Goal: Task Accomplishment & Management: Manage account settings

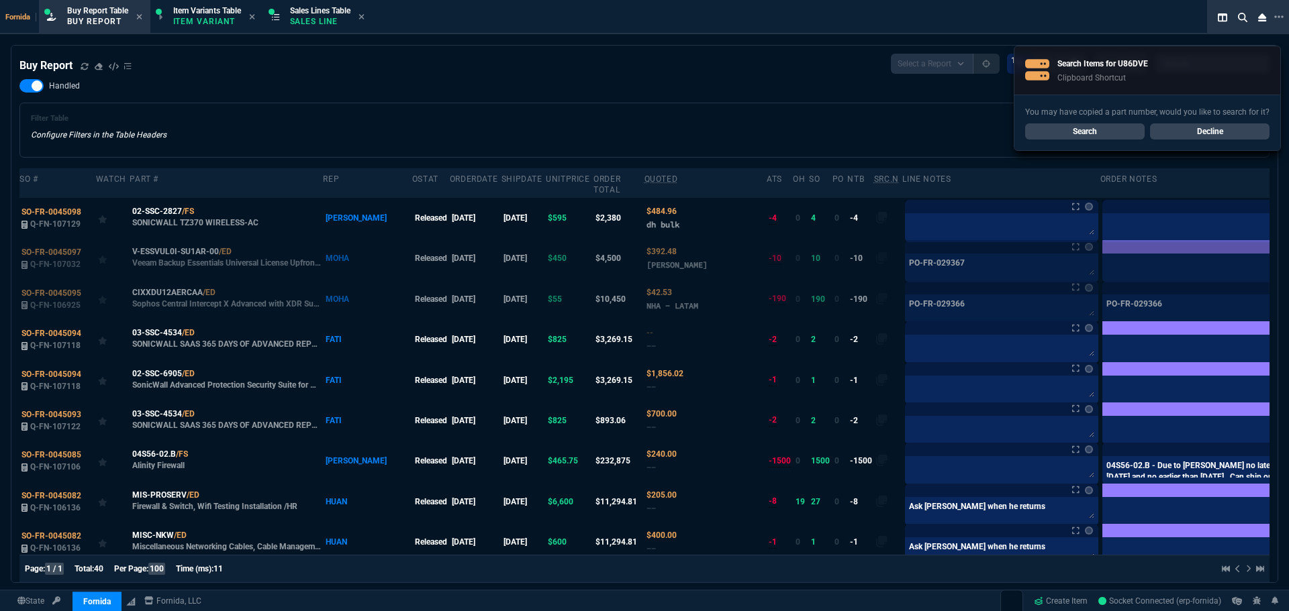
select select "1: BROV"
click at [393, 123] on div "Filter Table Configure Filters in the Table Headers Current Filters Sort: order…" at bounding box center [644, 130] width 1227 height 32
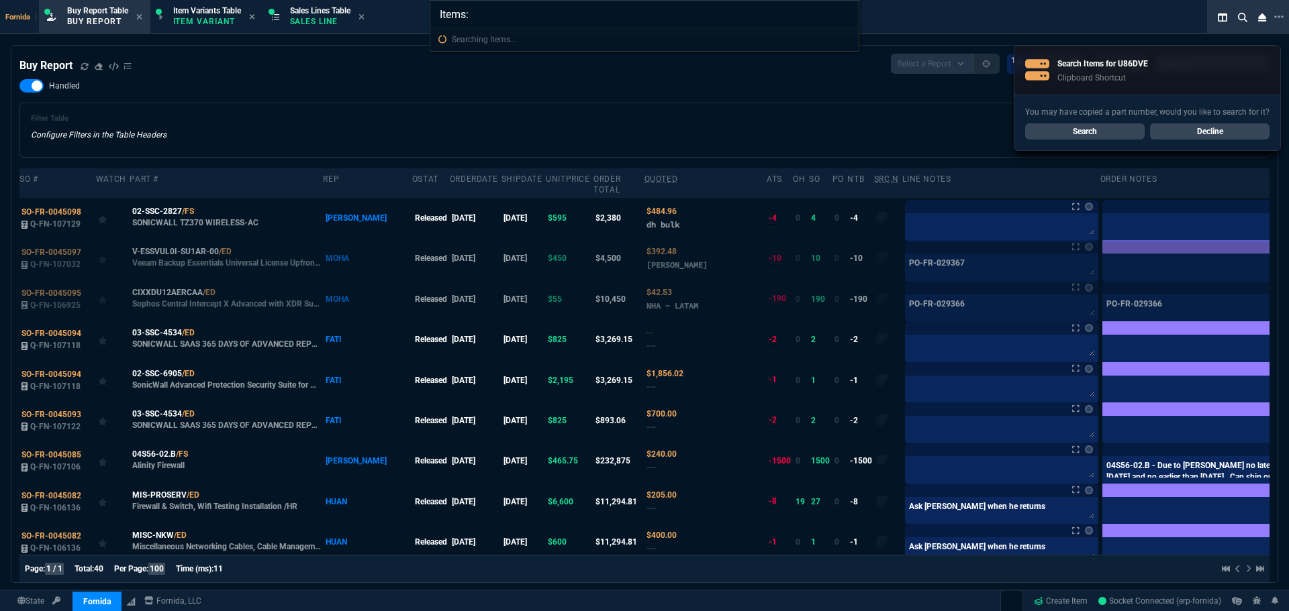
type input "Items: U86DVE"
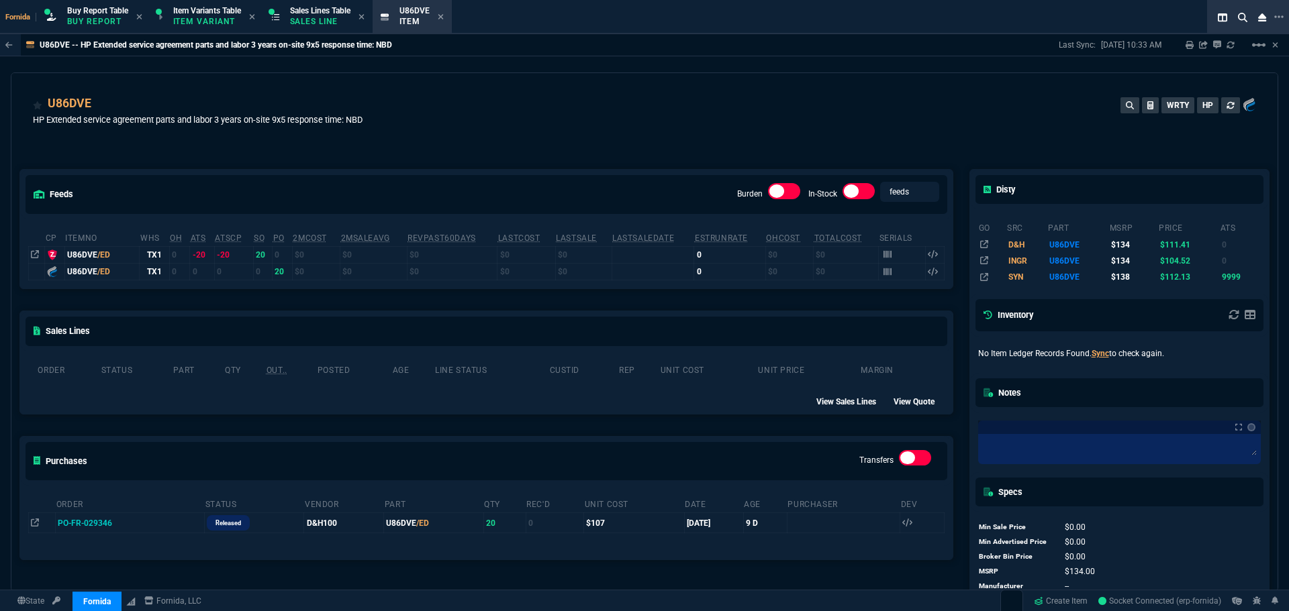
click at [660, 121] on div "U86DVE HP Extended service agreement parts and labor 3 years on-site 9x5 respon…" at bounding box center [644, 119] width 1223 height 48
click at [124, 523] on icon at bounding box center [120, 523] width 7 height 8
click at [331, 32] on section "Sales Lines Table Sales Line" at bounding box center [317, 17] width 109 height 34
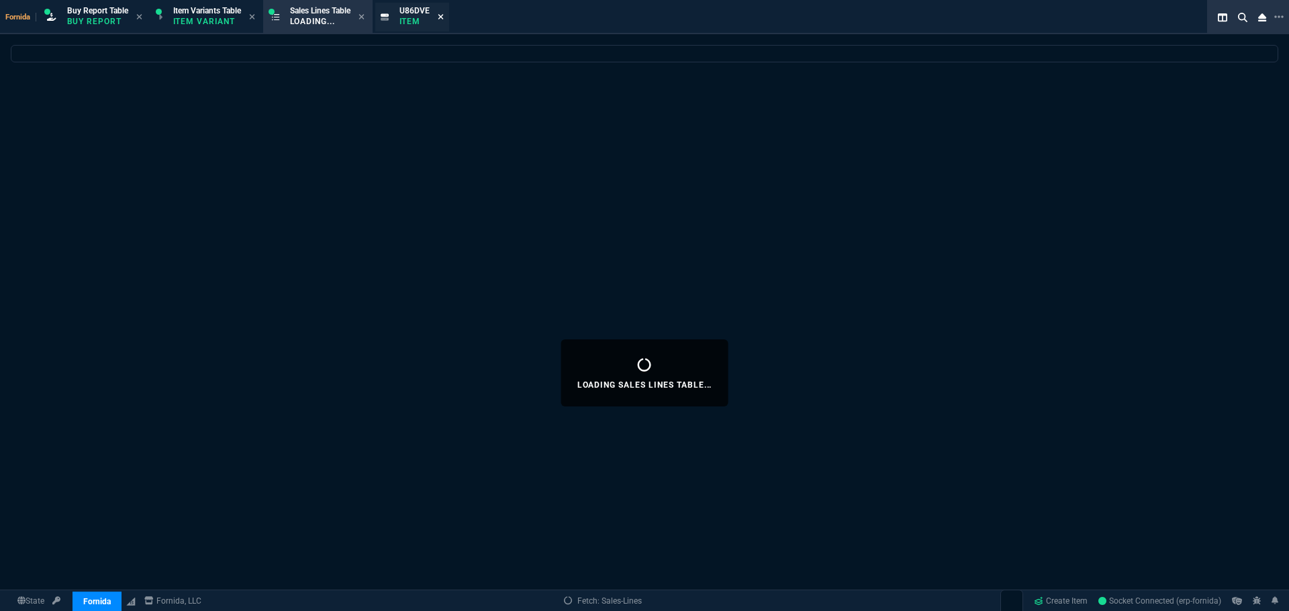
click at [444, 17] on icon at bounding box center [441, 17] width 6 height 8
select select
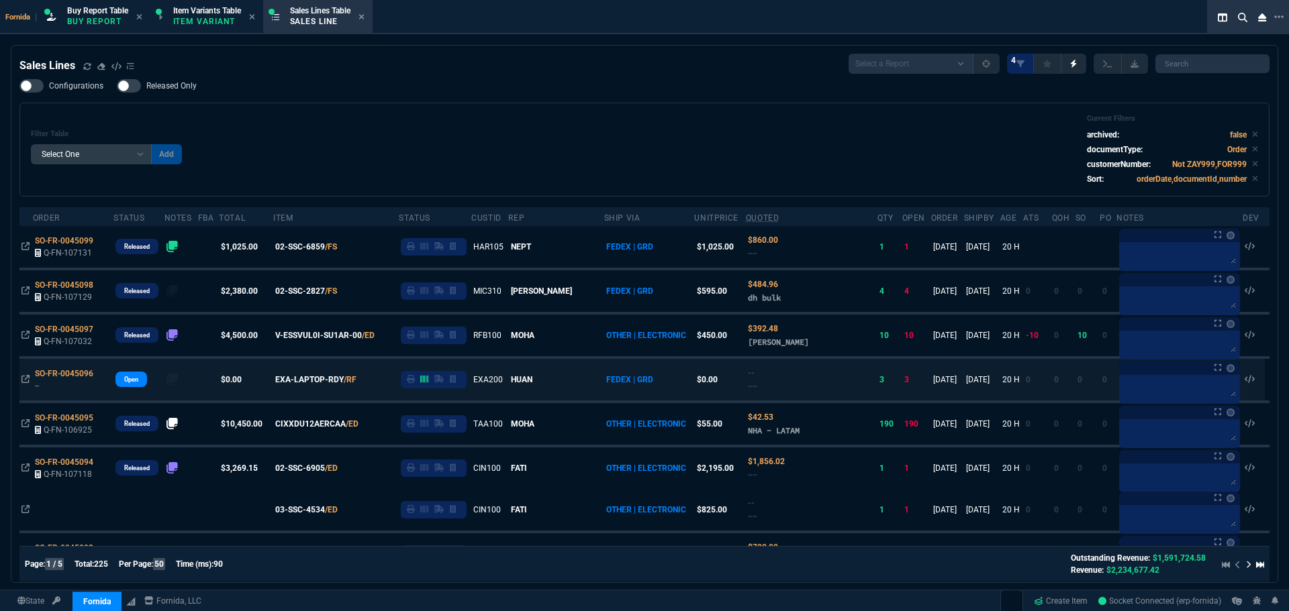
drag, startPoint x: 647, startPoint y: 175, endPoint x: 686, endPoint y: 385, distance: 213.7
click at [646, 174] on div "Filter Table Select One Add Filter () Age () ATS () Cond (itemVariantCode) Cust…" at bounding box center [644, 149] width 1227 height 71
click at [585, 134] on div "Filter Table Select One Add Filter () Age () ATS () Cond (itemVariantCode) Cust…" at bounding box center [644, 149] width 1227 height 71
click at [566, 136] on div "Filter Table Select One Add Filter () Age () ATS () Cond (itemVariantCode) Cust…" at bounding box center [644, 149] width 1227 height 71
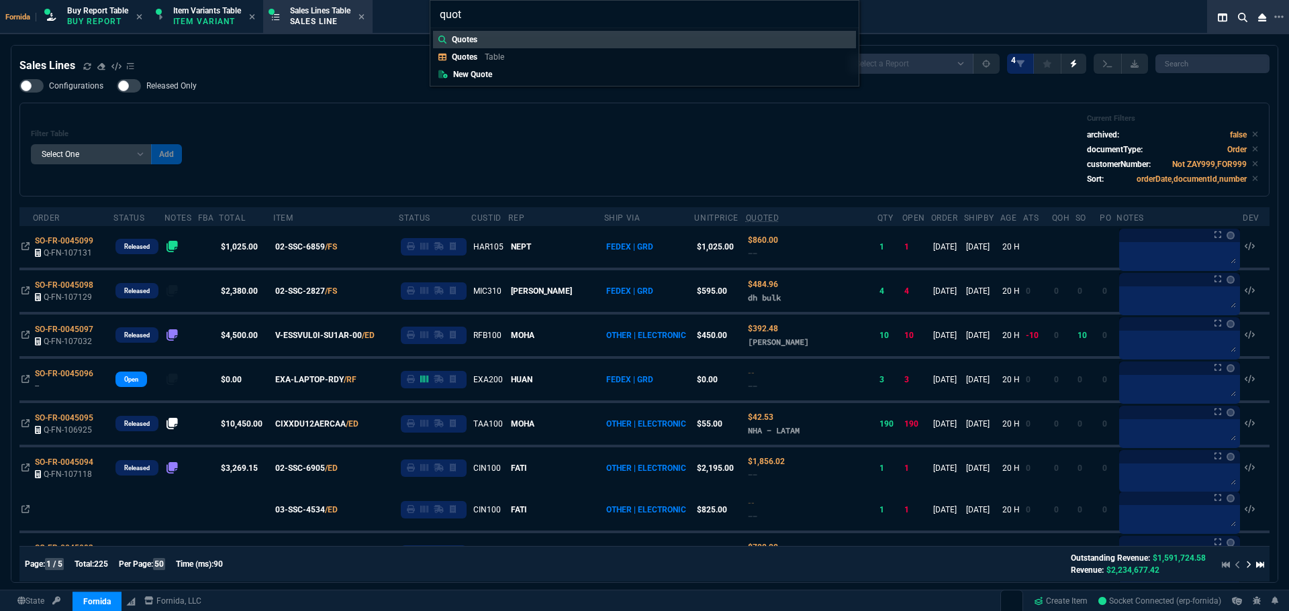
type input "quote"
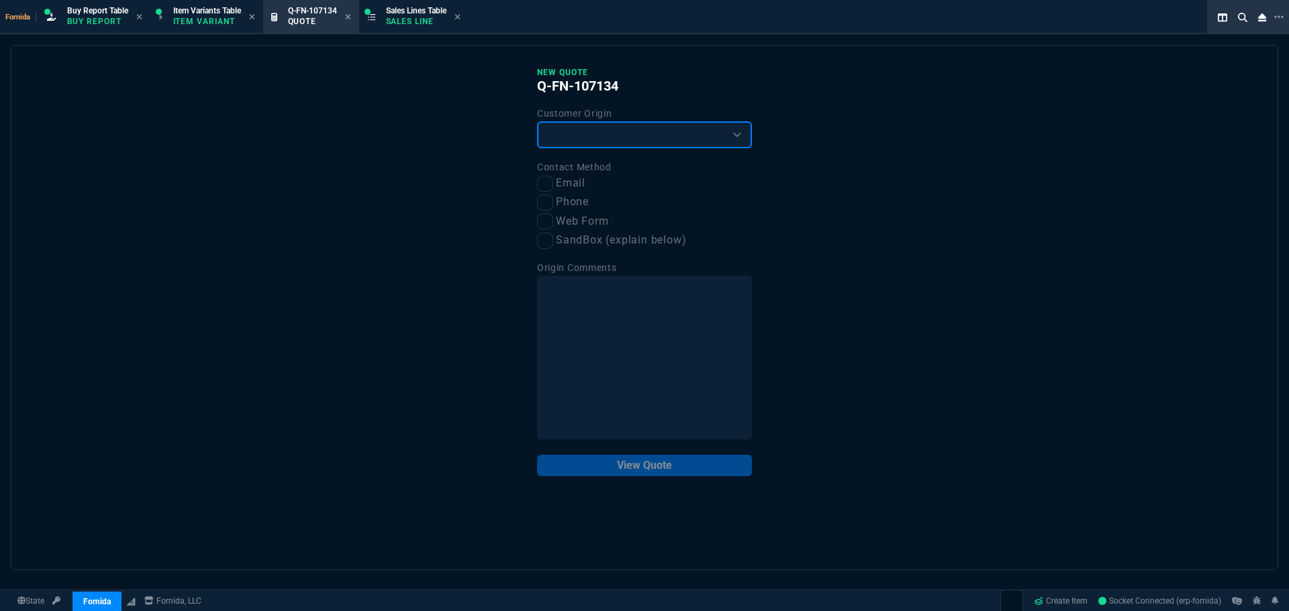
drag, startPoint x: 601, startPoint y: 133, endPoint x: 599, endPoint y: 148, distance: 15.6
click at [601, 133] on select "Existing Customer Amazon Lead (first order) Website Lead (first order) Called (…" at bounding box center [644, 134] width 215 height 27
select select "existing"
click at [537, 122] on select "Existing Customer Amazon Lead (first order) Website Lead (first order) Called (…" at bounding box center [644, 134] width 215 height 27
click at [534, 190] on div "New Quote Q-FN-107134 Customer Origin Existing Customer Amazon Lead (first orde…" at bounding box center [644, 308] width 1267 height 526
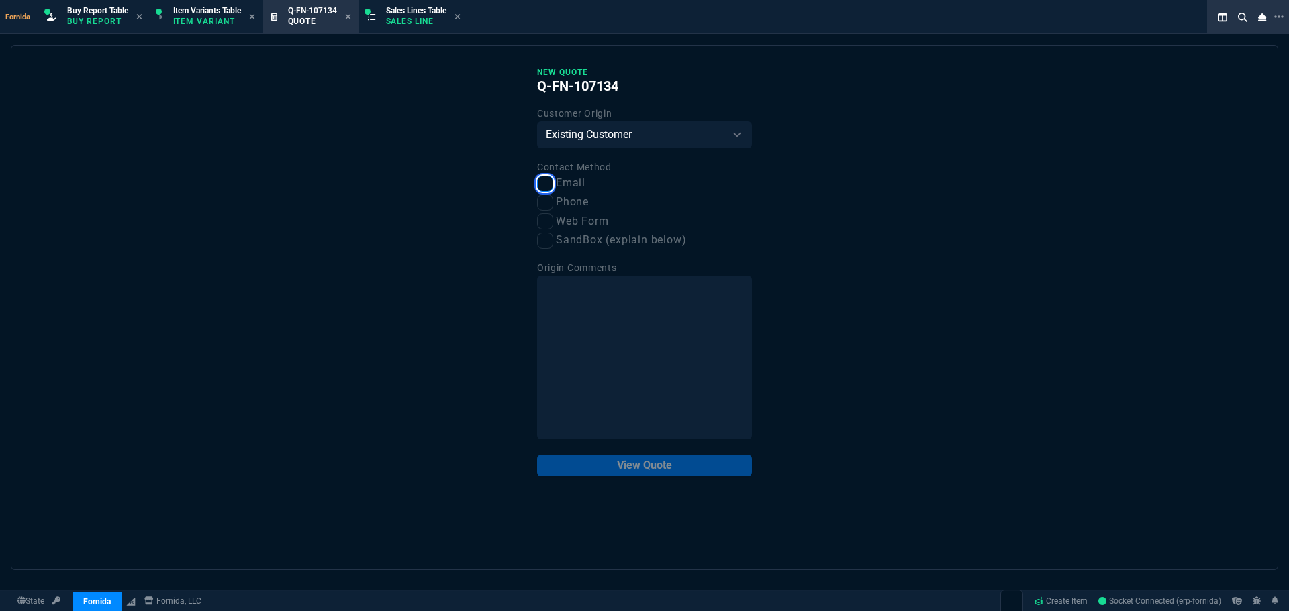
click at [543, 180] on input "Email" at bounding box center [545, 184] width 16 height 16
checkbox input "true"
click at [674, 457] on button "View Quote" at bounding box center [644, 465] width 215 height 21
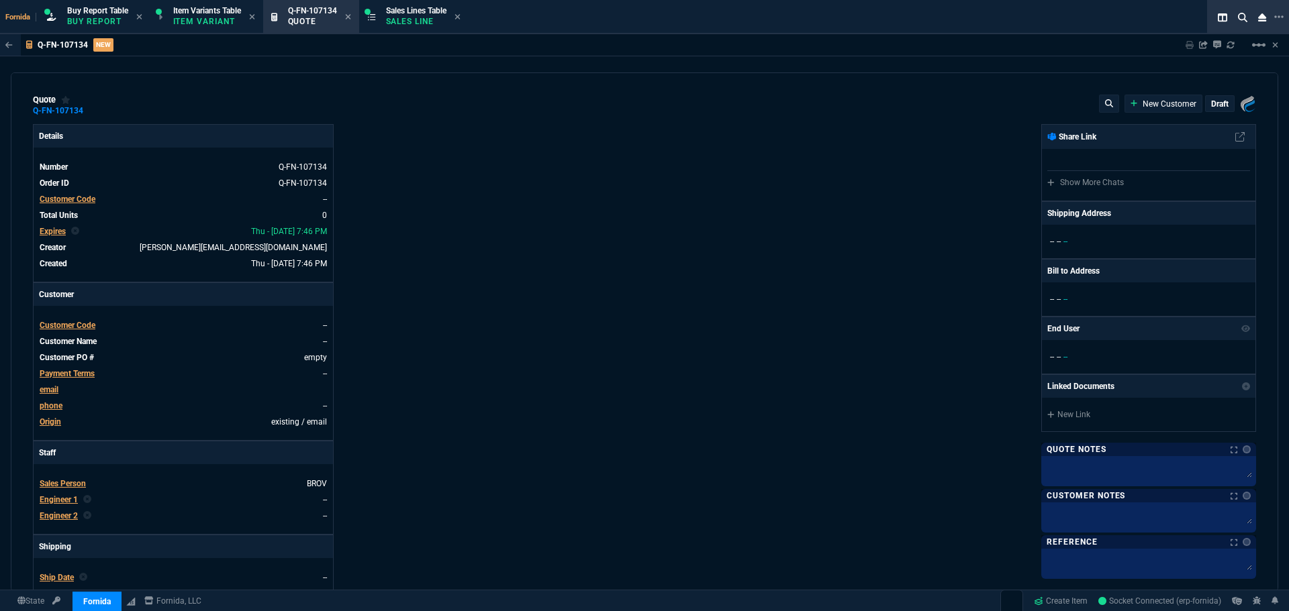
click at [70, 199] on span "Customer Code" at bounding box center [68, 199] width 56 height 9
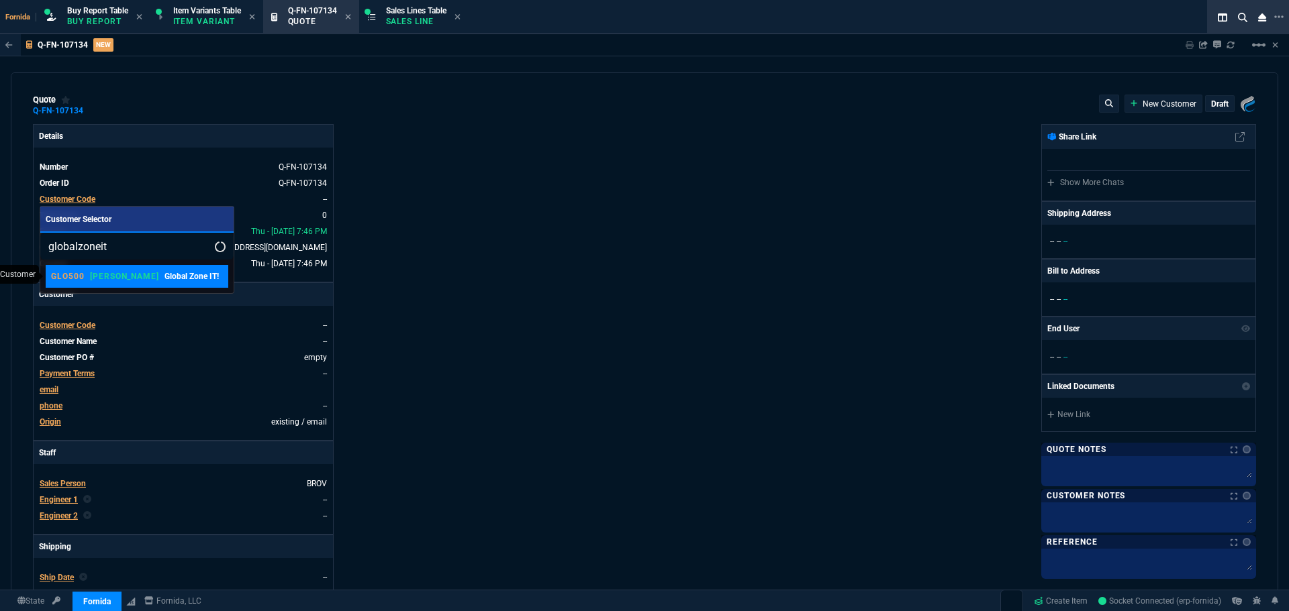
type input "globalzoneit"
click at [164, 277] on p "Global Zone IT!" at bounding box center [191, 276] width 54 height 12
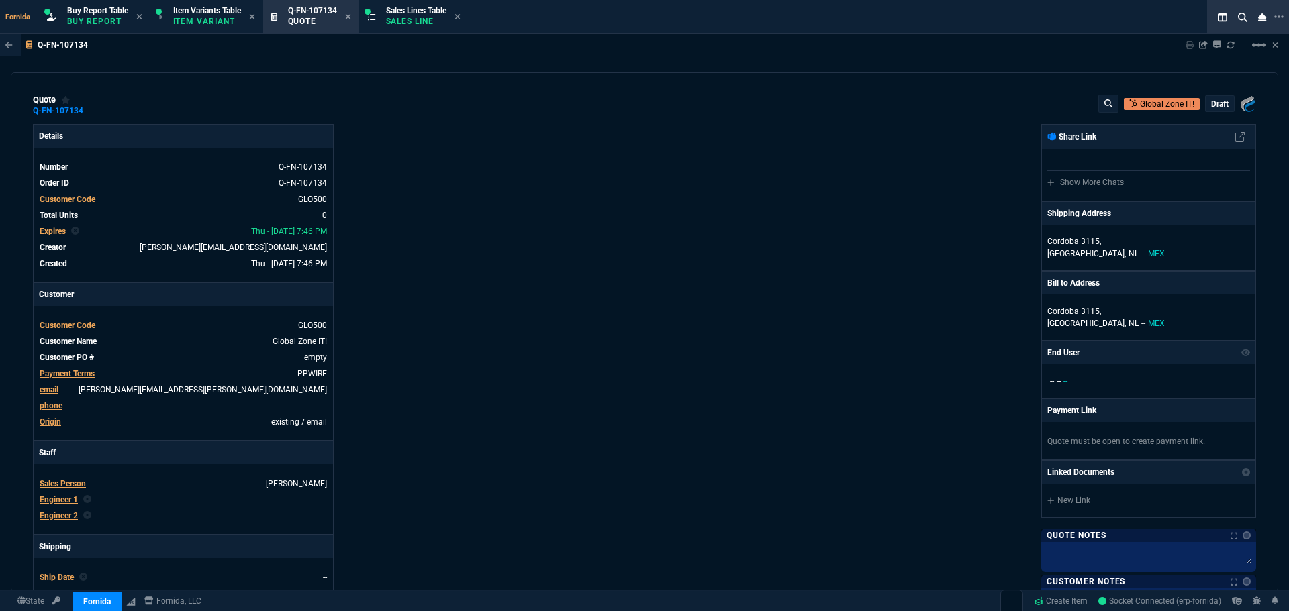
scroll to position [268, 0]
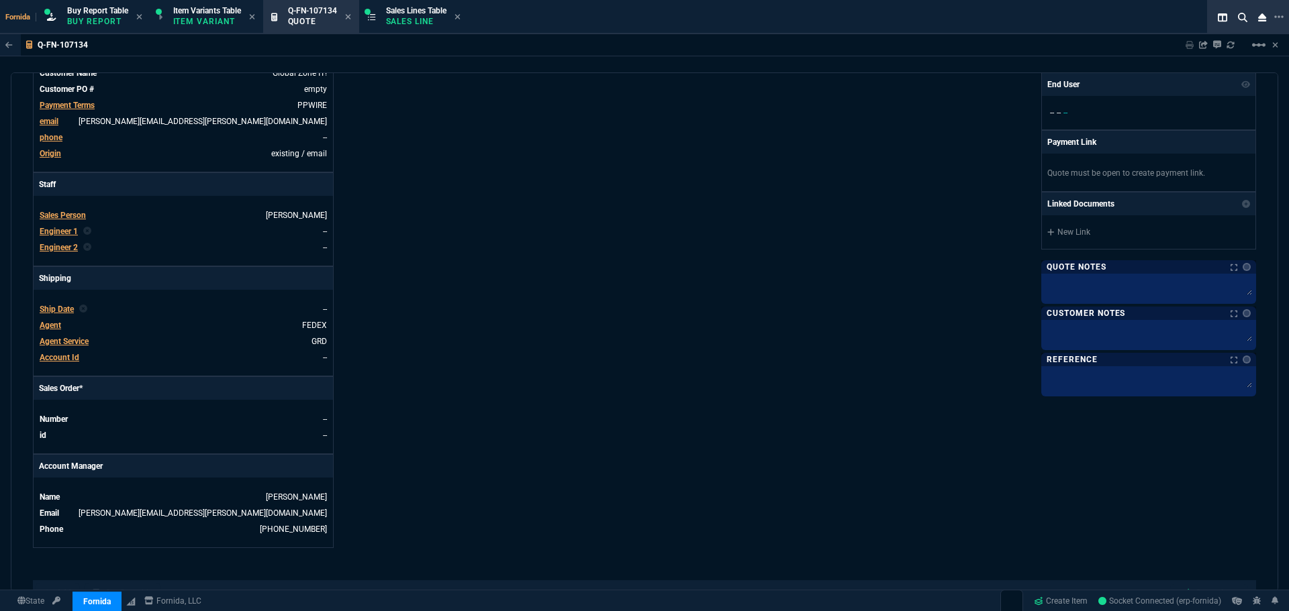
click at [66, 229] on span "Engineer 1" at bounding box center [59, 231] width 38 height 9
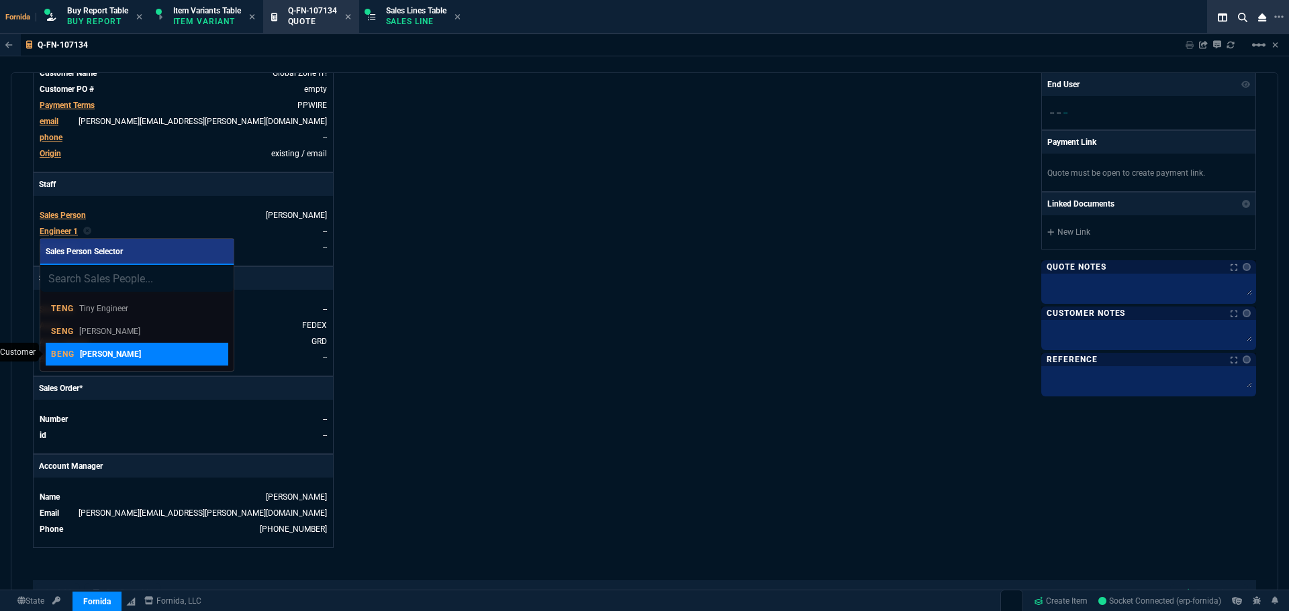
click at [128, 347] on link "BENG Brian Engineer" at bounding box center [137, 354] width 183 height 23
click at [450, 352] on div "Details Number Q-FN-107134 Order ID Q-FN-107134 Customer Code GLO500 Total Unit…" at bounding box center [338, 202] width 611 height 693
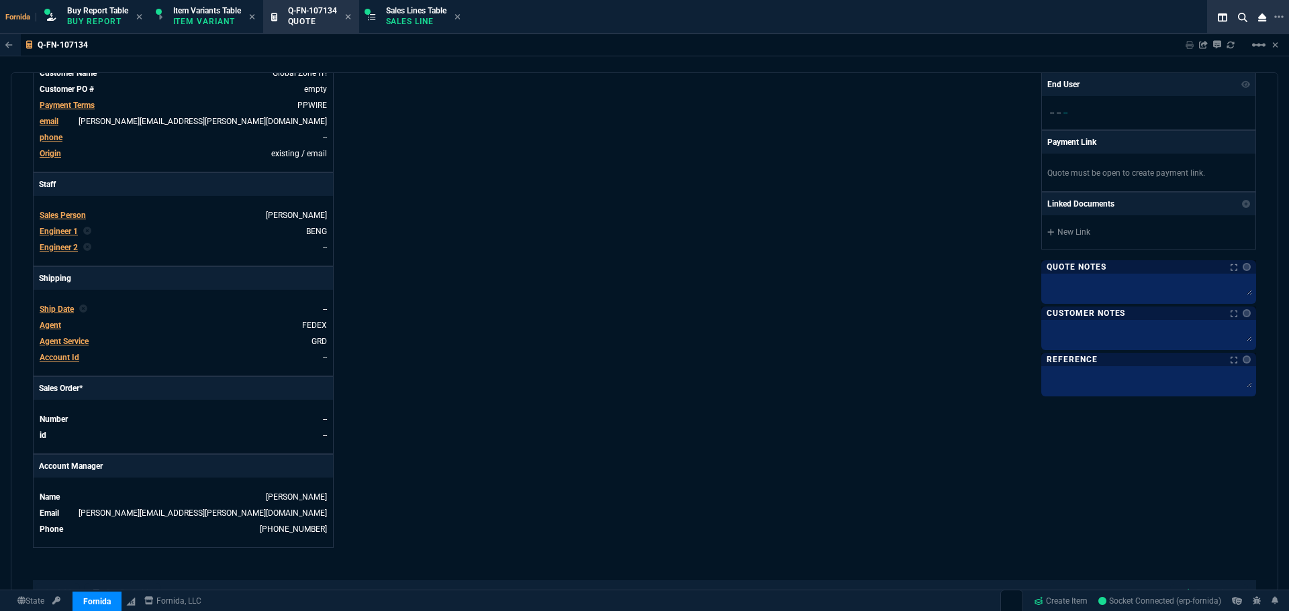
scroll to position [541, 0]
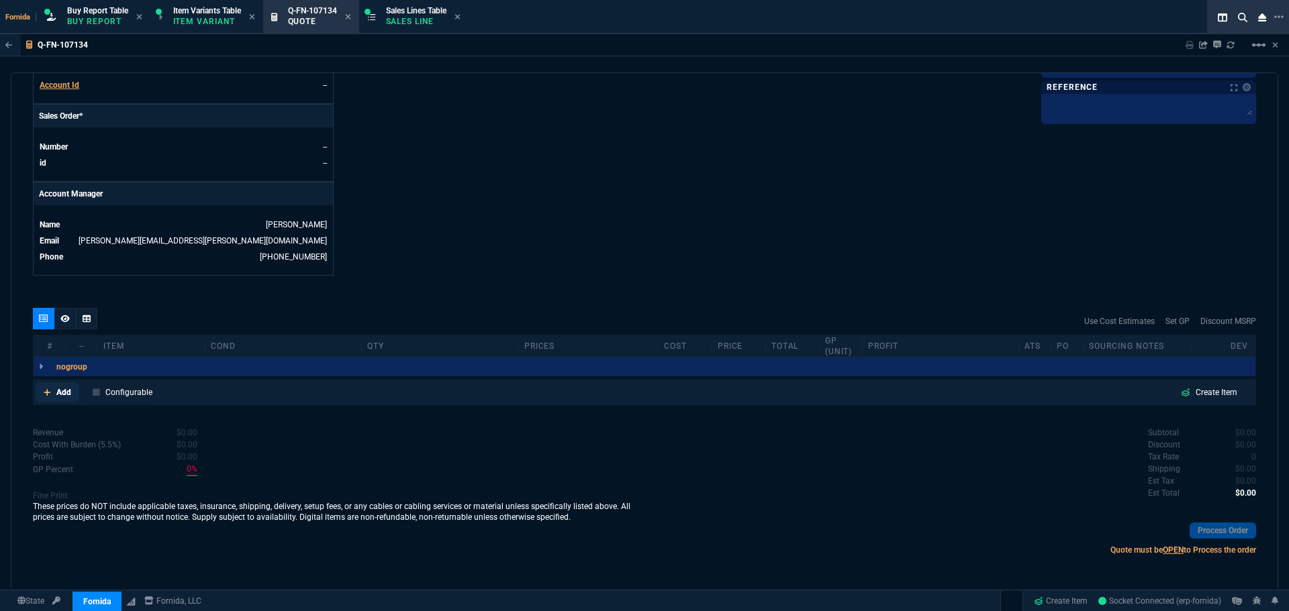
click at [62, 389] on p "Add" at bounding box center [63, 393] width 15 height 12
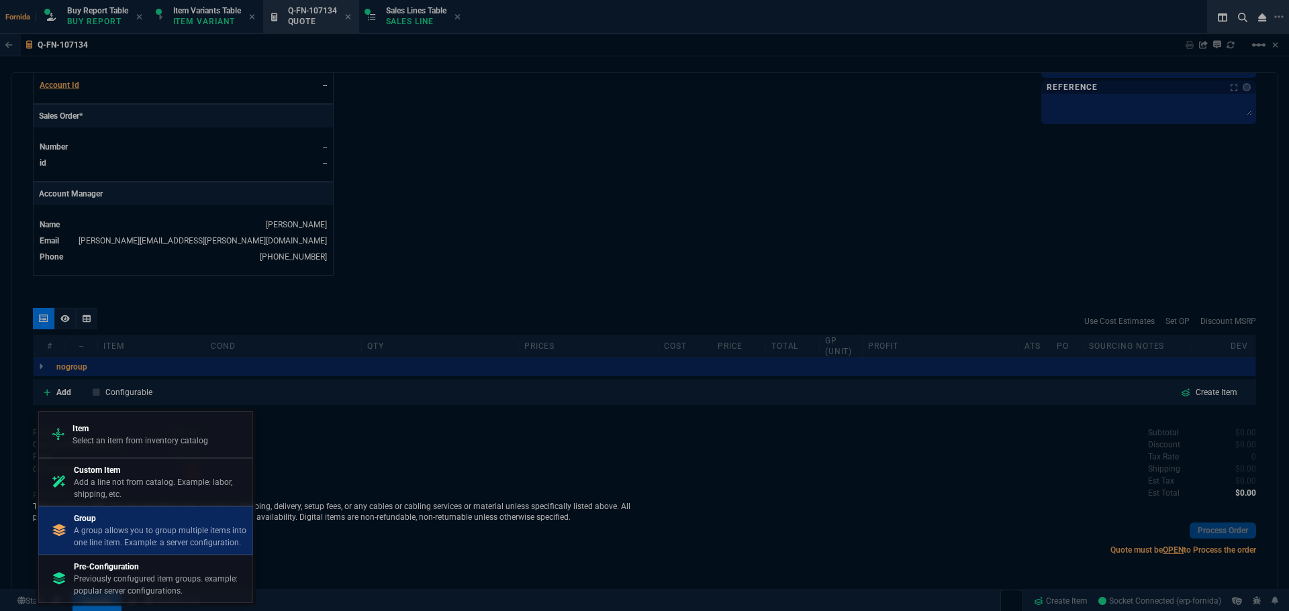
click at [150, 528] on p "A group allows you to group multiple items into one line item. Example: a serve…" at bounding box center [160, 537] width 173 height 24
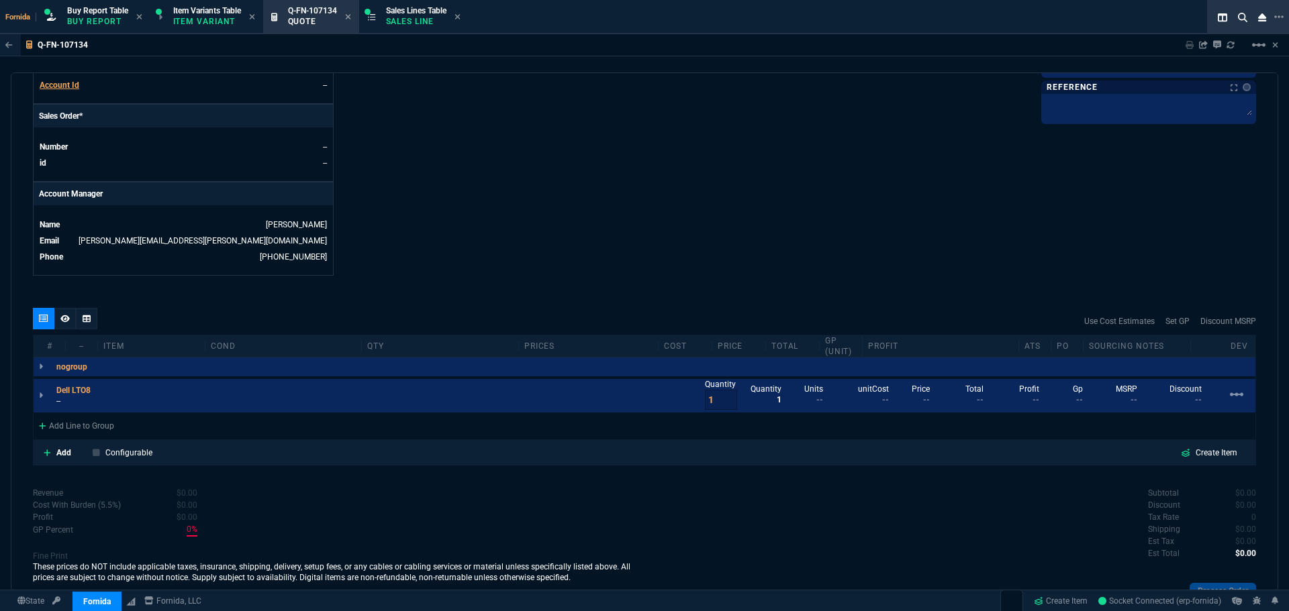
click at [63, 403] on p "--" at bounding box center [77, 401] width 42 height 11
click at [218, 401] on p "Refurbished - Limited stock - Lead time 4-7 day" at bounding box center [140, 401] width 168 height 11
click at [83, 436] on div "Add Line to Group" at bounding box center [77, 425] width 86 height 24
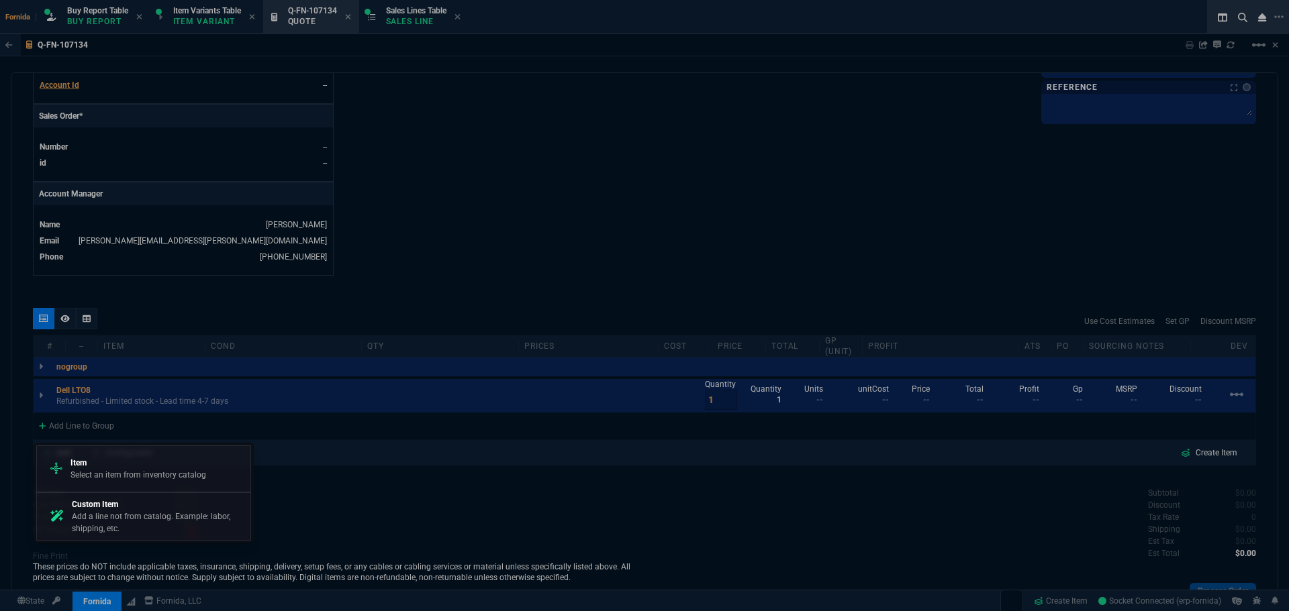
click at [119, 528] on p "Add a line not from catalog. Example: labor, shipping, etc." at bounding box center [158, 523] width 173 height 24
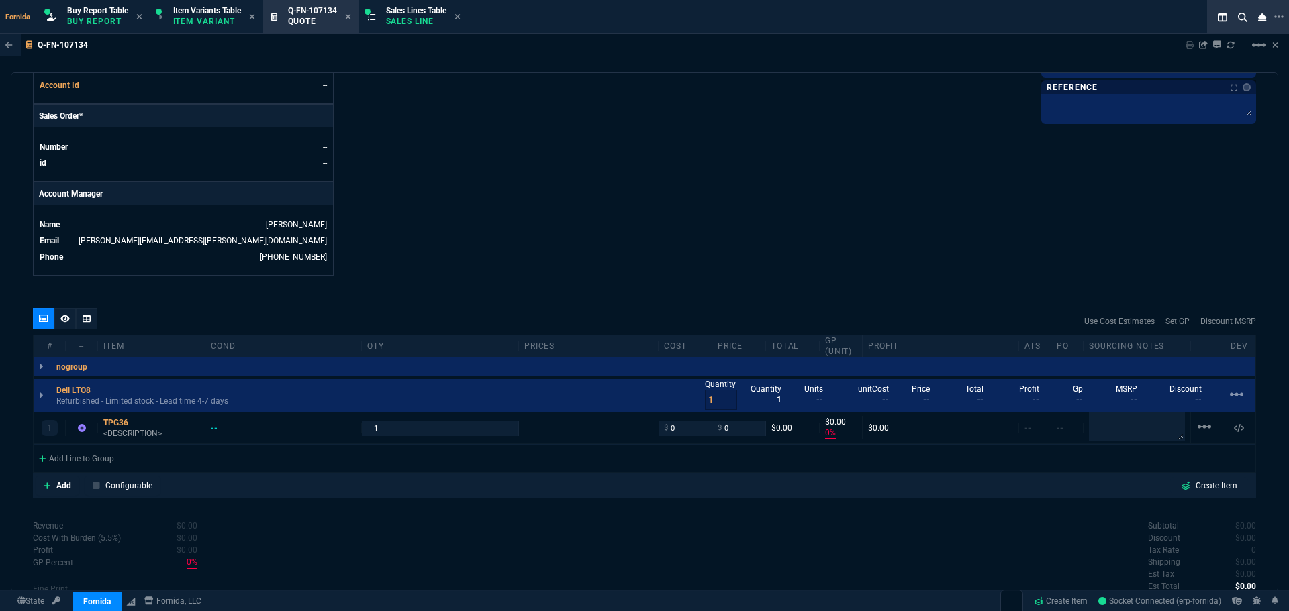
type input "0"
click at [638, 311] on div "Use Cost Estimates Set GP Discount MSRP" at bounding box center [644, 321] width 1223 height 27
click at [683, 434] on input "0" at bounding box center [685, 428] width 42 height 15
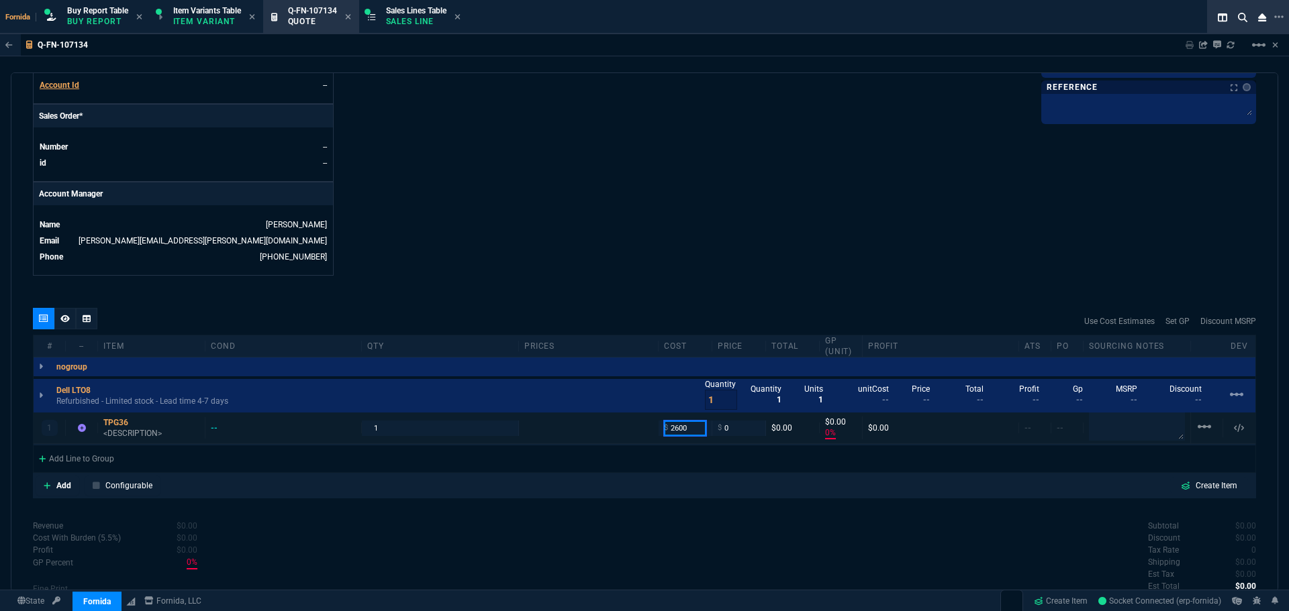
type input "2600"
type input "-100"
type input "-2600"
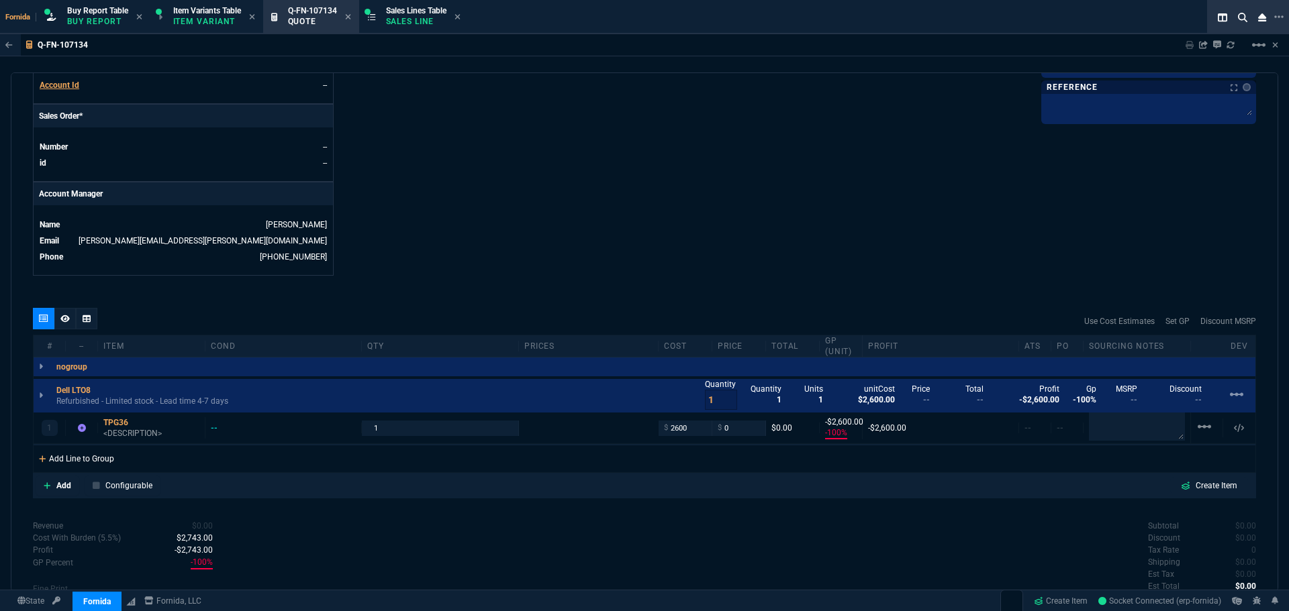
click at [109, 457] on div "Add Line to Group" at bounding box center [77, 458] width 86 height 24
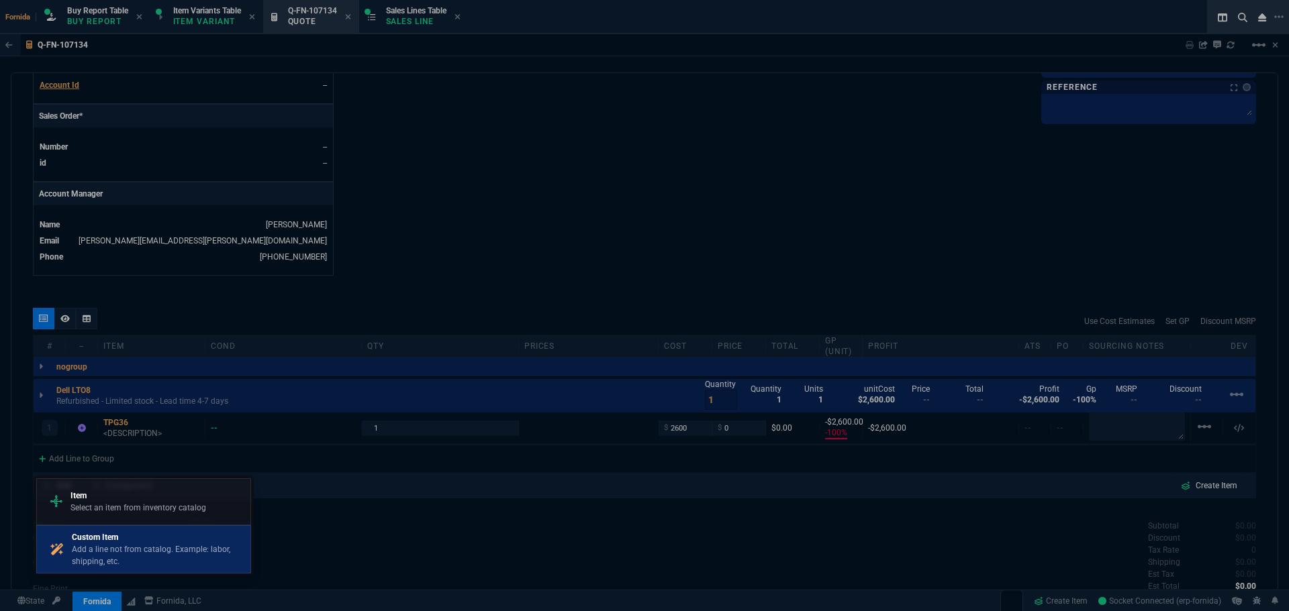
click at [159, 543] on p "Custom Item" at bounding box center [158, 538] width 173 height 12
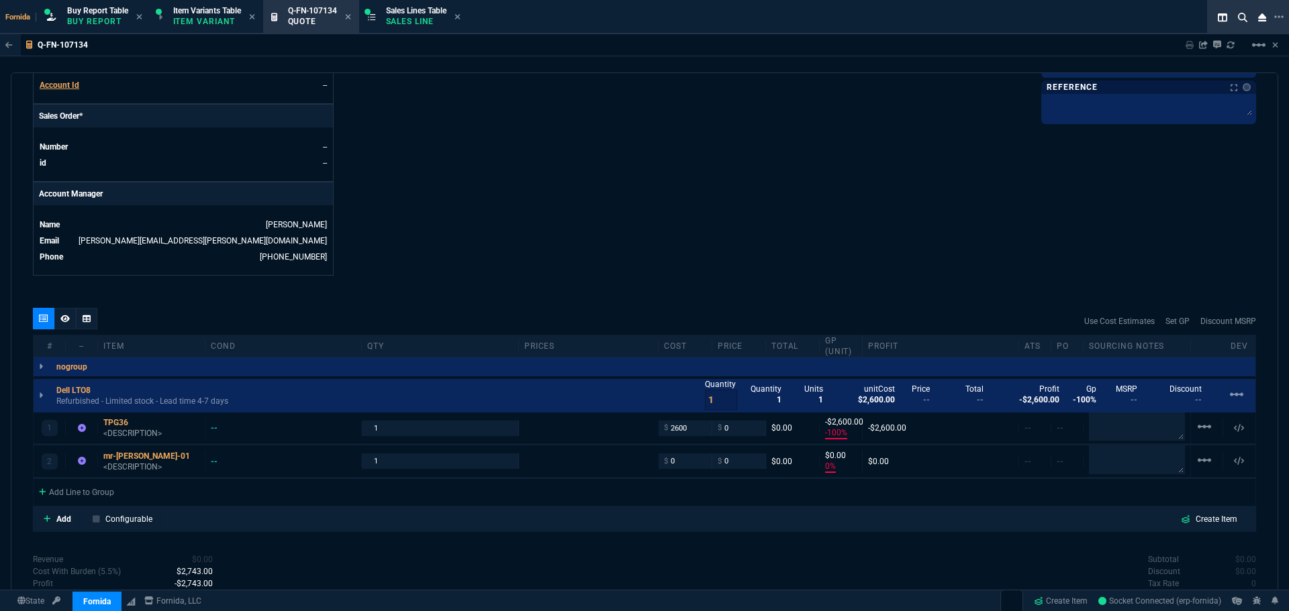
type input "-100"
type input "-2600"
type input "0"
click at [136, 421] on icon at bounding box center [137, 423] width 7 height 8
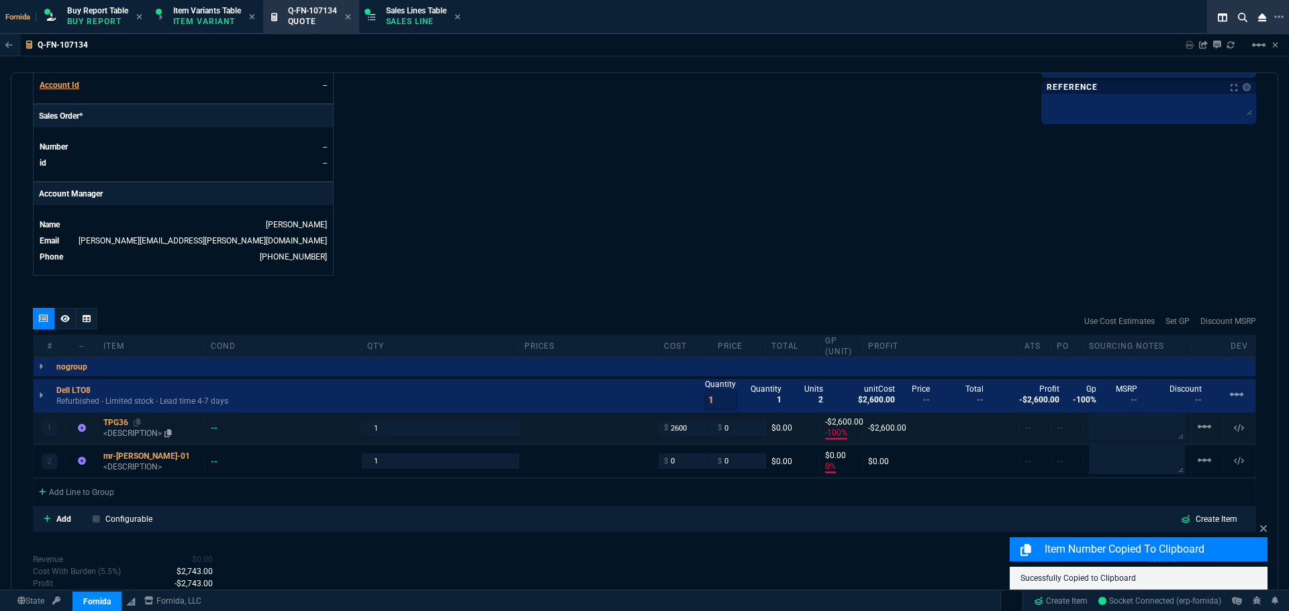
click at [127, 430] on p "<DESCRIPTION>" at bounding box center [151, 433] width 96 height 11
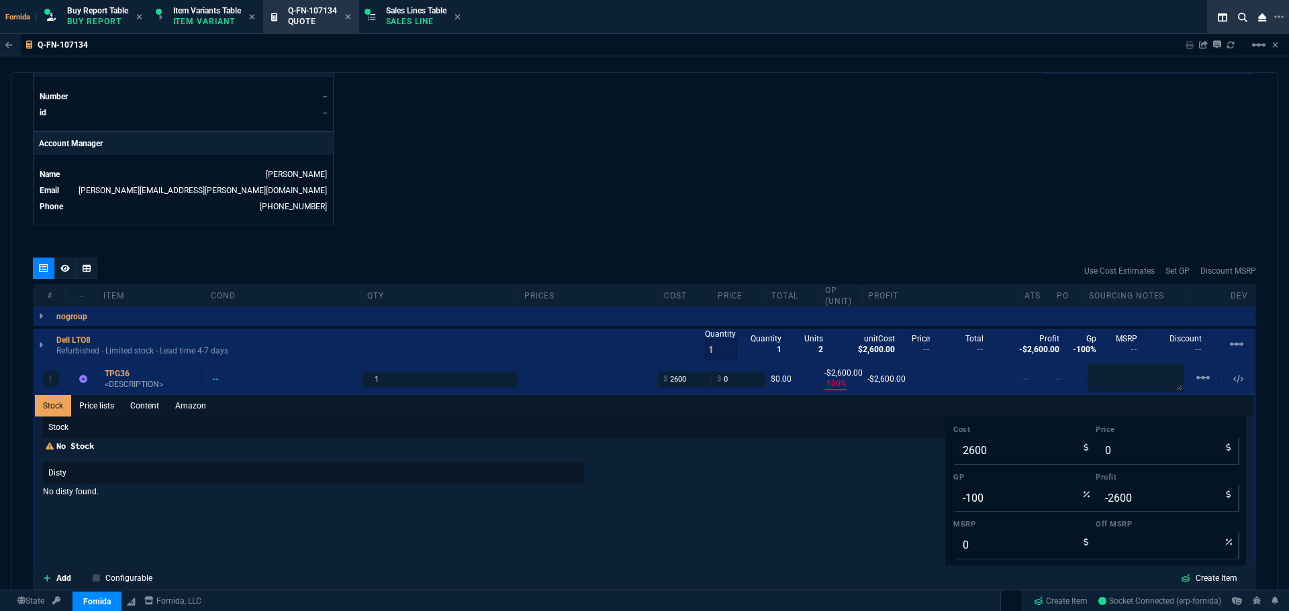
scroll to position [675, 0]
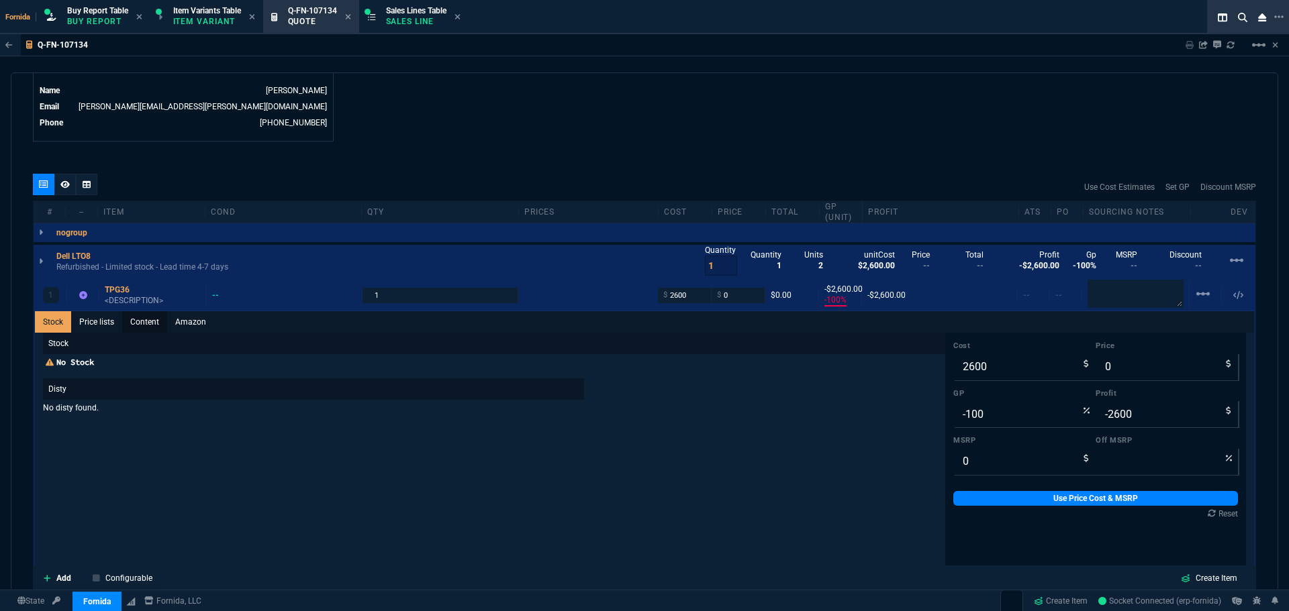
click at [138, 333] on link "Content" at bounding box center [144, 321] width 45 height 21
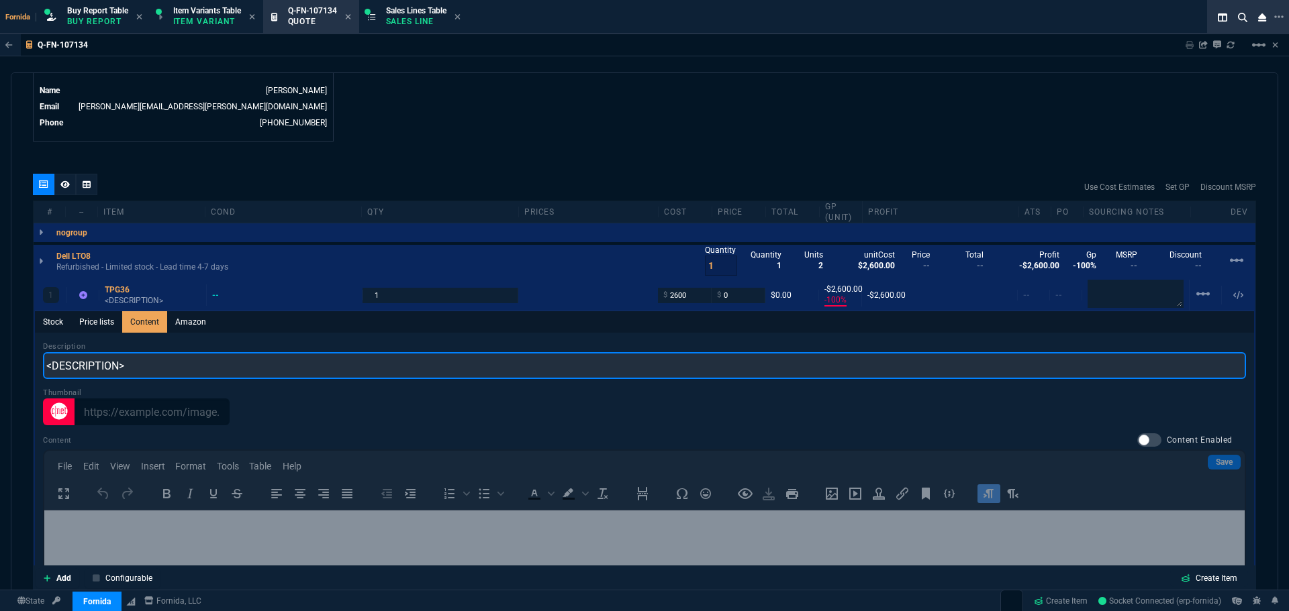
click at [164, 359] on input "<DESCRIPTION>" at bounding box center [644, 365] width 1203 height 27
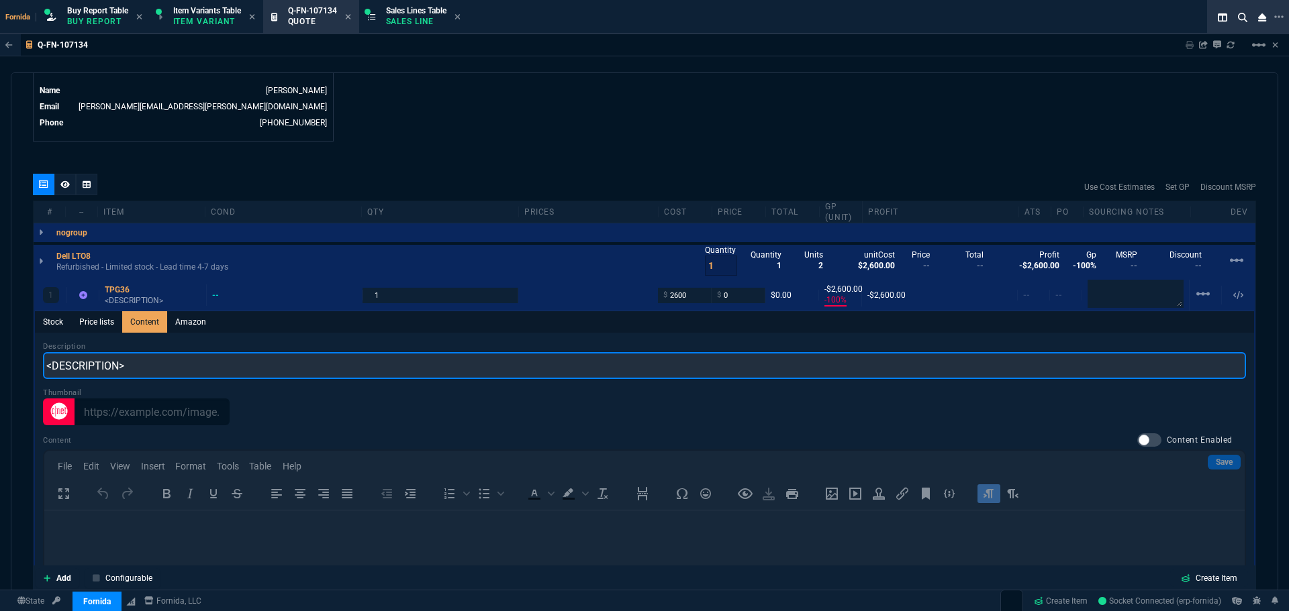
paste input "DELL / IBM TPG36 LTO-8 HH SAS EXTERNAL 6Gb RoHS2"
click at [116, 367] on input "DELL / IBM TPG36 LTO-8 HH SAS EXTERNAL 6Gb RoHS2" at bounding box center [644, 365] width 1203 height 27
type input "DELL / IBM LTO-8 HH SAS EXTERNAL 6Gb RoHS2"
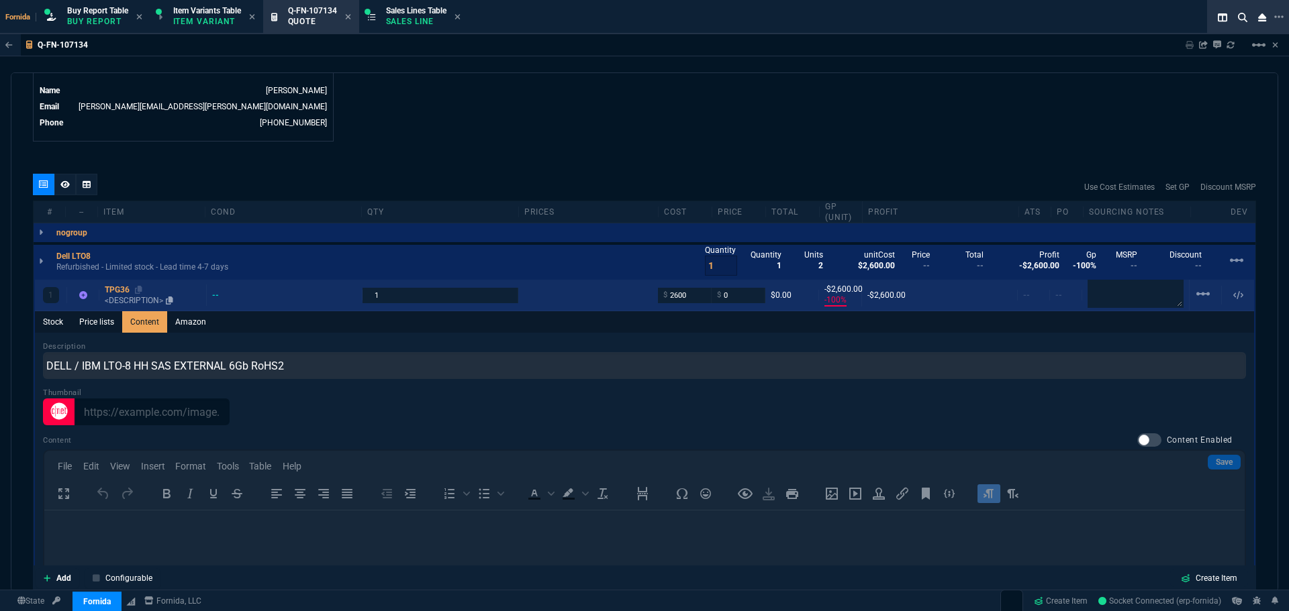
click at [128, 296] on link "TPG36 <DESCRIPTION>" at bounding box center [153, 295] width 96 height 21
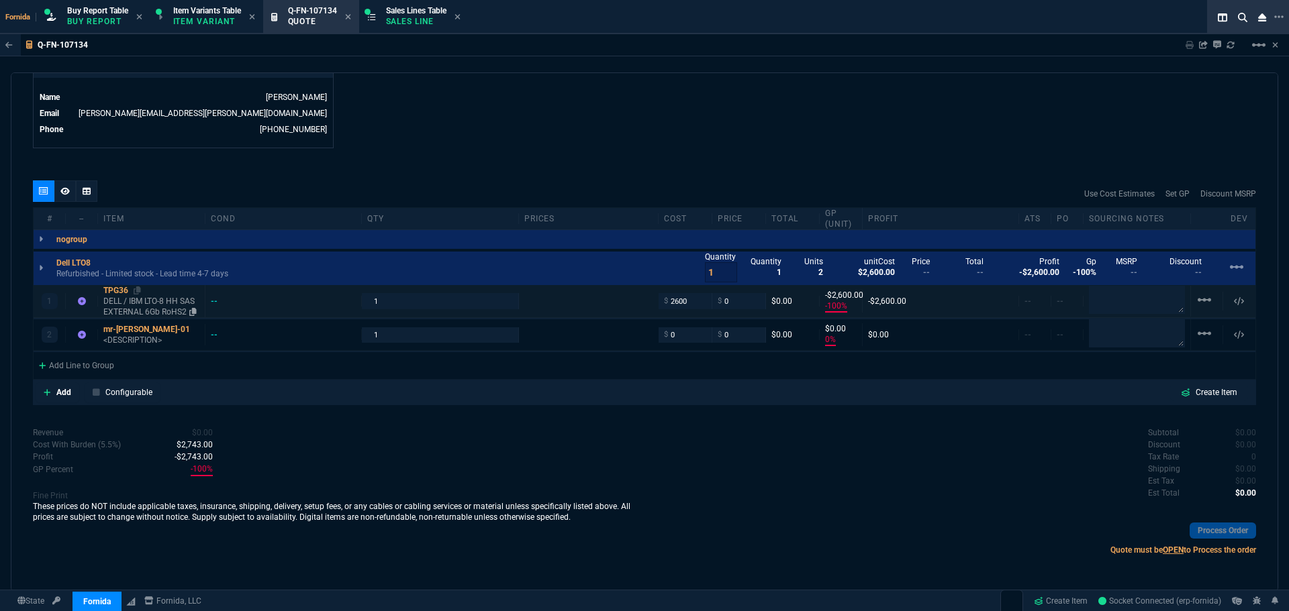
type input "-100"
type input "-2600"
click at [749, 300] on input "0" at bounding box center [739, 300] width 42 height 15
type input "2895"
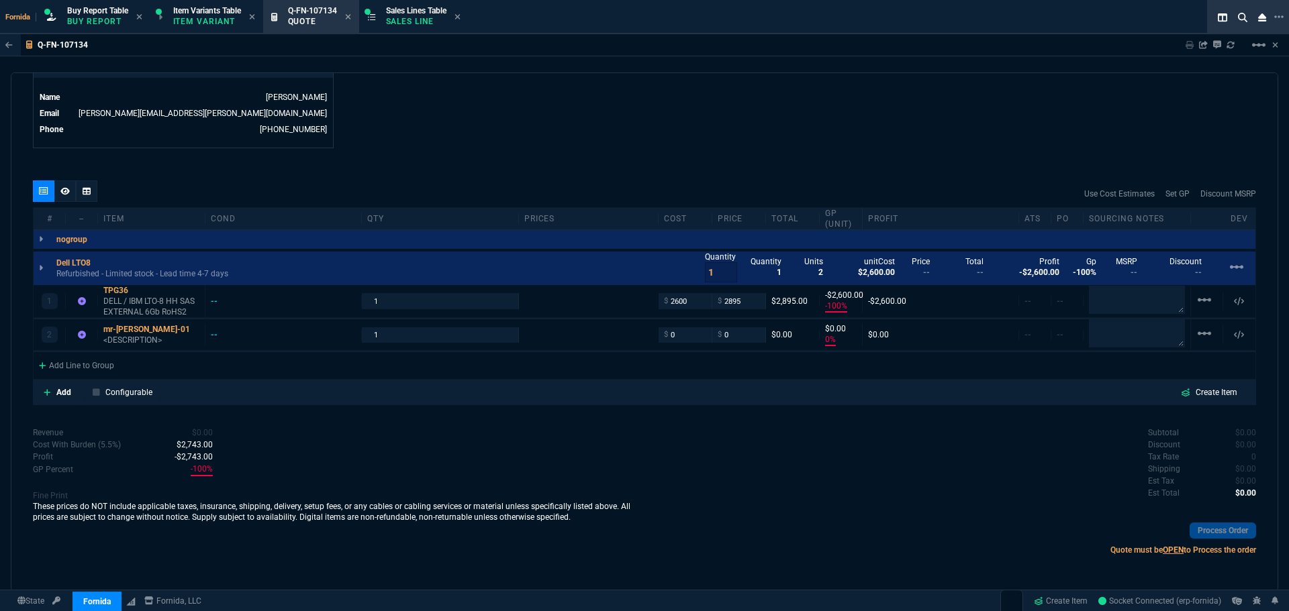
click at [161, 311] on p "DELL / IBM LTO-8 HH SAS EXTERNAL 6Gb RoHS2" at bounding box center [151, 306] width 96 height 21
type input "2895"
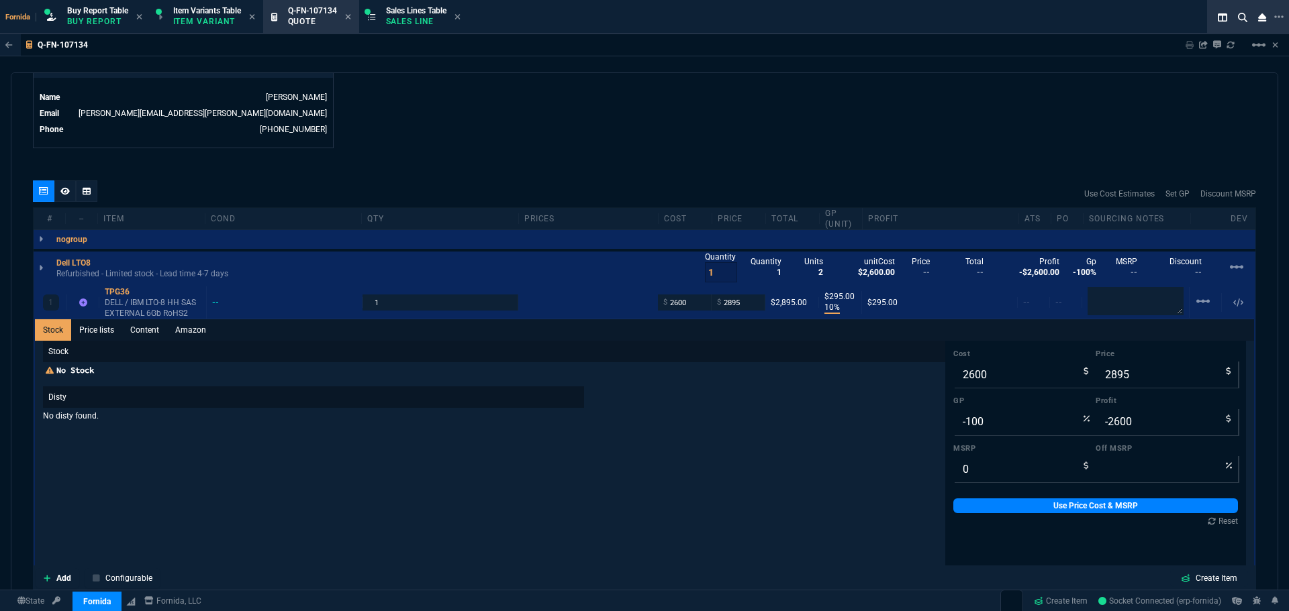
type input "10"
type input "295"
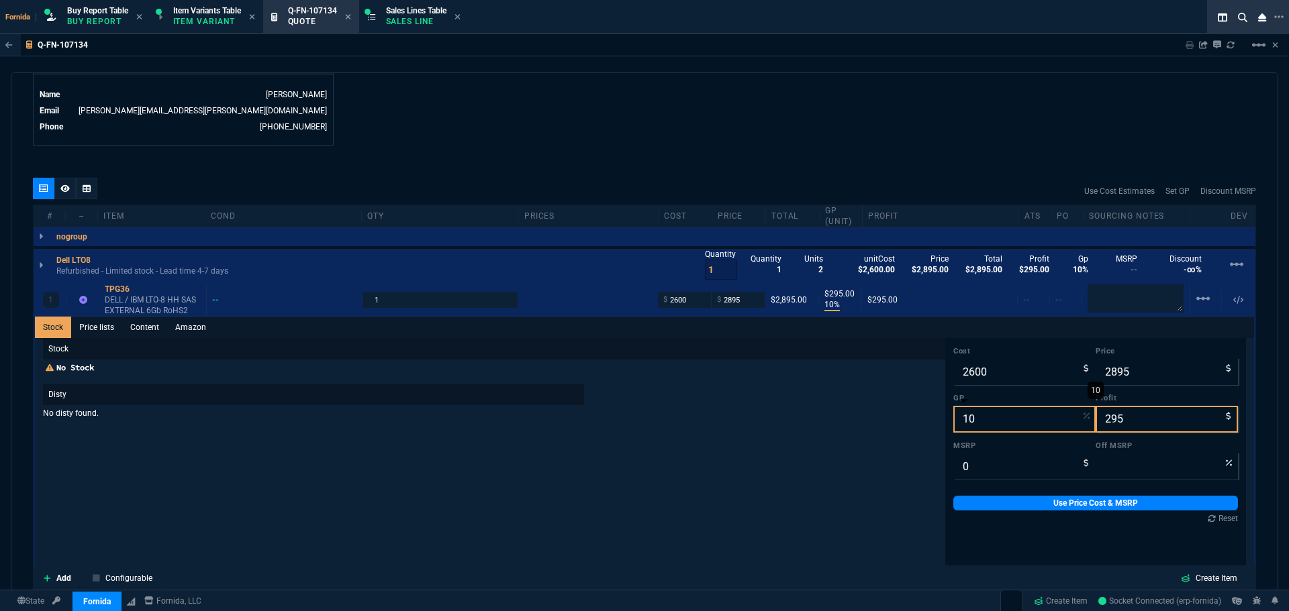
click at [962, 426] on input "10" at bounding box center [1024, 419] width 142 height 27
type input "2"
type input "3250"
type input "20"
type input "650"
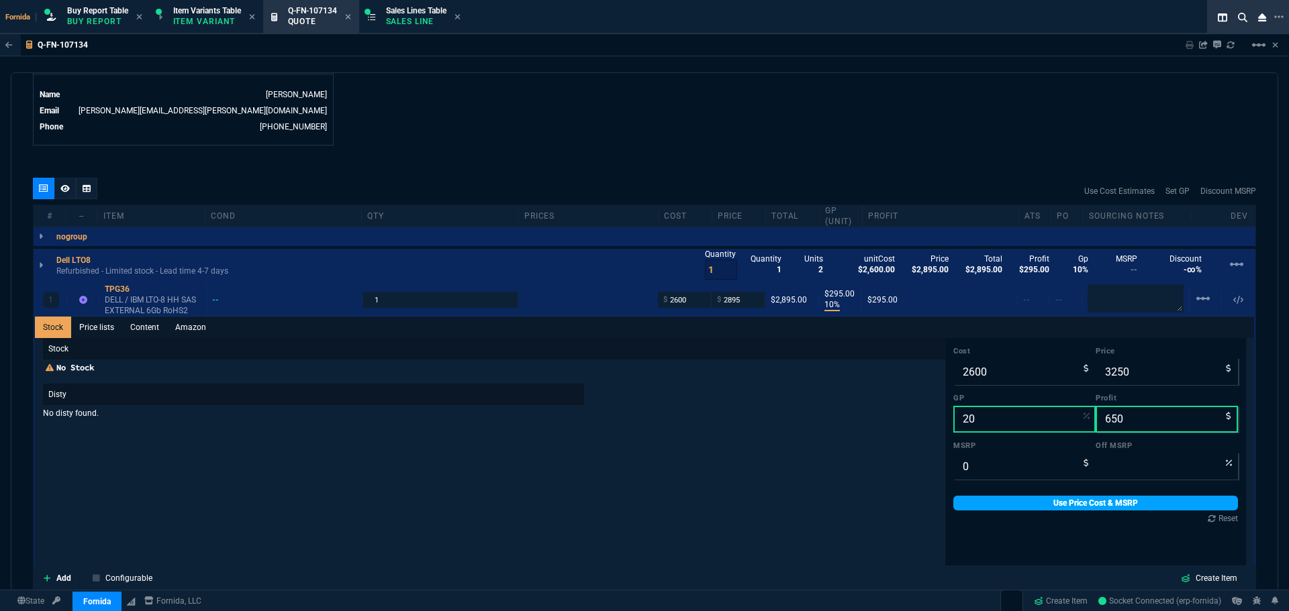
type input "20"
click at [1063, 507] on link "Use Price Cost & MSRP" at bounding box center [1095, 503] width 285 height 15
type input "3250"
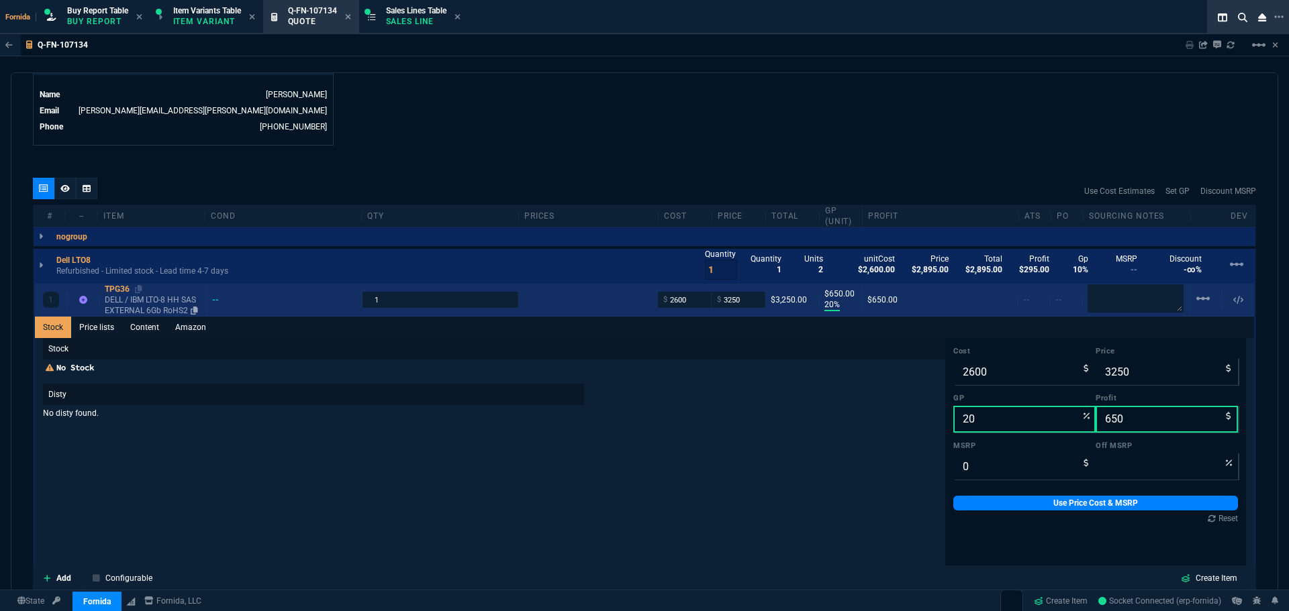
click at [130, 301] on p "DELL / IBM LTO-8 HH SAS EXTERNAL 6Gb RoHS2" at bounding box center [153, 305] width 96 height 21
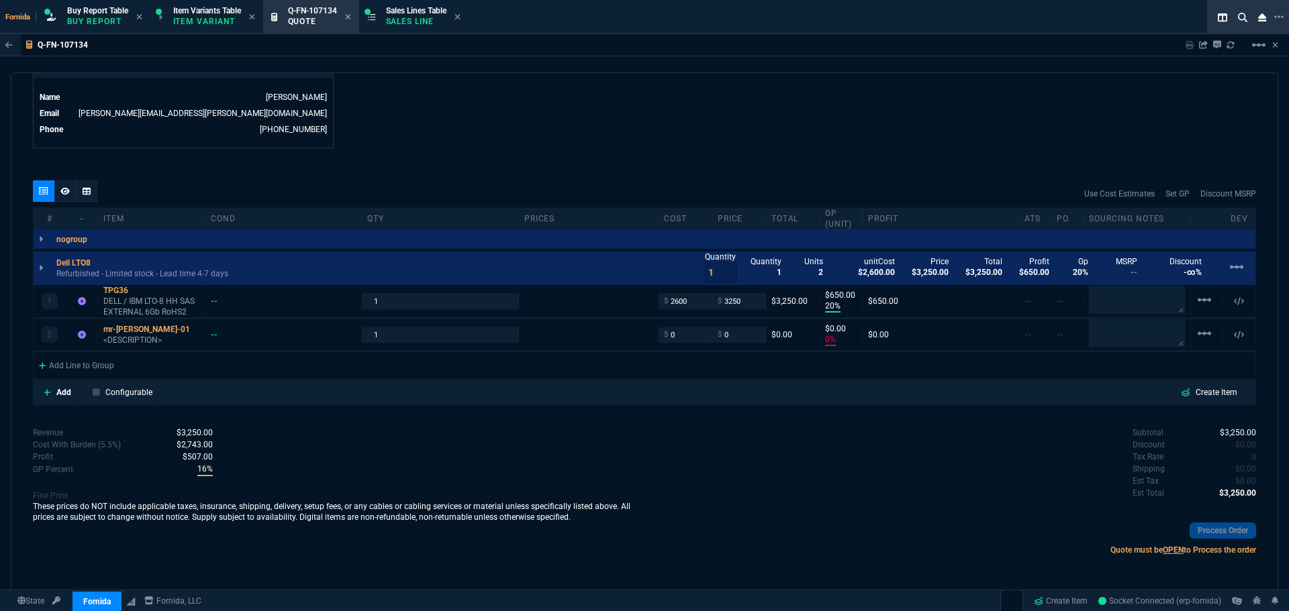
scroll to position [669, 0]
click at [139, 291] on icon at bounding box center [137, 291] width 7 height 8
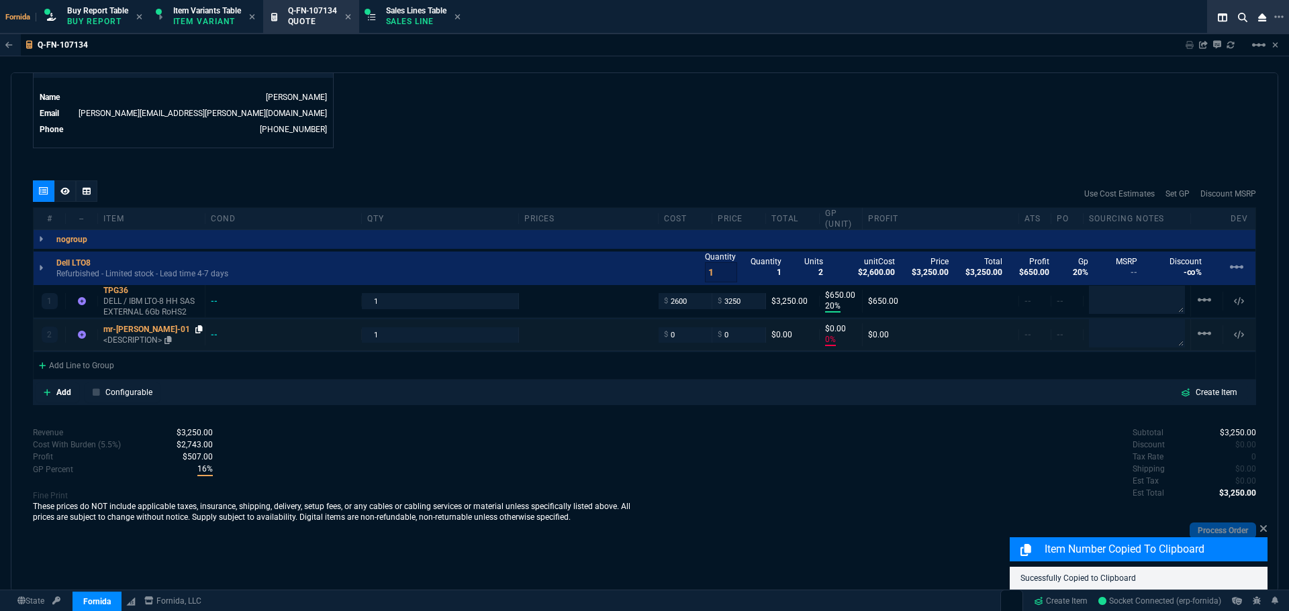
click at [195, 330] on icon at bounding box center [198, 330] width 7 height 8
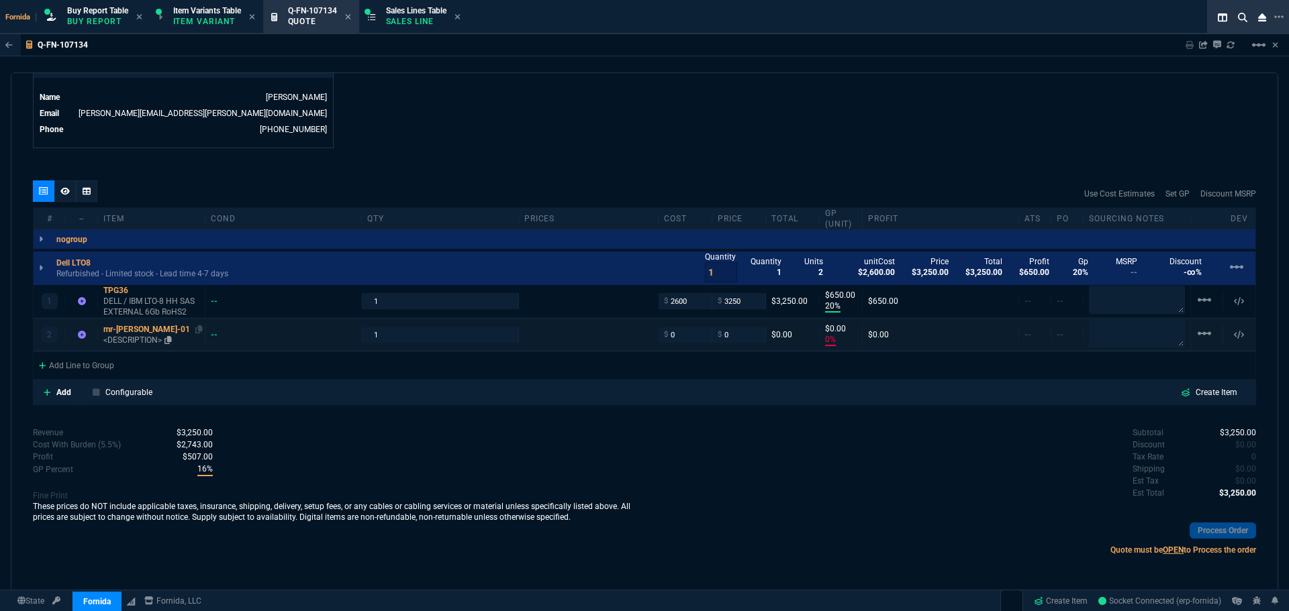
click at [126, 335] on div "mr-lucqn-01" at bounding box center [151, 329] width 96 height 11
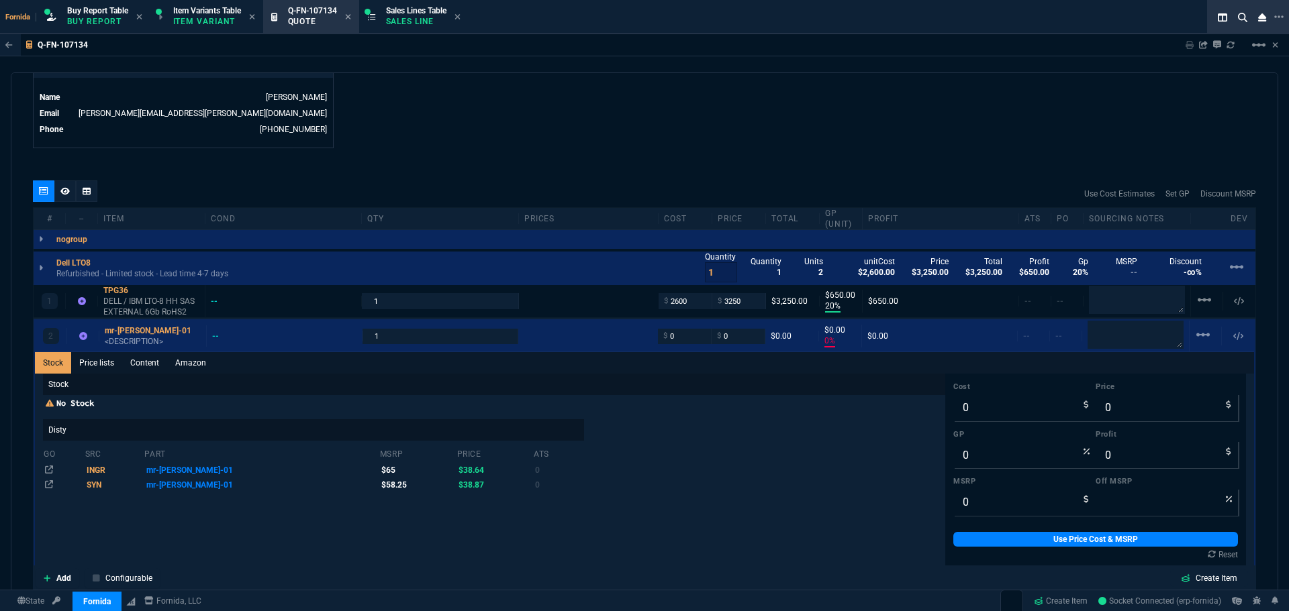
scroll to position [671, 0]
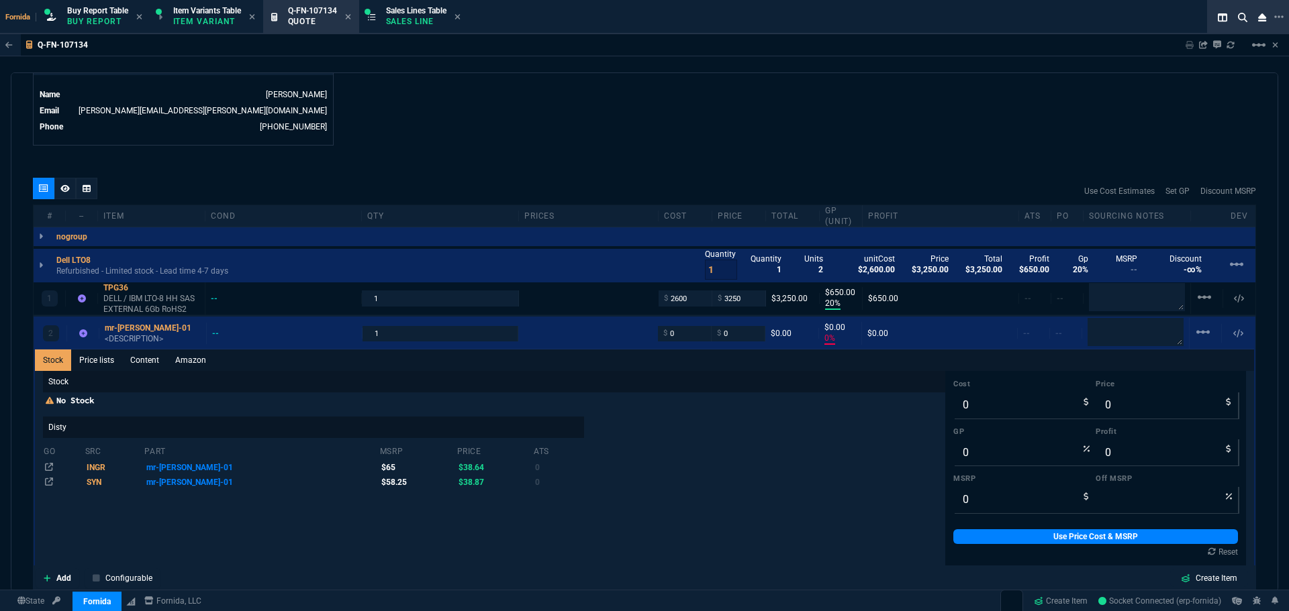
click at [138, 359] on link "Content" at bounding box center [144, 360] width 45 height 21
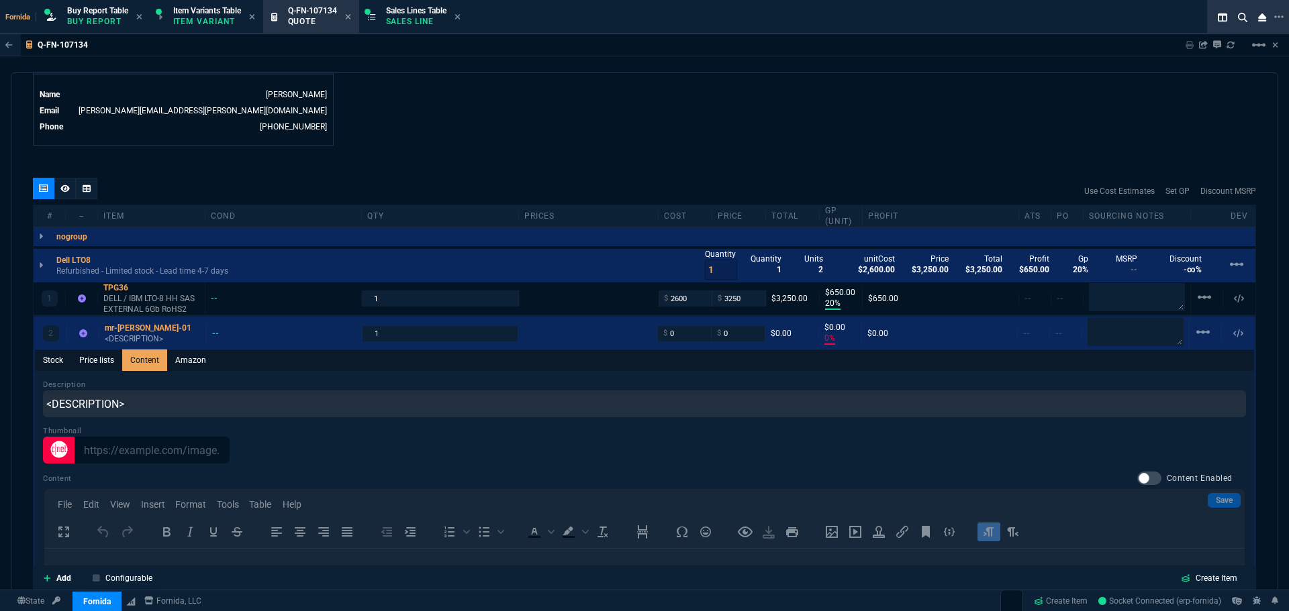
scroll to position [0, 0]
click at [156, 383] on div "Description <DESCRIPTION>" at bounding box center [644, 398] width 1203 height 38
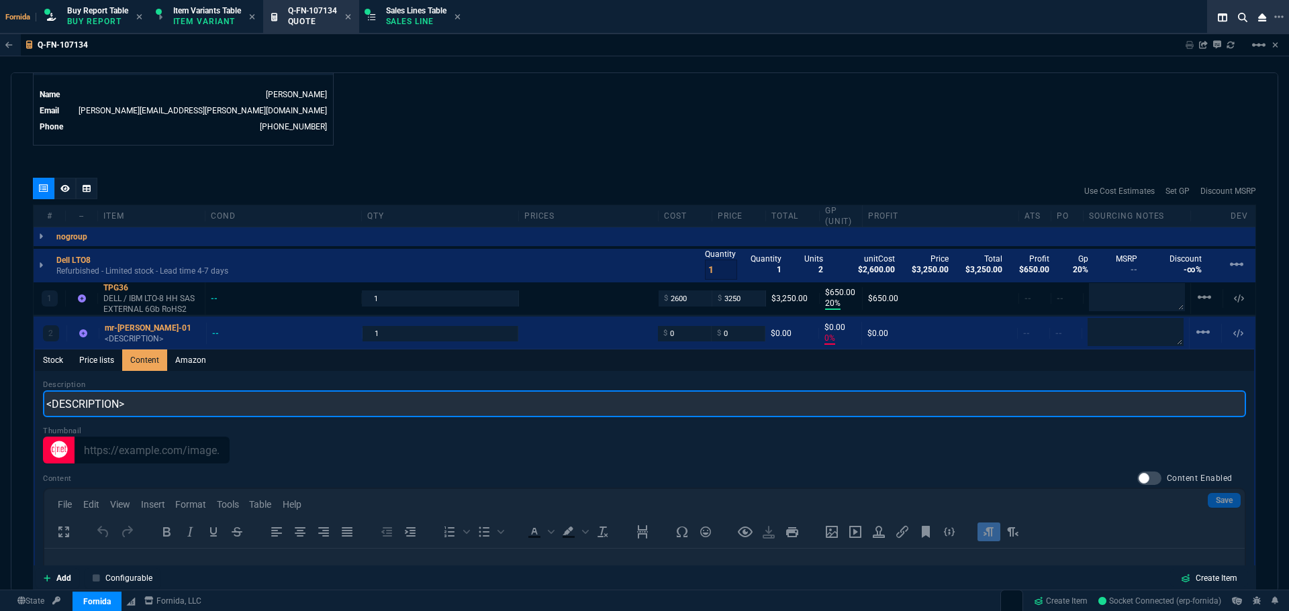
click at [166, 401] on input "<DESCRIPTION>" at bounding box center [644, 404] width 1203 height 27
paste input "Quantum MR-LUCQN-01 LTO Cleaning Cartridge LTO3, LTO4, LTO5,LTO6,LTO7,LTO8, LTO9"
drag, startPoint x: 96, startPoint y: 408, endPoint x: 162, endPoint y: 406, distance: 65.8
click at [162, 406] on input "Quantum MR-LUCQN-01 LTO Cleaning Cartridge LTO3, LTO4, LTO5,LTO6,LTO7,LTO8, LTO9" at bounding box center [644, 404] width 1203 height 27
drag, startPoint x: 403, startPoint y: 404, endPoint x: 227, endPoint y: 407, distance: 175.9
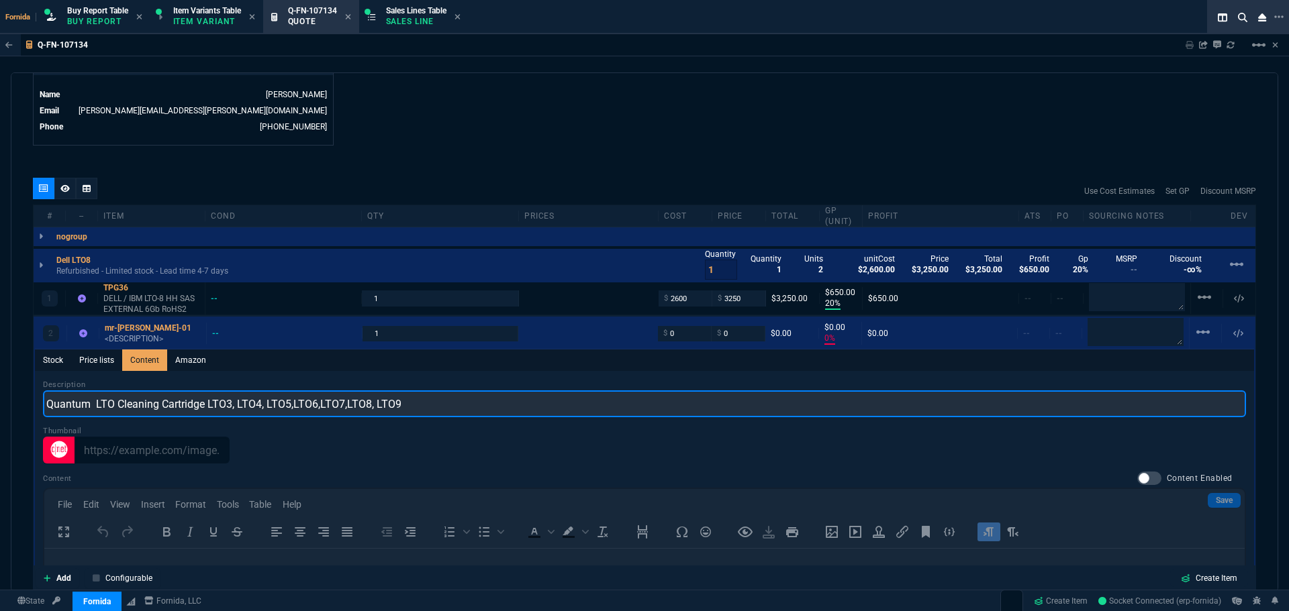
click at [227, 407] on input "Quantum LTO Cleaning Cartridge LTO3, LTO4, LTO5,LTO6,LTO7,LTO8, LTO9" at bounding box center [644, 404] width 1203 height 27
type input "Quantum LTO Cleaning Cartridge LTO8"
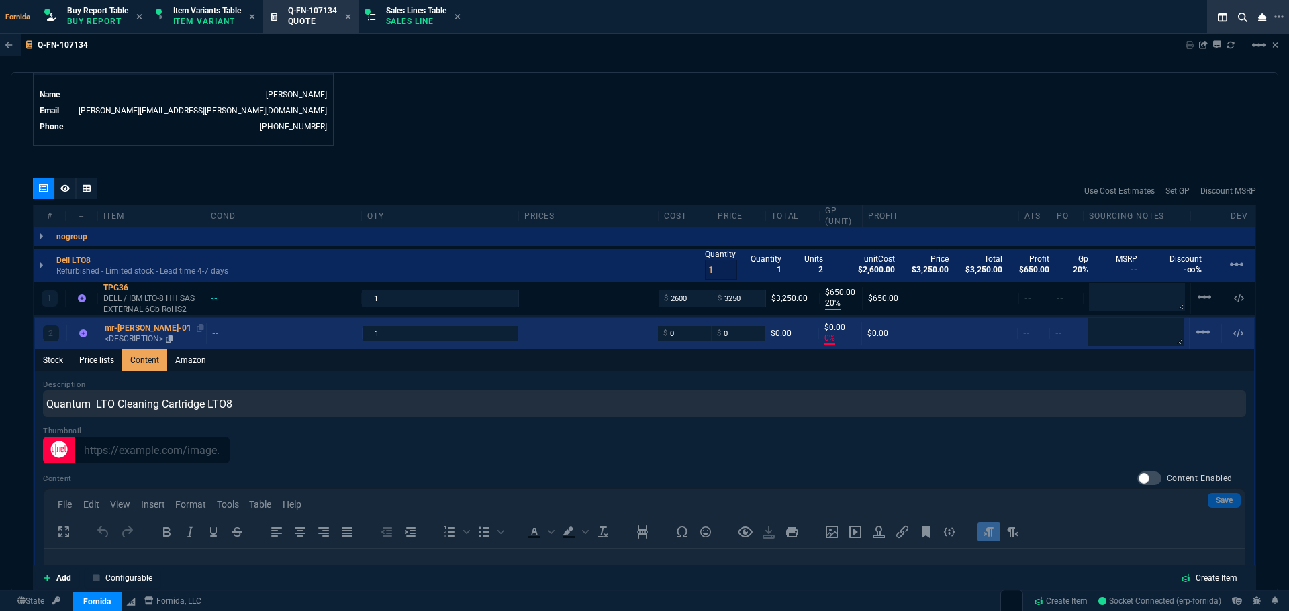
click at [140, 332] on div "mr-lucqn-01" at bounding box center [153, 328] width 96 height 11
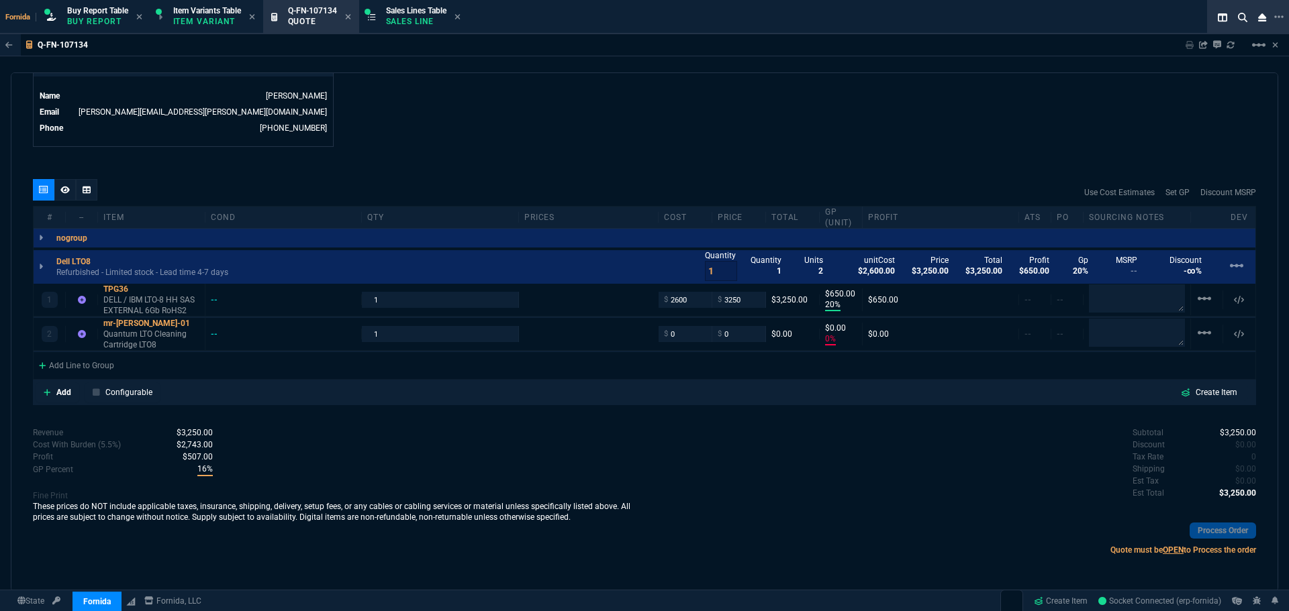
type input "0"
click at [686, 342] on input "0" at bounding box center [685, 333] width 42 height 15
type input "20"
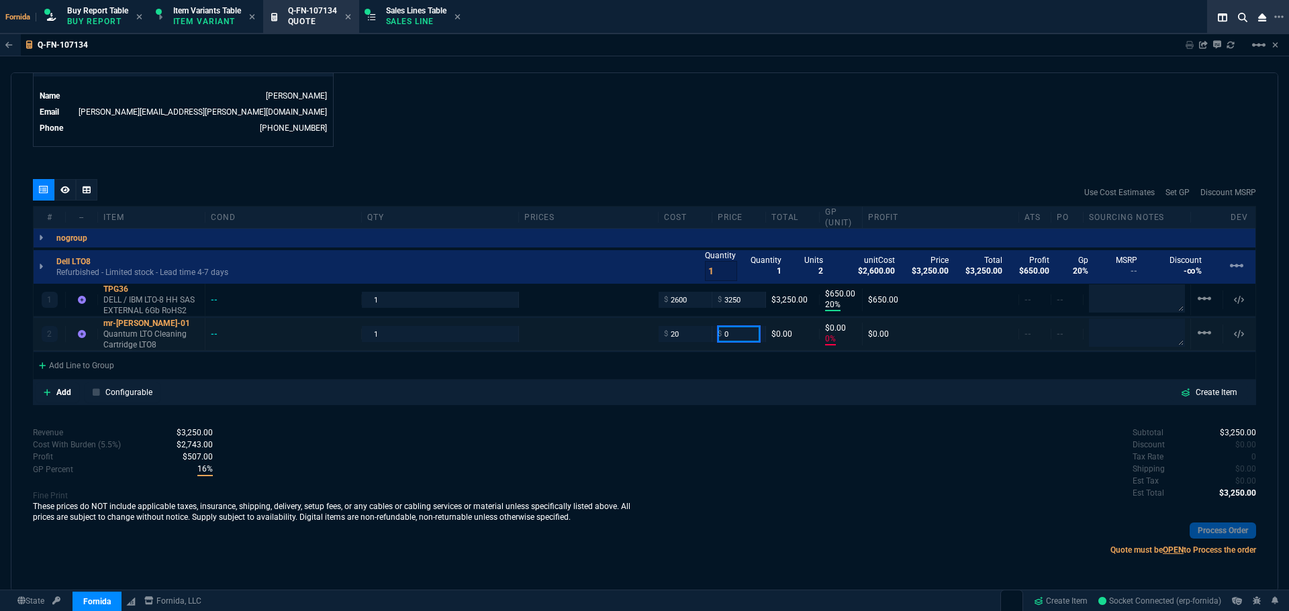
type input "20"
type input "-100"
type input "-20"
click at [102, 368] on div "Add Line to Group" at bounding box center [77, 364] width 86 height 24
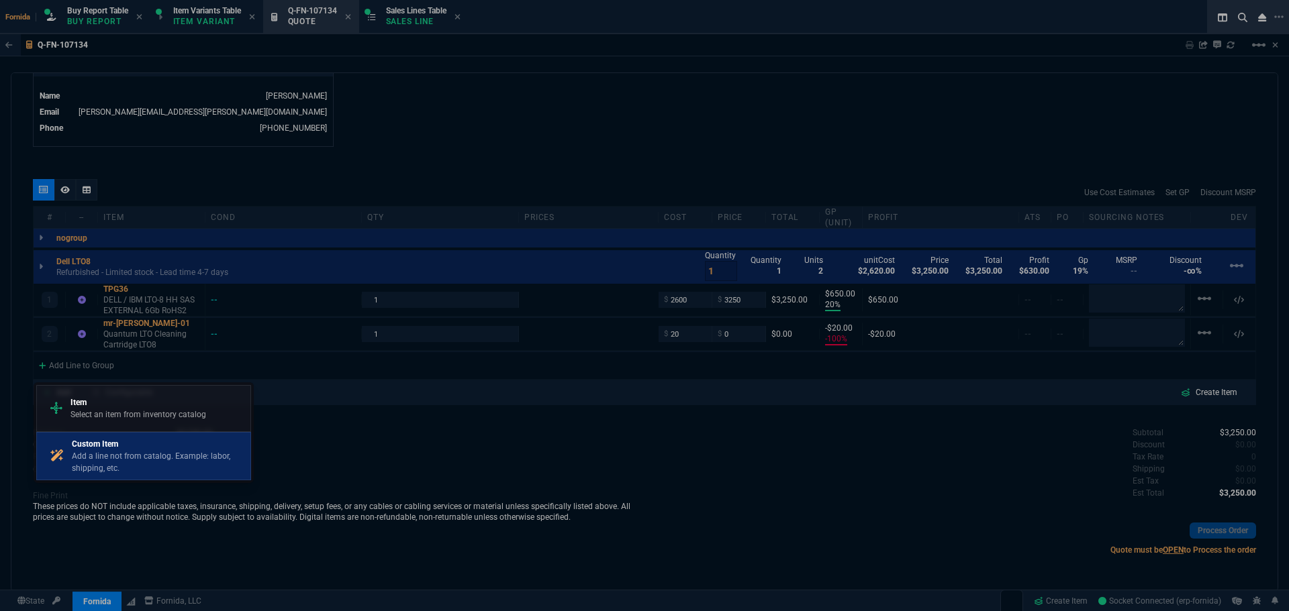
click at [143, 459] on p "Add a line not from catalog. Example: labor, shipping, etc." at bounding box center [158, 462] width 173 height 24
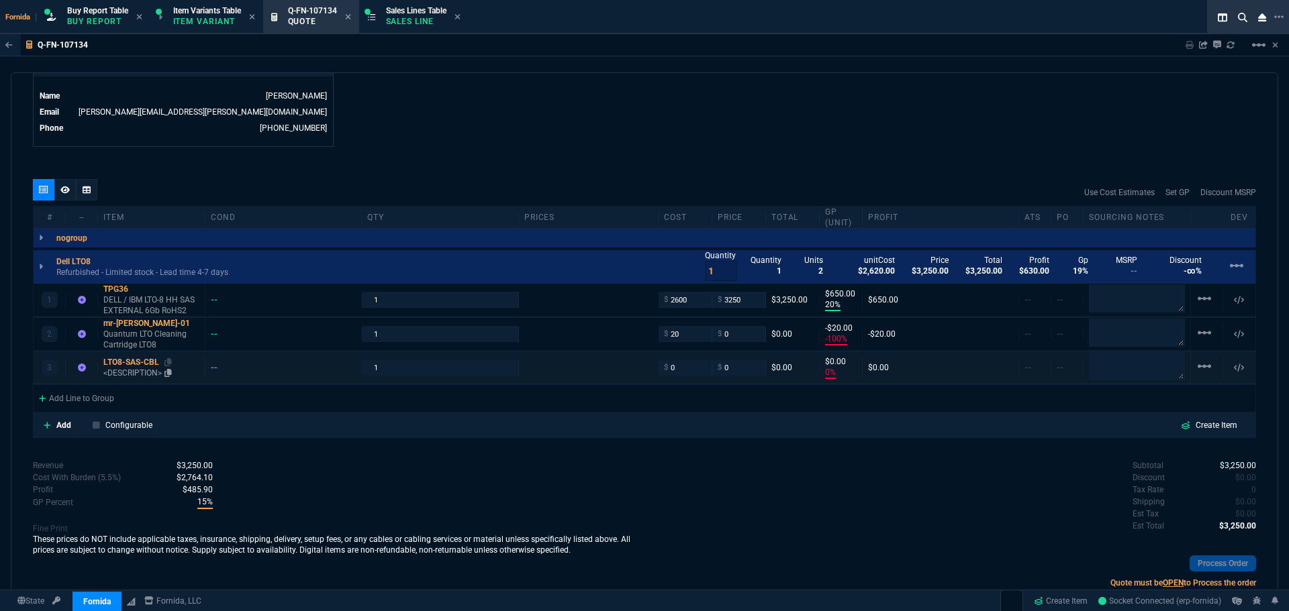
click at [139, 377] on p "<DESCRIPTION>" at bounding box center [151, 373] width 96 height 11
type input "20"
type input "650"
type input "-100"
type input "-20"
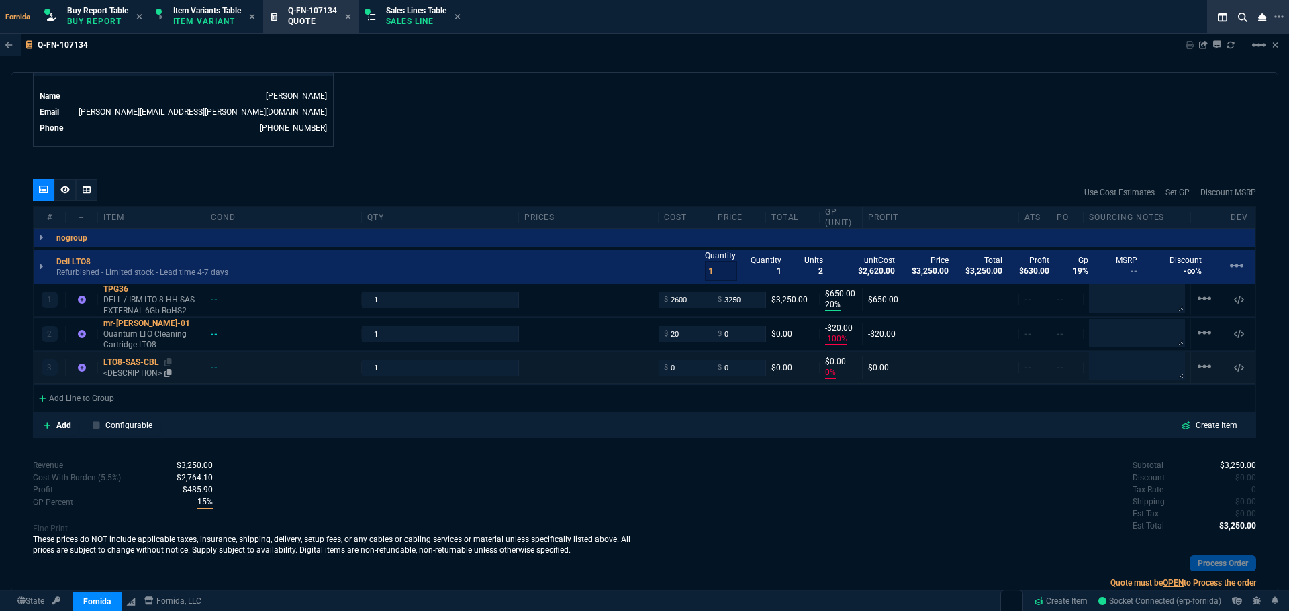
type input "0"
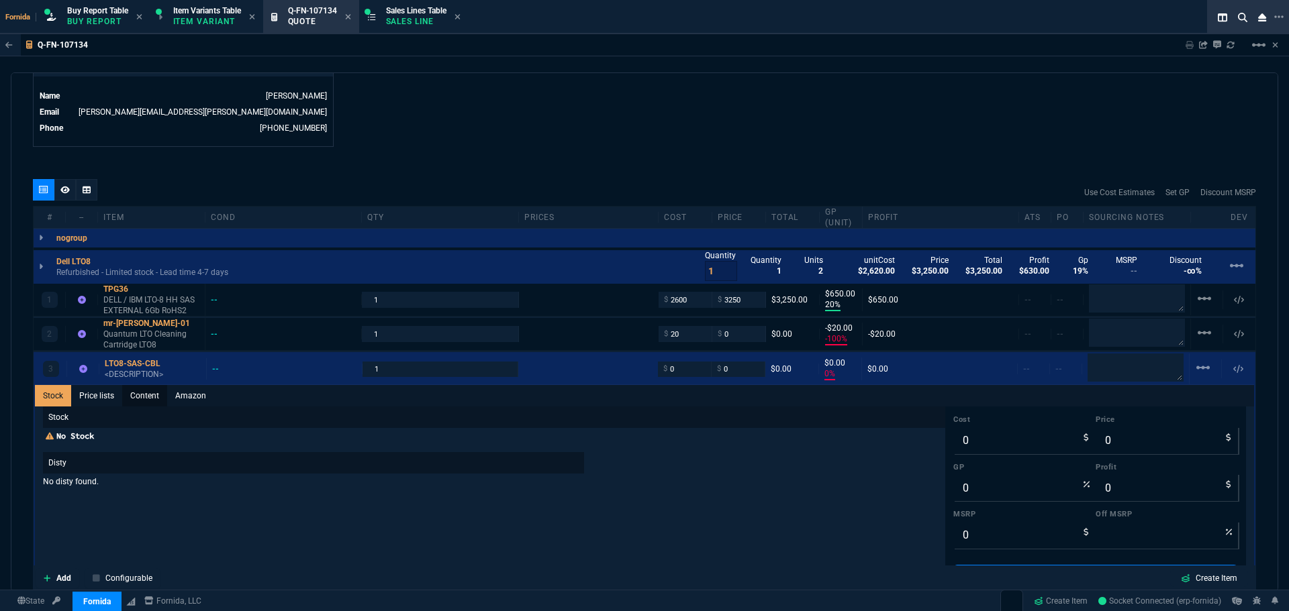
click at [152, 394] on link "Content" at bounding box center [144, 395] width 45 height 21
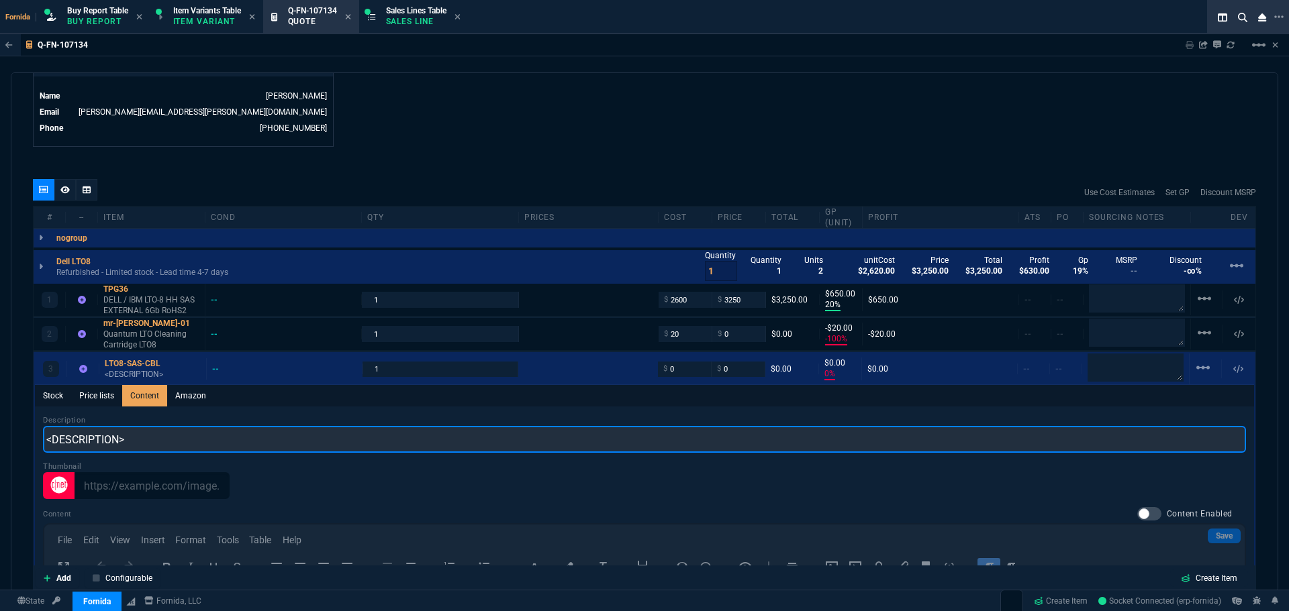
click at [185, 440] on input "<DESCRIPTION>" at bounding box center [644, 439] width 1203 height 27
paste input "sas cable"
click at [143, 431] on input "sas cable" at bounding box center [644, 439] width 1203 height 27
paste input "Dell LTO8 sas cable"
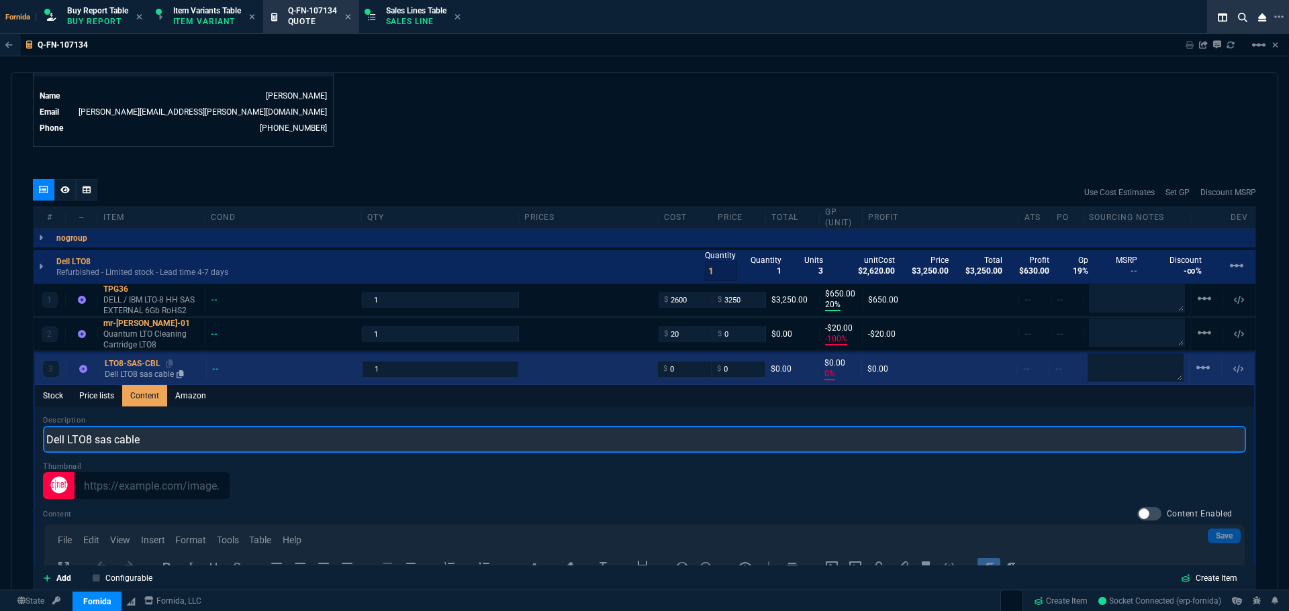
type input "Dell LTO8 sas cable"
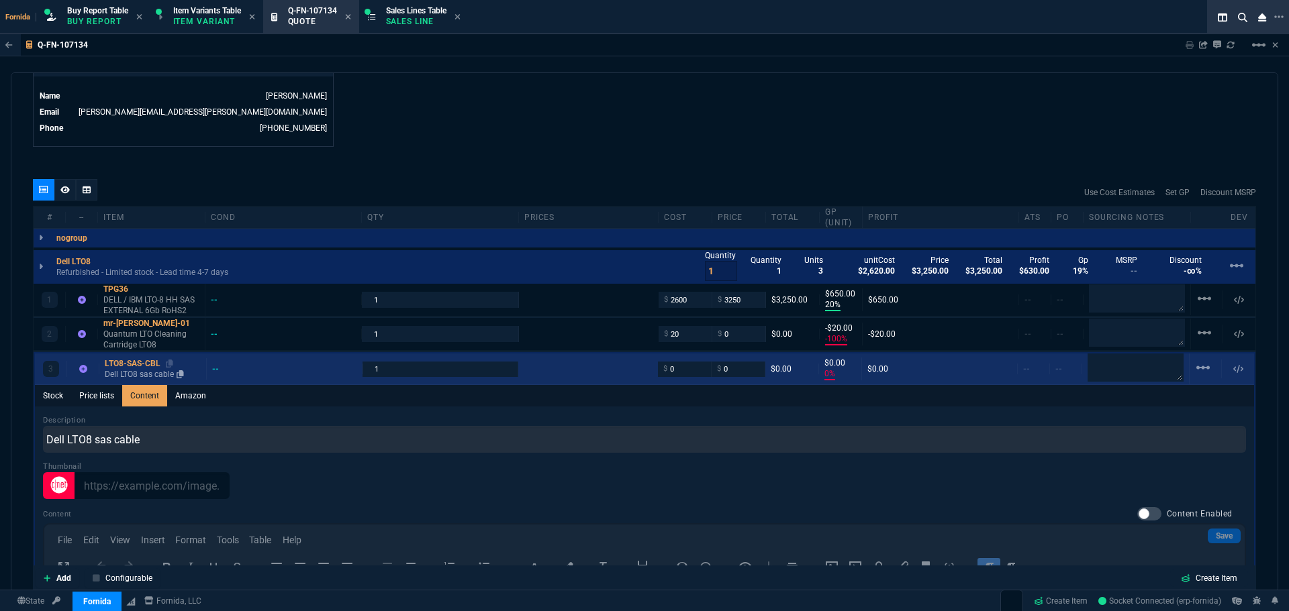
click at [127, 368] on div "LTO8-SAS-CBL" at bounding box center [153, 363] width 96 height 11
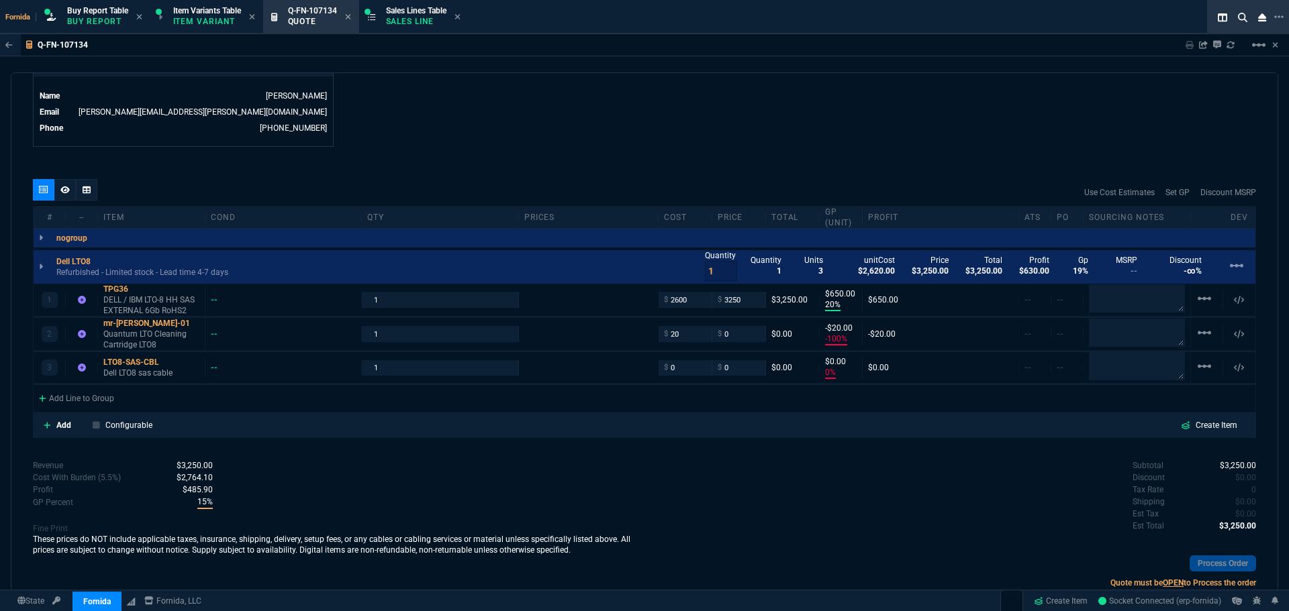
type input "0"
click at [697, 369] on input "0" at bounding box center [685, 367] width 42 height 15
type input "20"
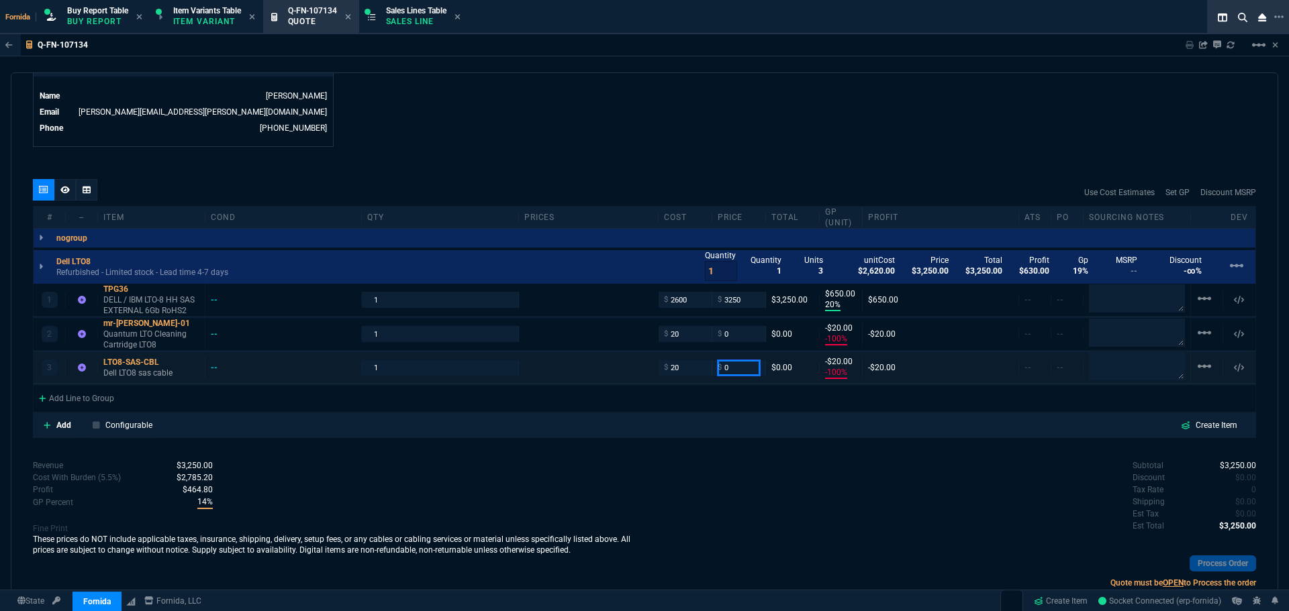
type input "-100"
type input "-20"
click at [465, 361] on input "1" at bounding box center [439, 367] width 145 height 15
type input "2"
click at [684, 455] on div "quote Q-FN-107134 Global Zone IT! draft Fornida, LLC 2609 Technology Dr Suite 3…" at bounding box center [644, 332] width 1267 height 520
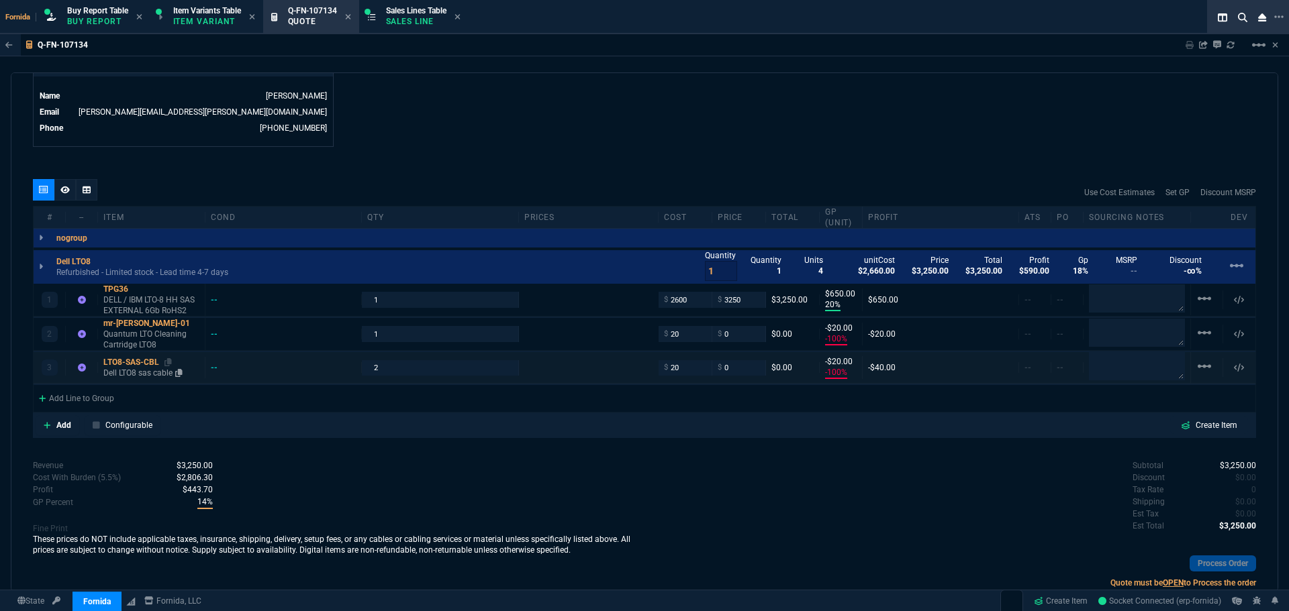
click at [124, 371] on p "Dell LTO8 sas cable" at bounding box center [151, 373] width 96 height 11
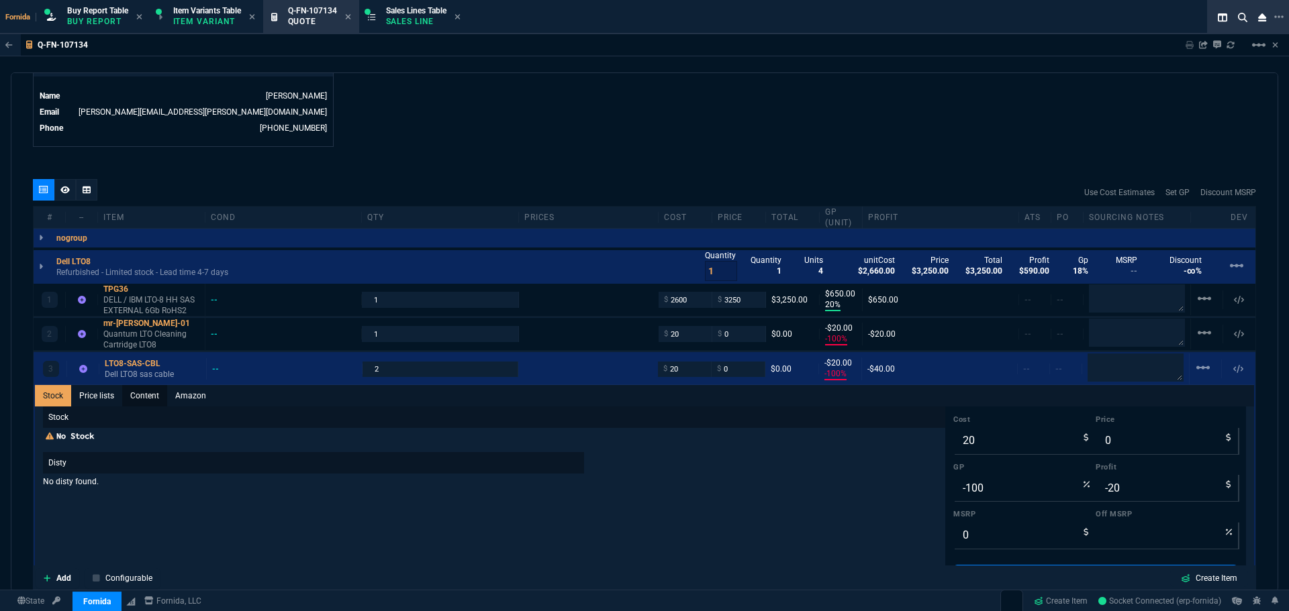
click at [149, 401] on link "Content" at bounding box center [144, 395] width 45 height 21
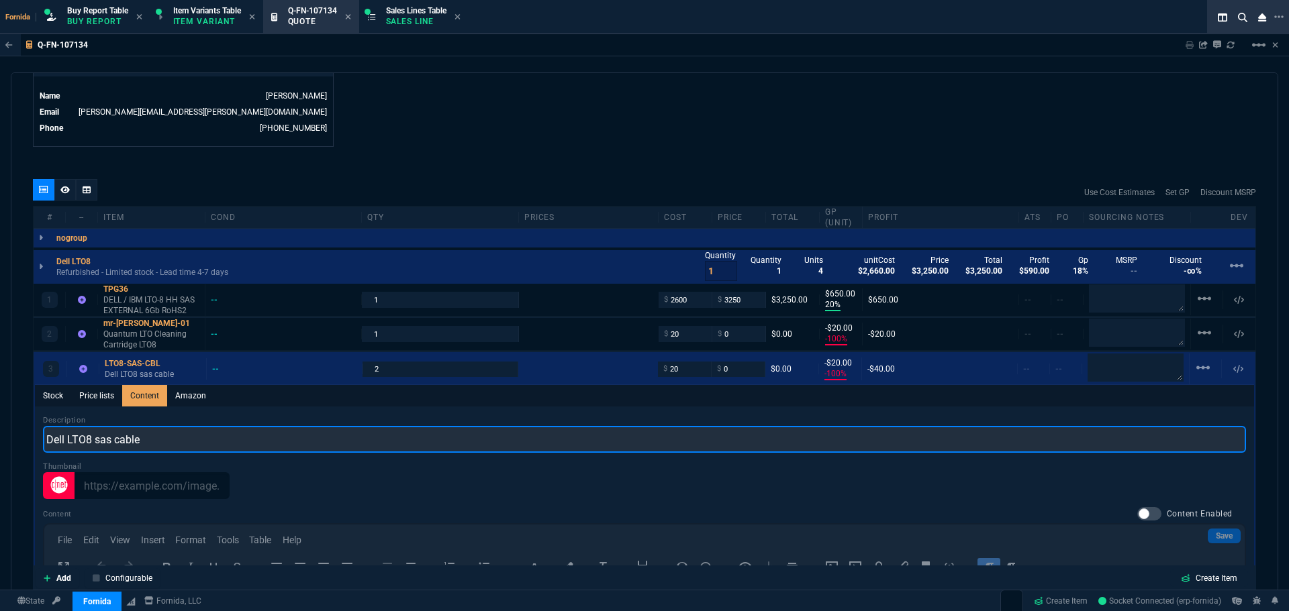
click at [192, 438] on input "Dell LTO8 sas cable" at bounding box center [644, 439] width 1203 height 27
paste input "LTO-8 Tape MR-L8MQN-01 (5 Pack) 12/30TB Data Cartridges"
click at [48, 437] on input "LTO-8 Tape MR-L8MQN-01 (5 Pack) 12/30TB Data Cartridges" at bounding box center [644, 439] width 1203 height 27
click at [64, 441] on input "LTO-8 Tape MR-L8MQN-01 (5 Pack) 12/30TB Data Cartridges" at bounding box center [644, 439] width 1203 height 27
click at [50, 442] on input "LTO-8 Tape MR-L8MQN-01 (5 Pack) 12/30TB Data Cartridges" at bounding box center [644, 439] width 1203 height 27
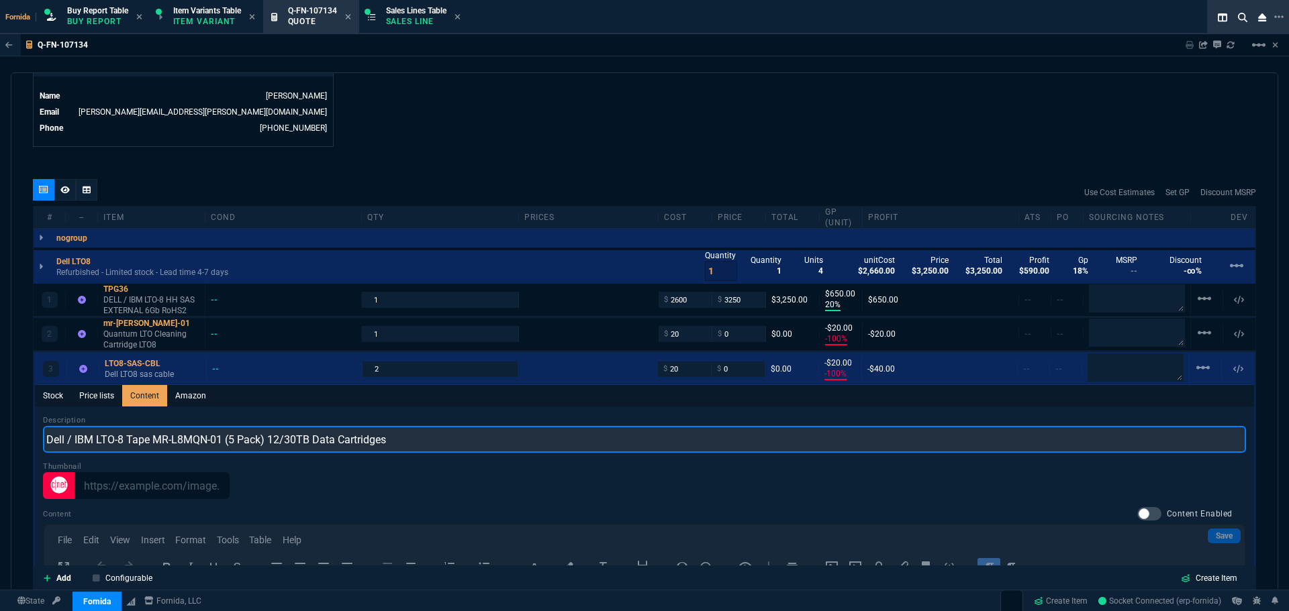
drag, startPoint x: 156, startPoint y: 439, endPoint x: 265, endPoint y: 446, distance: 109.7
click at [265, 446] on input "Dell / IBM LTO-8 Tape MR-L8MQN-01 (5 Pack) 12/30TB Data Cartridges" at bounding box center [644, 439] width 1203 height 27
click at [385, 438] on input "Dell / IBM LTO-8 Tape MR-L8MQN-01 (5 Pack) 12/30TB Data Cartridges" at bounding box center [644, 439] width 1203 height 27
type input "Dell LTO8 sas cable"
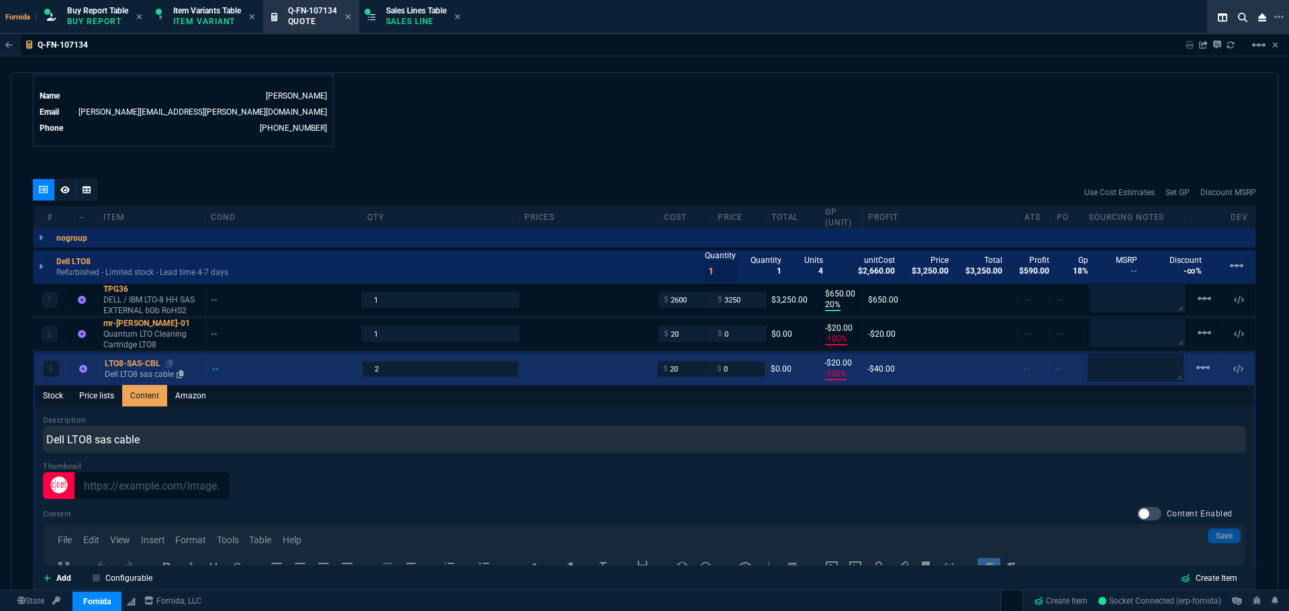
click at [126, 368] on div "LTO8-SAS-CBL" at bounding box center [153, 363] width 96 height 11
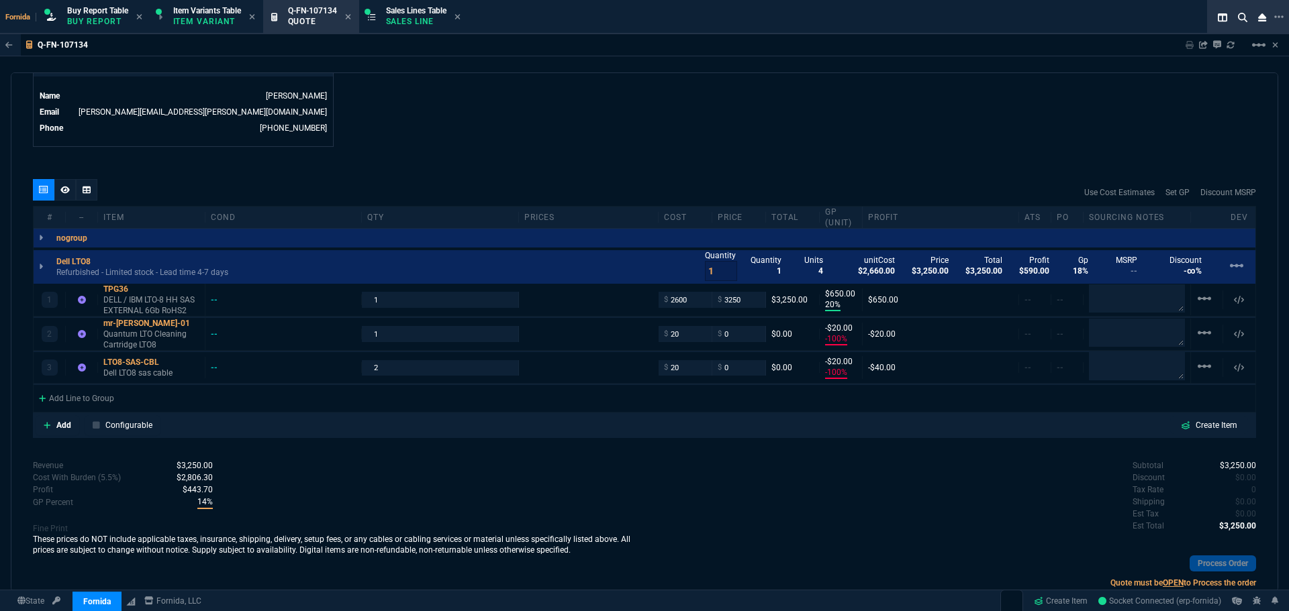
type input "-100"
type input "-20"
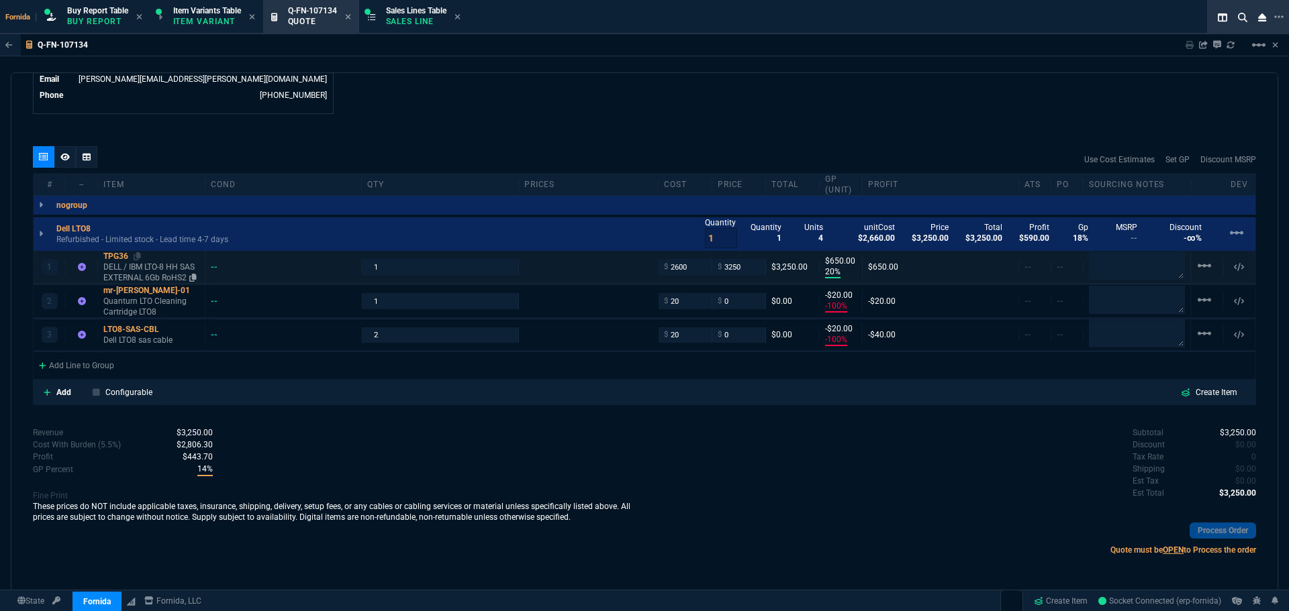
scroll to position [703, 0]
click at [114, 362] on div "Add Line to Group" at bounding box center [77, 364] width 86 height 24
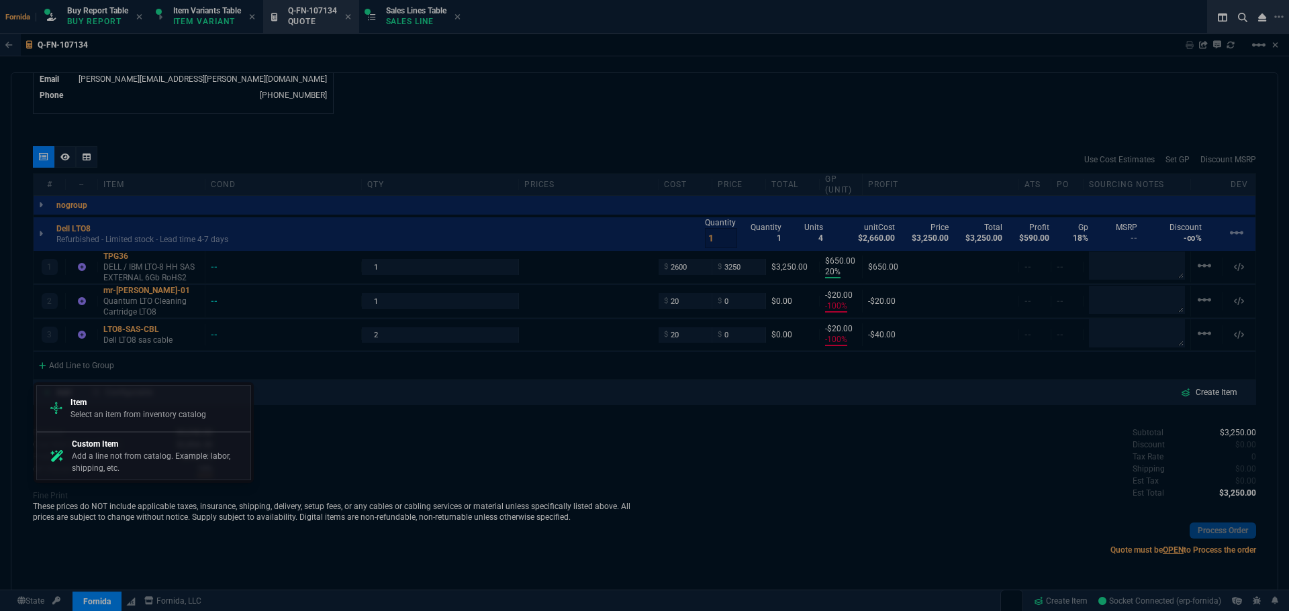
click at [154, 456] on p "Add a line not from catalog. Example: labor, shipping, etc." at bounding box center [158, 462] width 173 height 24
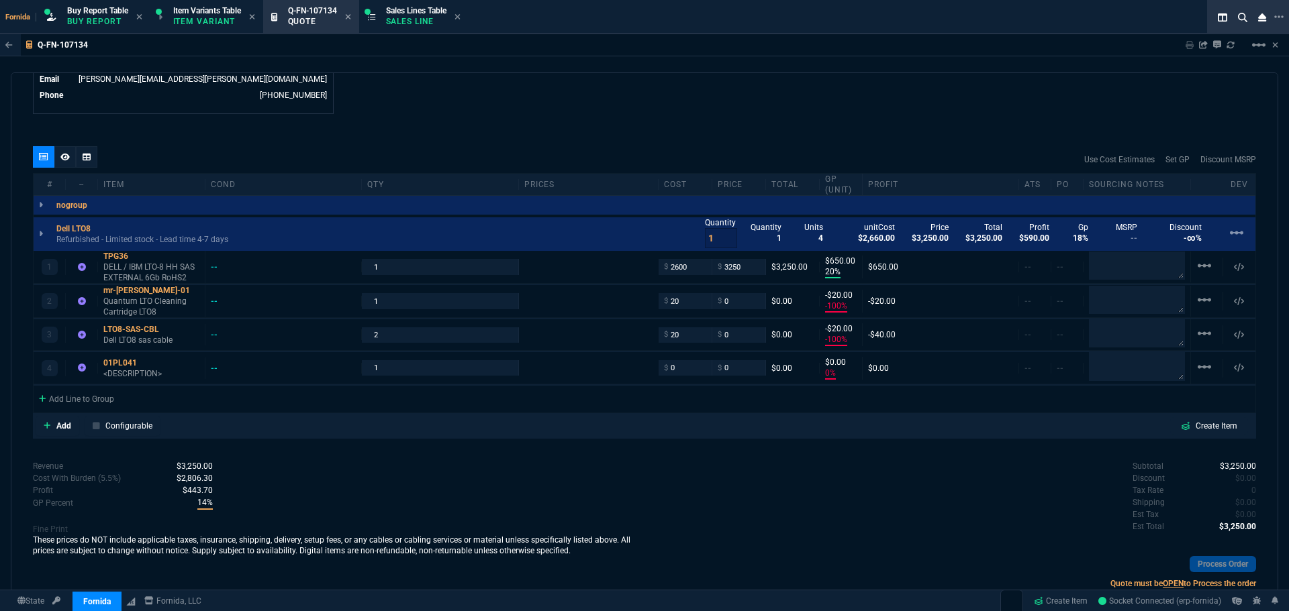
type input "20"
type input "650"
type input "-100"
type input "-20"
type input "-100"
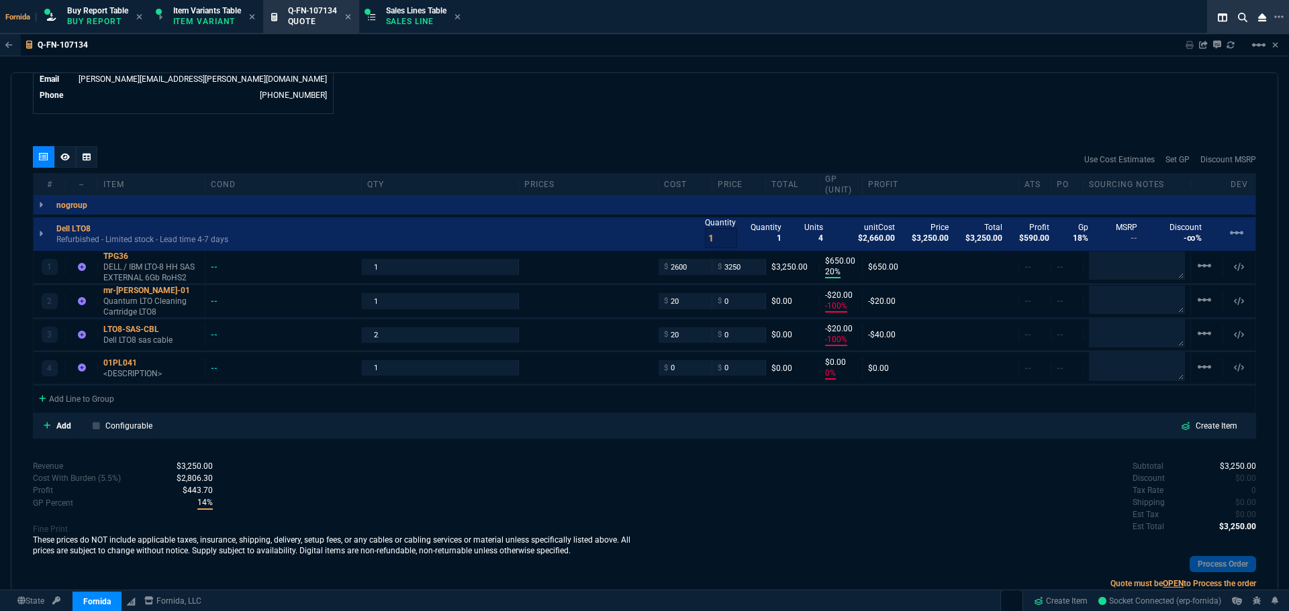
type input "-20"
type input "0"
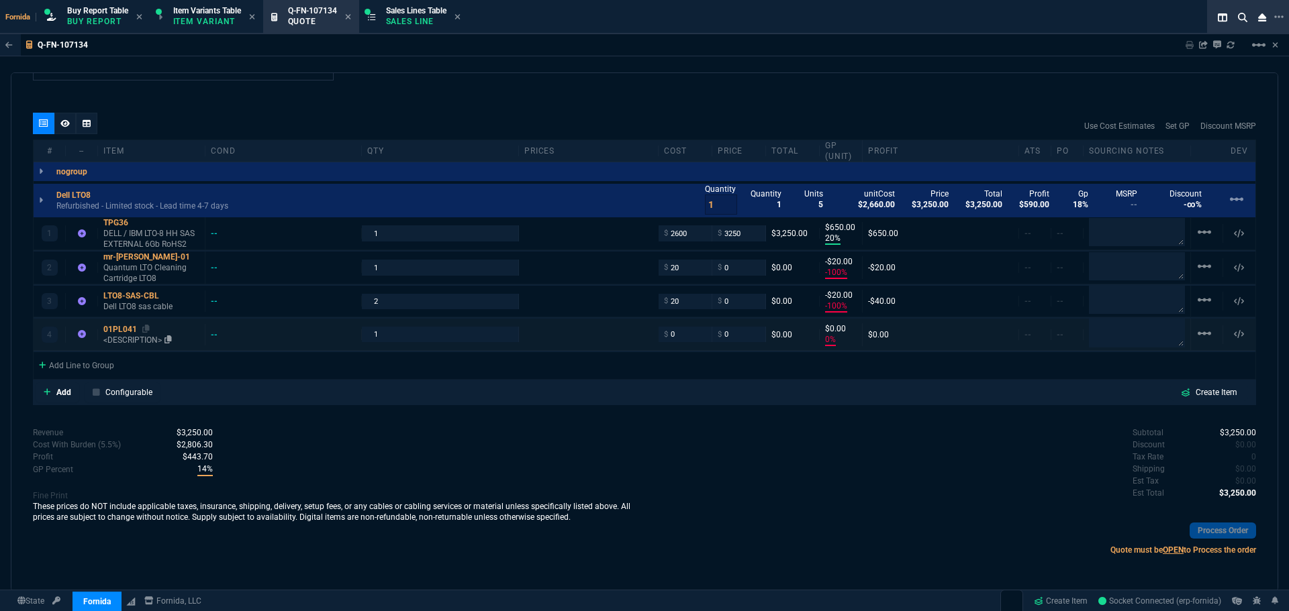
click at [115, 328] on div "01PL041" at bounding box center [151, 329] width 96 height 11
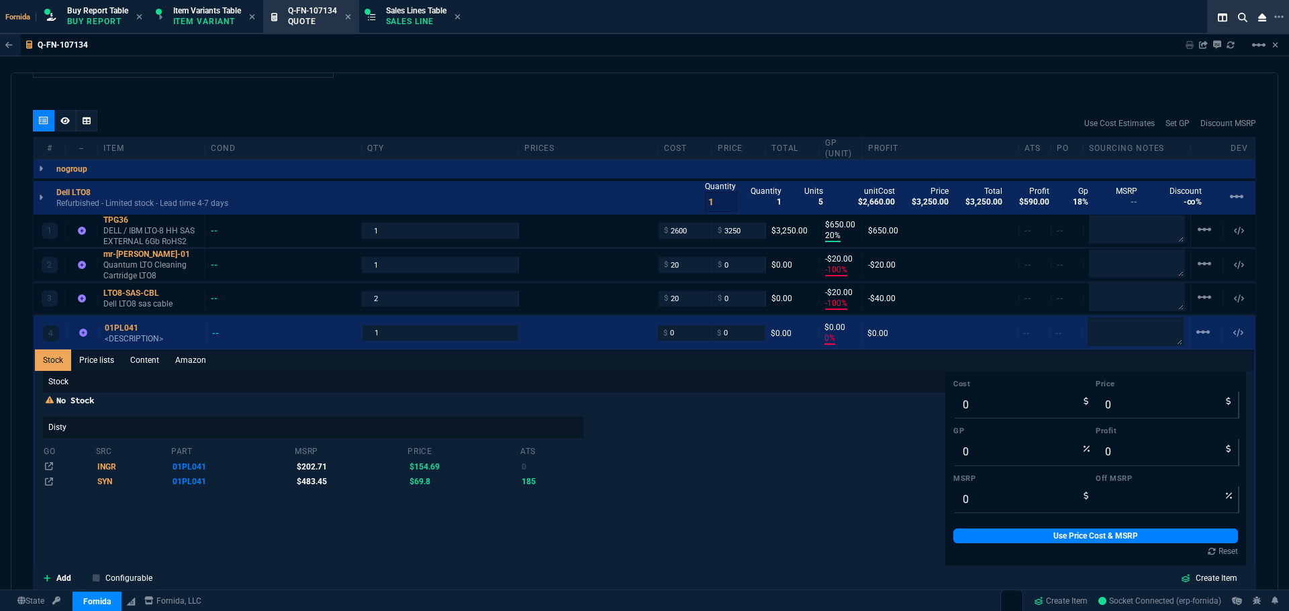
scroll to position [804, 0]
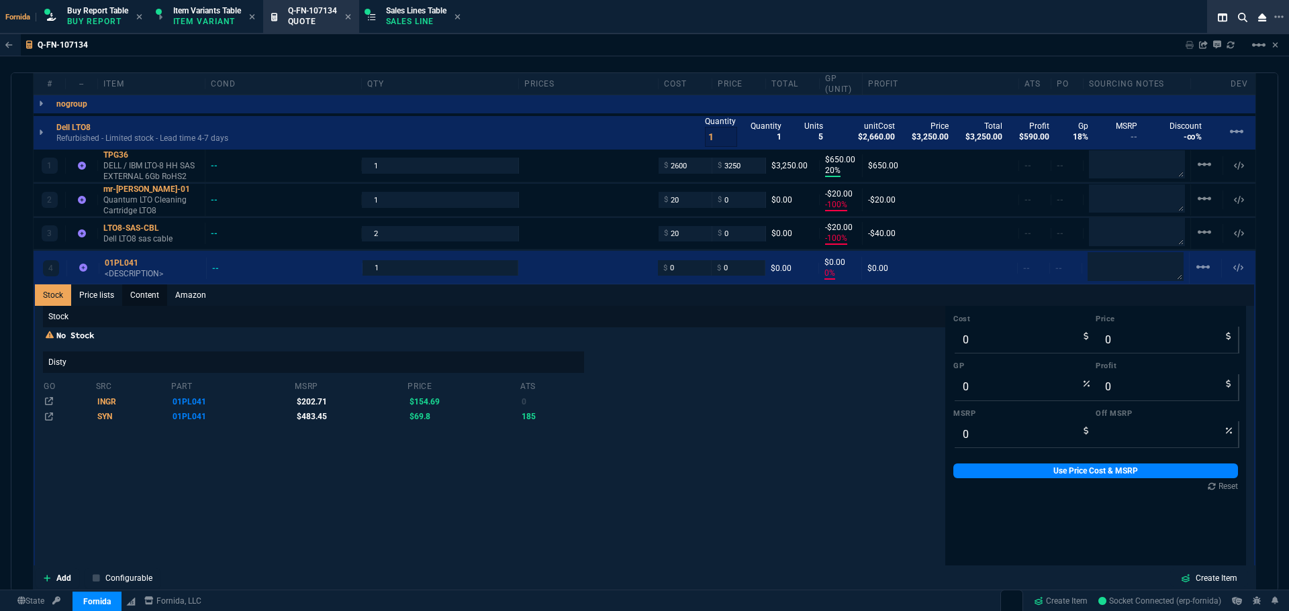
click at [137, 307] on p "Stock" at bounding box center [494, 316] width 902 height 21
click at [139, 299] on link "Content" at bounding box center [144, 295] width 45 height 21
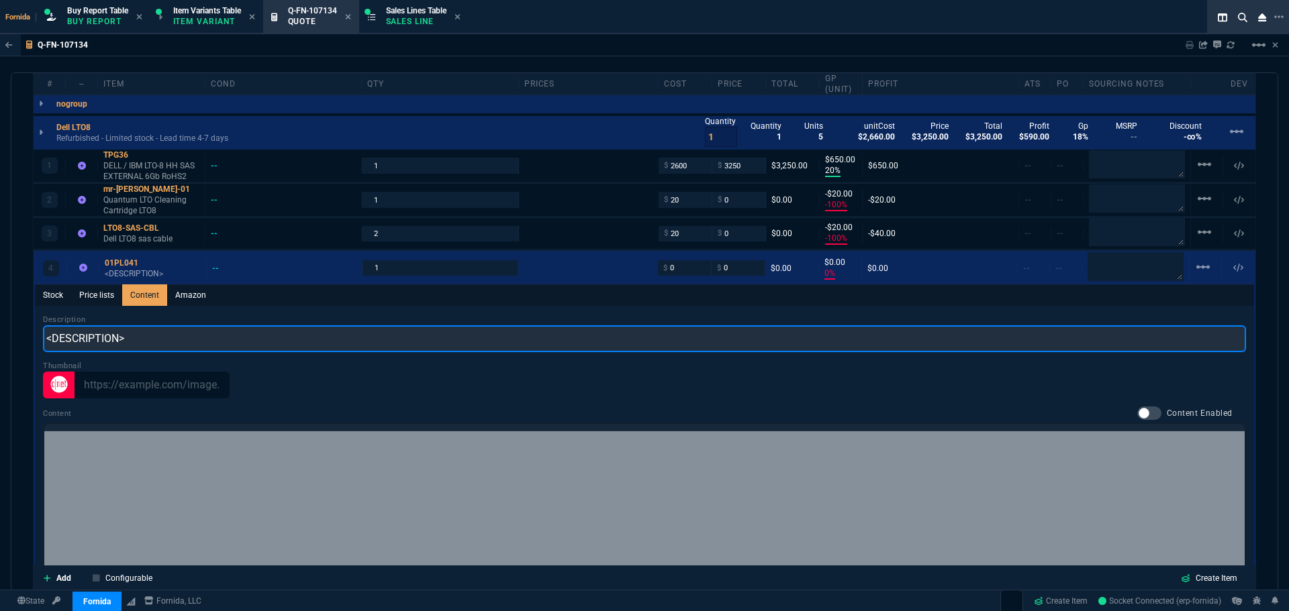
click at [149, 333] on input "<DESCRIPTION>" at bounding box center [644, 339] width 1203 height 27
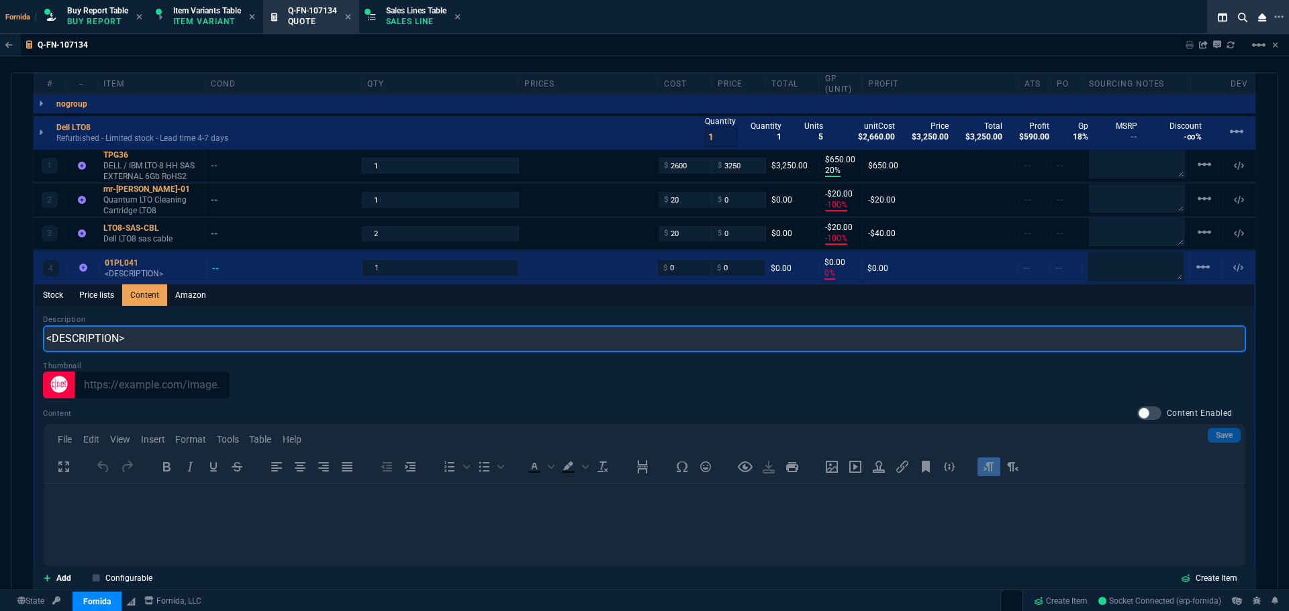
scroll to position [0, 0]
paste input "5 PACK of IBM LTO8 Tape Cartridge 01PL041 Data Cartridge Ultrium-8 LTO-8"
click at [47, 342] on input "5 PACK of IBM LTO8 Tape Cartridge 01PL041 Data Cartridge Ultrium-8 LTO-8" at bounding box center [644, 339] width 1203 height 27
drag, startPoint x: 136, startPoint y: 336, endPoint x: 163, endPoint y: 336, distance: 27.5
click at [163, 336] on input "Dell /IBM 5 PACK of IBM LTO8 Tape Cartridge 01PL041 Data Cartridge Ultrium-8 LT…" at bounding box center [644, 339] width 1203 height 27
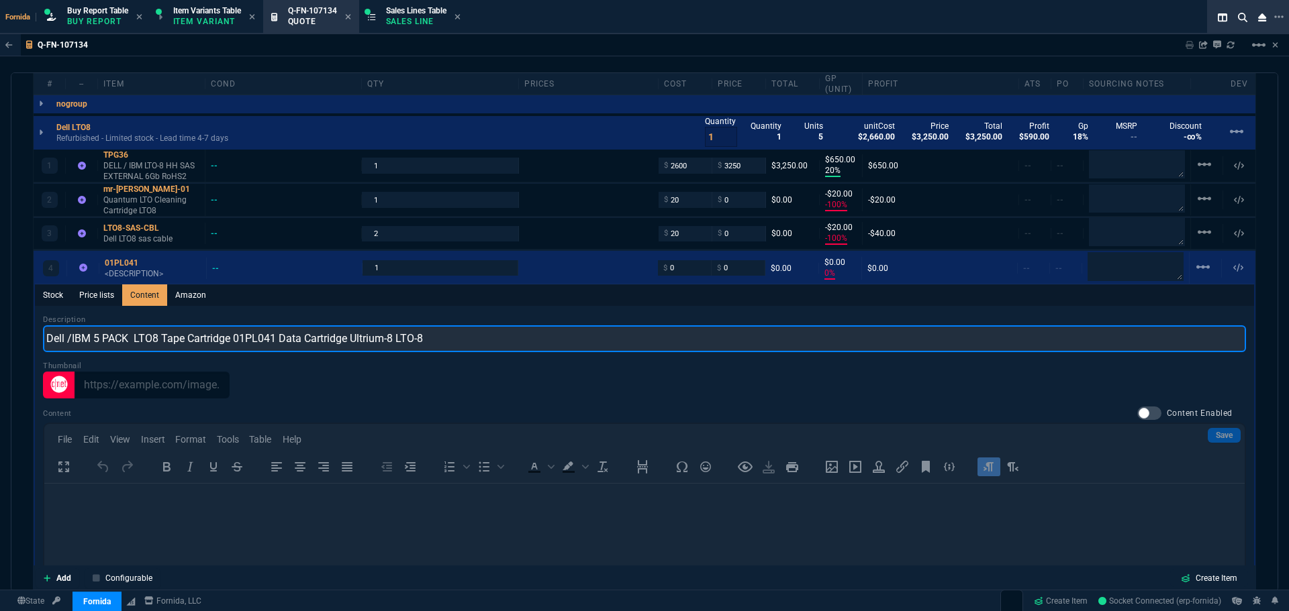
click at [262, 335] on input "Dell /IBM 5 PACK LTO8 Tape Cartridge 01PL041 Data Cartridge Ultrium-8 LTO-8" at bounding box center [644, 339] width 1203 height 27
type input "Dell /IBM 5 PACK LTO8 Tape Cartridge Data Cartridge Ultrium-8 LTO-8"
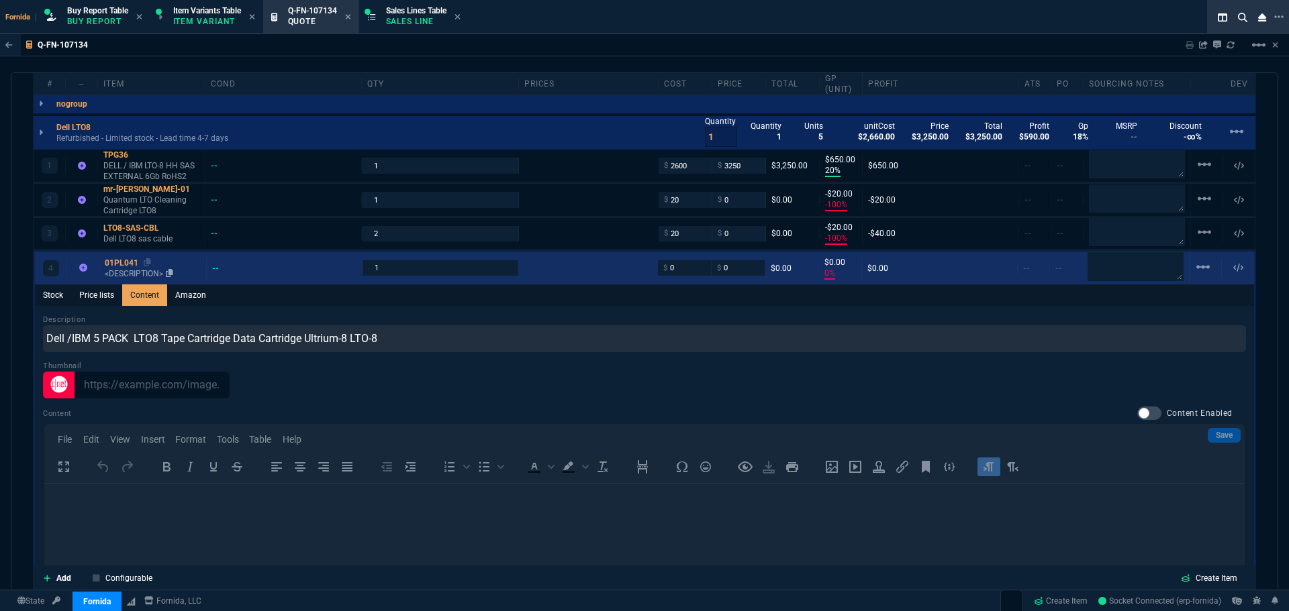
click at [111, 262] on div "01PL041" at bounding box center [153, 263] width 96 height 11
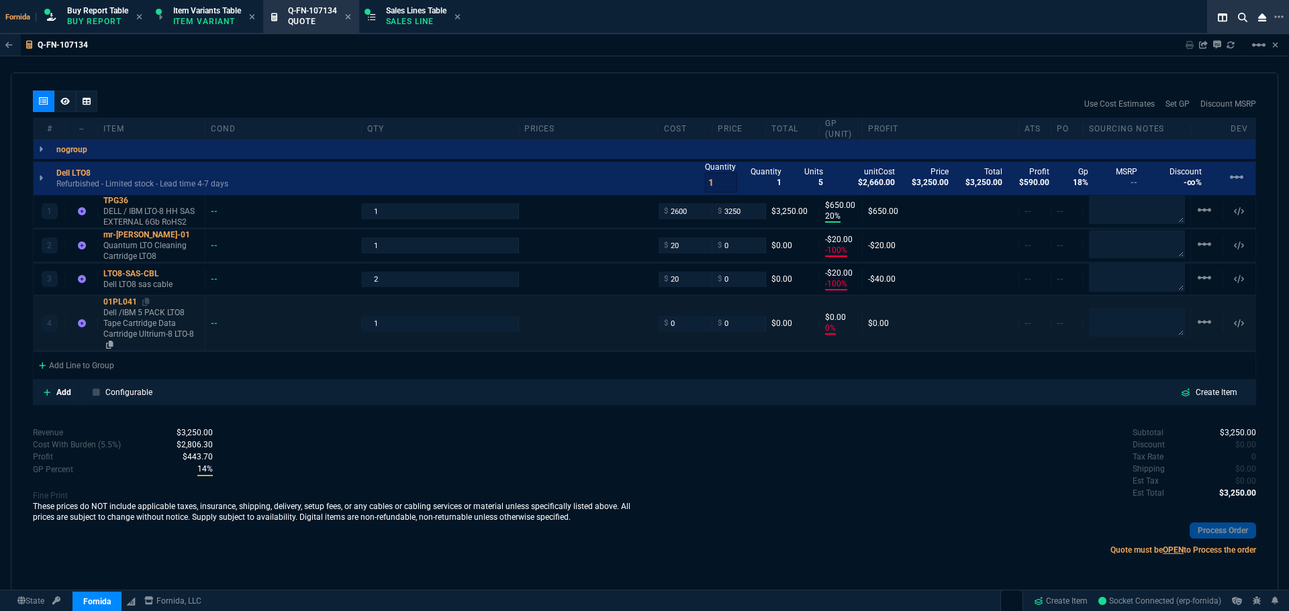
type input "0"
click at [134, 315] on p "Dell /IBM 5 PACK LTO8 Tape Cartridge Data Cartridge Ultrium-8 LTO-8" at bounding box center [151, 328] width 96 height 43
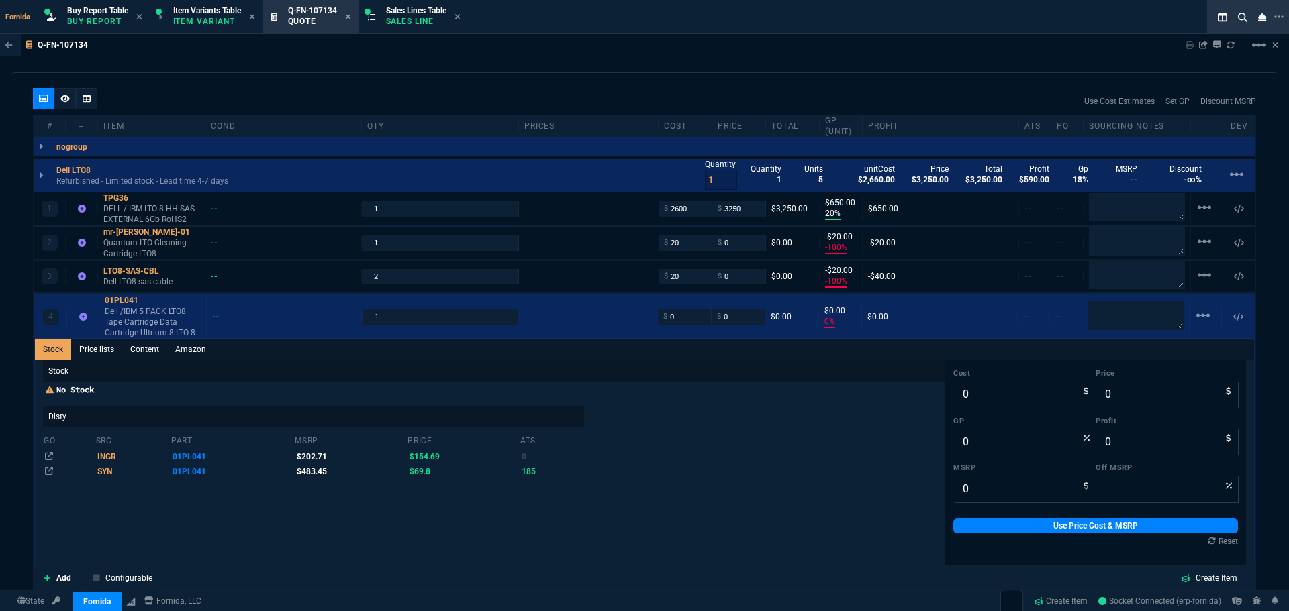
scroll to position [804, 0]
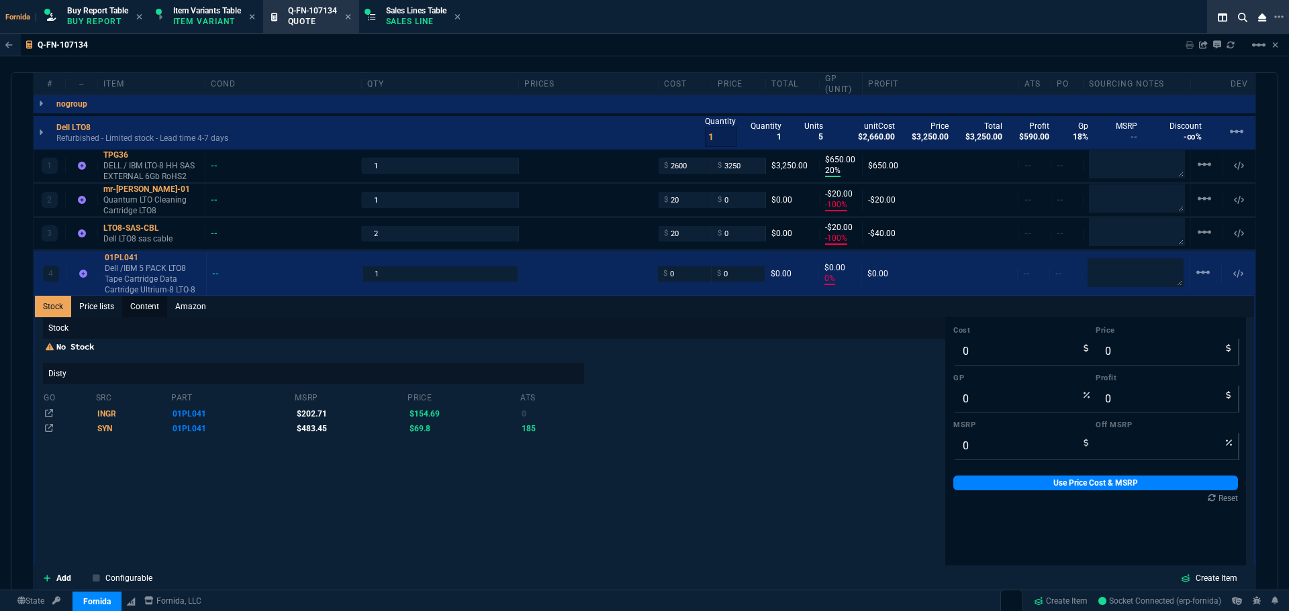
click at [132, 305] on link "Content" at bounding box center [144, 306] width 45 height 21
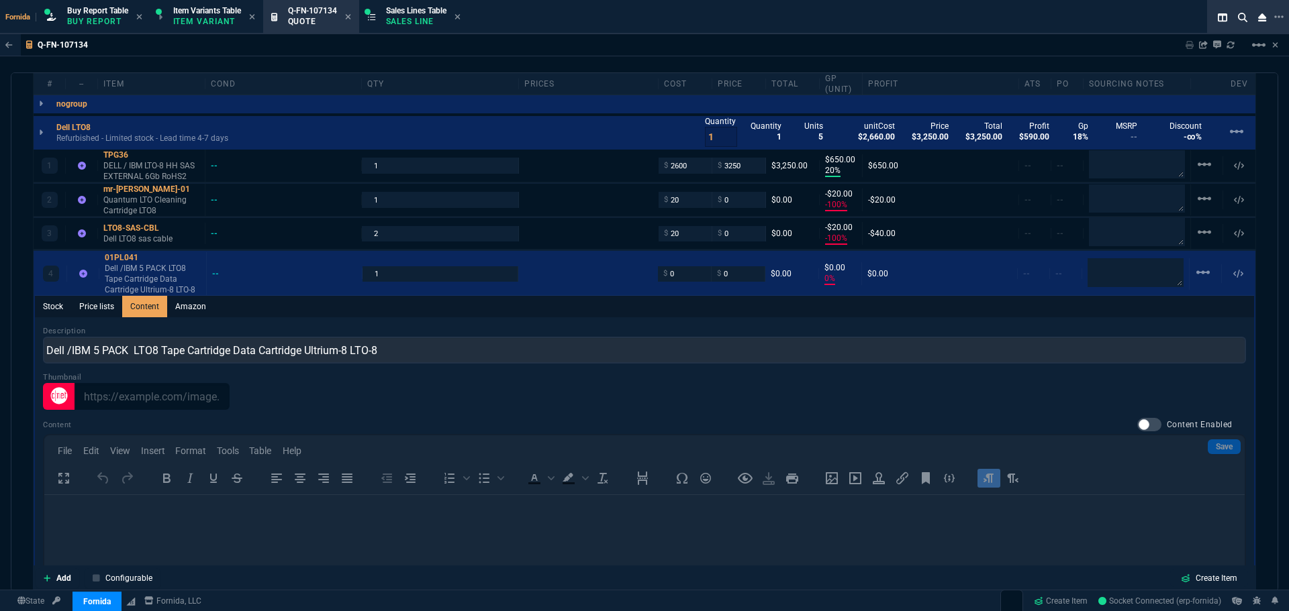
scroll to position [0, 0]
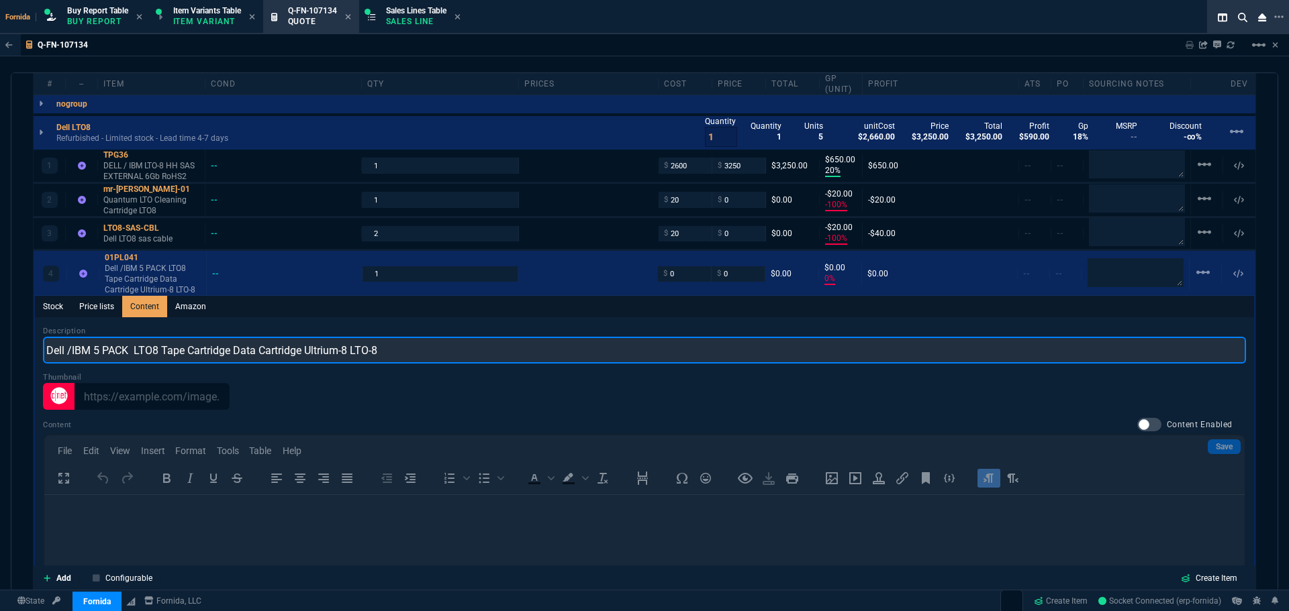
click at [70, 354] on input "Dell /IBM 5 PACK LTO8 Tape Cartridge Data Cartridge Ultrium-8 LTO-8" at bounding box center [644, 350] width 1203 height 27
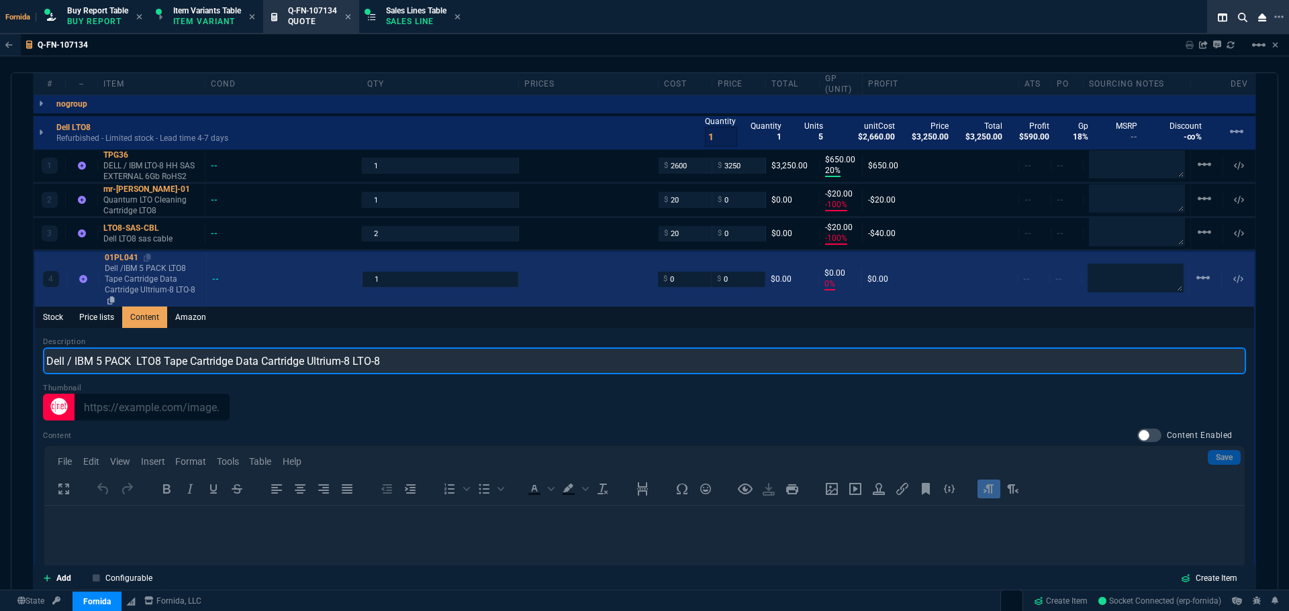
type input "Dell / IBM 5 PACK LTO8 Tape Cartridge Data Cartridge Ultrium-8 LTO-8"
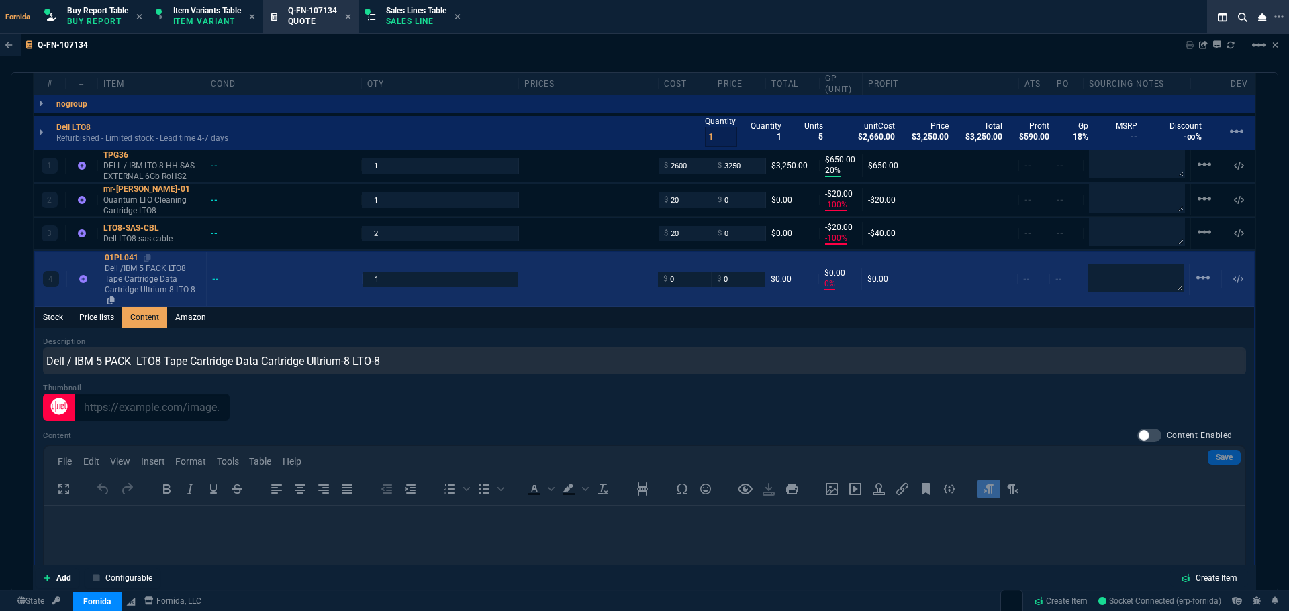
click at [139, 271] on p "Dell /IBM 5 PACK LTO8 Tape Cartridge Data Cartridge Ultrium-8 LTO-8" at bounding box center [153, 284] width 96 height 43
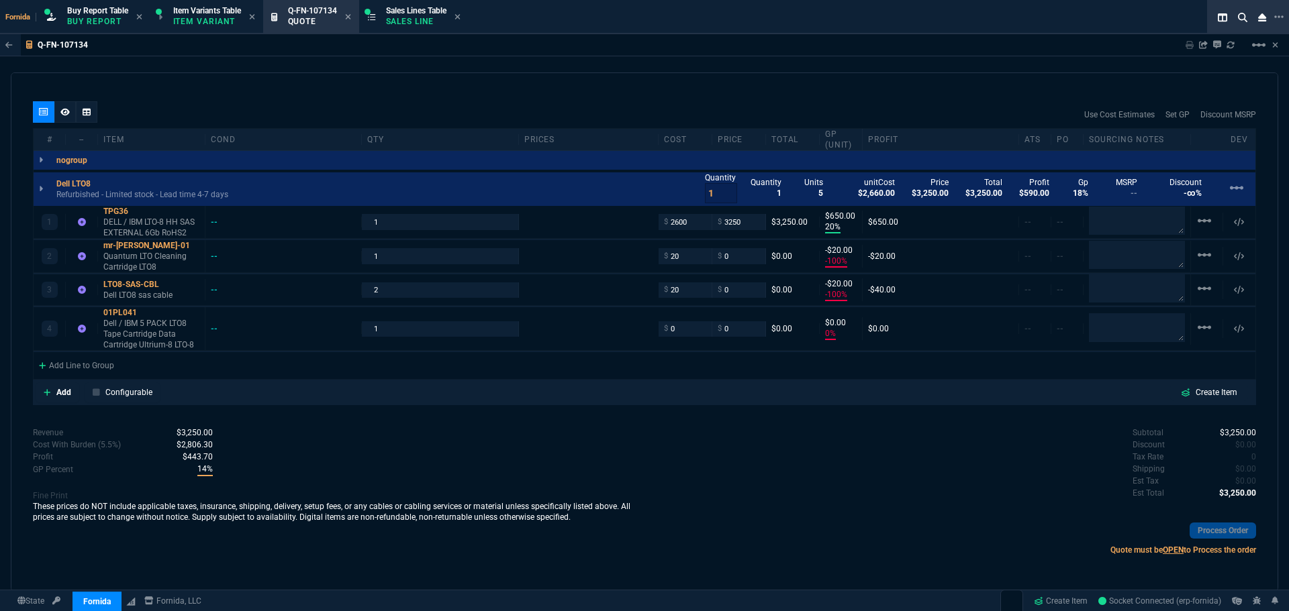
type input "0"
drag, startPoint x: 136, startPoint y: 213, endPoint x: 45, endPoint y: 215, distance: 91.3
click at [136, 213] on icon at bounding box center [137, 211] width 7 height 8
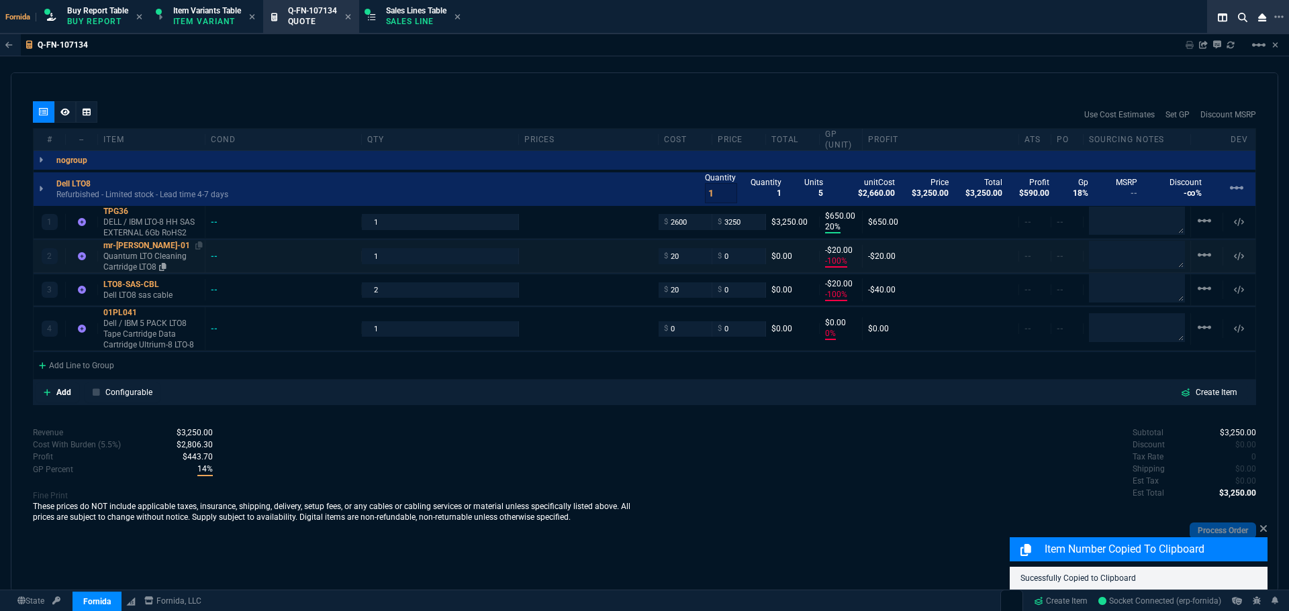
drag, startPoint x: 157, startPoint y: 248, endPoint x: 140, endPoint y: 246, distance: 17.6
click at [195, 247] on icon at bounding box center [198, 246] width 7 height 8
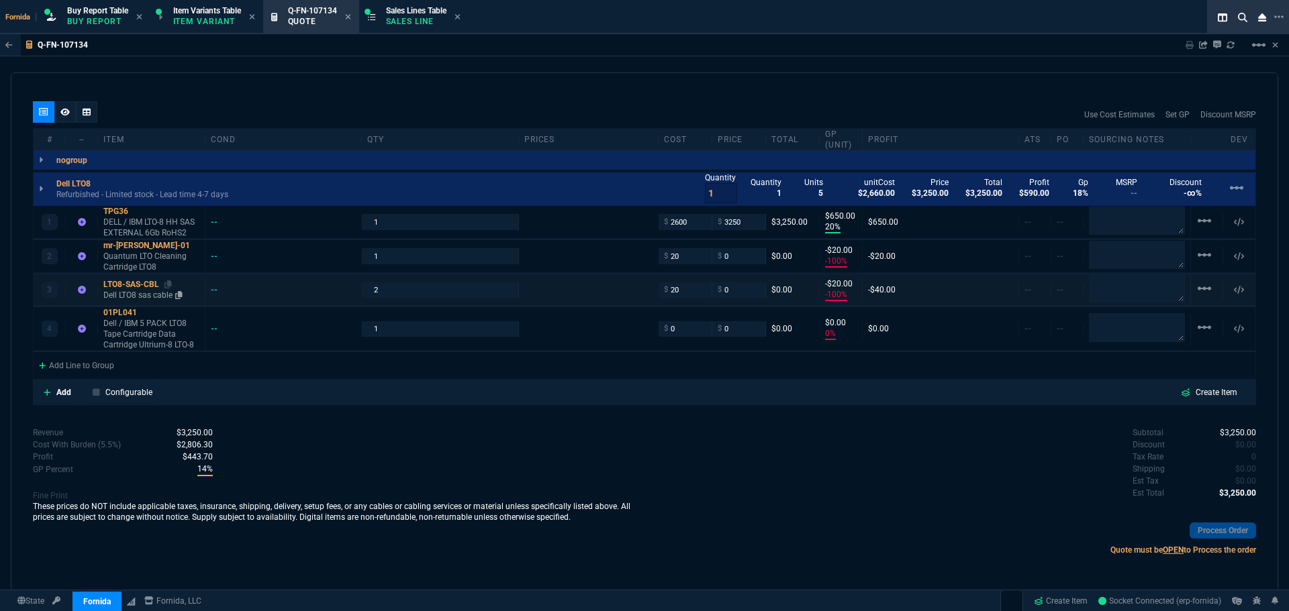
drag, startPoint x: 166, startPoint y: 285, endPoint x: 133, endPoint y: 284, distance: 32.9
click at [166, 285] on icon at bounding box center [167, 285] width 7 height 8
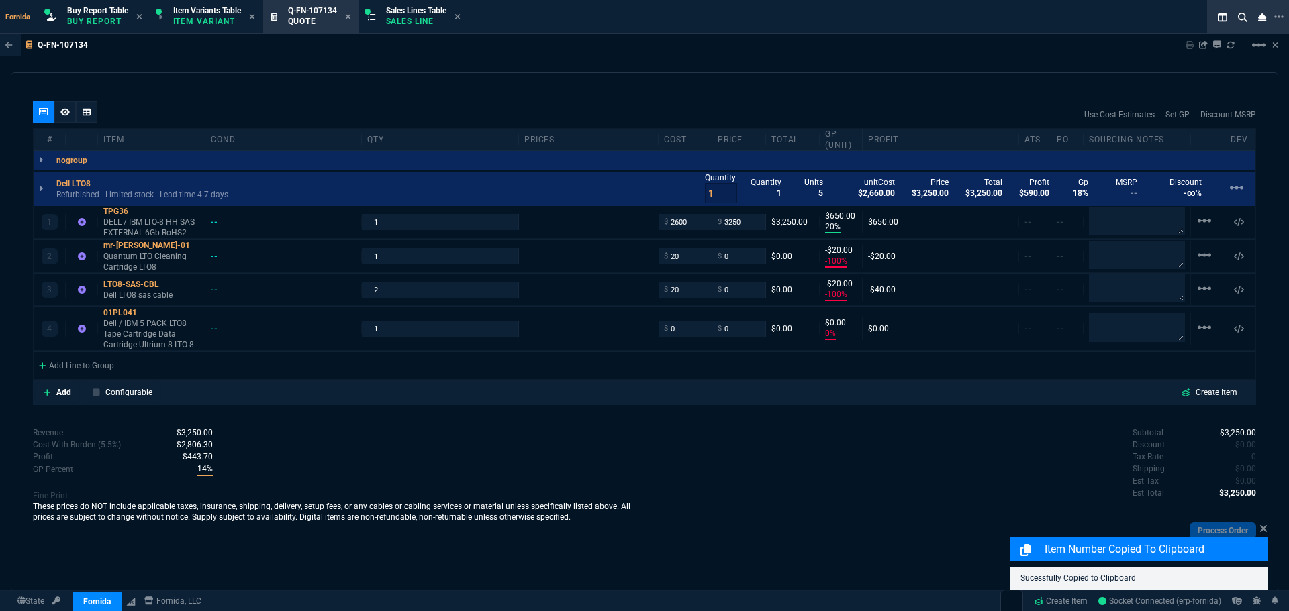
drag, startPoint x: 145, startPoint y: 305, endPoint x: 15, endPoint y: 307, distance: 130.2
click at [145, 309] on icon at bounding box center [145, 313] width 7 height 8
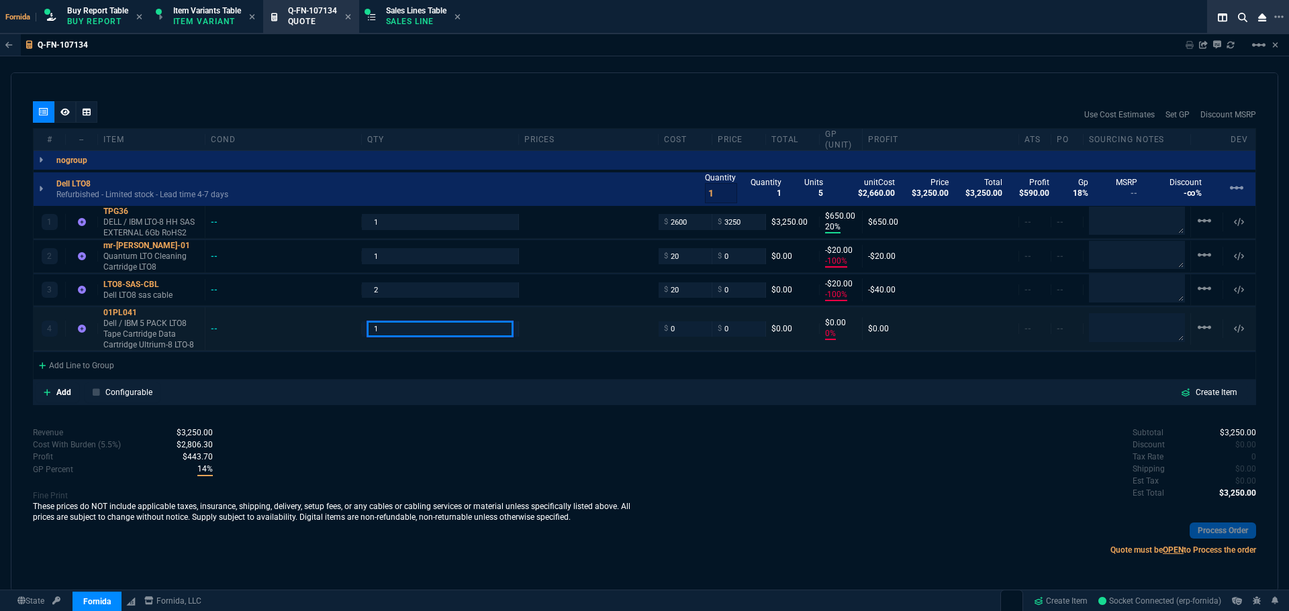
click at [406, 328] on input "1" at bounding box center [439, 329] width 145 height 15
type input "6"
click at [406, 328] on input "6" at bounding box center [439, 329] width 145 height 15
type input "55"
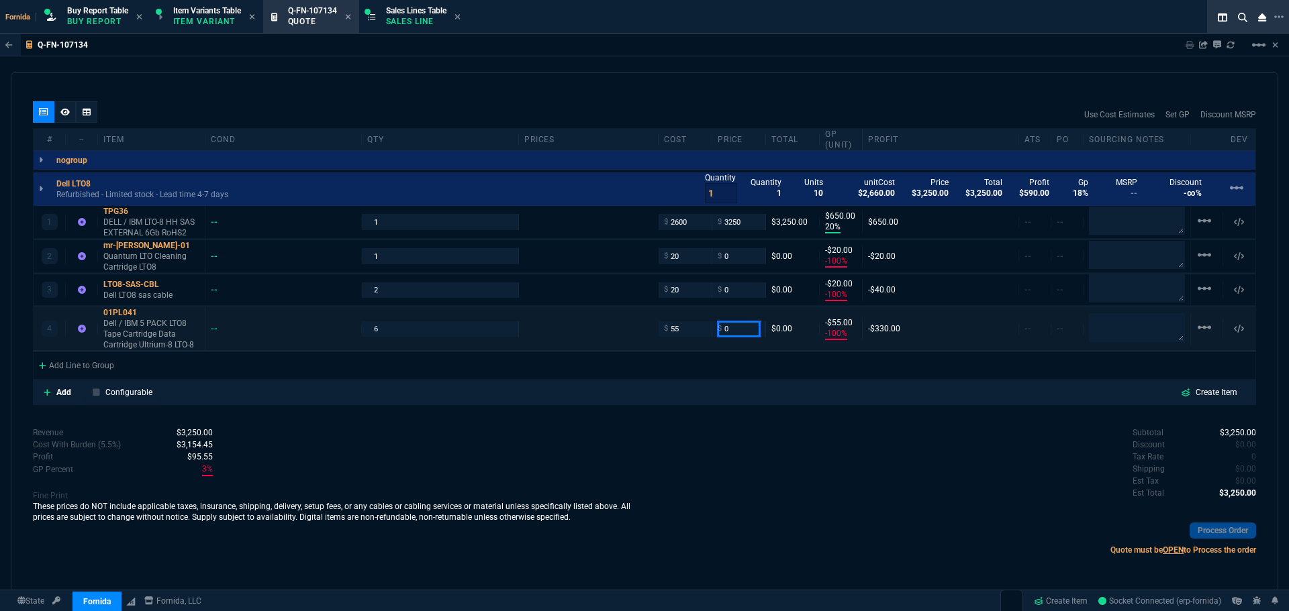
type input "-100"
type input "-55"
type input "250"
type input "78"
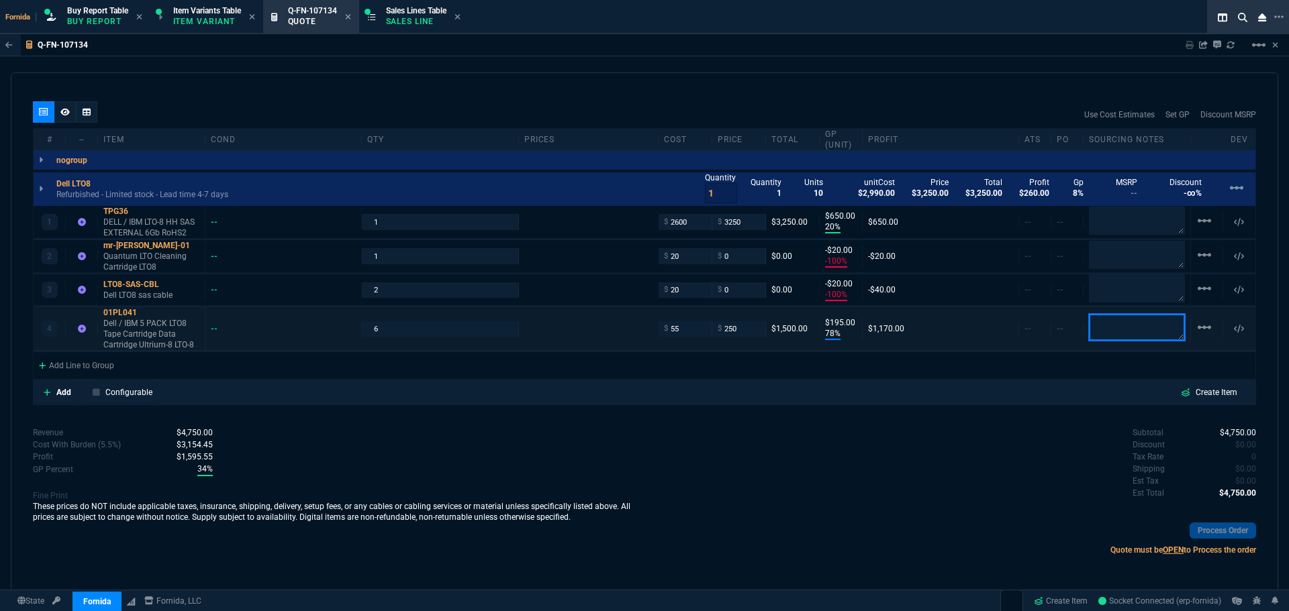
type input "195"
click at [789, 471] on div "Subtotal $4,750.00 Discount $0.00 Tax Rate 0 Shipping $0.00 Est Tax $0.00 Est T…" at bounding box center [949, 464] width 611 height 74
click at [732, 288] on input "0" at bounding box center [739, 290] width 42 height 15
click at [762, 340] on div "4 01PL041 Dell / IBM 5 PACK LTO8 Tape Cartridge Data Cartridge Ultrium-8 LTO-8 …" at bounding box center [645, 329] width 1222 height 44
drag, startPoint x: 146, startPoint y: 313, endPoint x: 15, endPoint y: 248, distance: 145.9
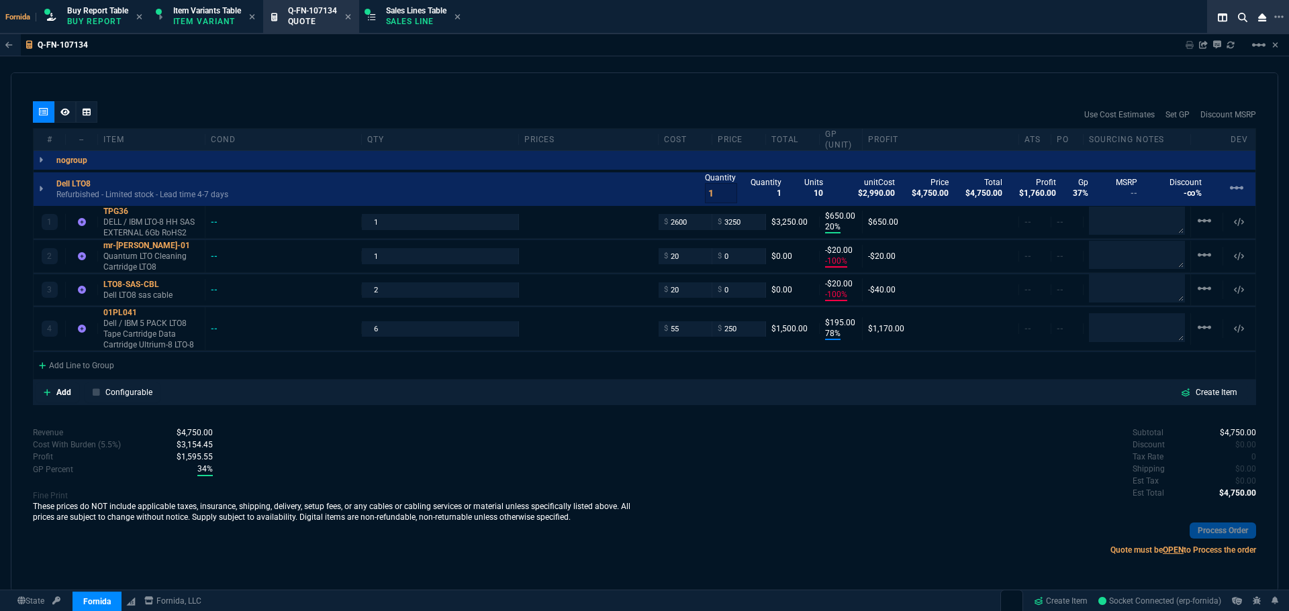
click at [146, 312] on icon at bounding box center [145, 313] width 7 height 8
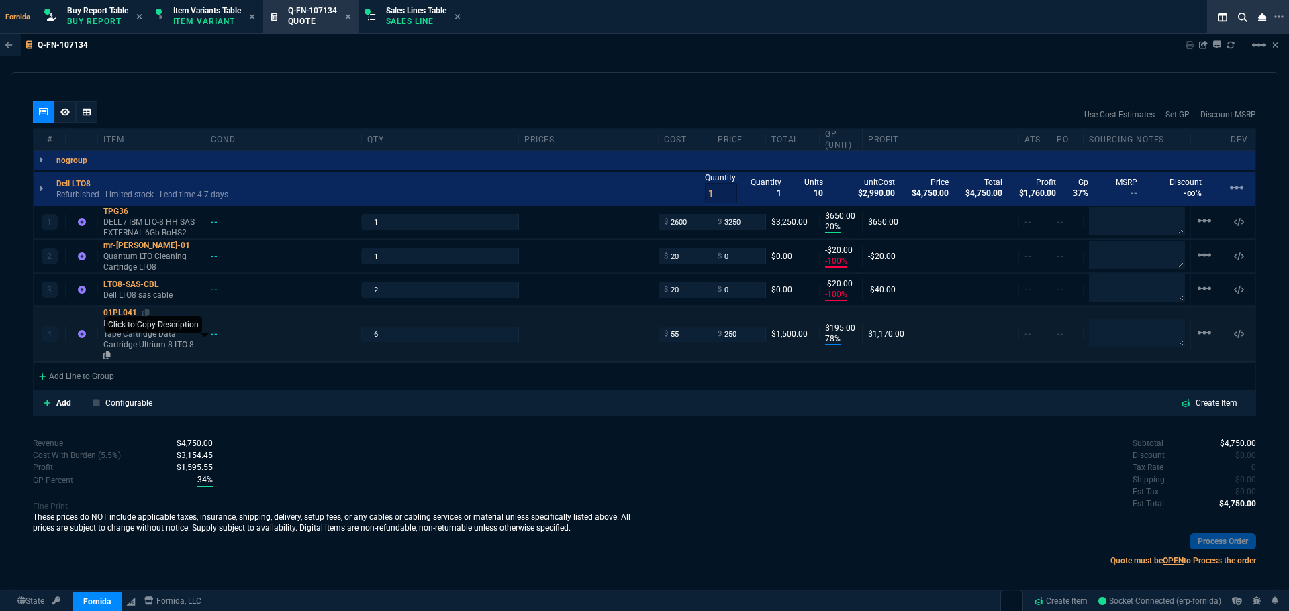
click at [109, 358] on icon at bounding box center [106, 356] width 7 height 8
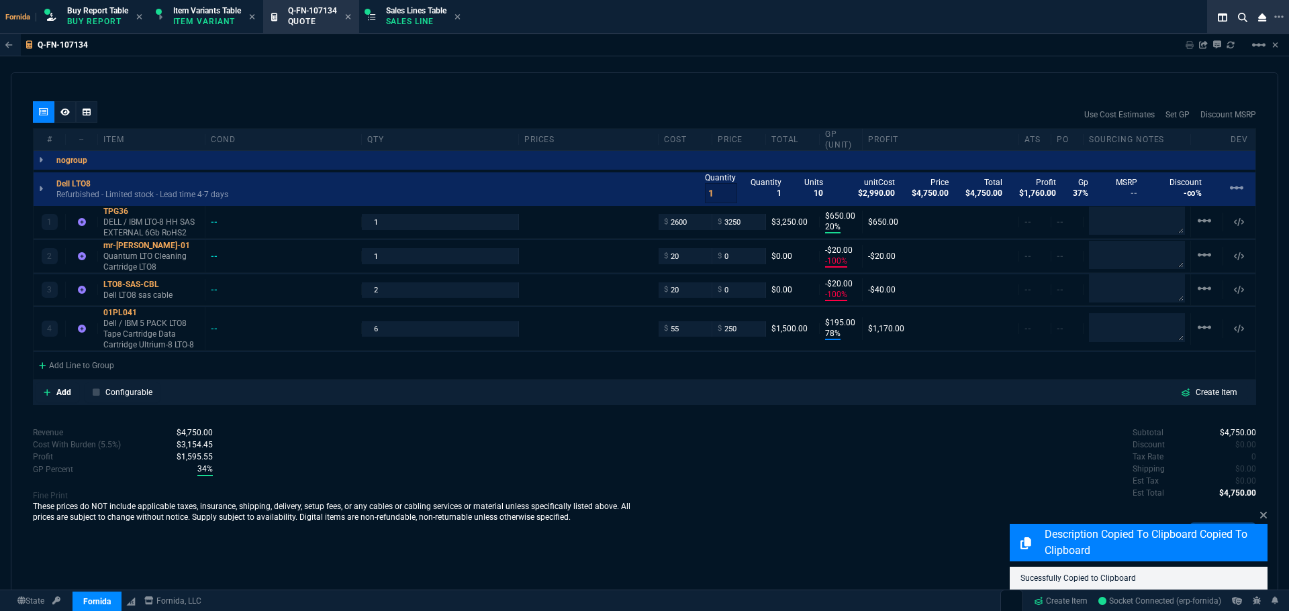
drag, startPoint x: 181, startPoint y: 299, endPoint x: 28, endPoint y: 295, distance: 153.1
click at [0, 0] on icon at bounding box center [0, 0] width 0 height 0
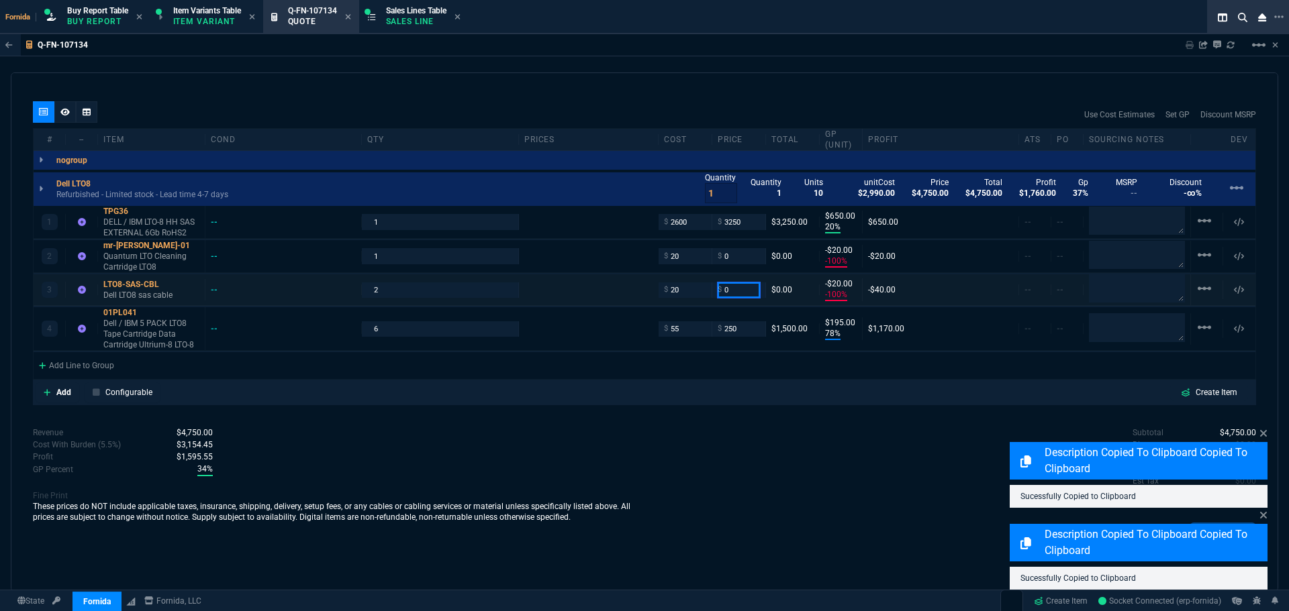
click at [749, 294] on input "0" at bounding box center [739, 290] width 42 height 15
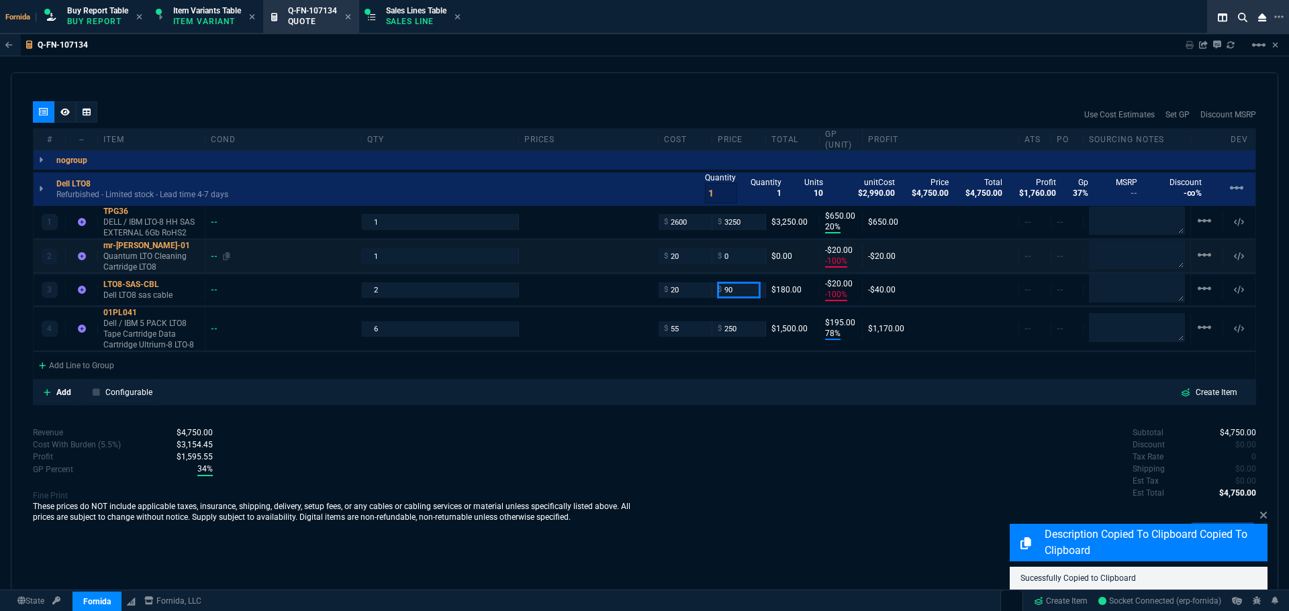
type input "90"
type input "78"
type input "70"
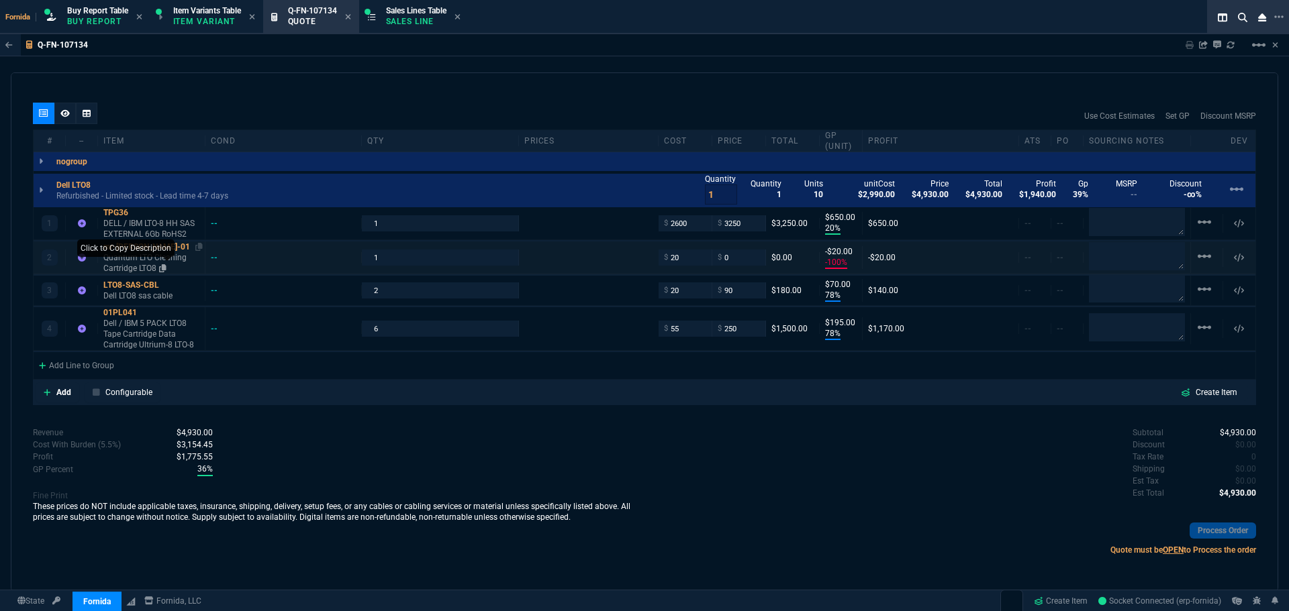
click at [163, 271] on icon at bounding box center [162, 268] width 7 height 8
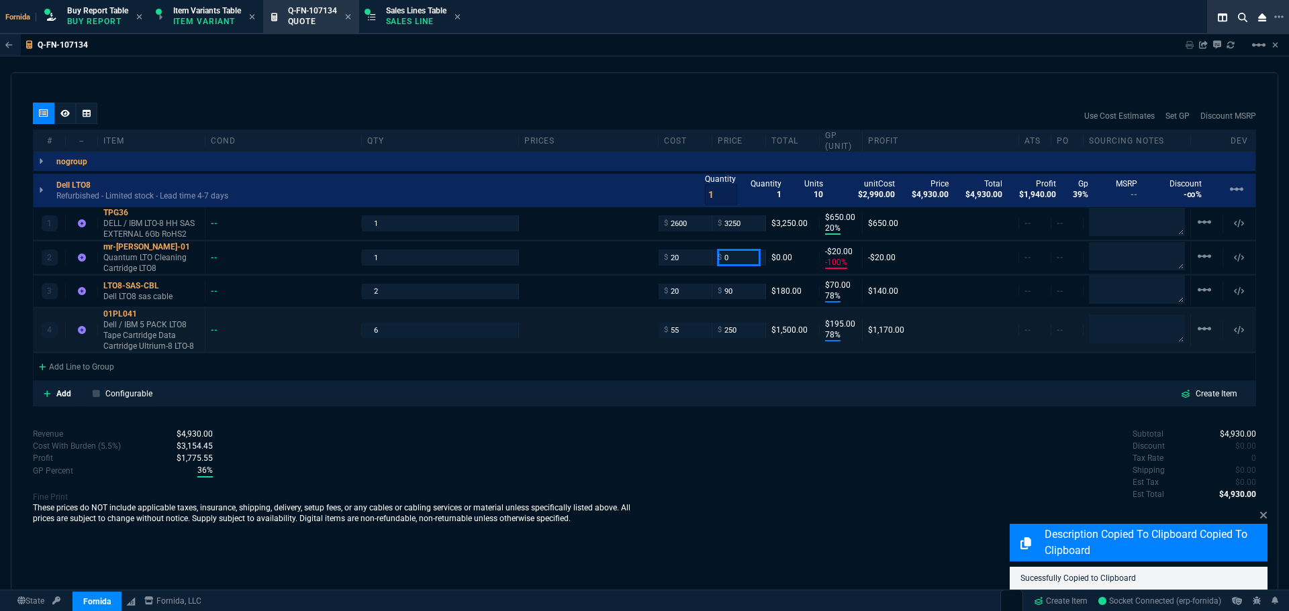
click at [738, 257] on input "0" at bounding box center [739, 257] width 42 height 15
type input "60"
click at [771, 411] on div "quote Q-FN-107134 Global Zone IT! draft Fornida, LLC 2609 Technology Dr Suite 3…" at bounding box center [644, 332] width 1267 height 520
type input "60"
type input "67"
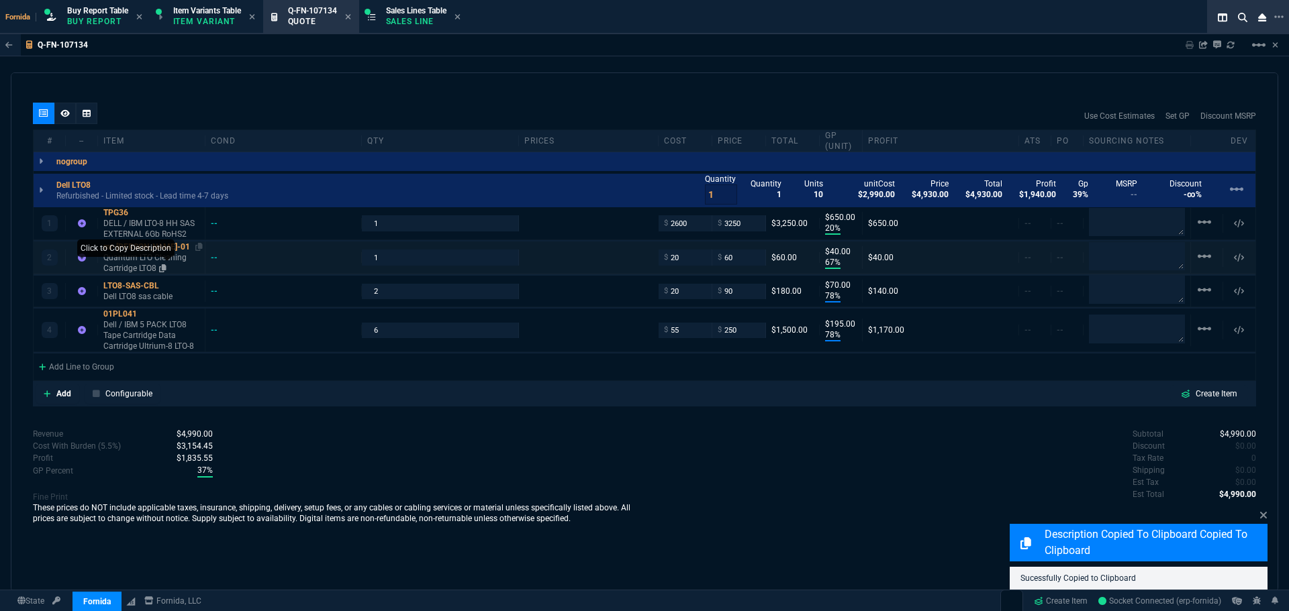
type input "40"
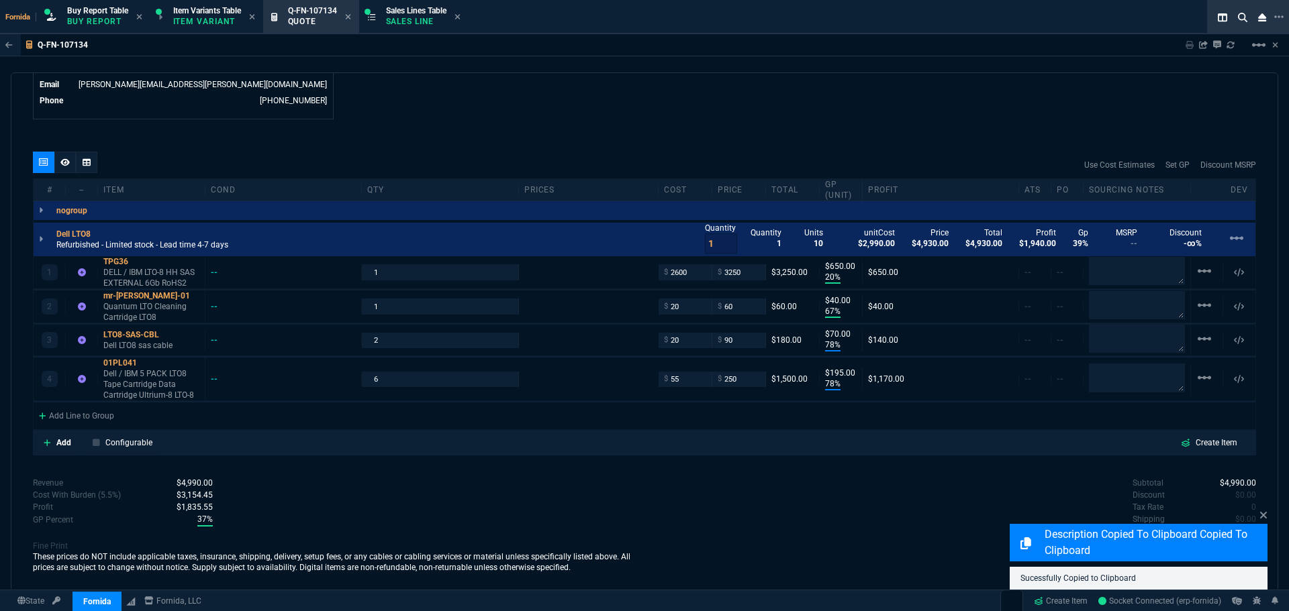
scroll to position [679, 0]
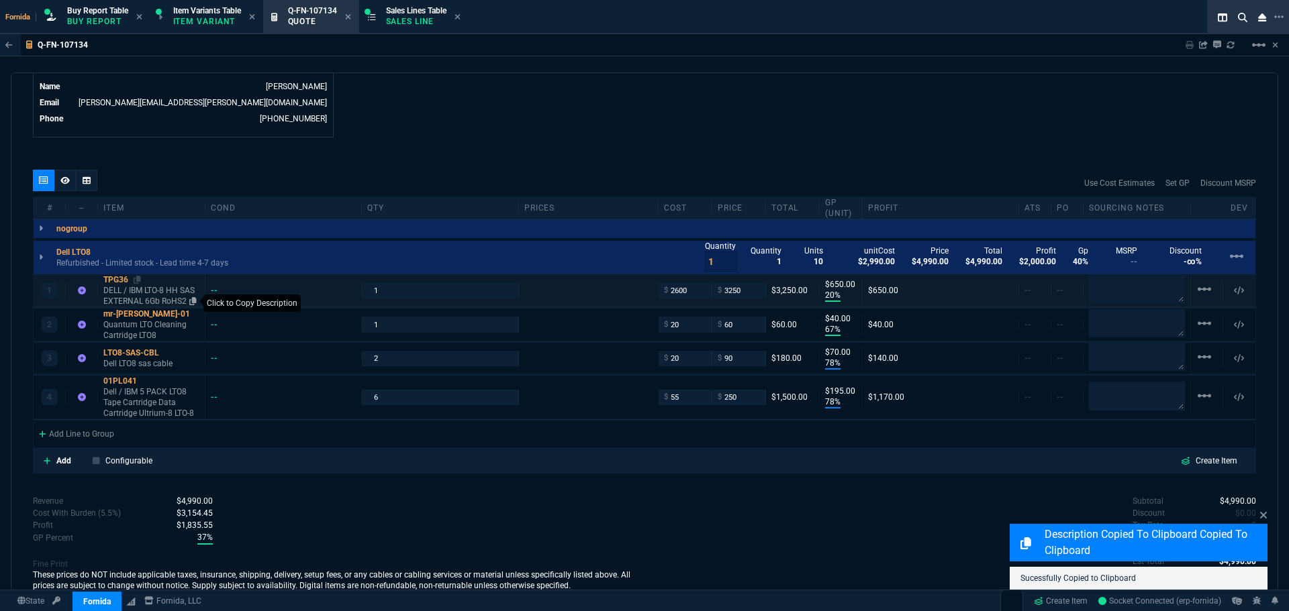
click at [191, 305] on icon at bounding box center [192, 301] width 7 height 8
click at [719, 289] on input "3250" at bounding box center [739, 290] width 42 height 15
type input "2995"
type input "13"
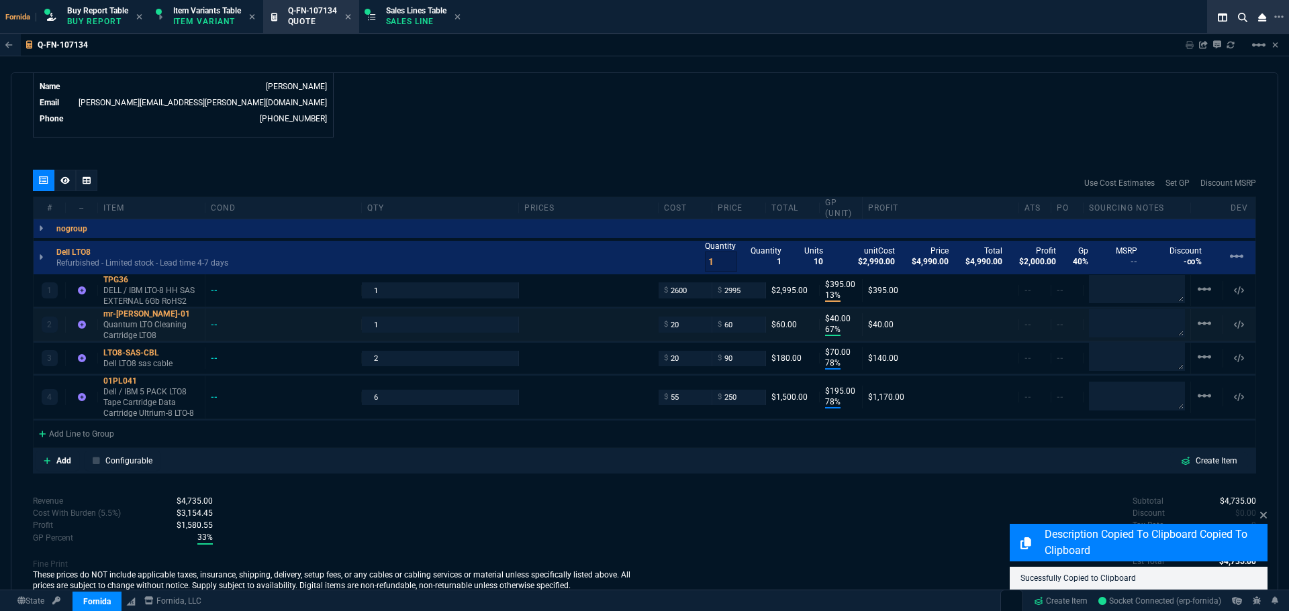
type input "395"
click at [1095, 293] on textarea at bounding box center [1137, 289] width 96 height 28
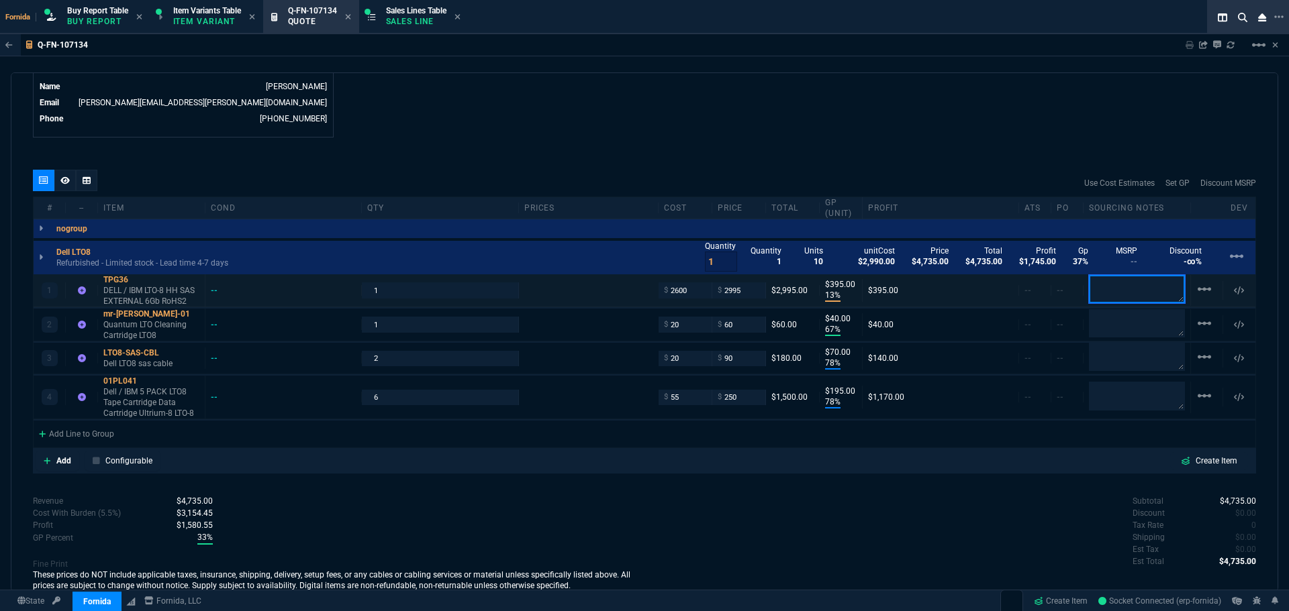
drag, startPoint x: 1096, startPoint y: 297, endPoint x: 1099, endPoint y: 304, distance: 7.5
click at [1096, 297] on textarea at bounding box center [1137, 289] width 96 height 28
paste textarea "discountdatamart.com"
type textarea "BB discountdatamart.com"
drag, startPoint x: 1112, startPoint y: 323, endPoint x: 1103, endPoint y: 354, distance: 32.6
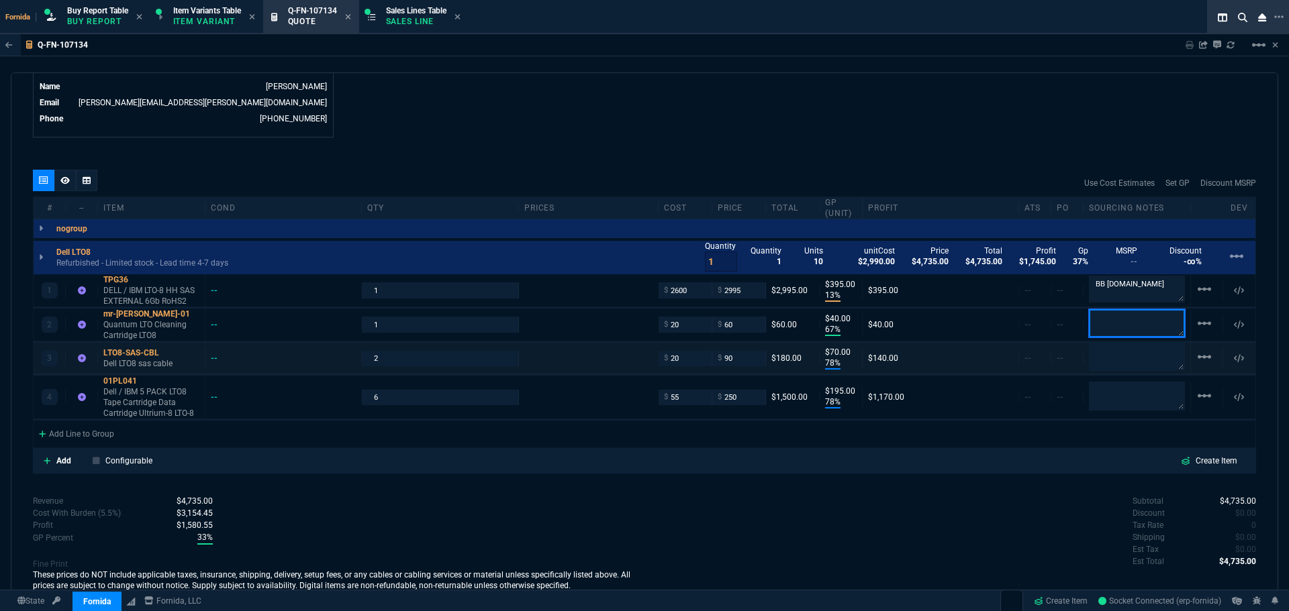
click at [1111, 323] on textarea at bounding box center [1137, 323] width 96 height 28
paste textarea "BB discountdatamart.com"
type textarea "BB discountdatamart.com"
drag, startPoint x: 1102, startPoint y: 356, endPoint x: 1113, endPoint y: 389, distance: 34.6
click at [1103, 356] on textarea at bounding box center [1137, 356] width 96 height 27
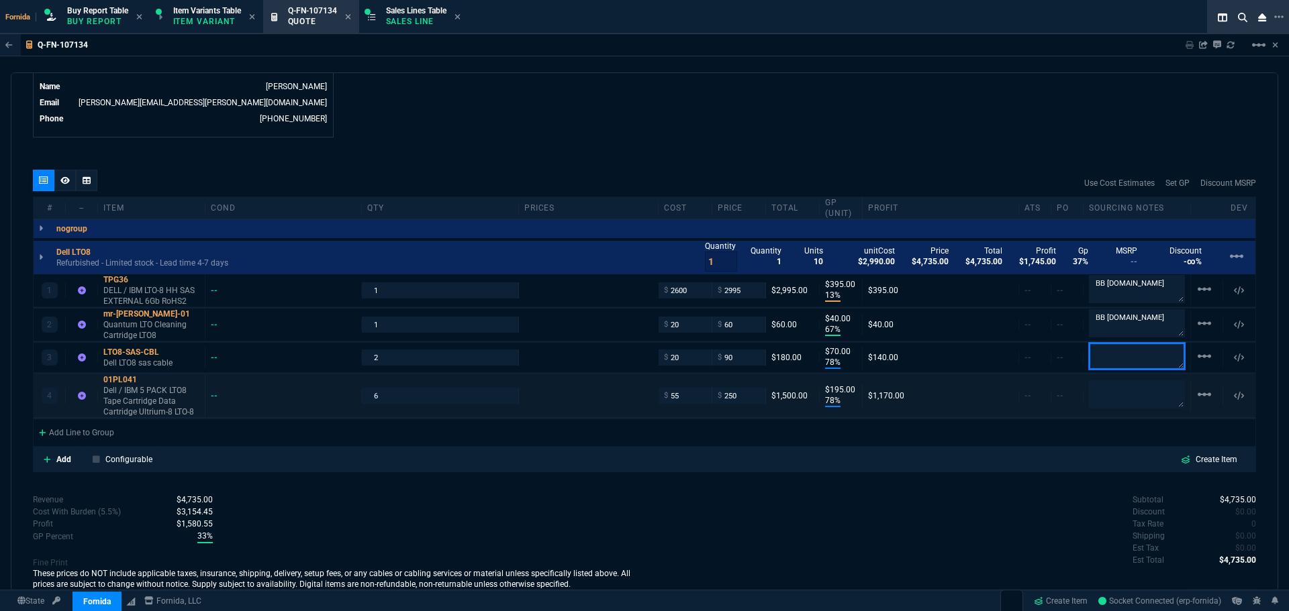
paste textarea "BB discountdatamart.com"
type textarea "BB discountdatamart.com"
drag, startPoint x: 1113, startPoint y: 389, endPoint x: 1093, endPoint y: 385, distance: 19.9
click at [1114, 390] on textarea at bounding box center [1137, 395] width 96 height 28
paste textarea "BB discountdatamart.com"
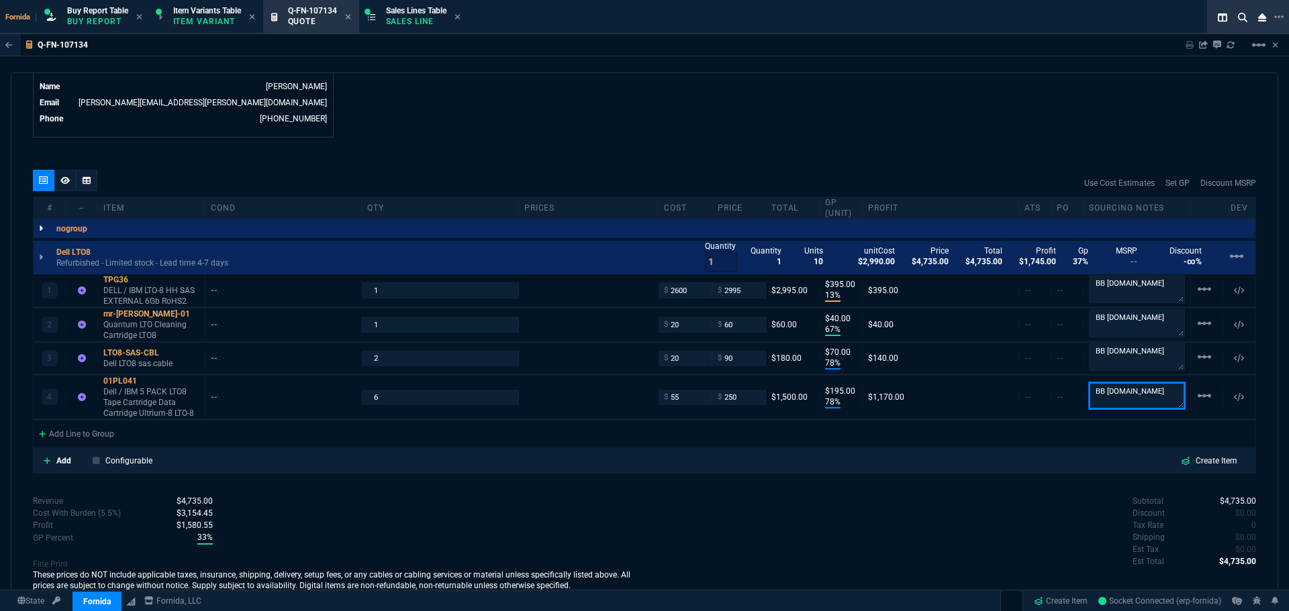
type textarea "BB discountdatamart.com"
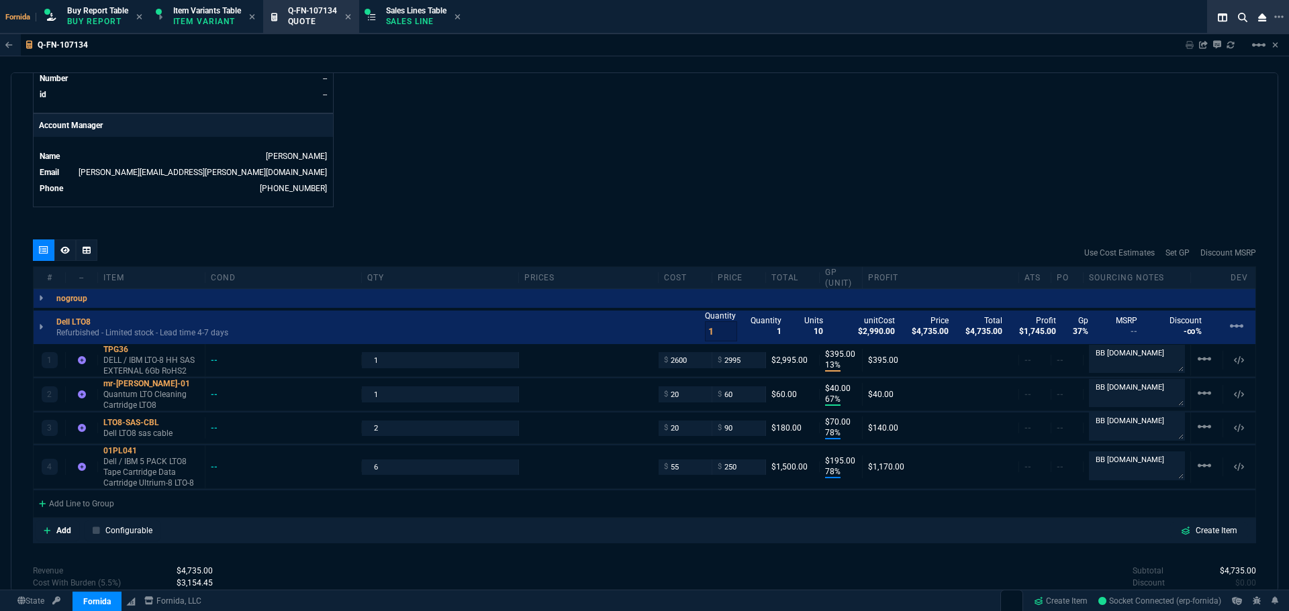
scroll to position [545, 0]
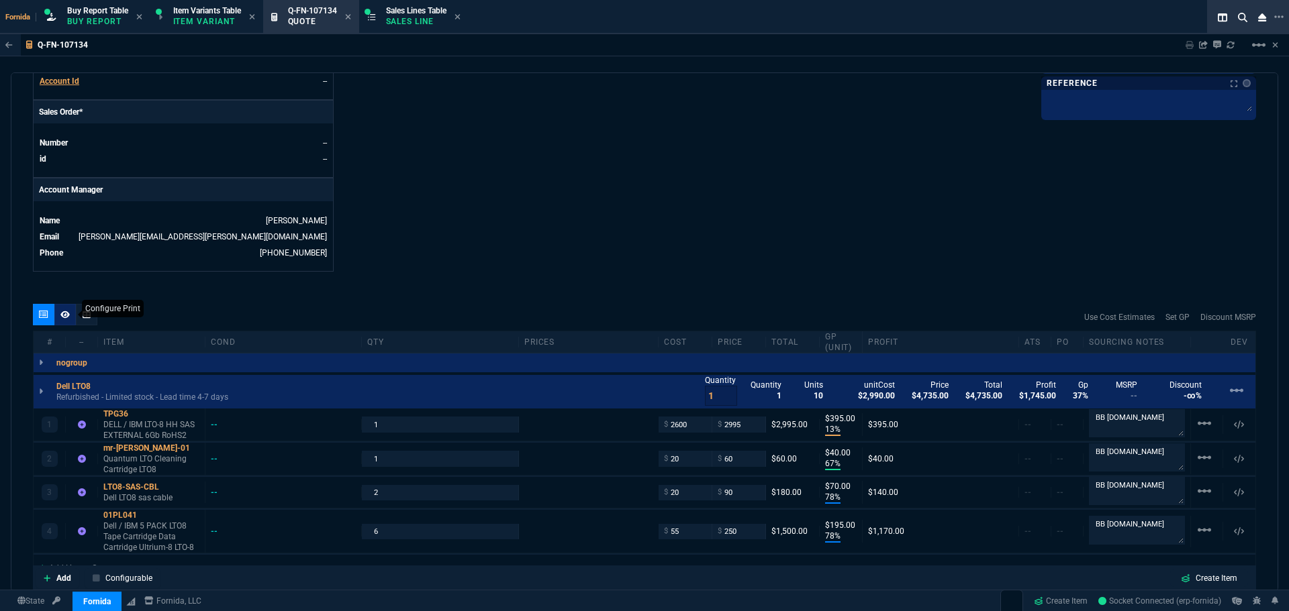
click at [69, 315] on icon at bounding box center [64, 314] width 9 height 7
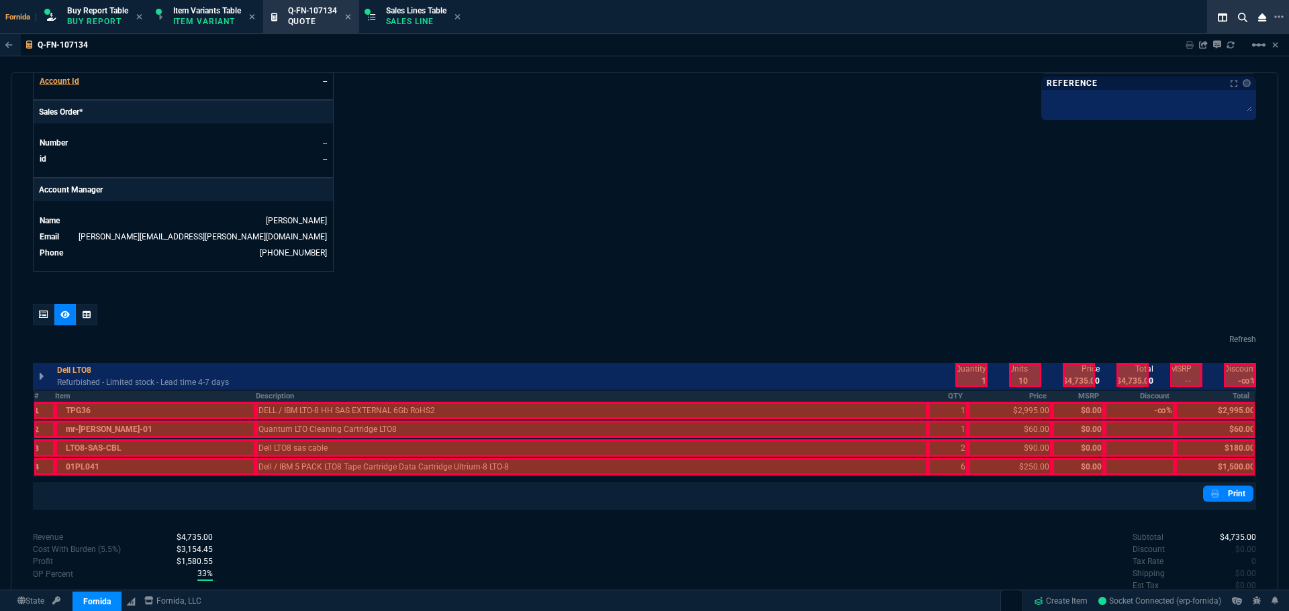
click at [338, 394] on th "Description" at bounding box center [592, 396] width 672 height 11
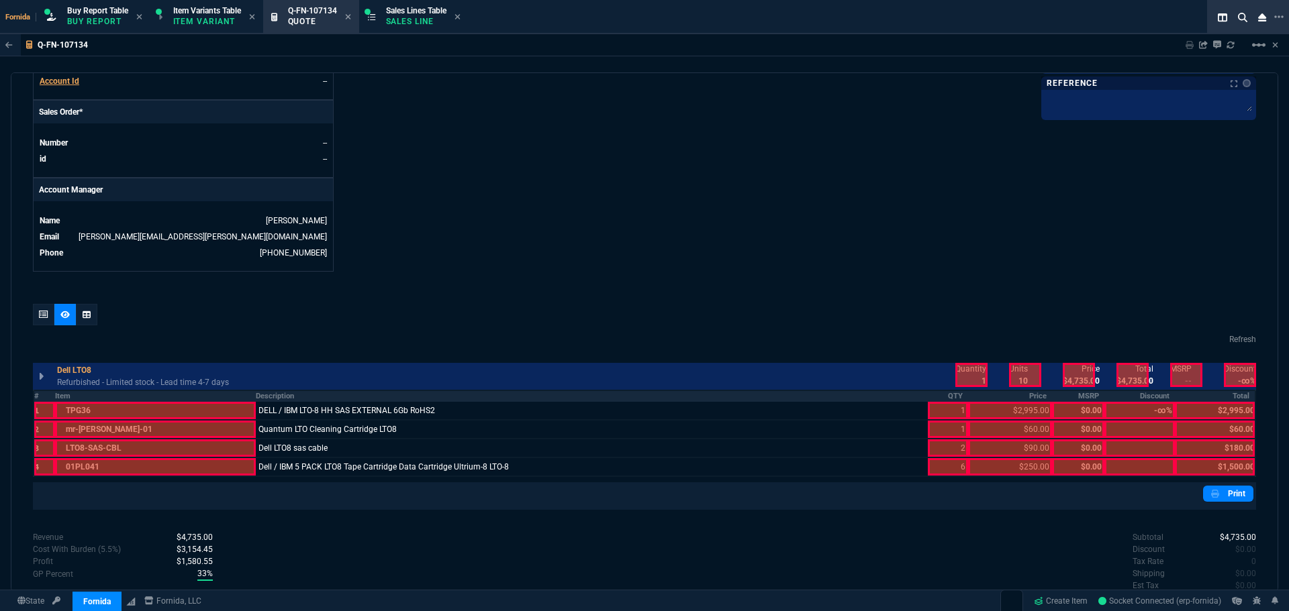
drag, startPoint x: 896, startPoint y: 393, endPoint x: 907, endPoint y: 393, distance: 11.4
click at [928, 393] on th "QTY" at bounding box center [948, 396] width 40 height 11
click at [992, 393] on th "Price" at bounding box center [1009, 396] width 83 height 11
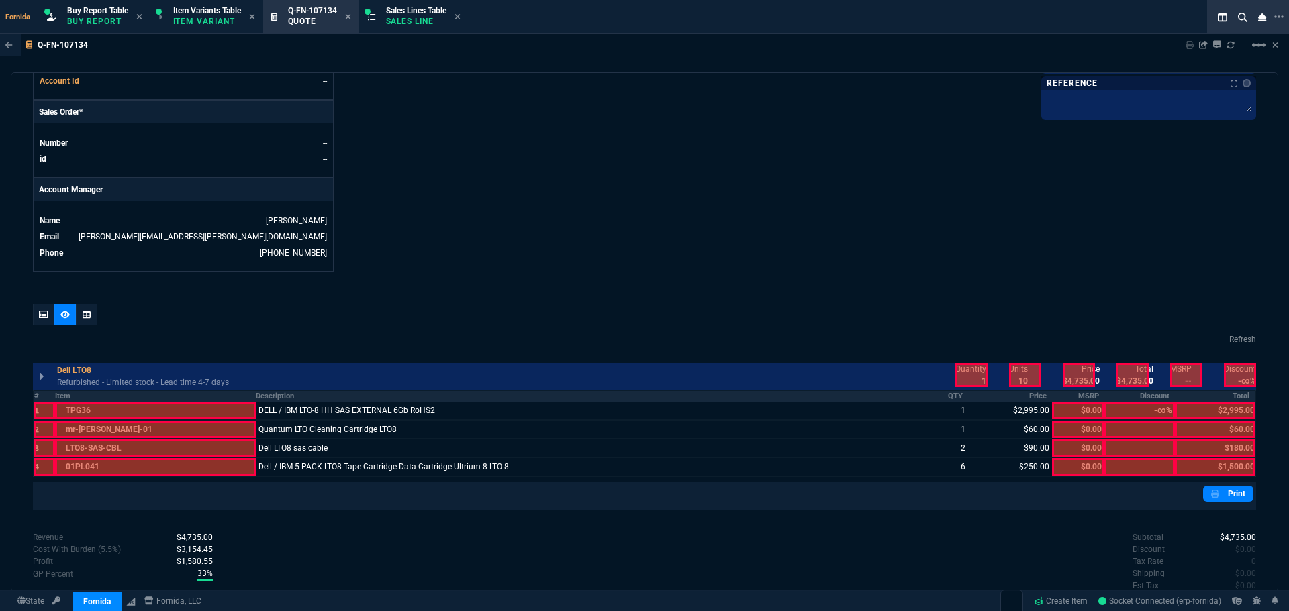
click at [975, 379] on div at bounding box center [971, 375] width 32 height 24
drag, startPoint x: 1077, startPoint y: 376, endPoint x: 1132, endPoint y: 379, distance: 54.4
click at [1079, 376] on div at bounding box center [1079, 375] width 32 height 24
drag, startPoint x: 1132, startPoint y: 379, endPoint x: 1201, endPoint y: 393, distance: 71.3
click at [1132, 379] on div at bounding box center [1132, 375] width 32 height 24
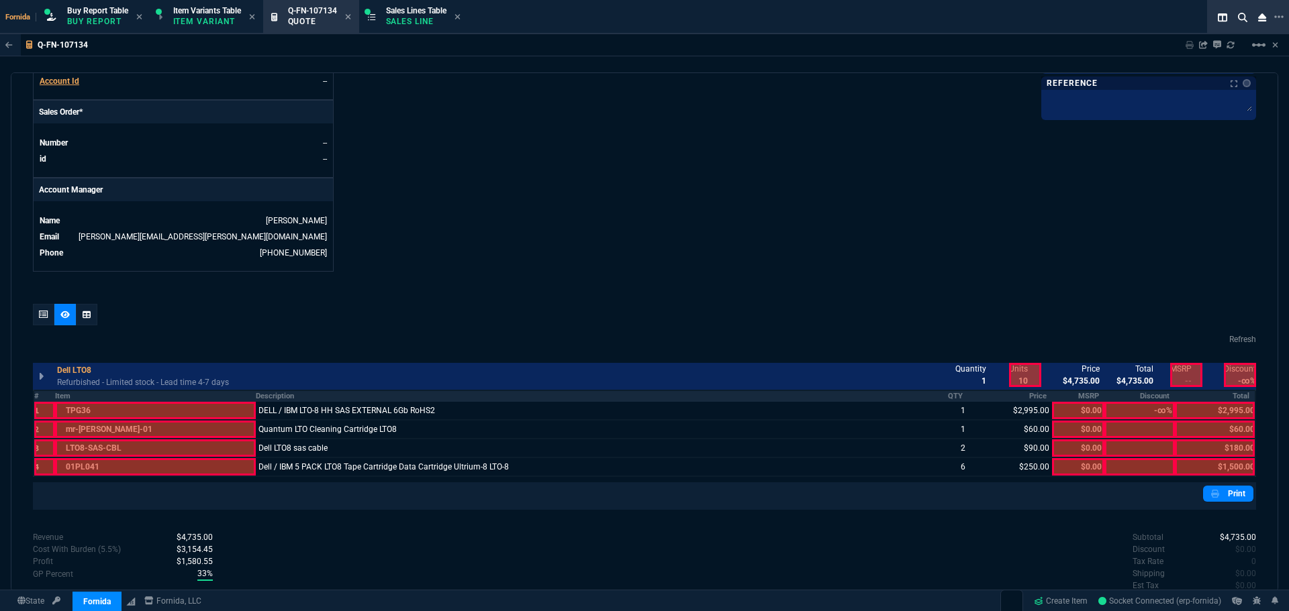
click at [1217, 395] on th "Total" at bounding box center [1215, 396] width 81 height 11
click at [34, 315] on div at bounding box center [43, 314] width 21 height 21
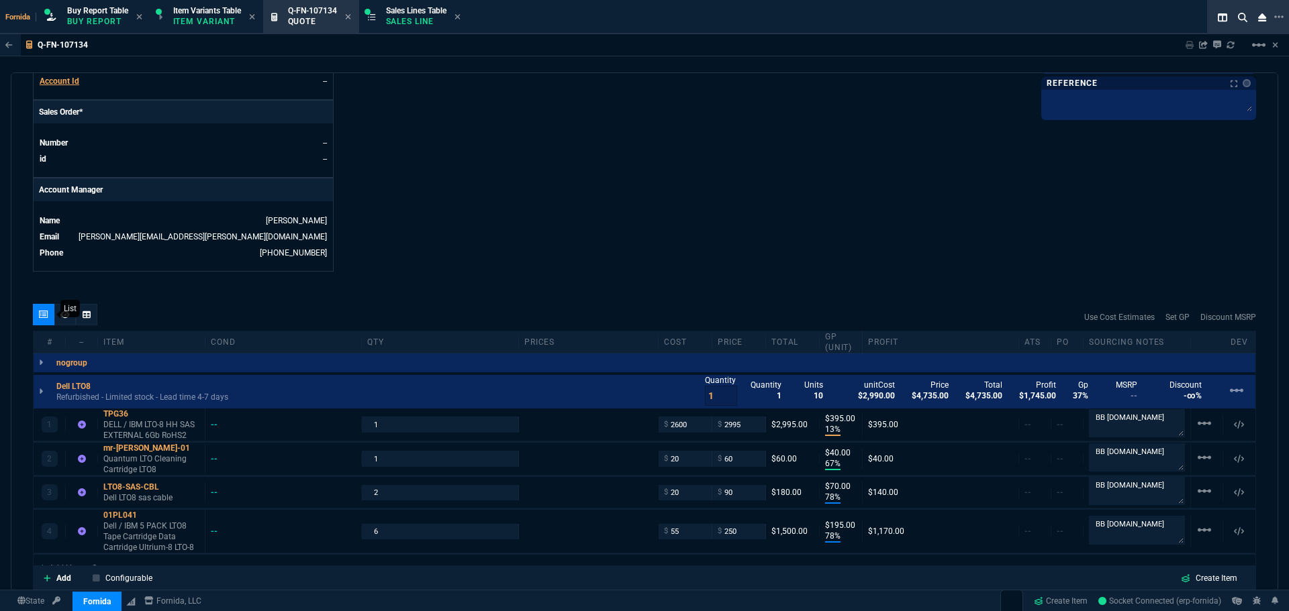
type input "13"
type input "395"
type input "67"
type input "40"
type input "78"
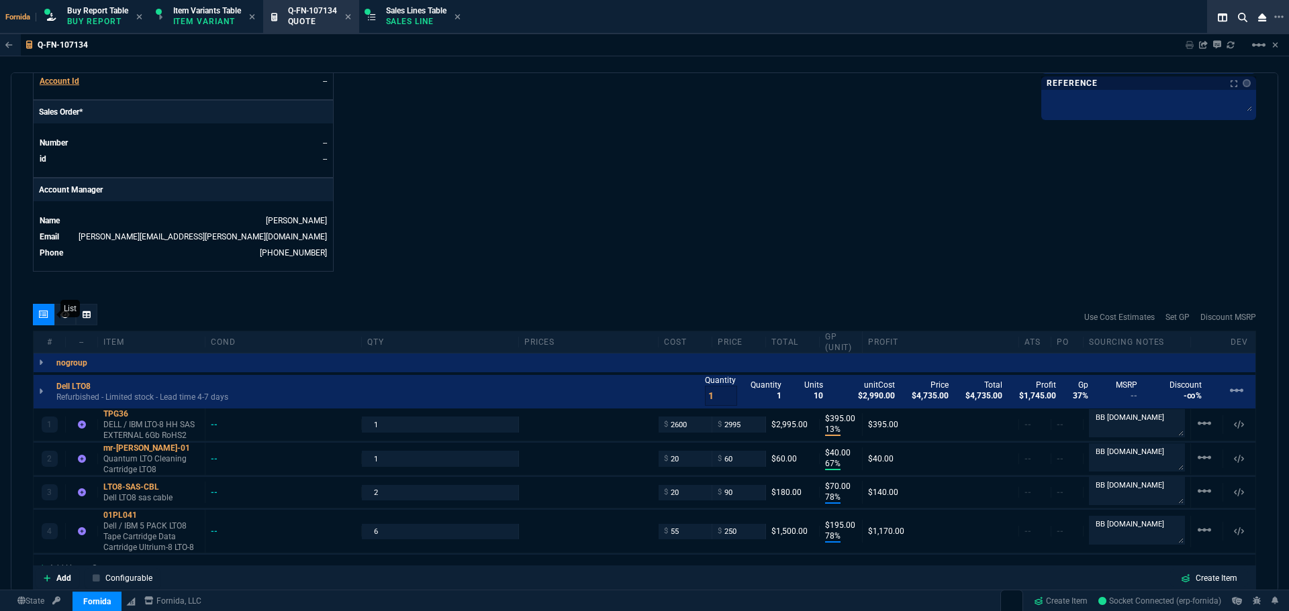
type input "70"
type input "78"
type input "195"
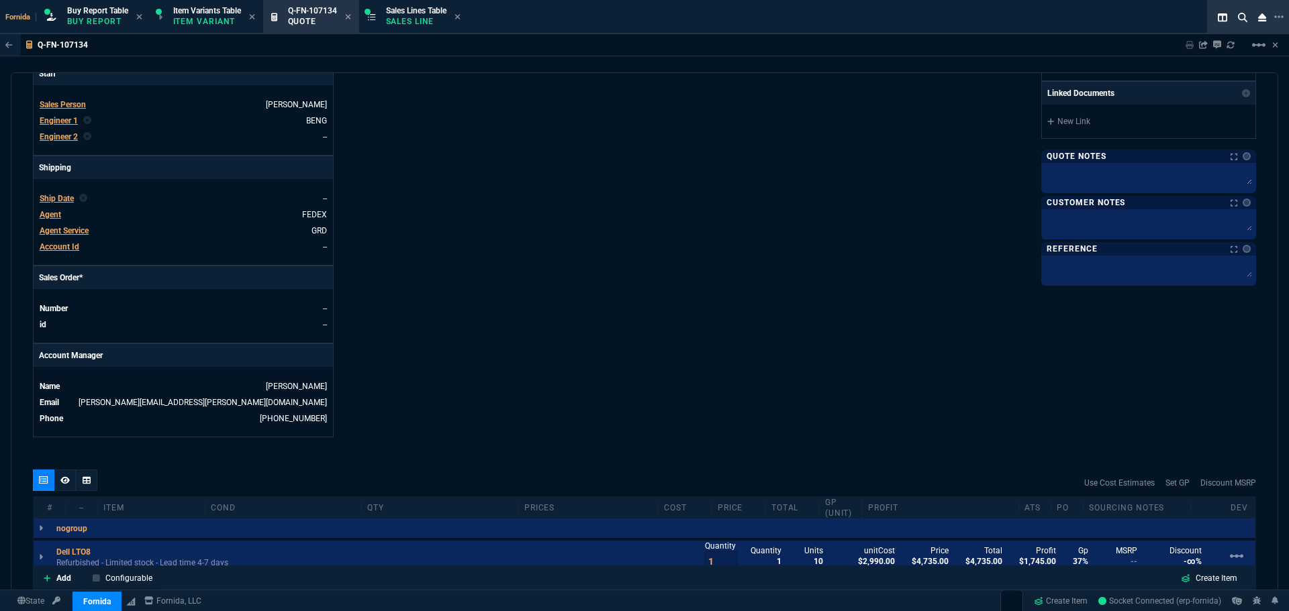
scroll to position [344, 0]
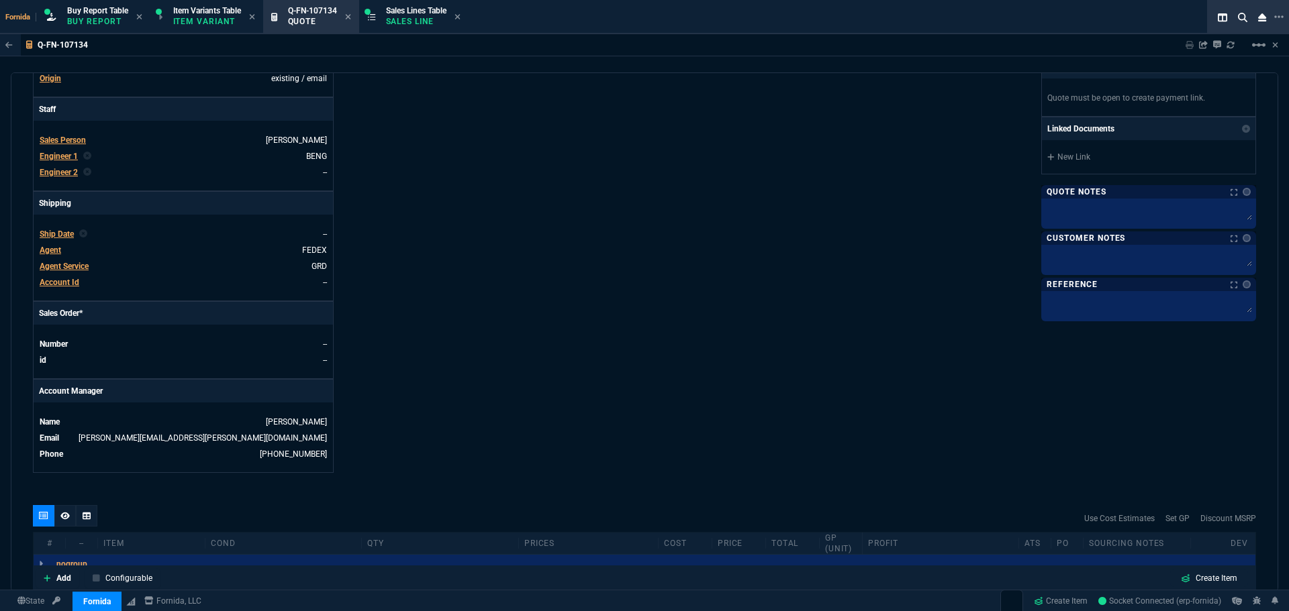
click at [82, 264] on span "Agent Service" at bounding box center [64, 266] width 49 height 9
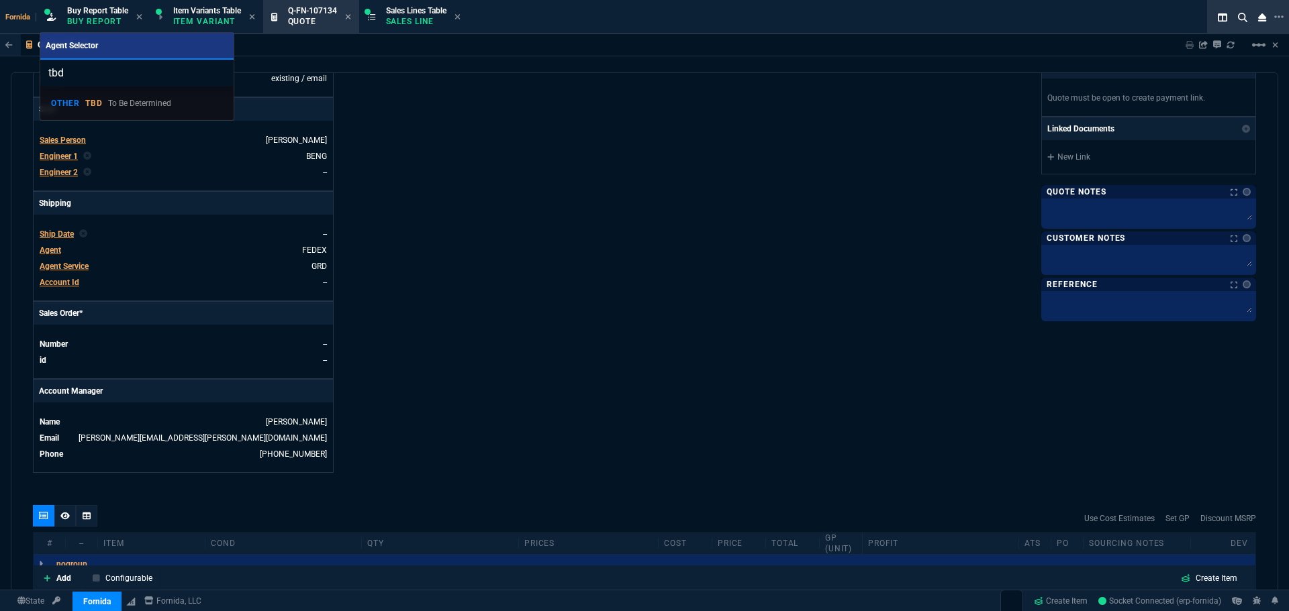
type input "tbd"
click at [110, 109] on link "OTHER TBD To Be Determined" at bounding box center [137, 103] width 183 height 23
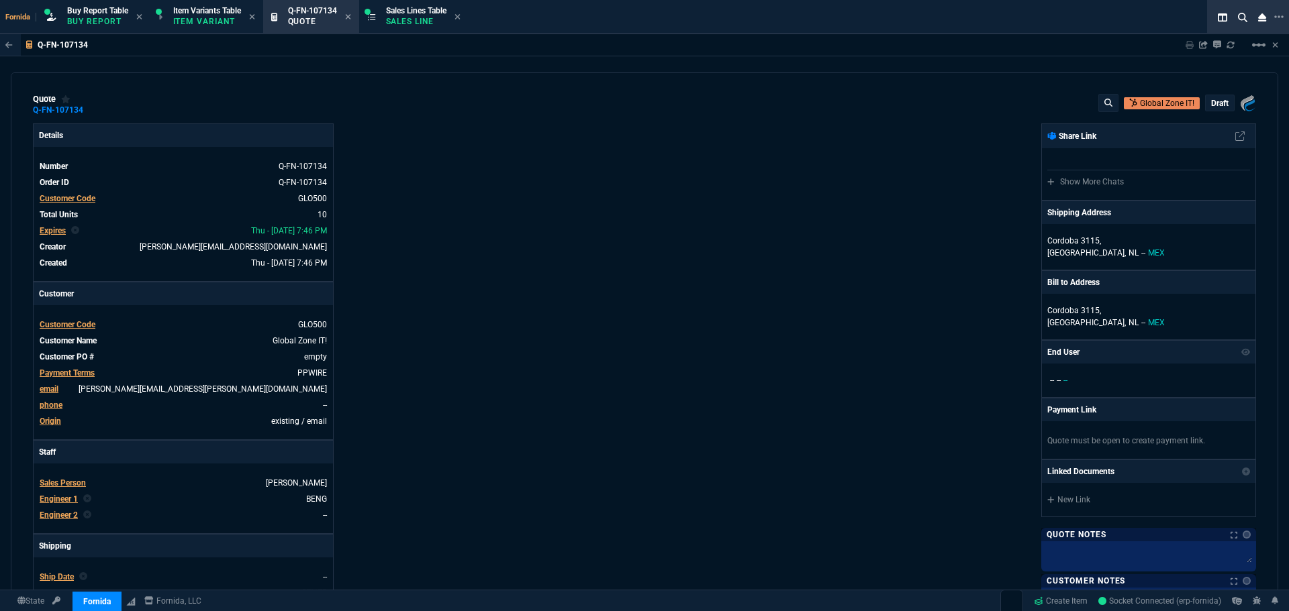
scroll to position [0, 0]
click at [89, 109] on icon at bounding box center [92, 111] width 7 height 8
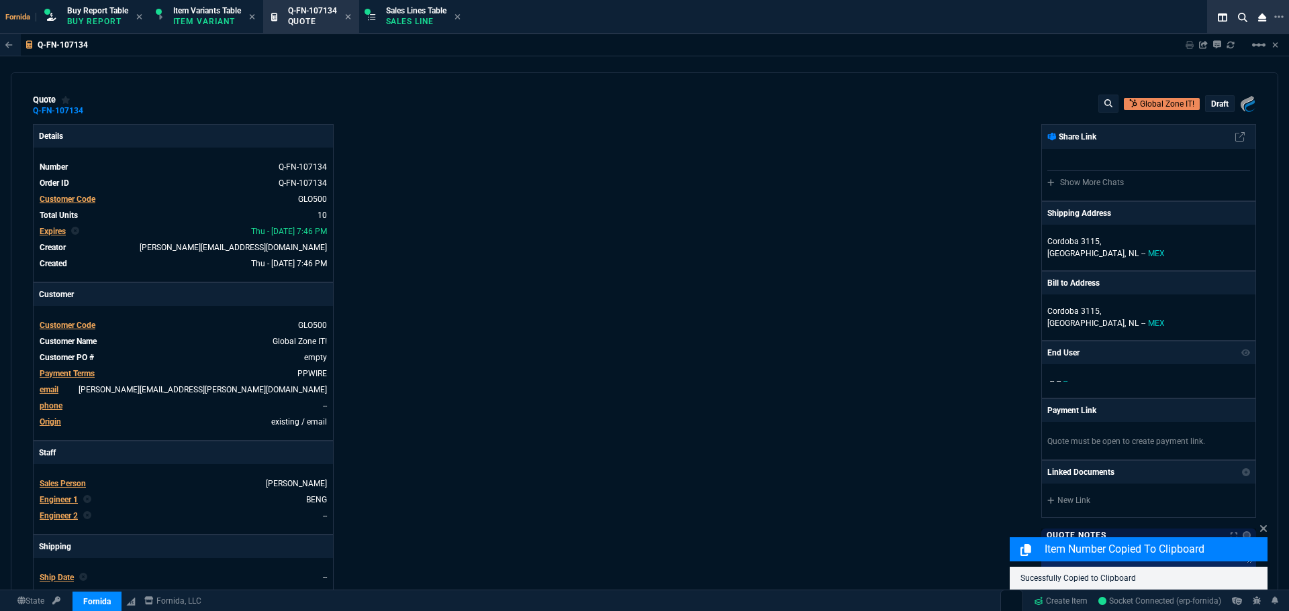
click at [560, 166] on div "Details Number Q-FN-107134 Order ID Q-FN-107134 Customer Code GLO500 Total Unit…" at bounding box center [338, 470] width 611 height 693
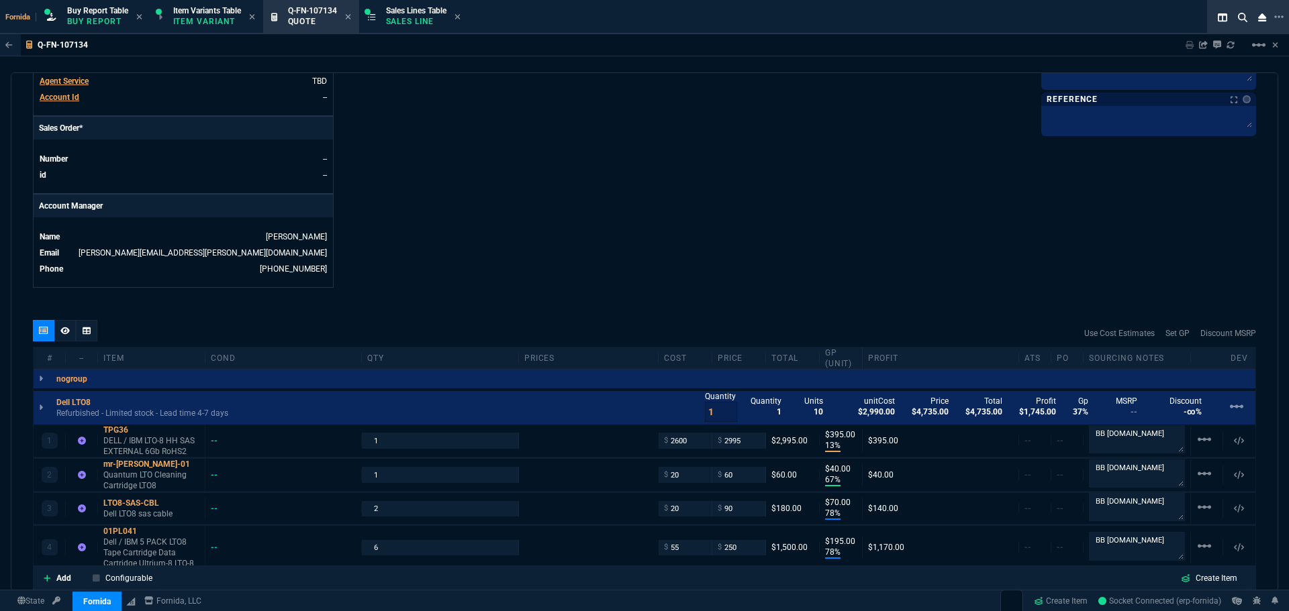
scroll to position [604, 0]
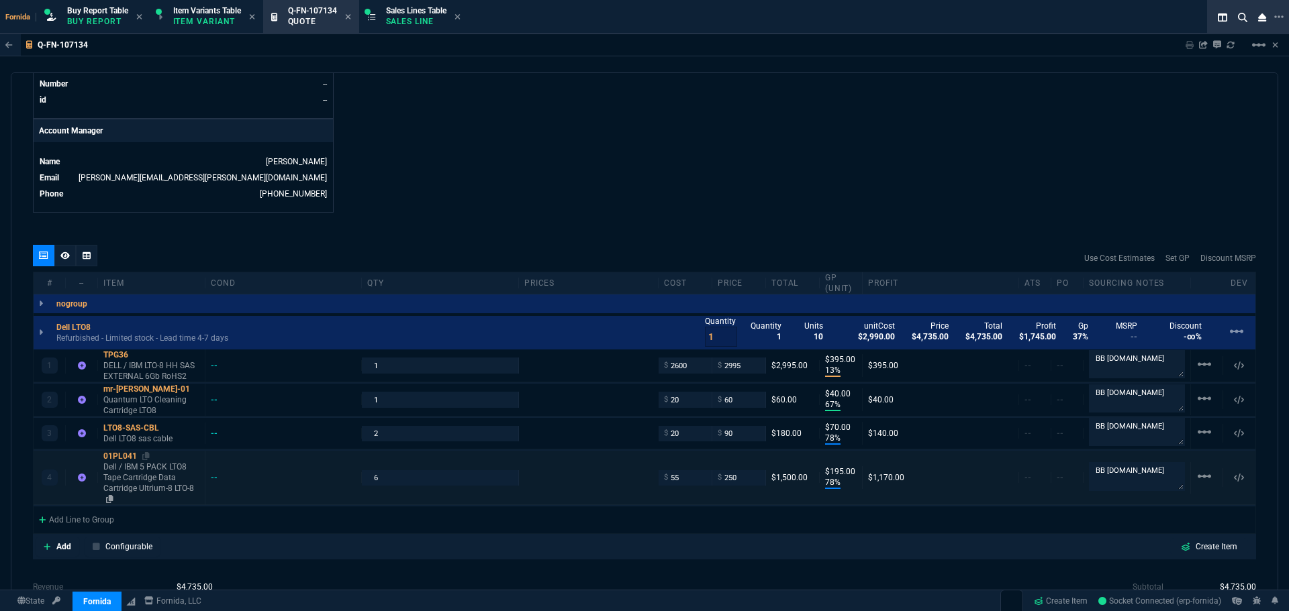
drag, startPoint x: 129, startPoint y: 484, endPoint x: 146, endPoint y: 488, distance: 17.3
click at [130, 483] on p "Dell / IBM 5 PACK LTO8 Tape Cartridge Data Cartridge Ultrium-8 LTO-8" at bounding box center [151, 483] width 96 height 43
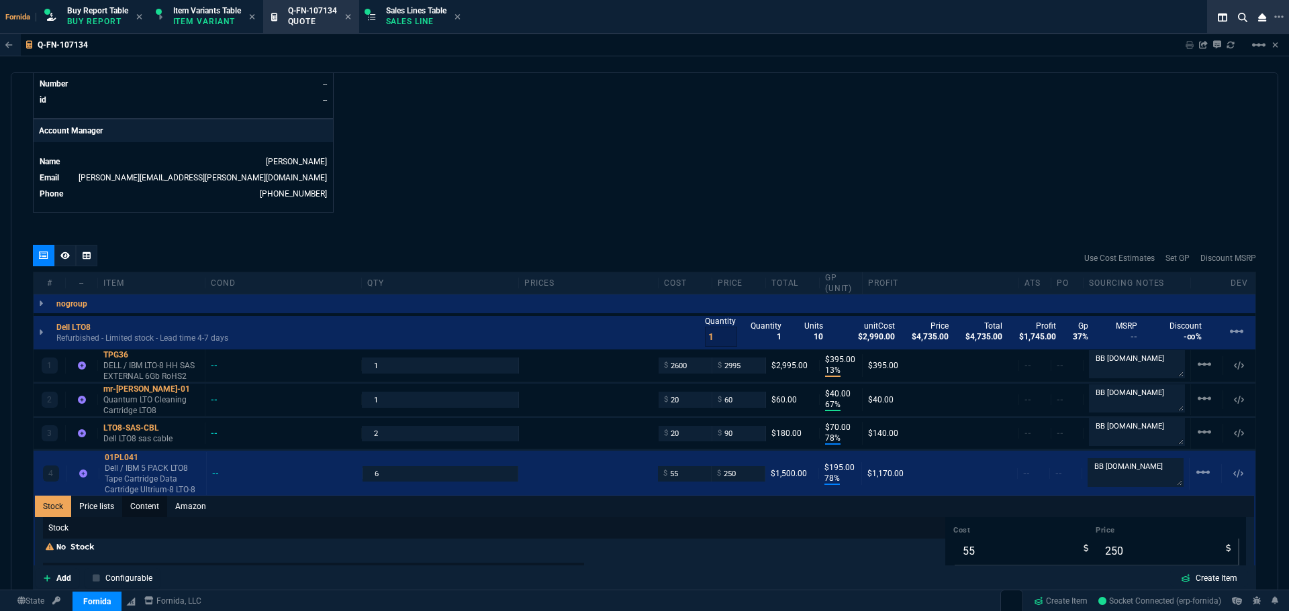
click at [148, 512] on link "Content" at bounding box center [144, 506] width 45 height 21
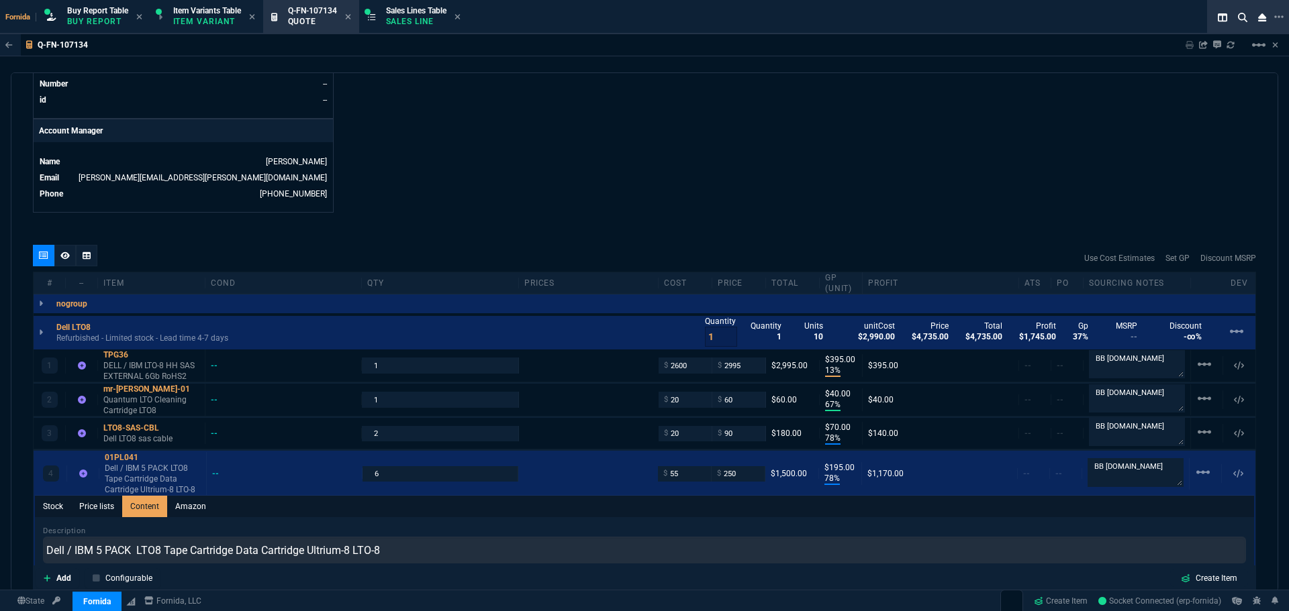
scroll to position [0, 0]
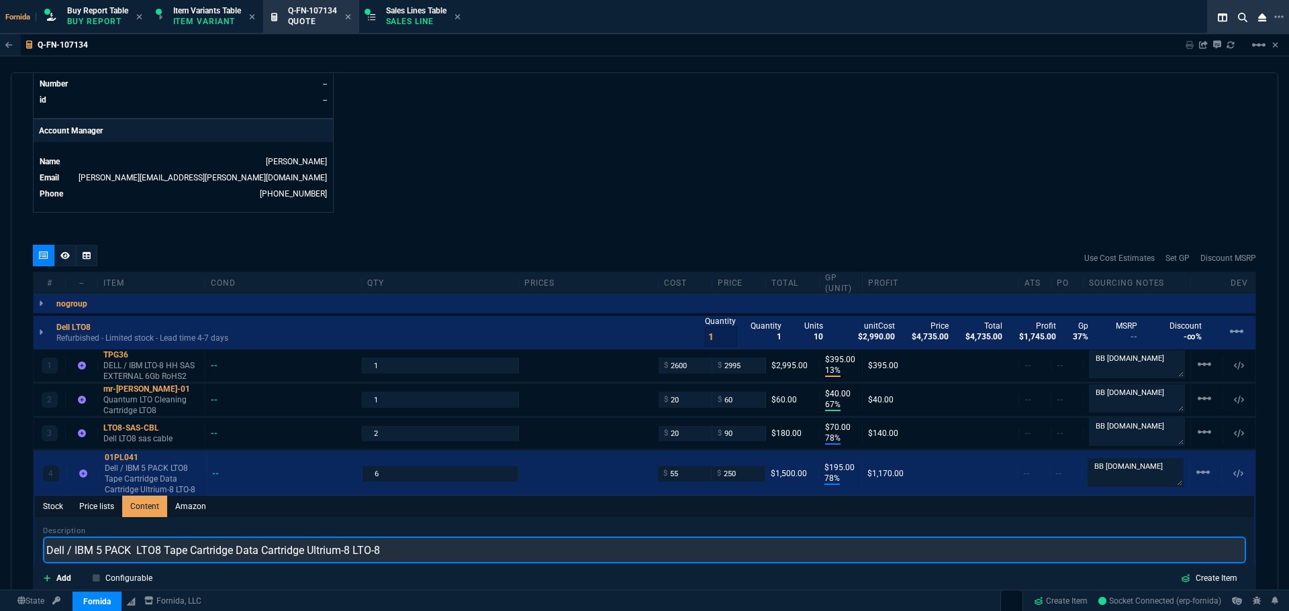
click at [89, 552] on input "Dell / IBM 5 PACK LTO8 Tape Cartridge Data Cartridge Ultrium-8 LTO-8" at bounding box center [644, 550] width 1203 height 27
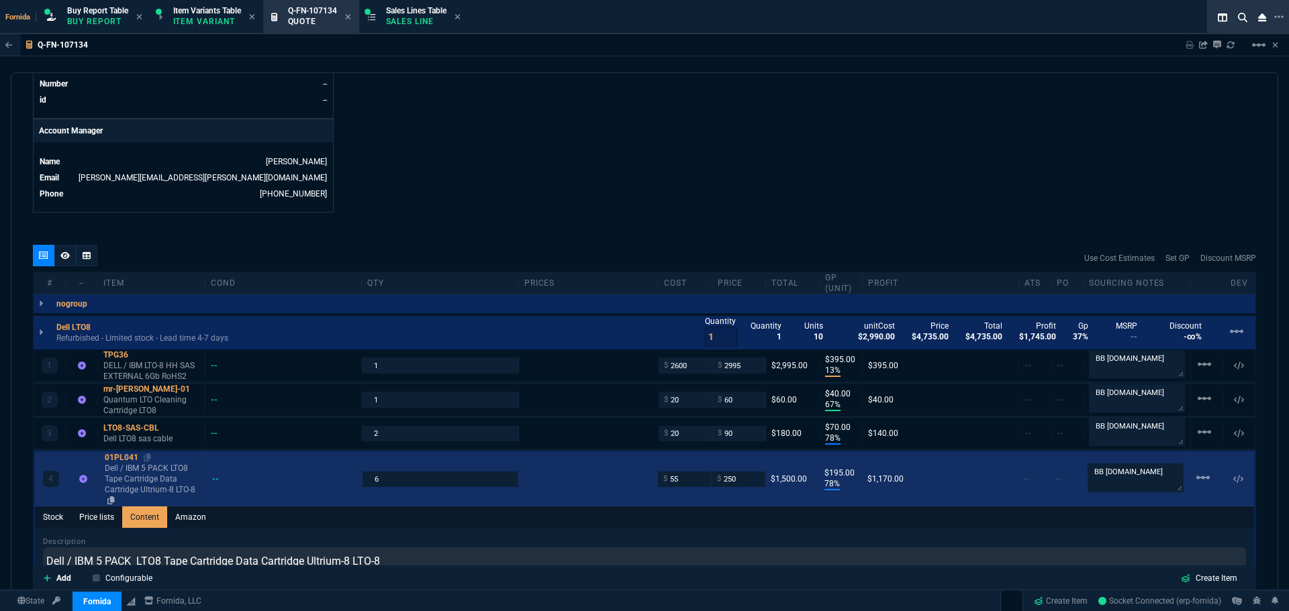
click at [136, 460] on div "01PL041" at bounding box center [153, 457] width 96 height 11
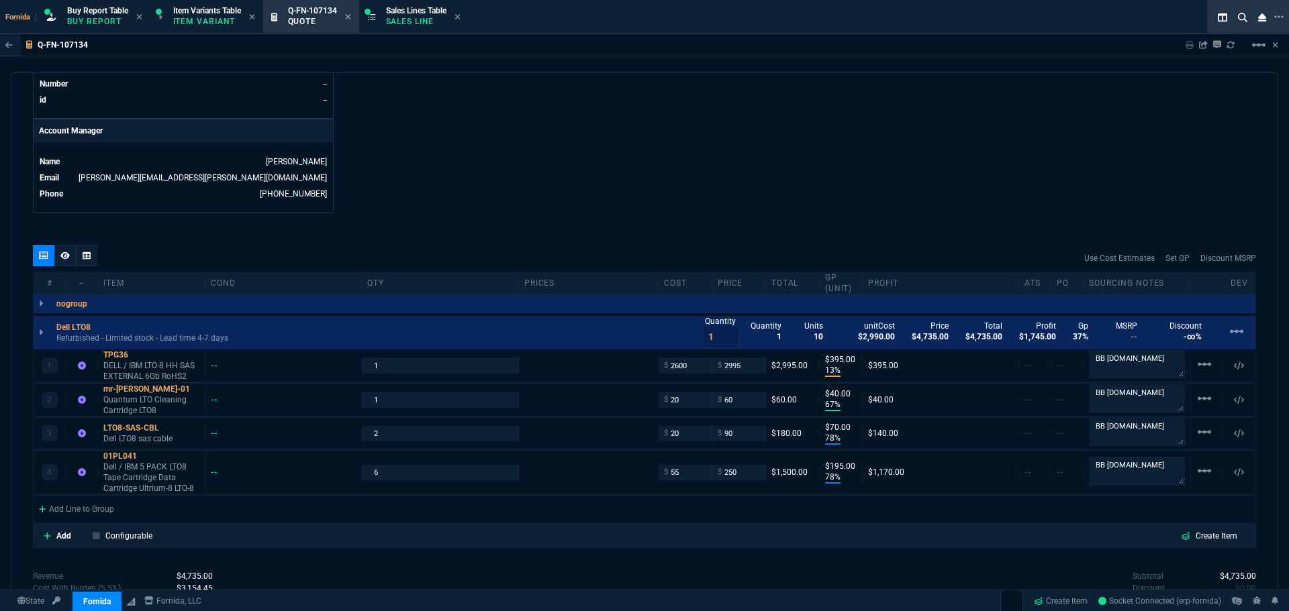
type input "78"
type input "195"
click at [442, 7] on span "Sales Lines Table" at bounding box center [416, 10] width 60 height 9
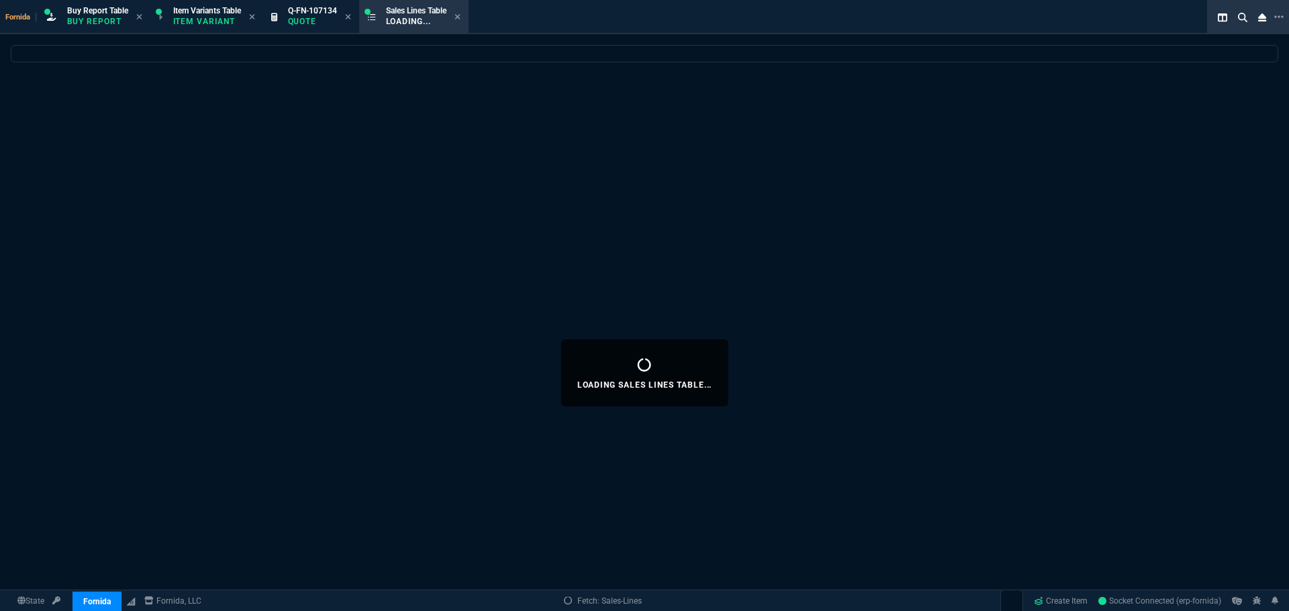
click at [351, 15] on icon at bounding box center [348, 17] width 6 height 8
select select
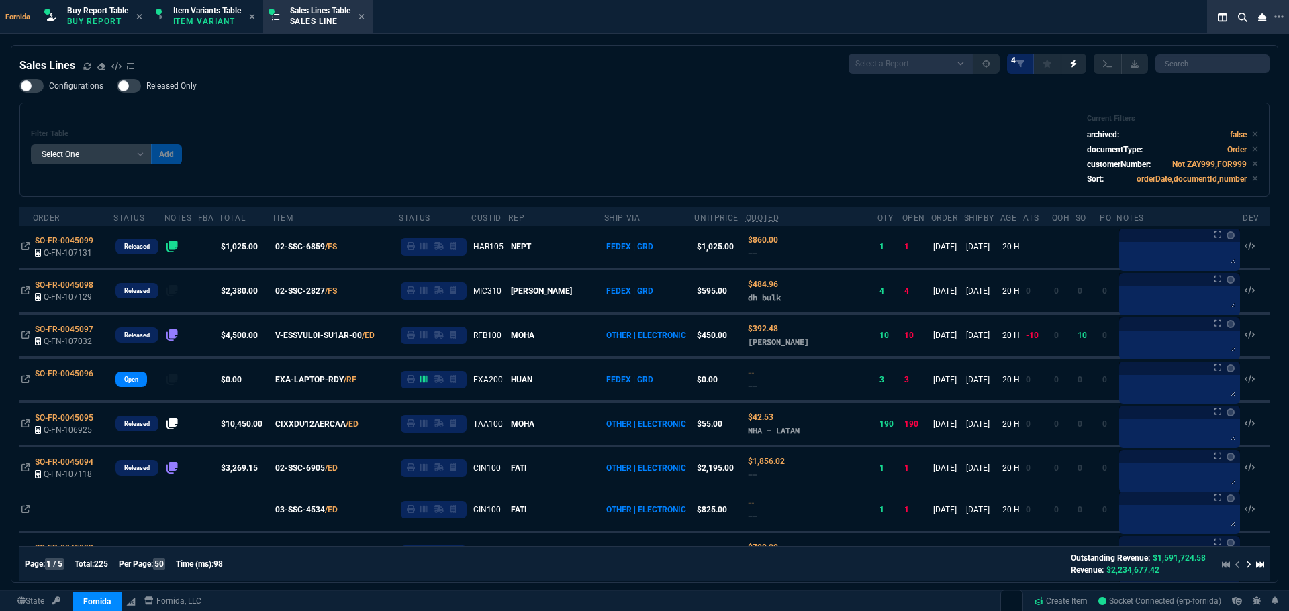
click at [426, 144] on div "Filter Table Select One Add Filter () Age () ATS () Cond (itemVariantCode) Cust…" at bounding box center [644, 149] width 1227 height 71
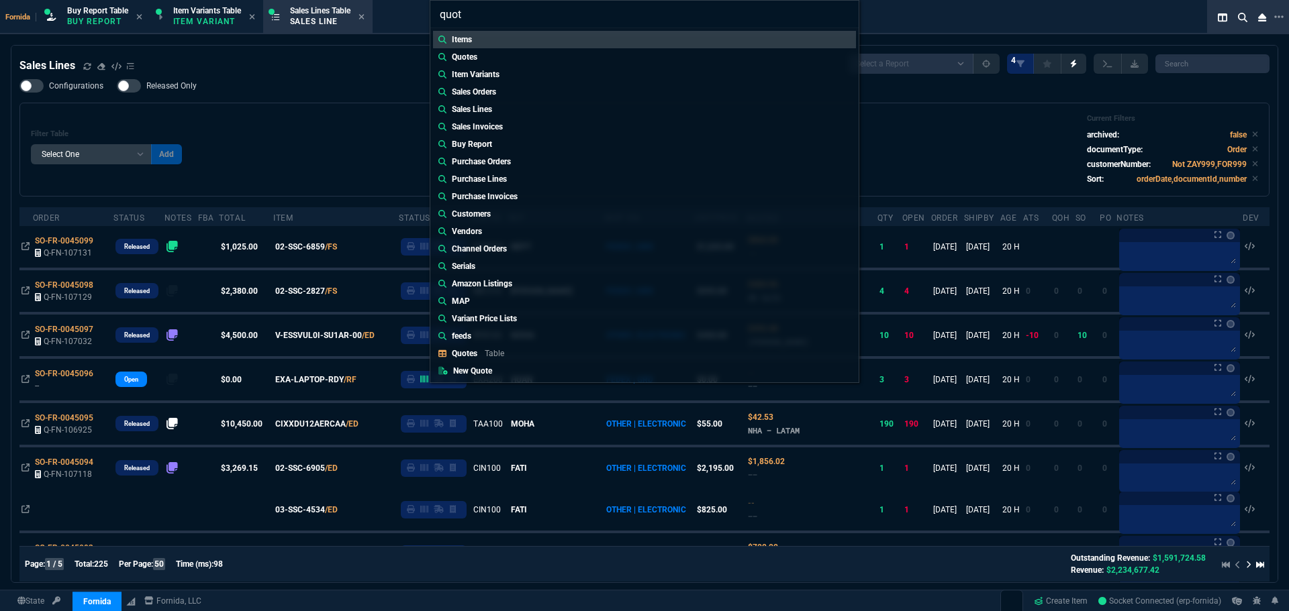
type input "quote"
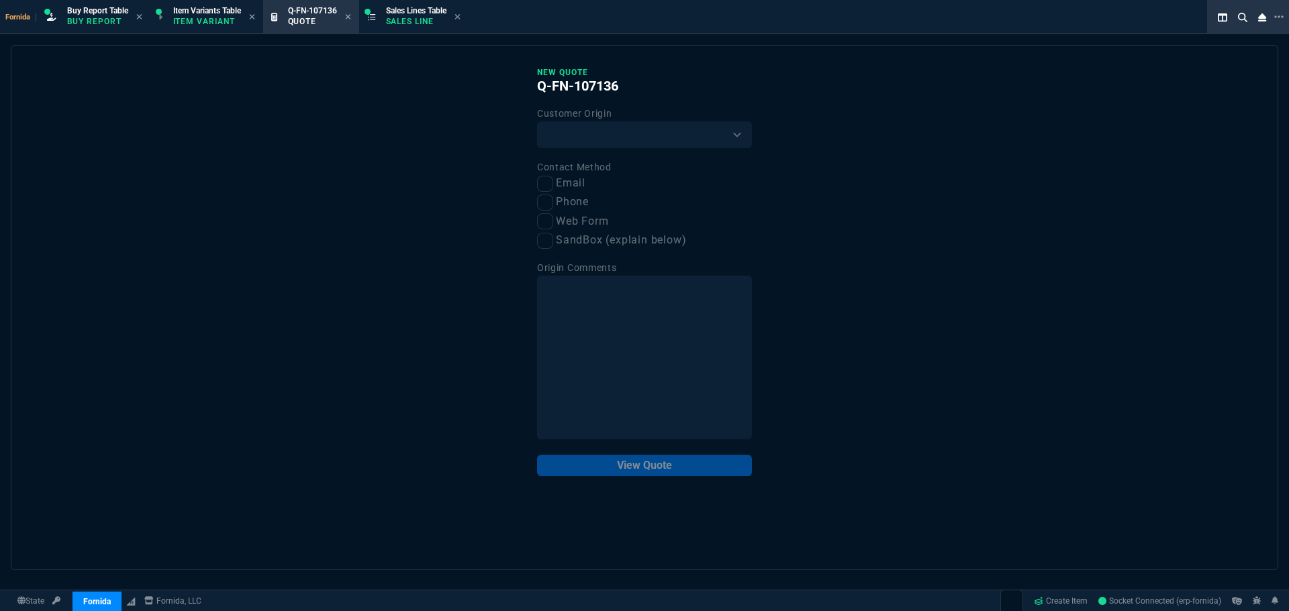
drag, startPoint x: 321, startPoint y: 15, endPoint x: 493, endPoint y: 89, distance: 187.3
click at [562, 124] on div "Customer Origin Existing Customer Amazon Lead (first order) Website Lead (first…" at bounding box center [644, 126] width 215 height 43
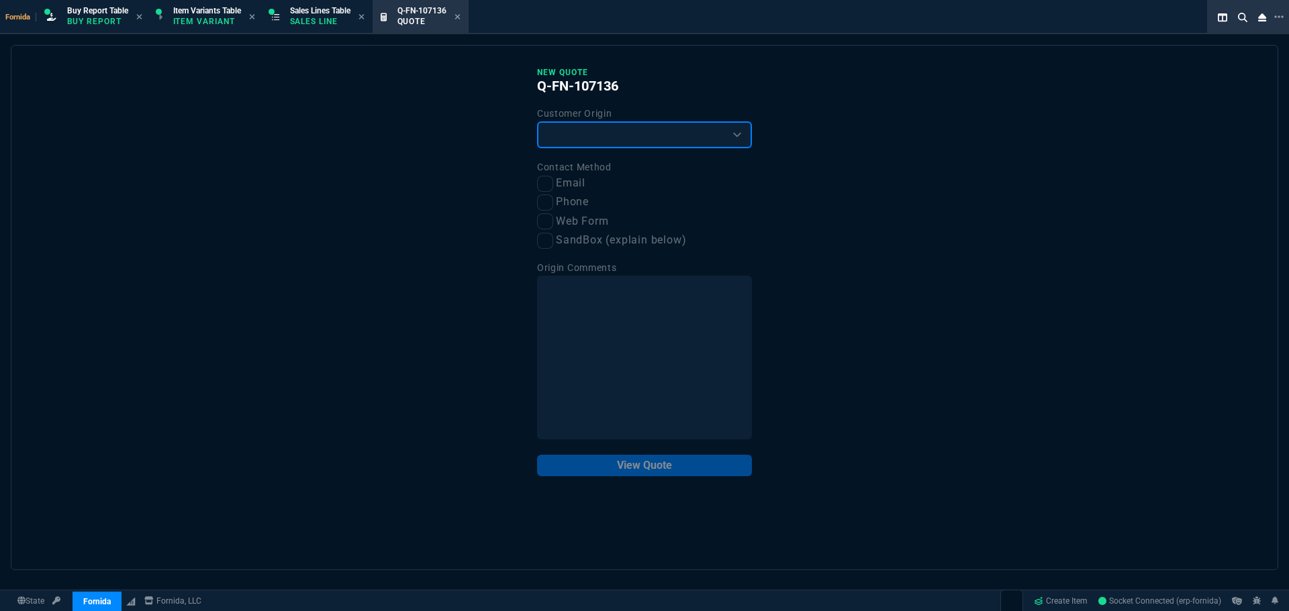
drag, startPoint x: 564, startPoint y: 135, endPoint x: 568, endPoint y: 148, distance: 13.4
click at [564, 135] on select "Existing Customer Amazon Lead (first order) Website Lead (first order) Called (…" at bounding box center [644, 134] width 215 height 27
select select "existing"
click at [537, 122] on select "Existing Customer Amazon Lead (first order) Website Lead (first order) Called (…" at bounding box center [644, 134] width 215 height 27
click at [556, 179] on label "Email" at bounding box center [644, 183] width 215 height 17
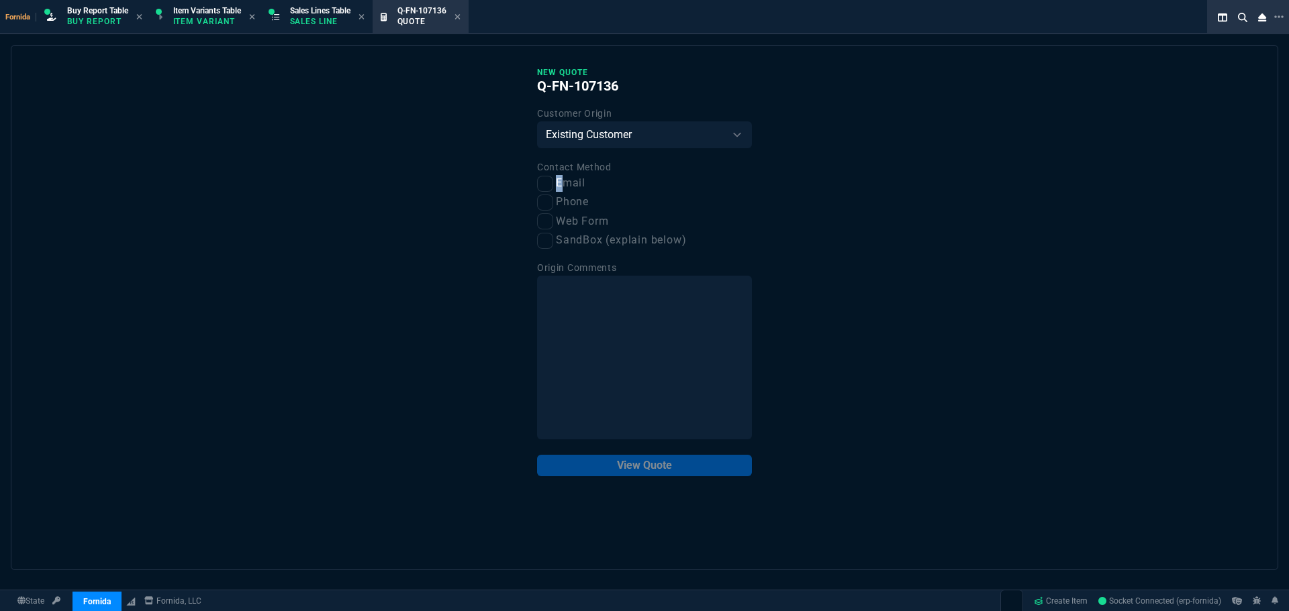
click at [560, 185] on label "Email" at bounding box center [644, 183] width 215 height 17
click at [553, 185] on input "Email" at bounding box center [545, 184] width 16 height 16
checkbox input "true"
click at [668, 471] on button "View Quote" at bounding box center [644, 465] width 215 height 21
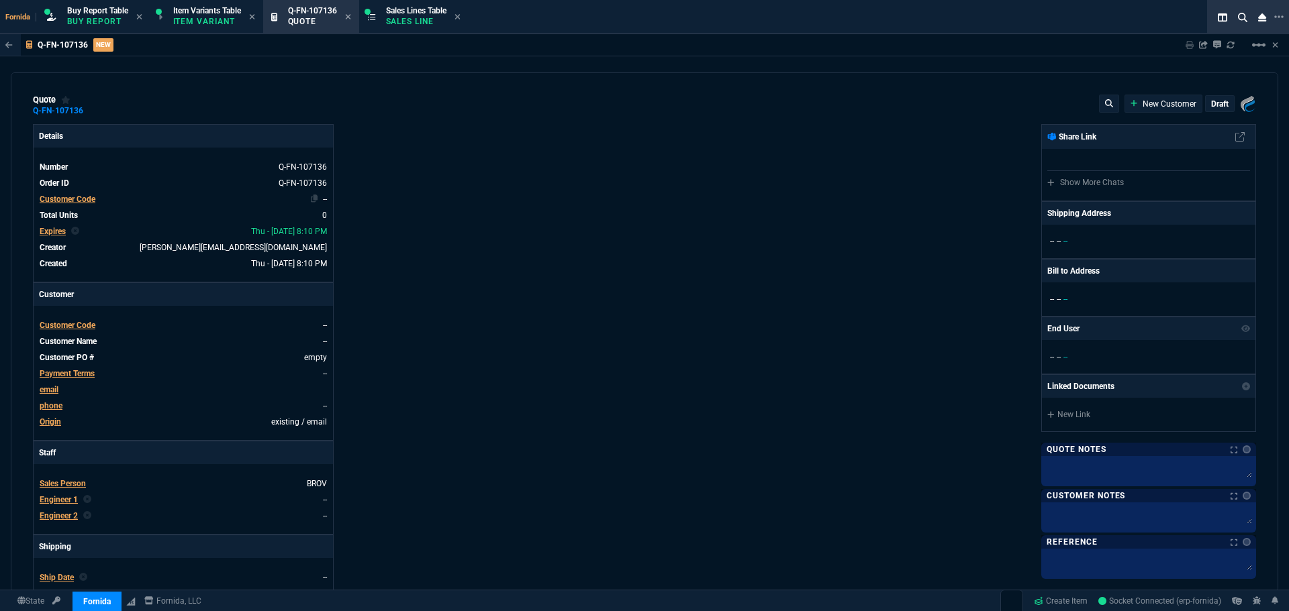
click at [79, 195] on span "Customer Code" at bounding box center [68, 199] width 56 height 9
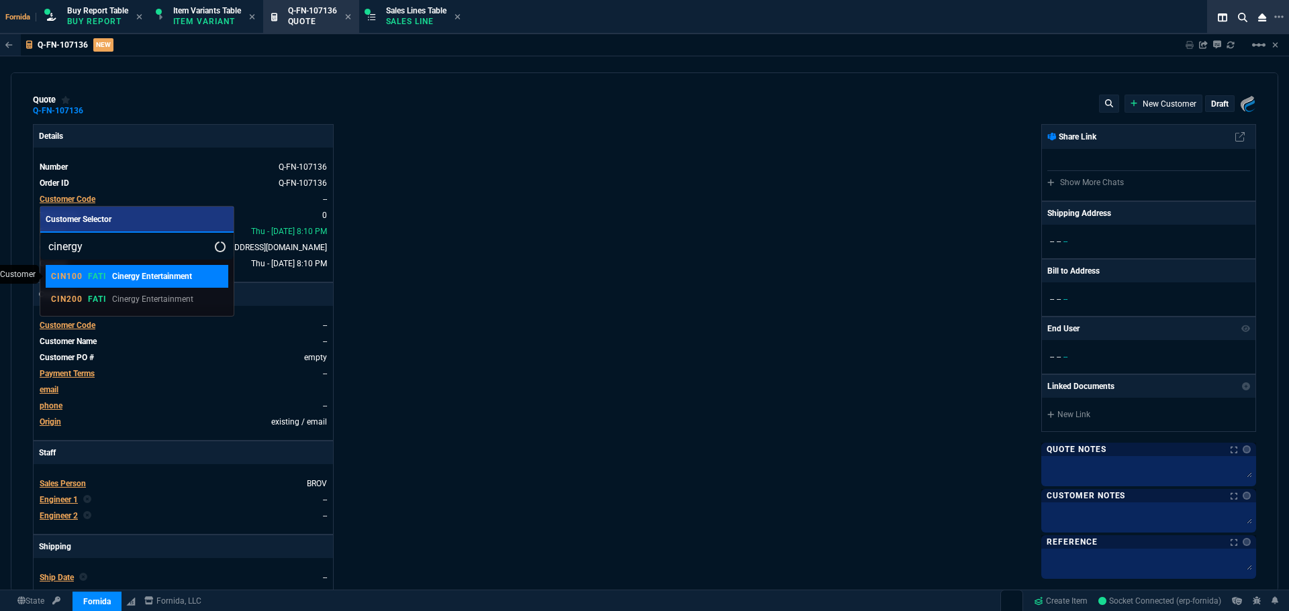
type input "cinergy"
click at [145, 277] on p "Cinergy Entertainment" at bounding box center [152, 276] width 80 height 12
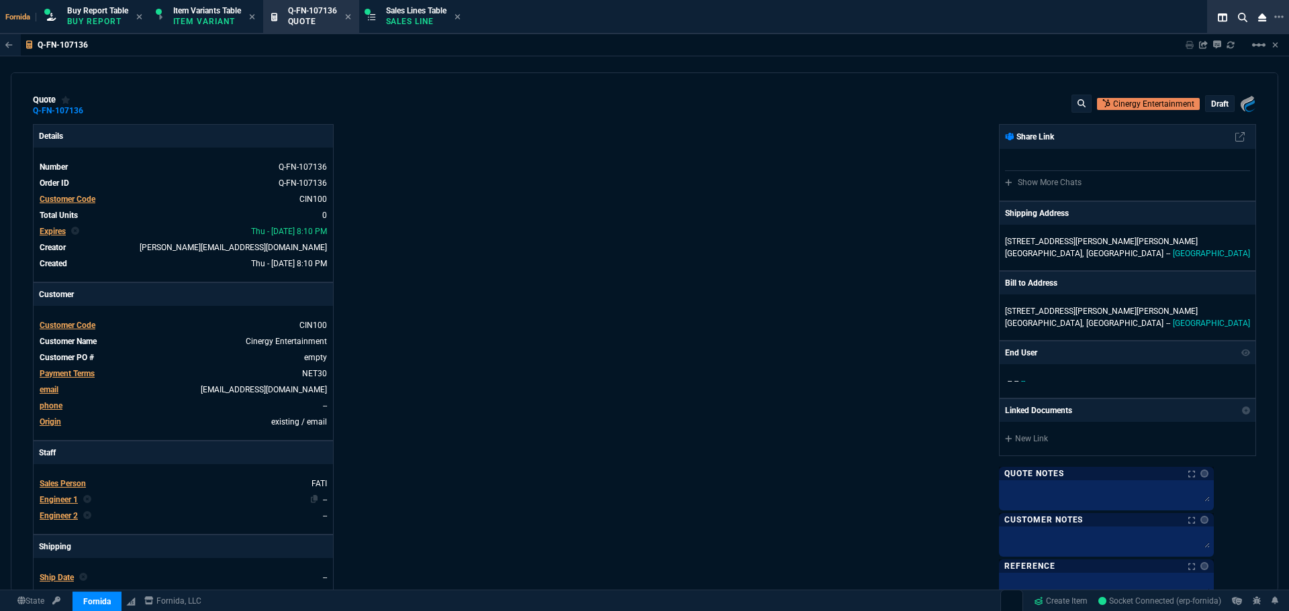
scroll to position [268, 0]
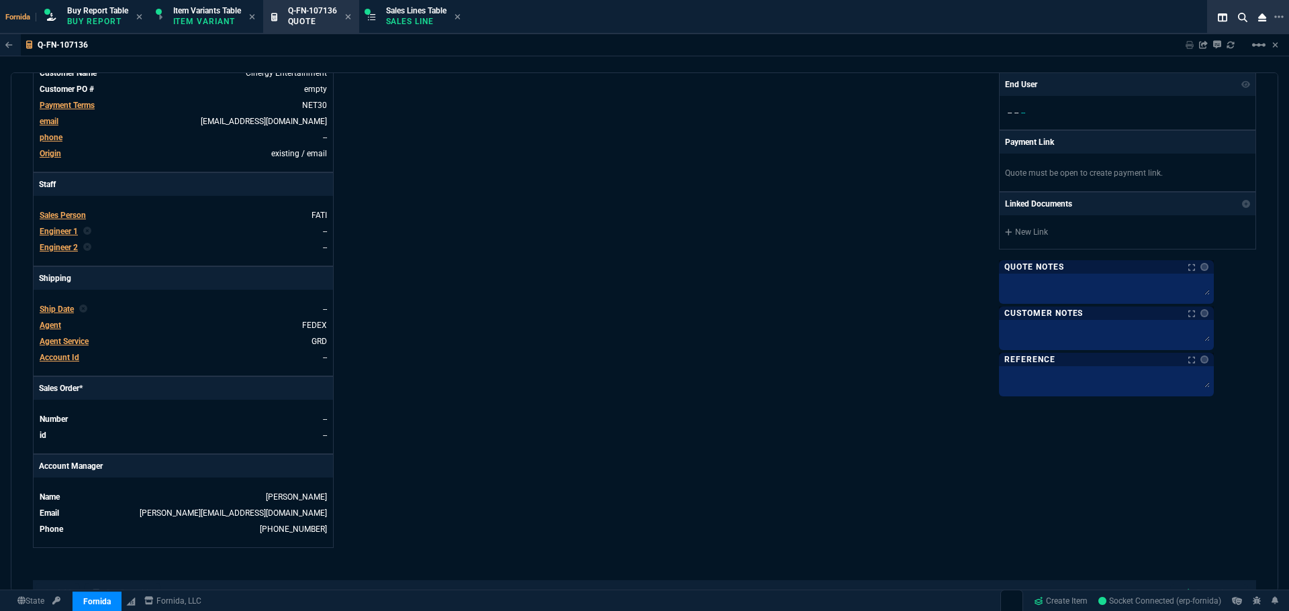
click at [63, 232] on span "Engineer 1" at bounding box center [59, 231] width 38 height 9
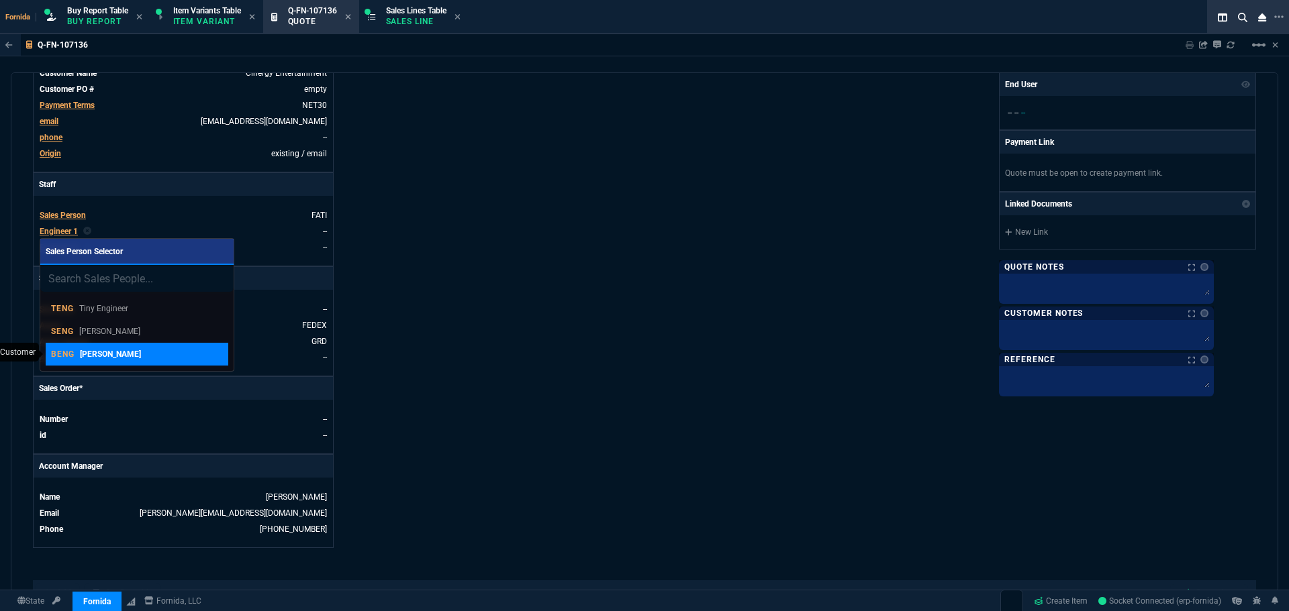
click at [159, 353] on div "BENG Brian Engineer" at bounding box center [137, 354] width 172 height 12
click at [435, 285] on div "Details Number Q-FN-107136 Order ID Q-FN-107136 Customer Code CIN100 Total Unit…" at bounding box center [338, 202] width 611 height 693
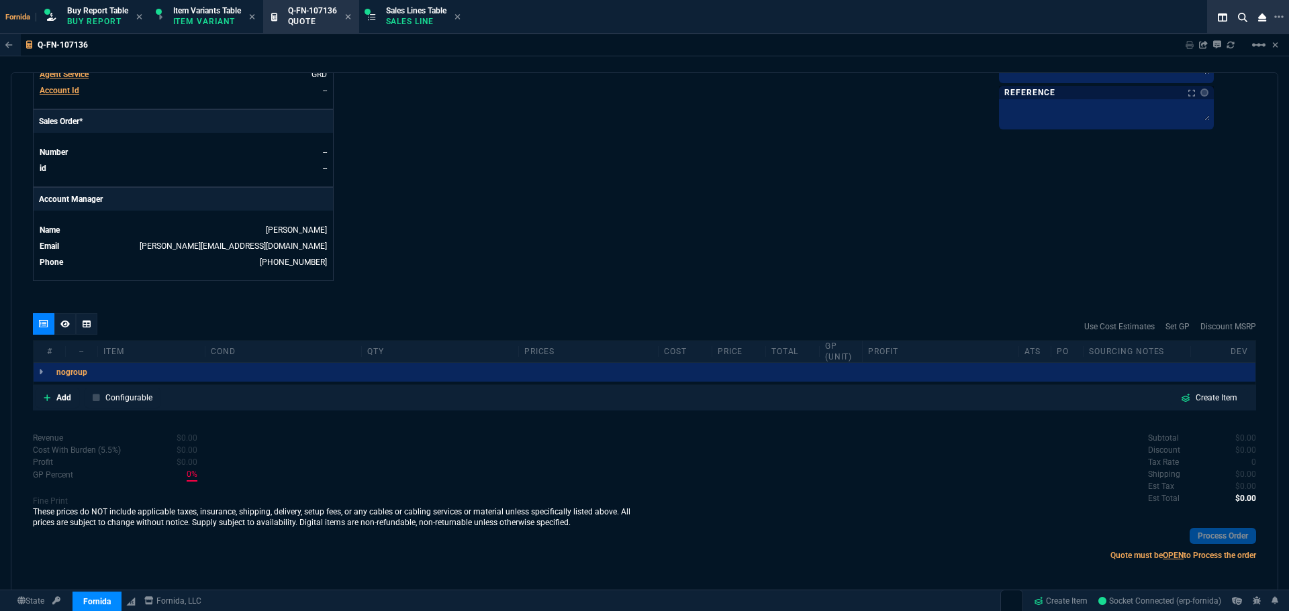
scroll to position [537, 0]
click at [77, 394] on link "Add" at bounding box center [58, 397] width 44 height 20
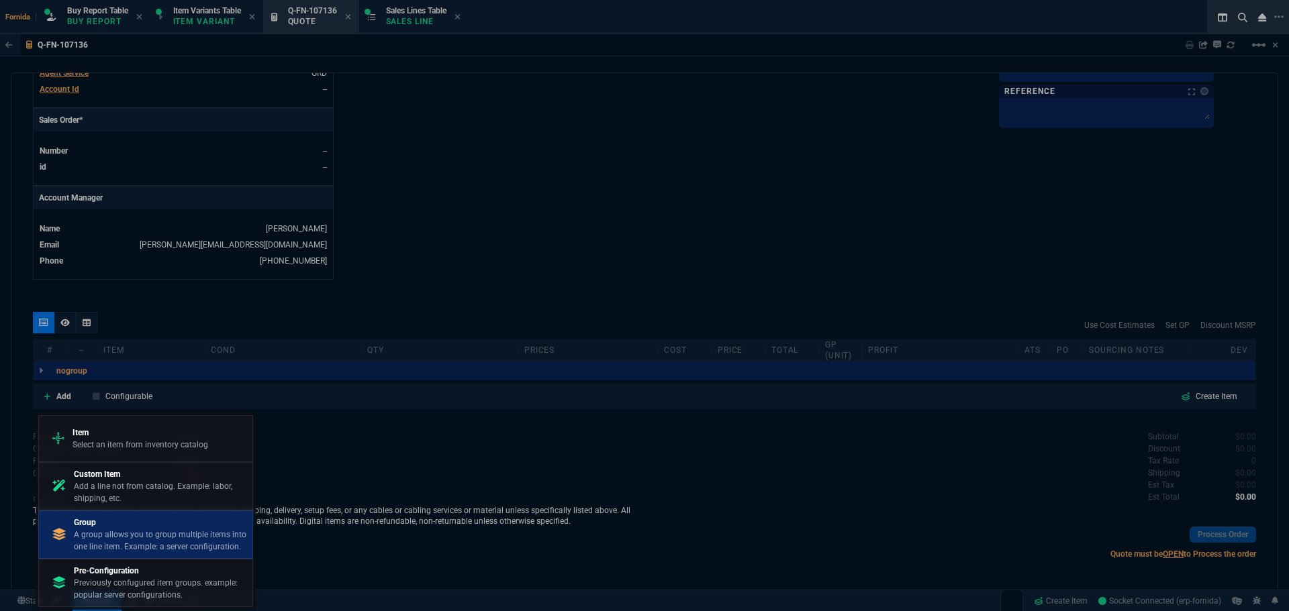
drag, startPoint x: 179, startPoint y: 534, endPoint x: 719, endPoint y: 176, distance: 648.4
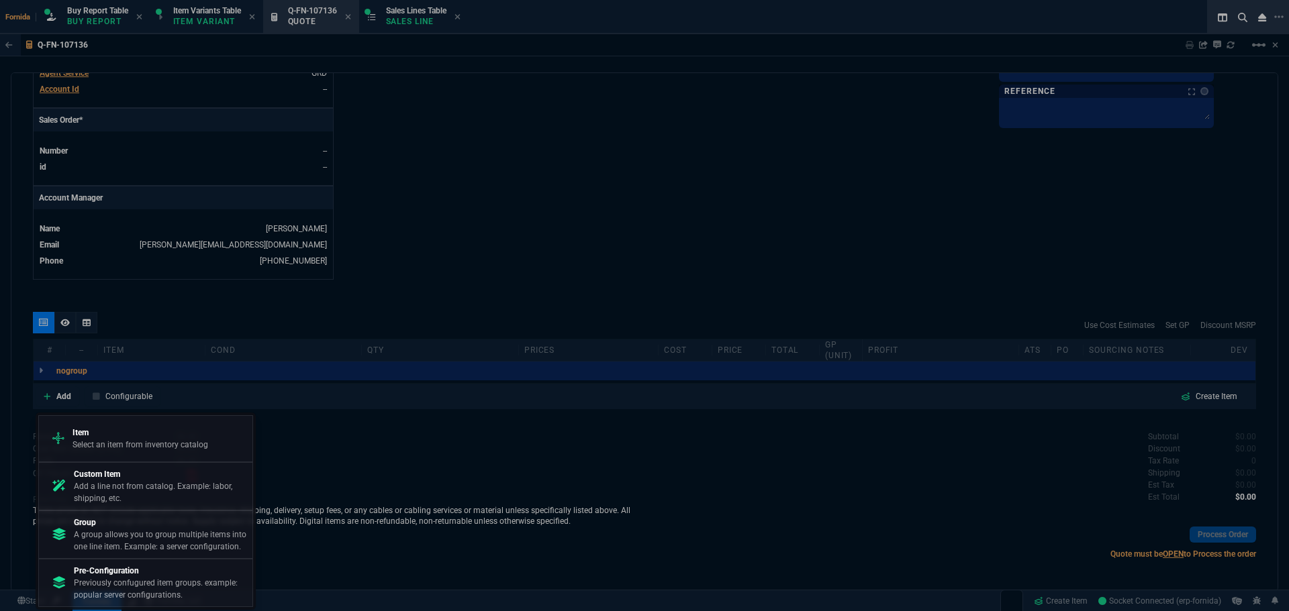
click at [179, 534] on p "A group allows you to group multiple items into one line item. Example: a serve…" at bounding box center [160, 541] width 173 height 24
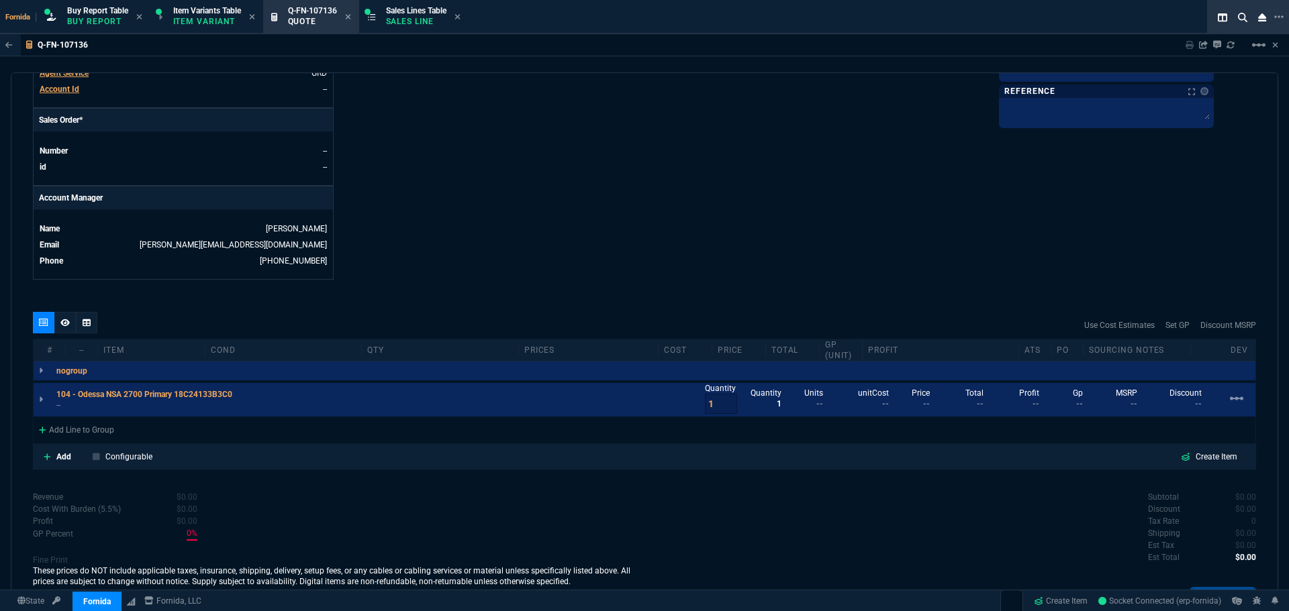
click at [55, 428] on div "Add Line to Group" at bounding box center [77, 429] width 86 height 24
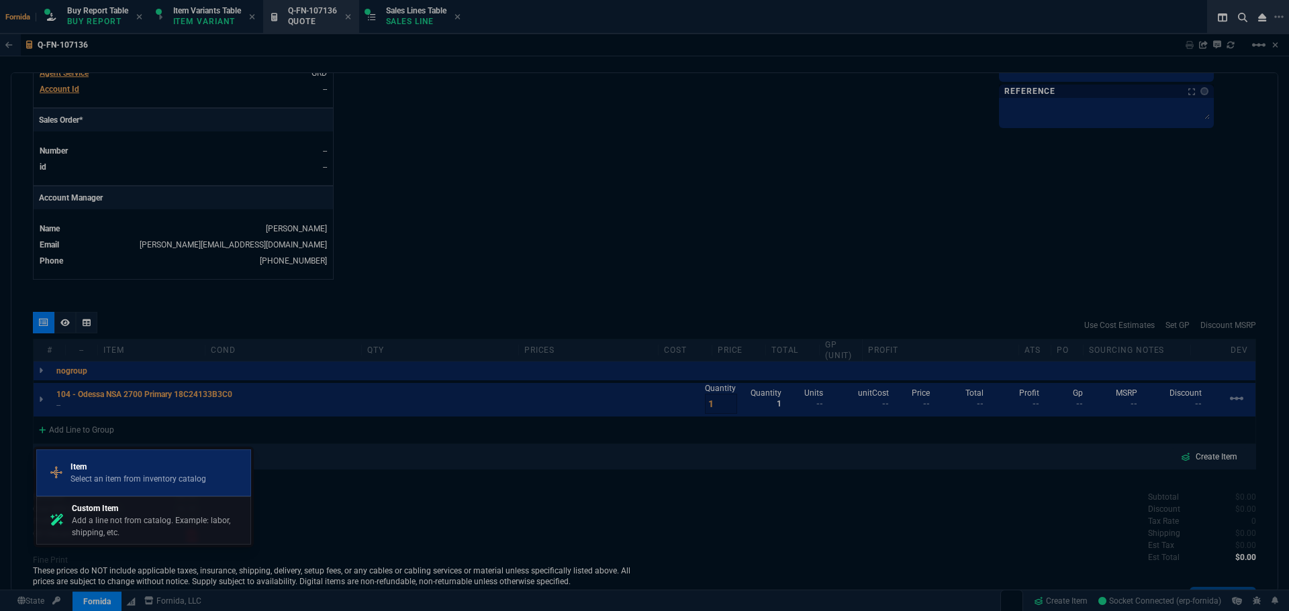
click at [95, 475] on p "Select an item from inventory catalog" at bounding box center [138, 479] width 136 height 12
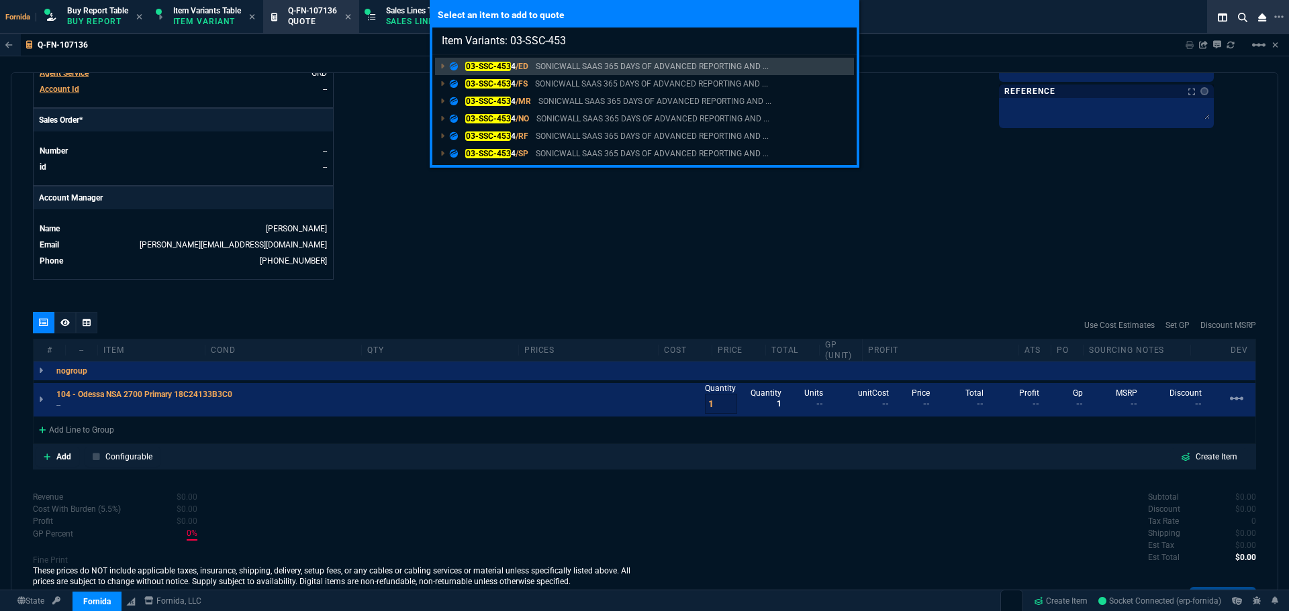
type input "Item Variants: 03-SSC-4534"
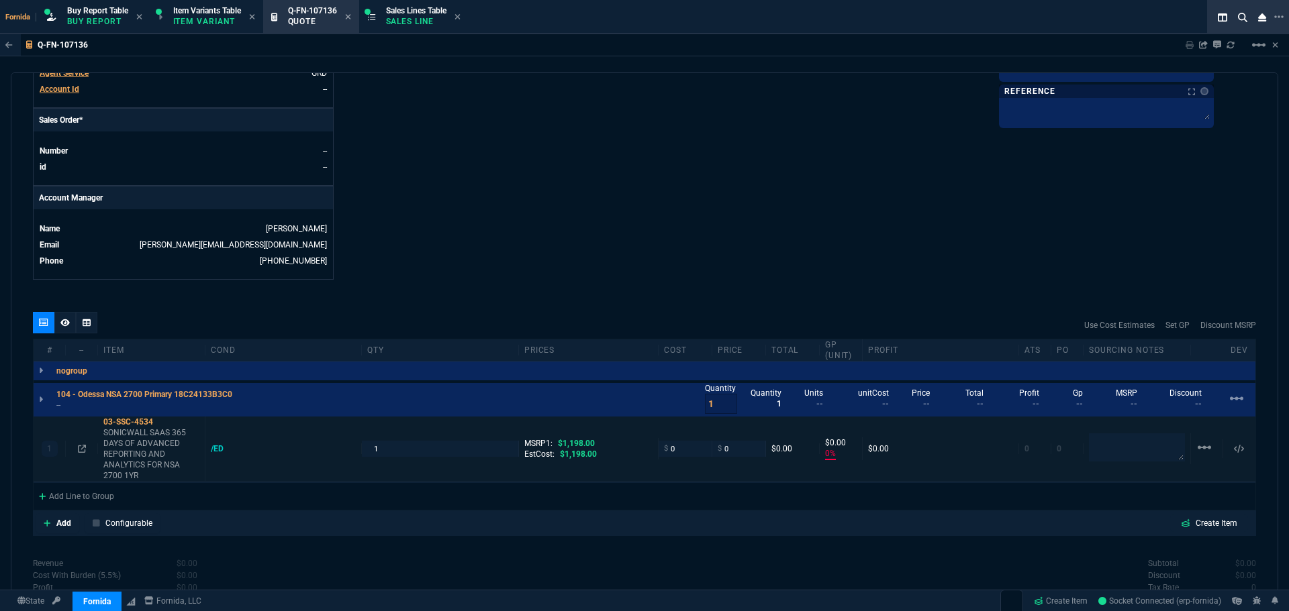
type input "0"
type input "100"
click at [81, 449] on icon at bounding box center [82, 449] width 8 height 8
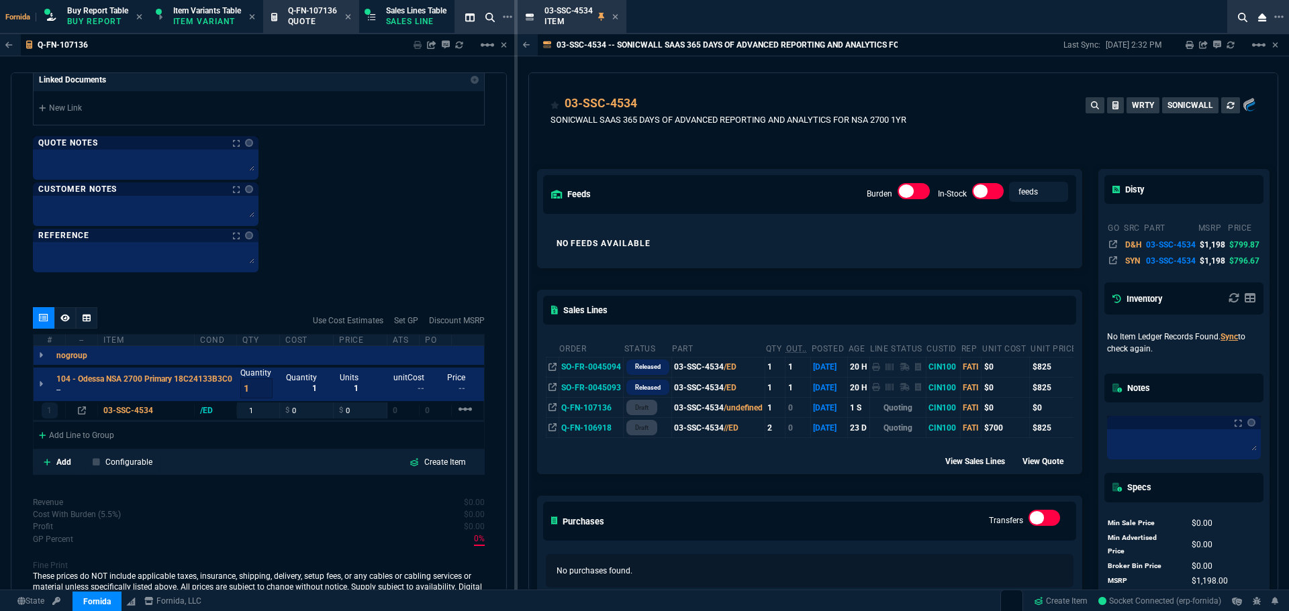
scroll to position [1105, 0]
click at [66, 397] on div "104 - Odessa NSA 2700 Primary 18C24133B3C0 -- Quantity 1 Quantity 1 Units 1 uni…" at bounding box center [259, 386] width 450 height 34
click at [56, 389] on div "104 - Odessa NSA 2700 Primary 18C24133B3C0 --" at bounding box center [137, 385] width 207 height 21
click at [61, 395] on p "--" at bounding box center [148, 391] width 184 height 11
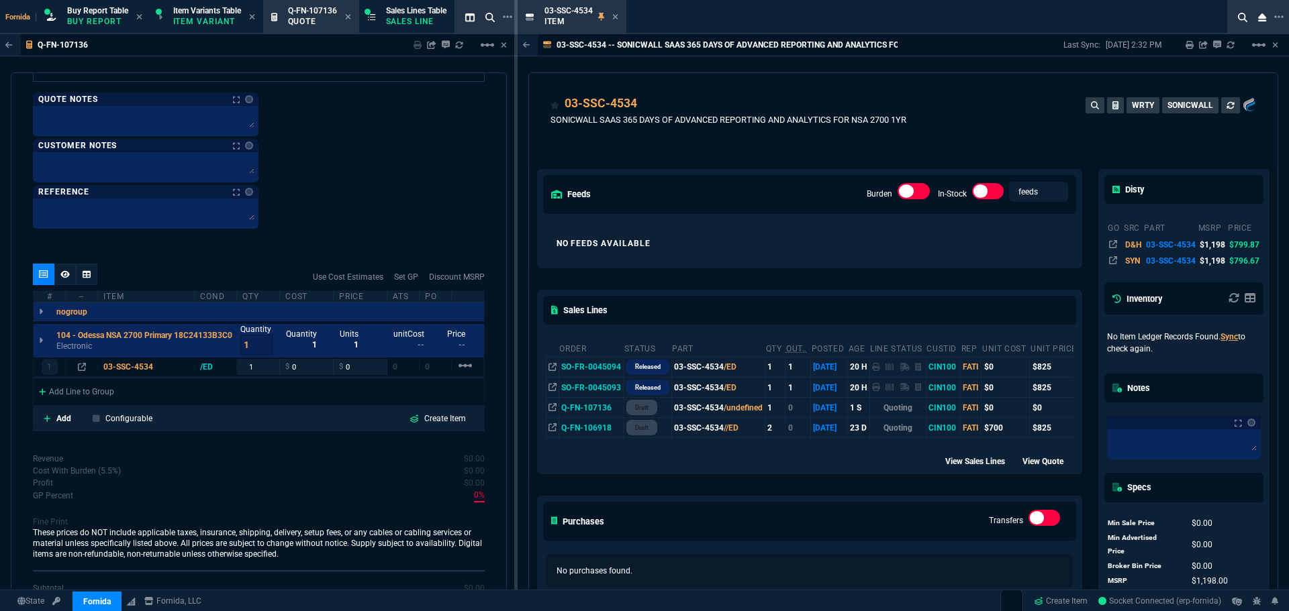
scroll to position [1240, 0]
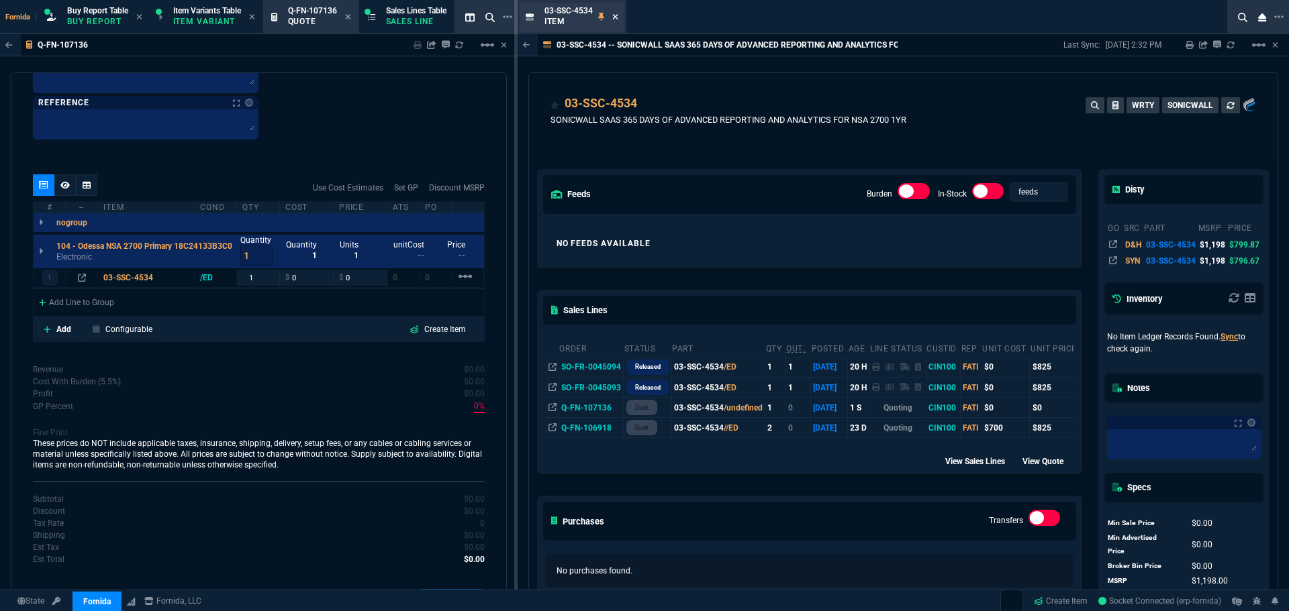
click at [615, 15] on icon at bounding box center [615, 17] width 6 height 8
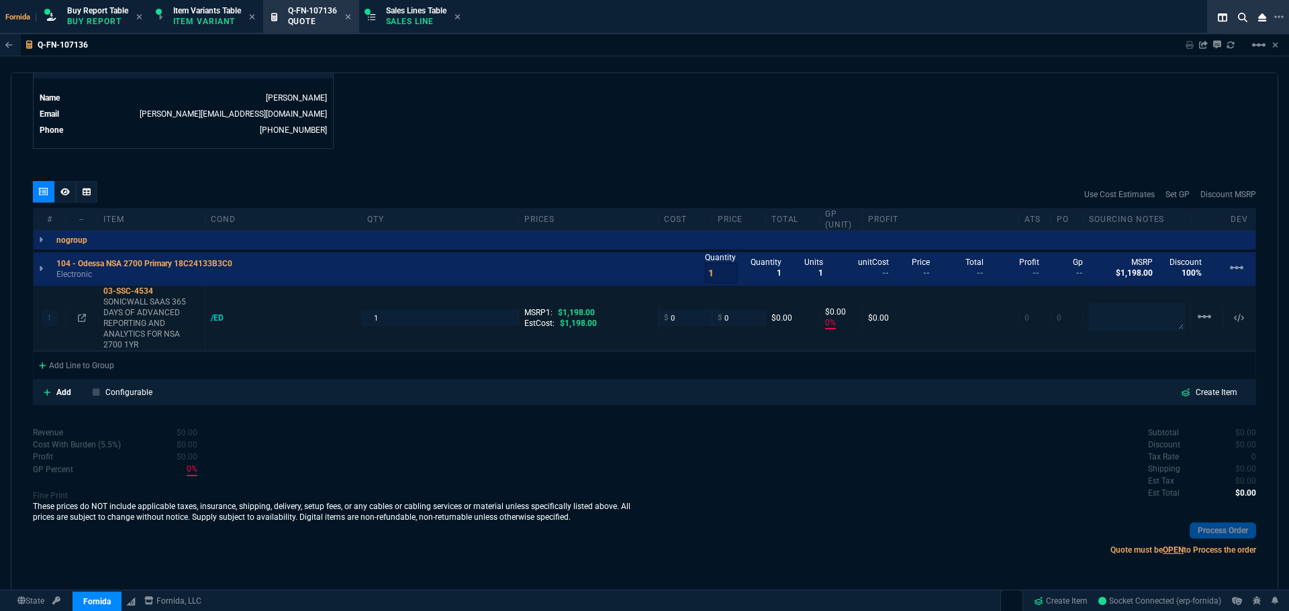
scroll to position [668, 0]
click at [747, 314] on input "0" at bounding box center [739, 317] width 42 height 15
type input "825"
click at [694, 321] on input "0" at bounding box center [685, 317] width 42 height 15
type input "825"
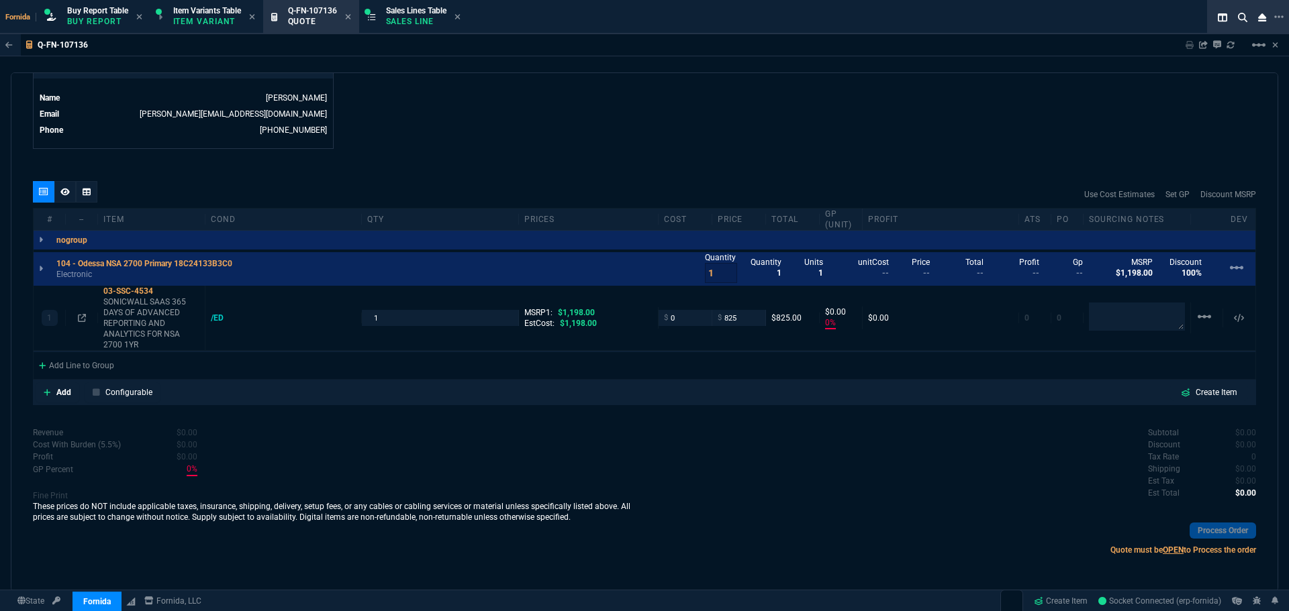
click at [650, 417] on div "quote Q-FN-107136 Cinergy Entertainment draft Fornida, LLC 2609 Technology Dr S…" at bounding box center [644, 332] width 1267 height 520
type input "100"
type input "825"
type input "31"
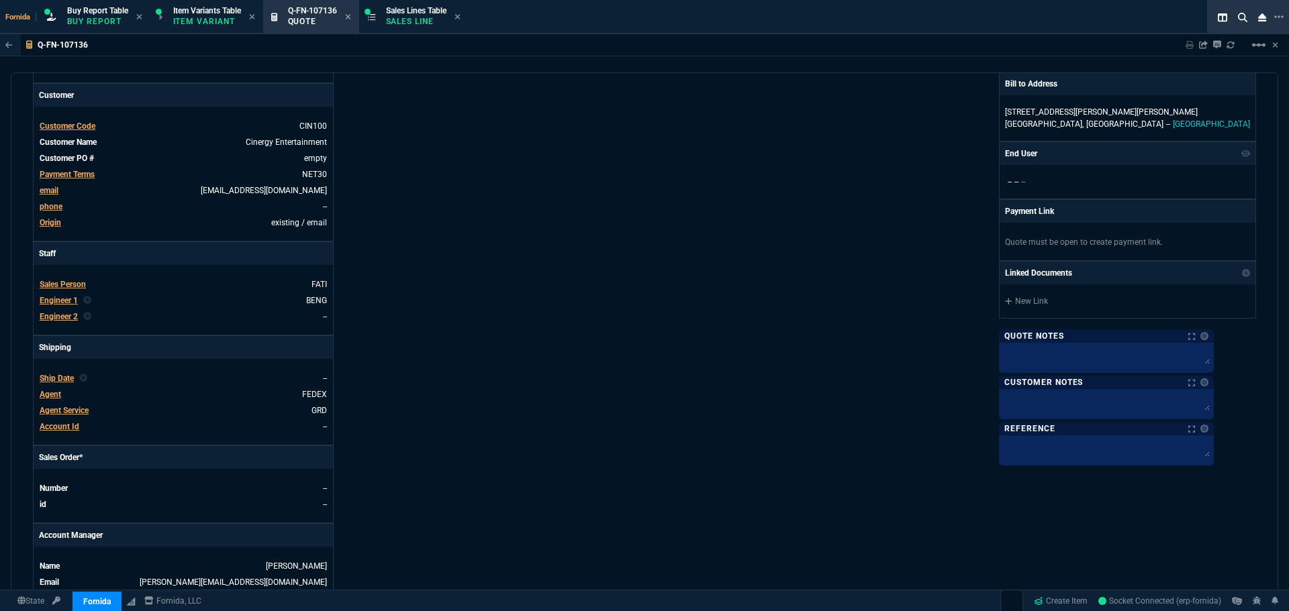
scroll to position [198, 0]
click at [70, 411] on span "Agent Service" at bounding box center [64, 411] width 49 height 9
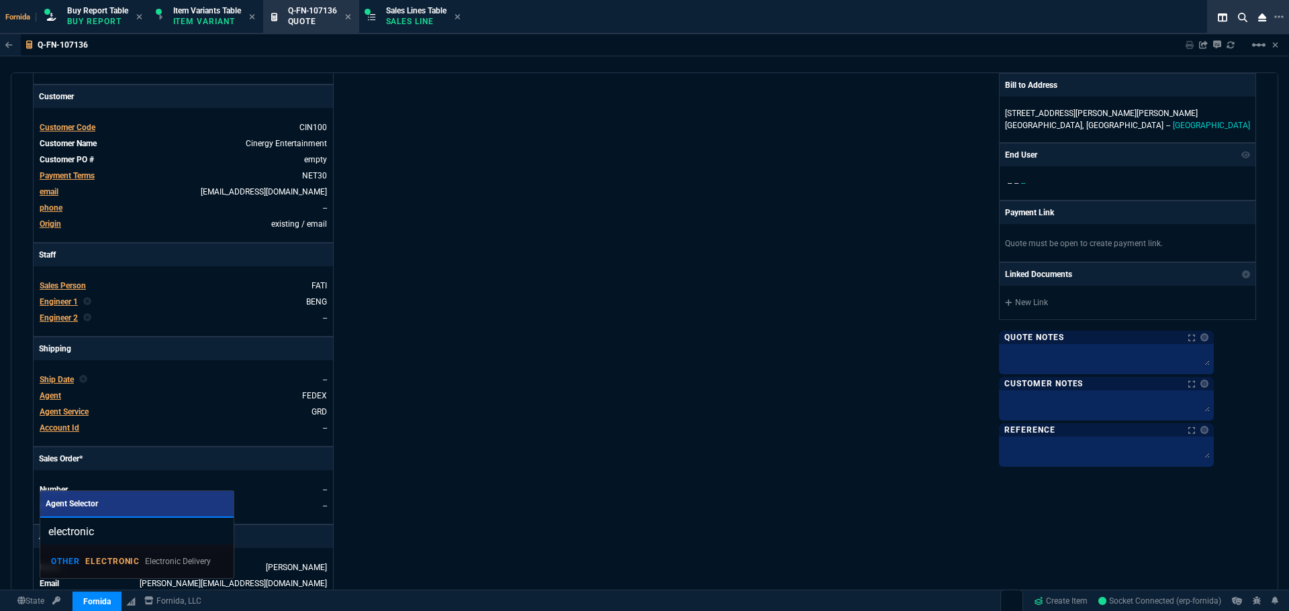
type input "electronic"
click at [121, 556] on div "OTHER ELECTRONIC Electronic Delivery" at bounding box center [131, 562] width 160 height 12
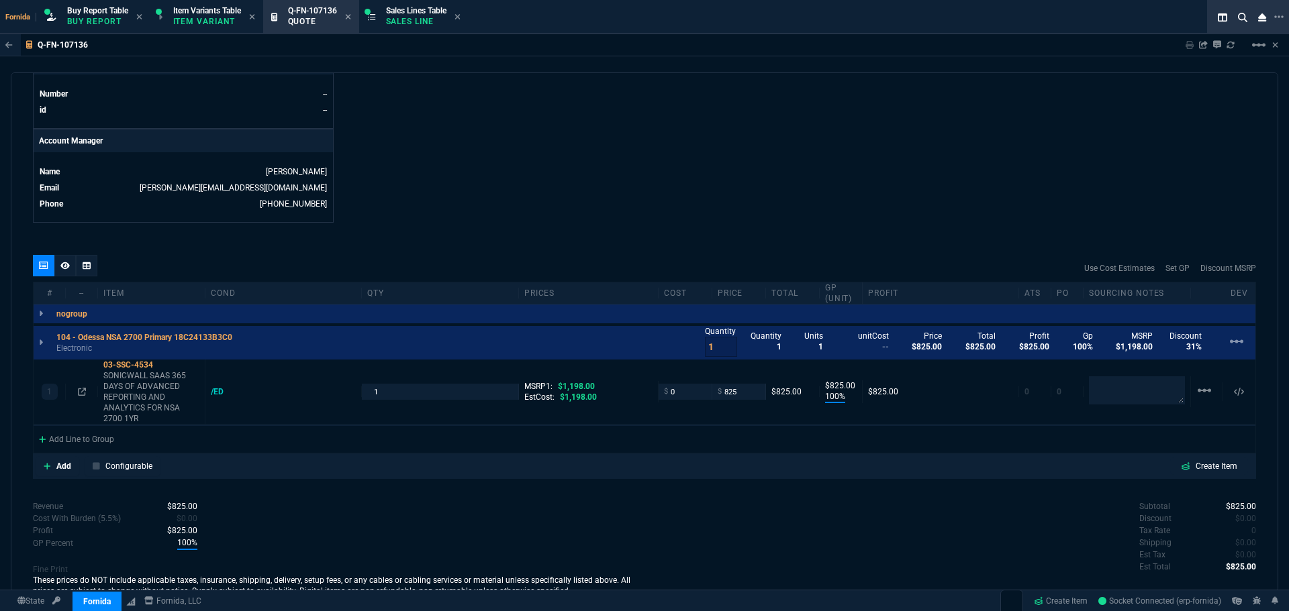
scroll to position [466, 0]
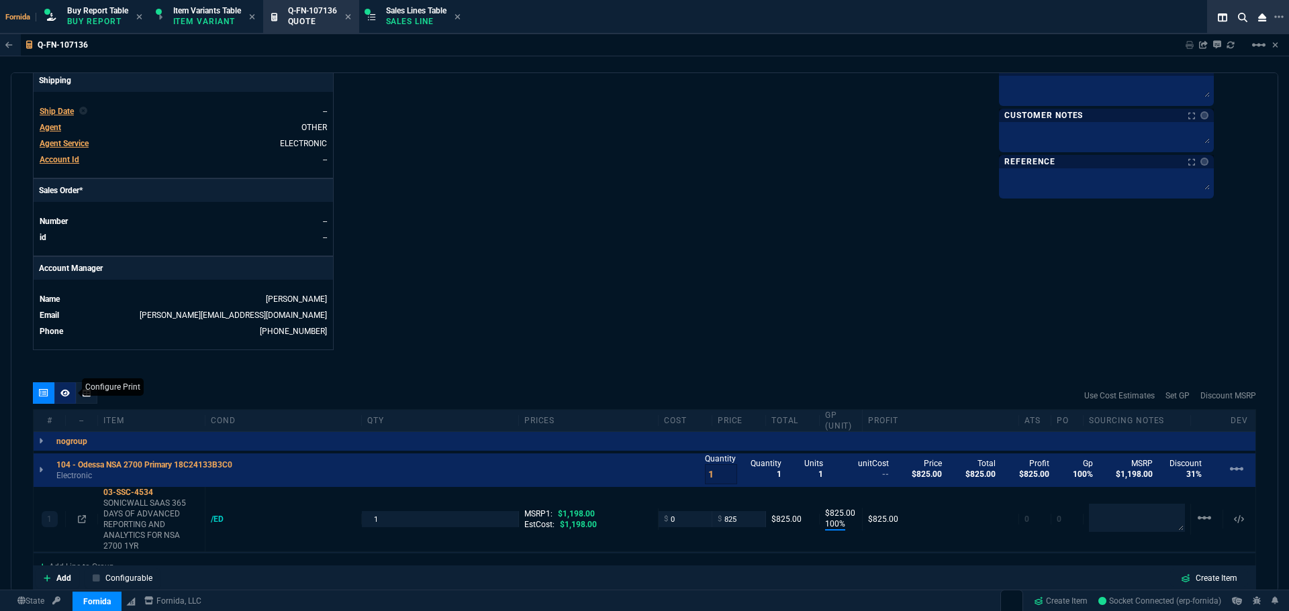
click at [72, 391] on div at bounding box center [64, 393] width 21 height 21
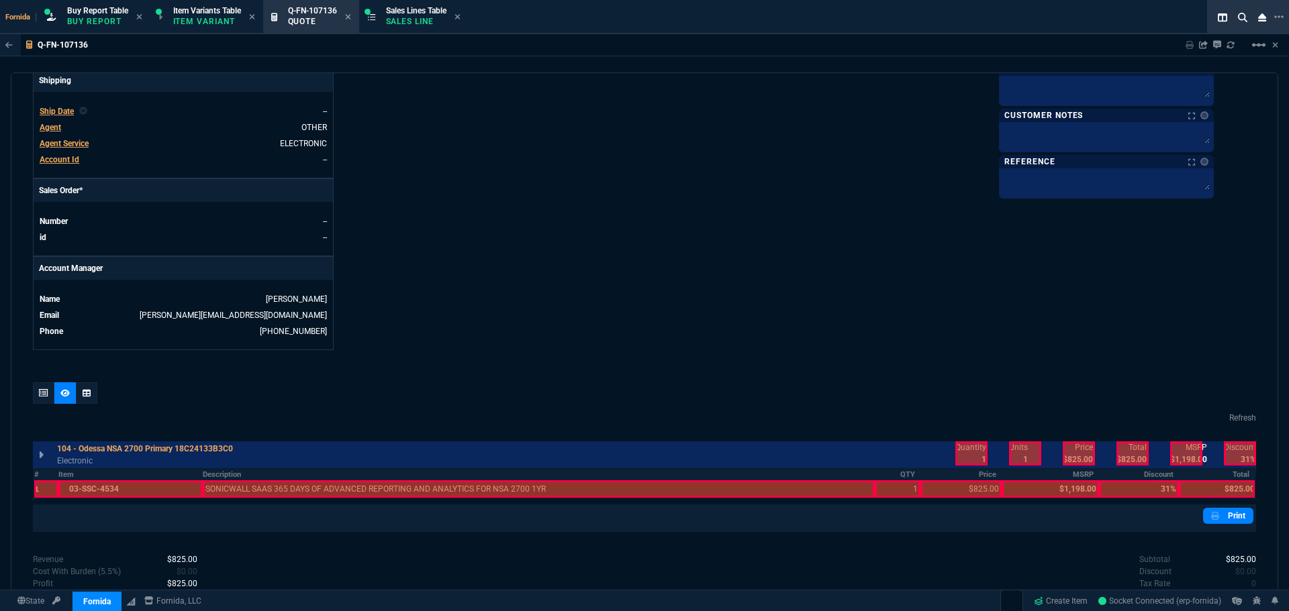
click at [477, 489] on div at bounding box center [539, 489] width 672 height 17
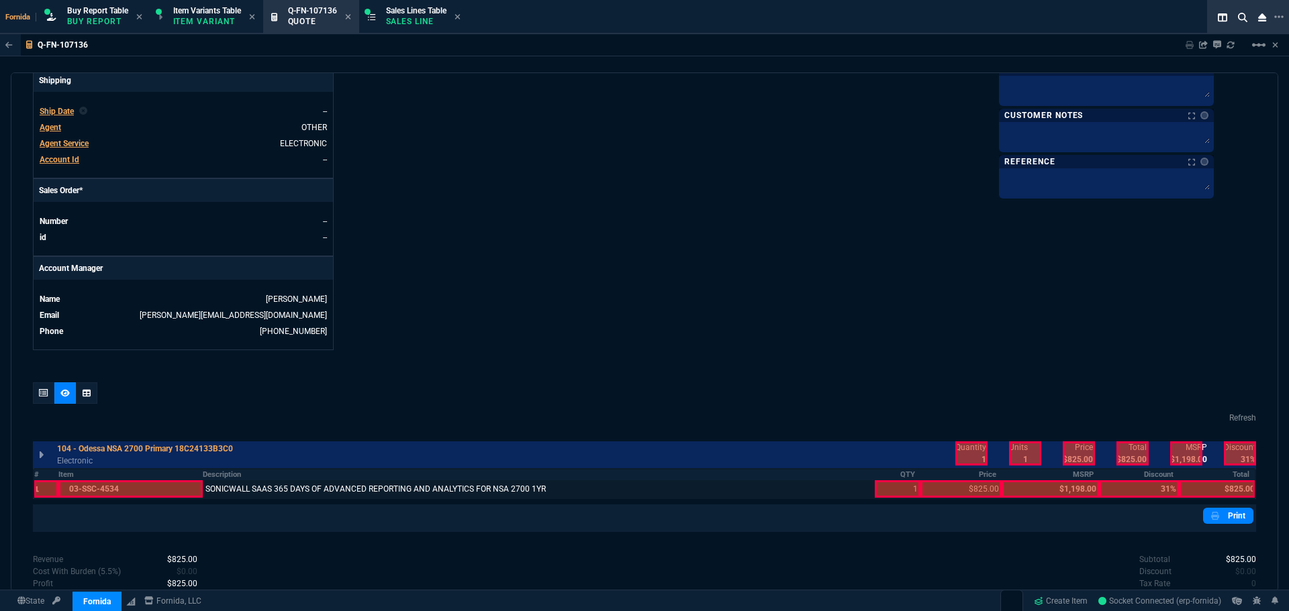
click at [908, 481] on div at bounding box center [898, 489] width 46 height 17
click at [962, 483] on div at bounding box center [960, 489] width 81 height 17
drag, startPoint x: 975, startPoint y: 446, endPoint x: 1120, endPoint y: 460, distance: 145.1
click at [977, 446] on div at bounding box center [971, 454] width 32 height 24
drag, startPoint x: 1068, startPoint y: 453, endPoint x: 1136, endPoint y: 453, distance: 67.8
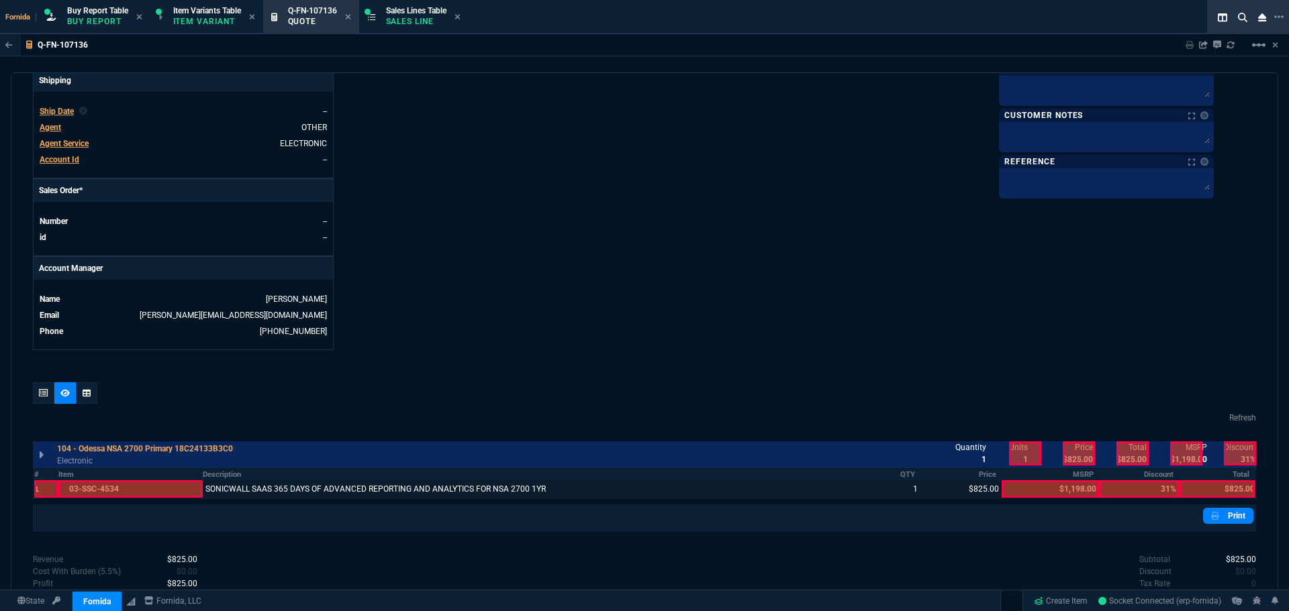
click at [1070, 453] on div at bounding box center [1079, 454] width 32 height 24
click at [1136, 453] on div at bounding box center [1132, 454] width 32 height 24
click at [1214, 485] on div at bounding box center [1217, 489] width 76 height 17
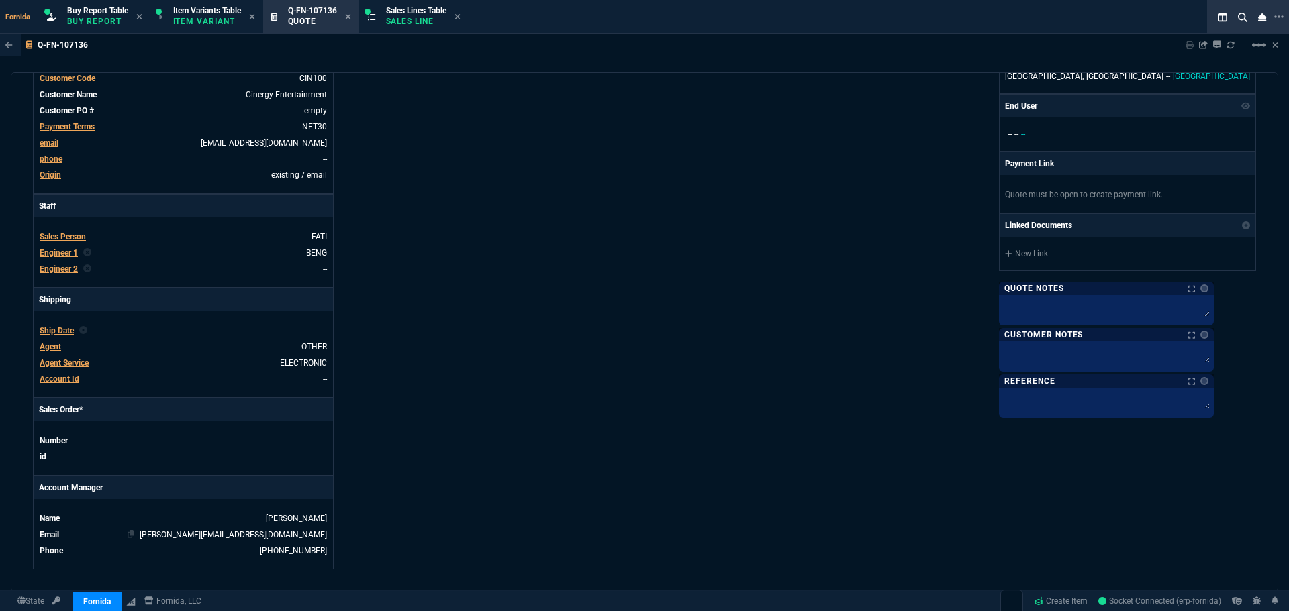
scroll to position [403, 0]
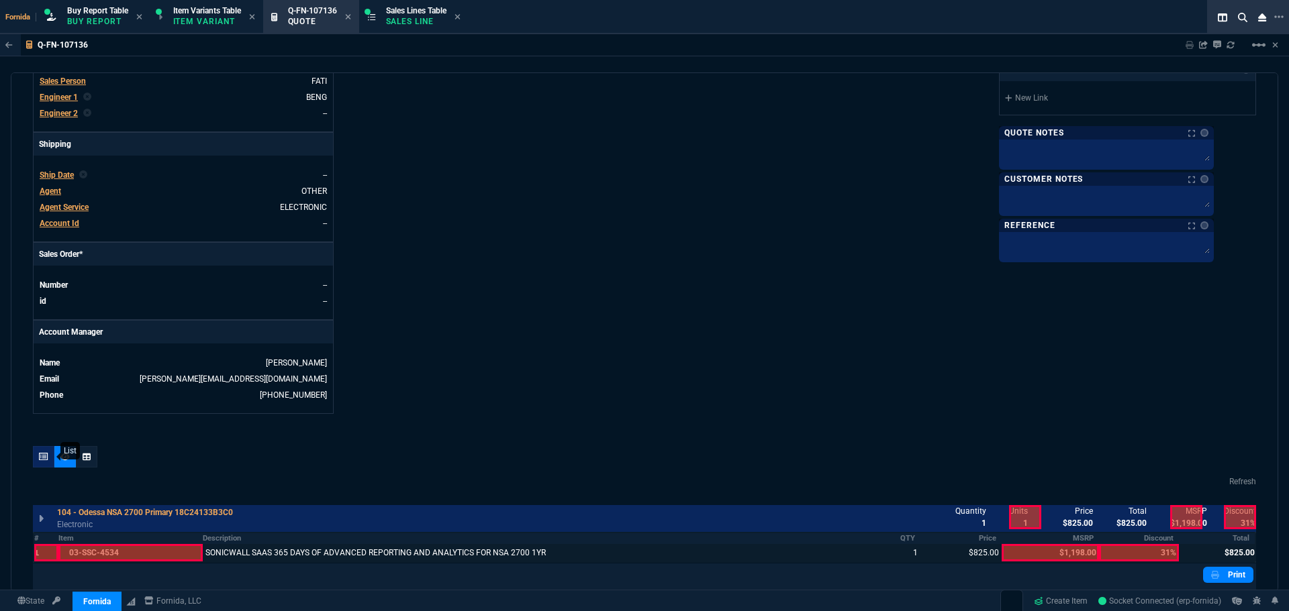
drag, startPoint x: 44, startPoint y: 464, endPoint x: 207, endPoint y: 189, distance: 319.3
click at [44, 463] on div at bounding box center [43, 456] width 21 height 21
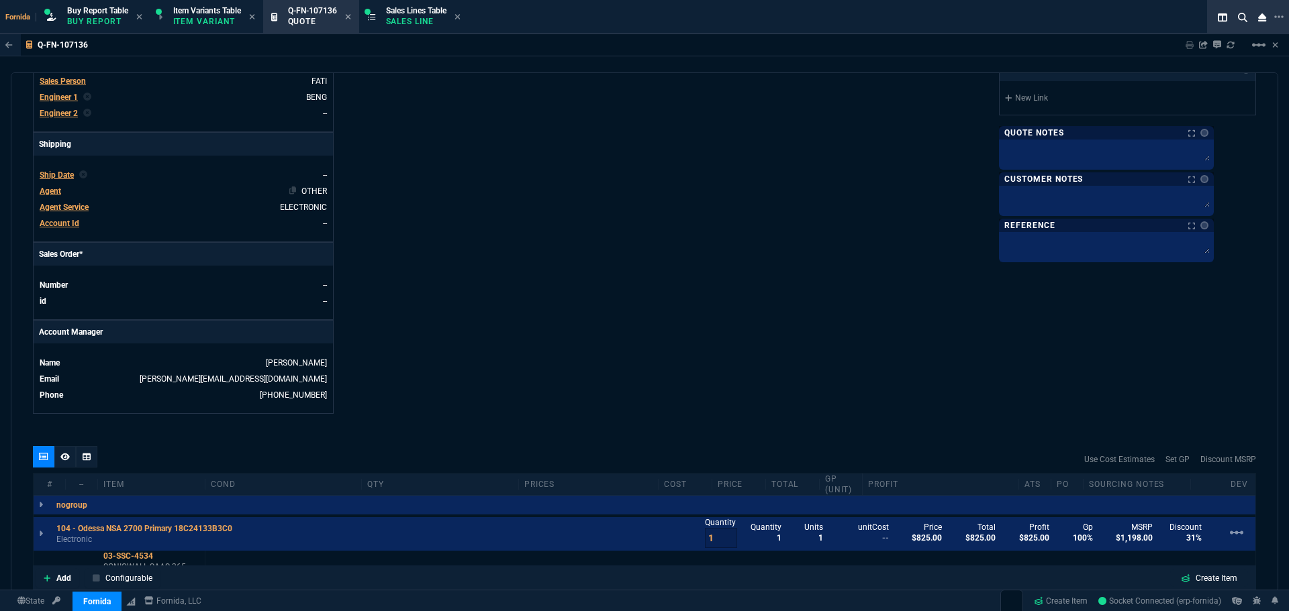
type input "100"
type input "825"
type input "31"
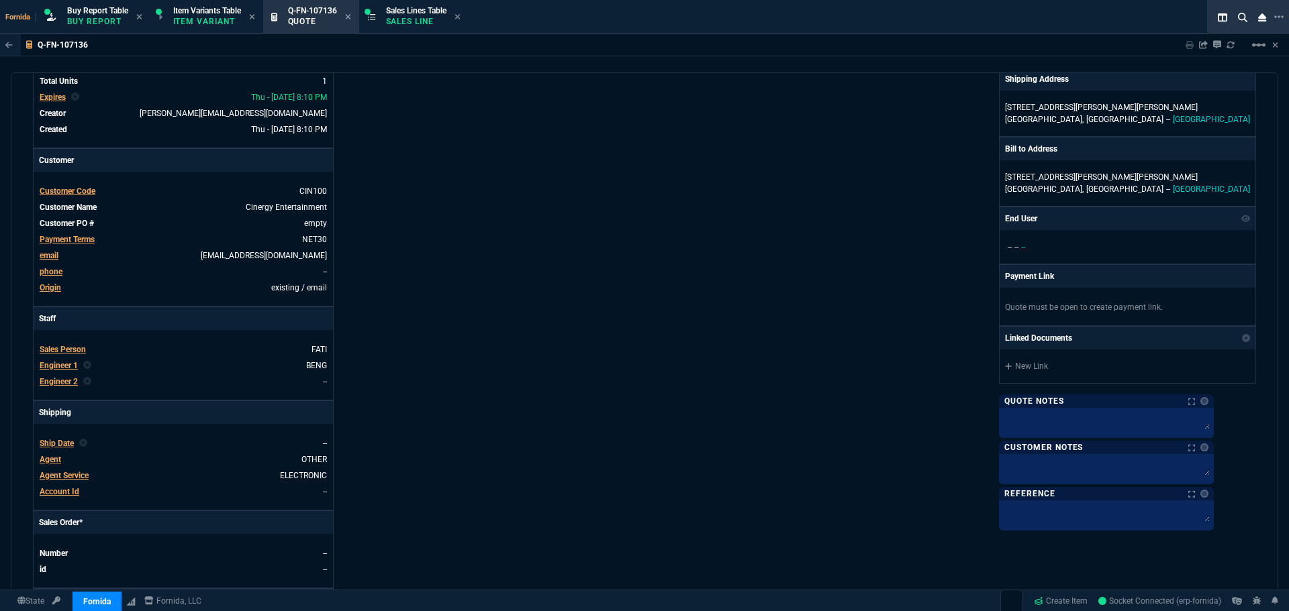
scroll to position [0, 0]
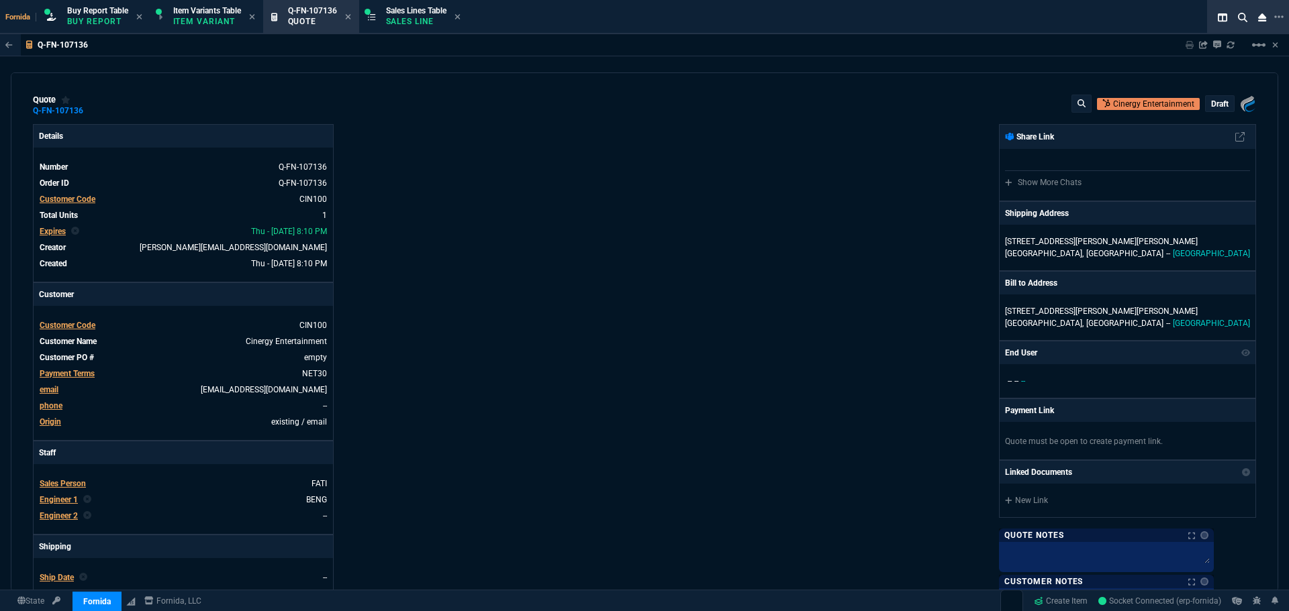
click at [95, 112] on div "quote Q-FN-107136 Cinergy Entertainment draft Fornida, LLC 2609 Technology Dr S…" at bounding box center [644, 105] width 1223 height 21
click at [89, 109] on icon at bounding box center [92, 111] width 7 height 8
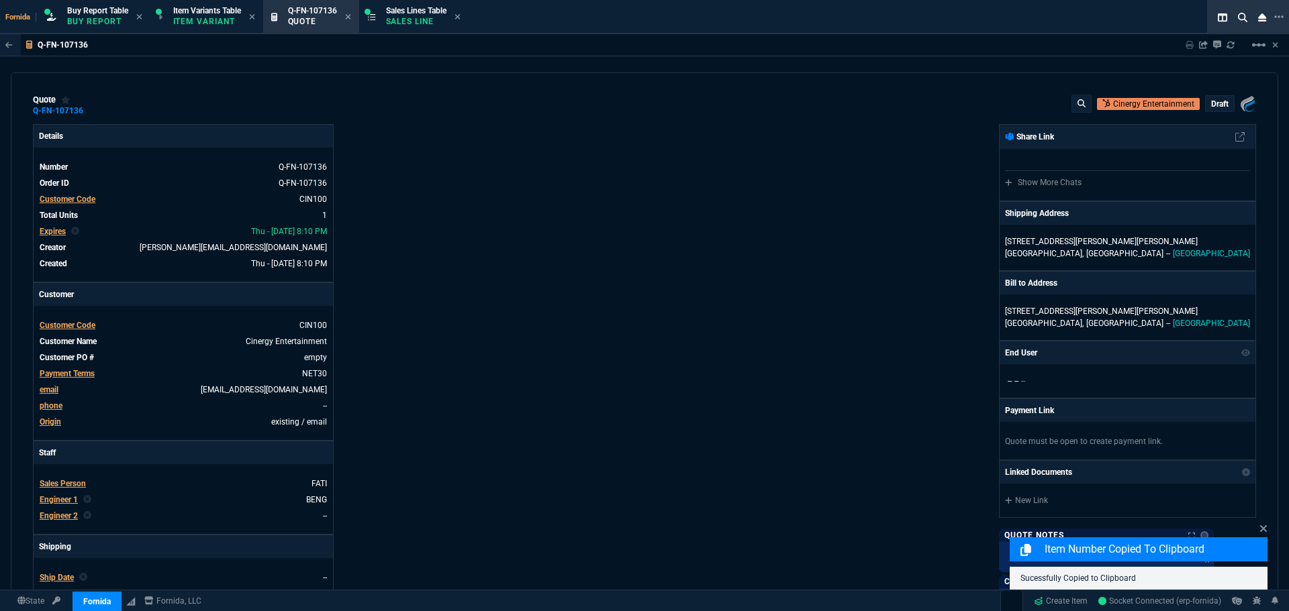
click at [851, 128] on div "Fornida, LLC 2609 Technology Dr Suite 300 Plano, TX 75074 Share Link Show More …" at bounding box center [949, 470] width 611 height 693
click at [1213, 100] on p "draft" at bounding box center [1219, 104] width 17 height 11
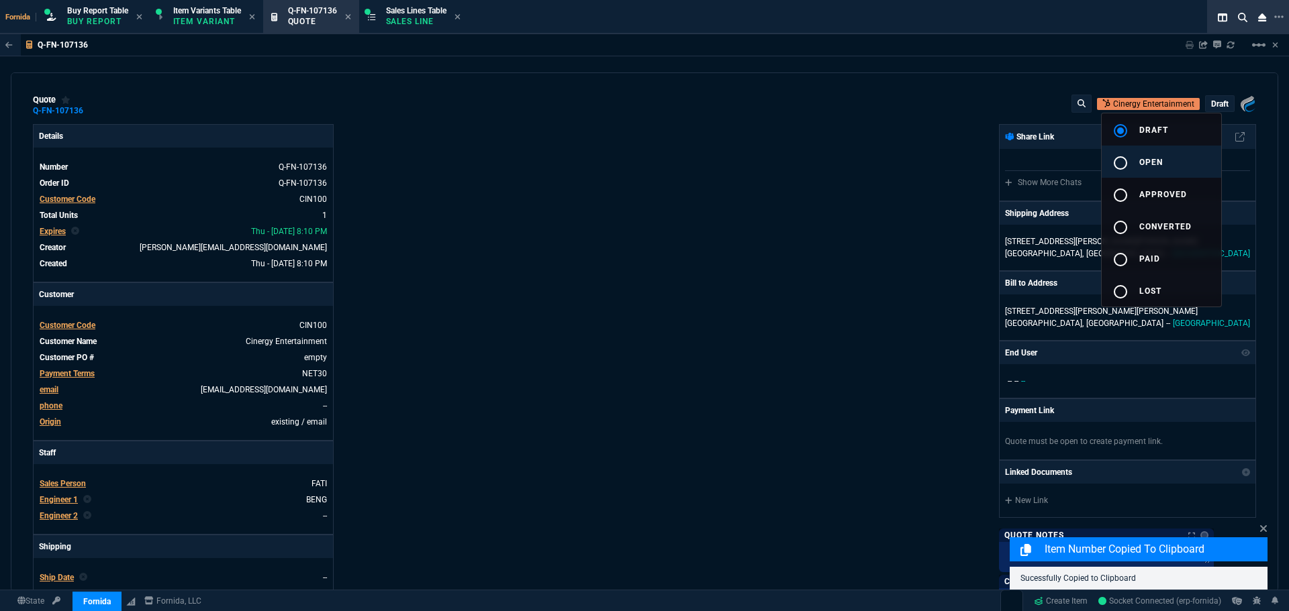
click at [1146, 173] on button "radio_button_unchecked open" at bounding box center [1160, 162] width 119 height 32
click at [924, 154] on div at bounding box center [644, 305] width 1289 height 611
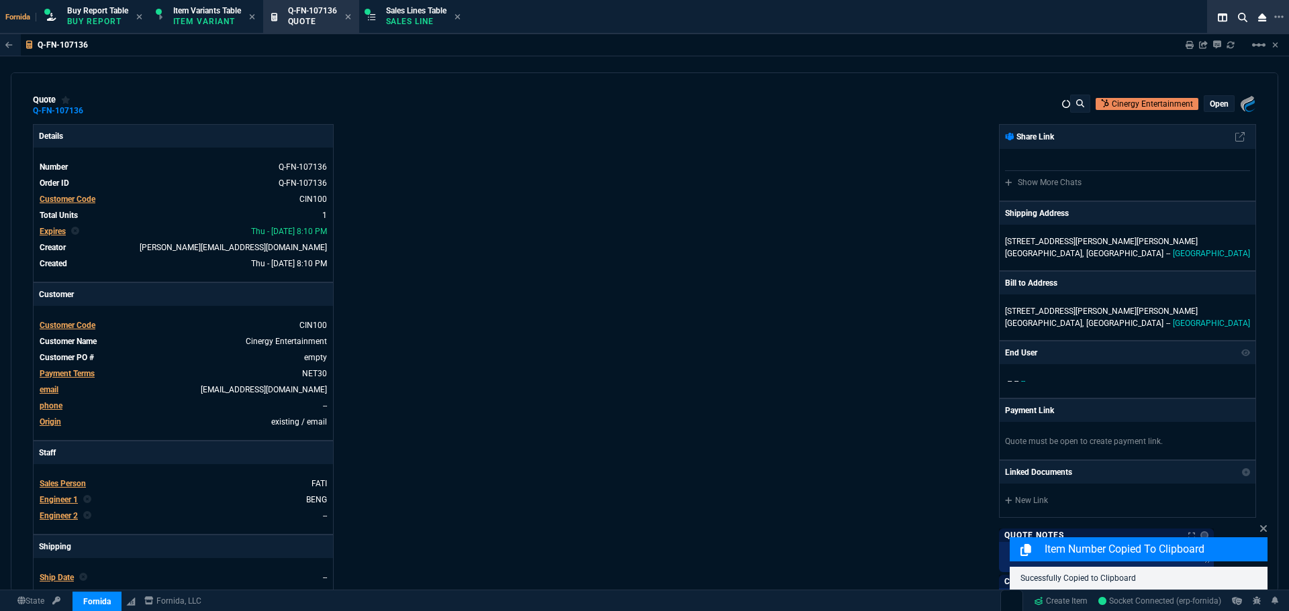
click at [924, 154] on div "Fornida, LLC 2609 Technology Dr Suite 300 Plano, TX 75074 Share Link Show More …" at bounding box center [949, 470] width 611 height 693
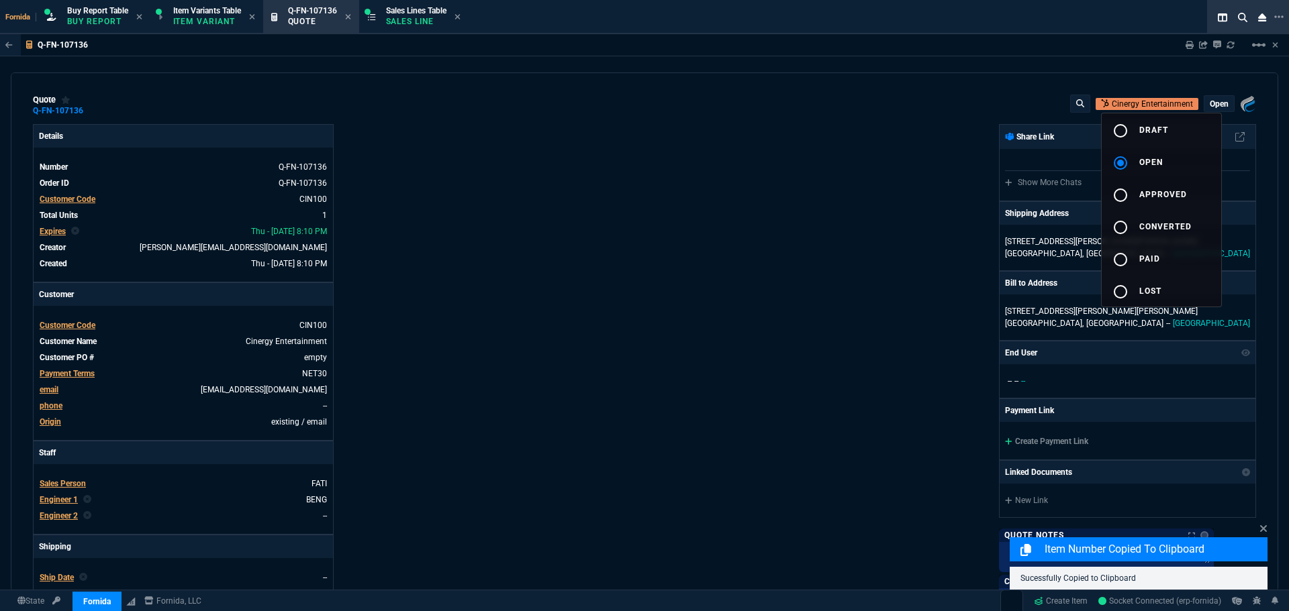
type input "100"
type input "825"
type input "31"
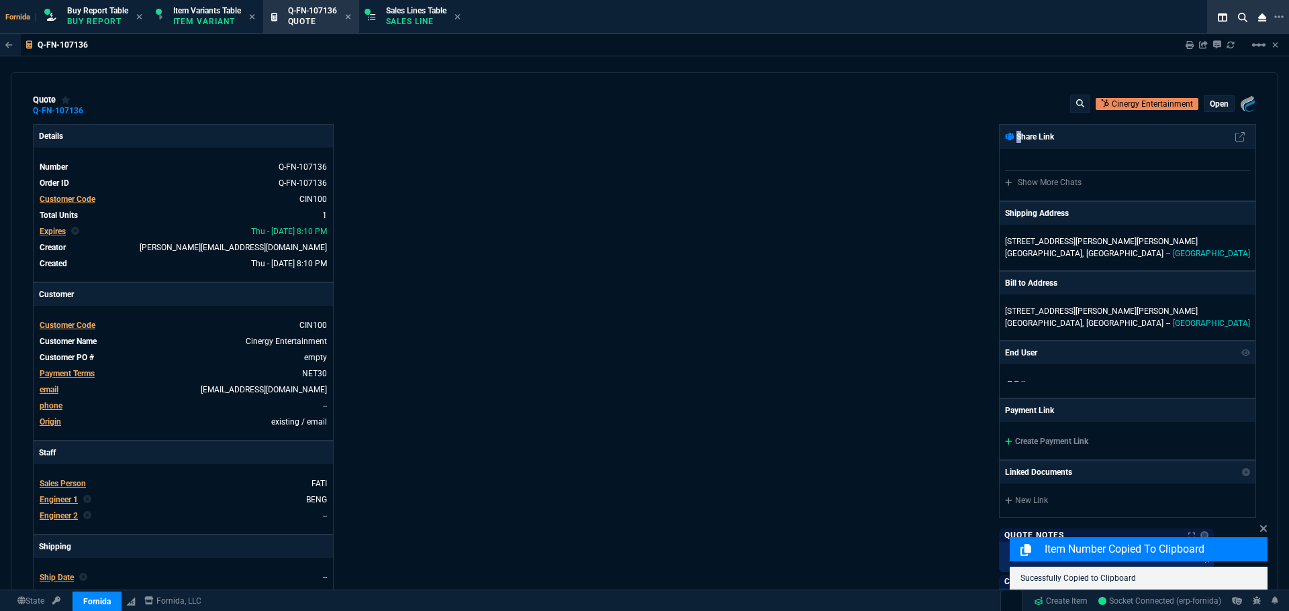
click at [1187, 47] on icon at bounding box center [1189, 45] width 8 height 8
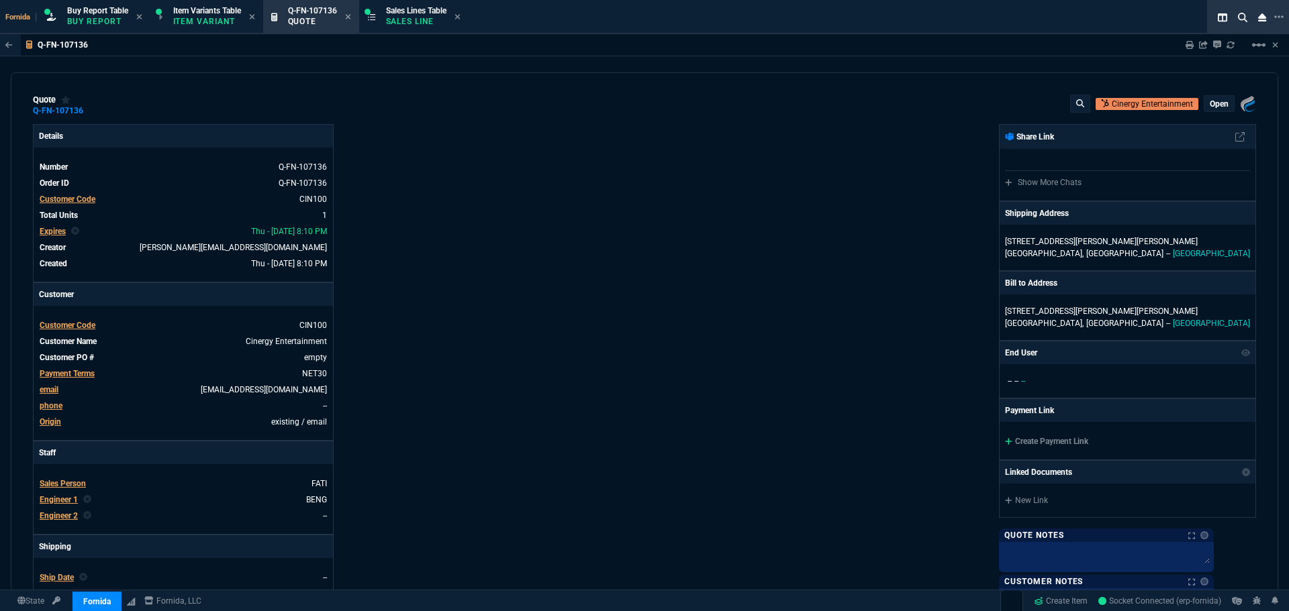
type input "100"
type input "825"
type input "31"
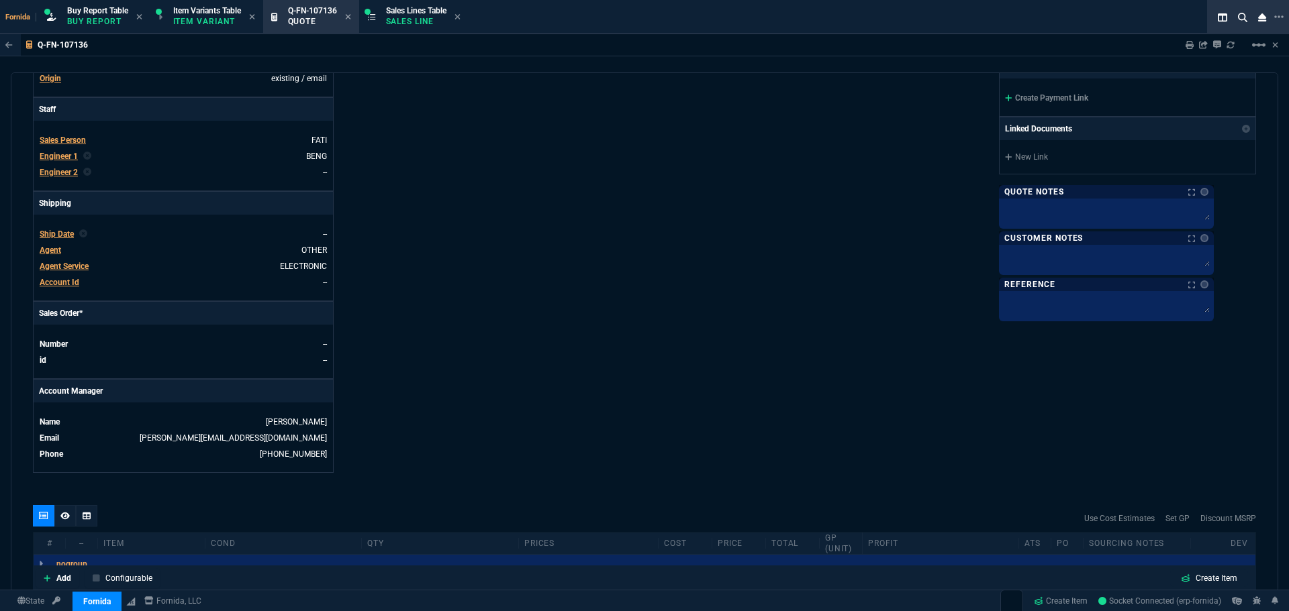
scroll to position [470, 0]
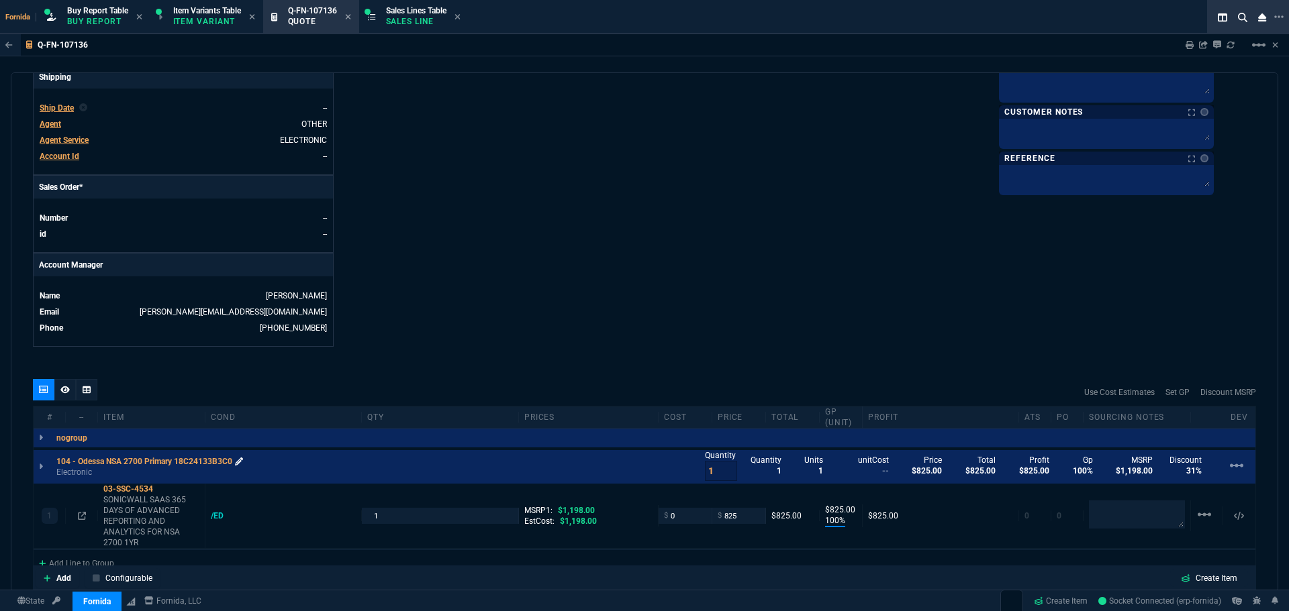
click at [237, 462] on icon at bounding box center [239, 462] width 8 height 8
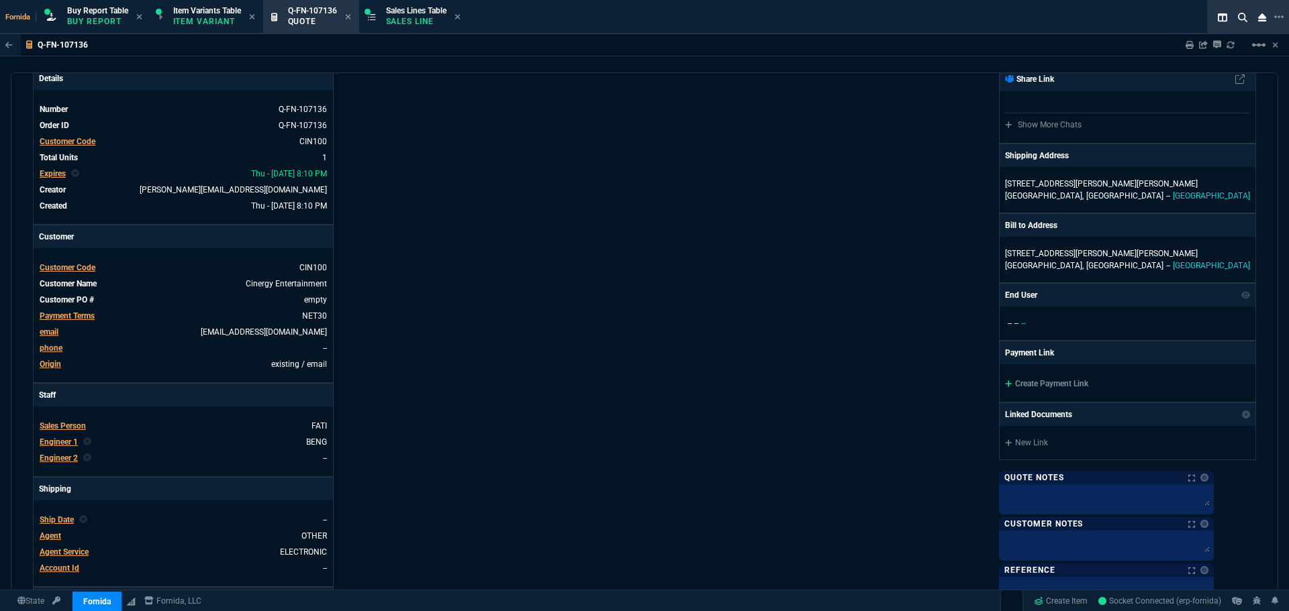
scroll to position [0, 0]
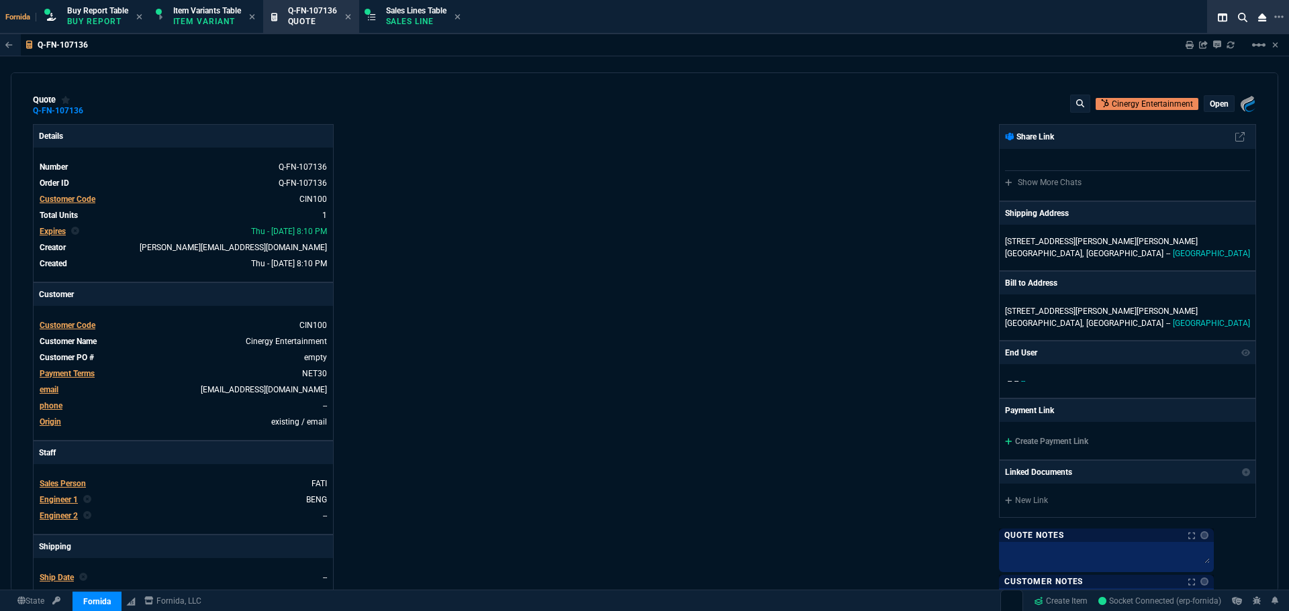
click at [1216, 105] on p "open" at bounding box center [1218, 104] width 19 height 11
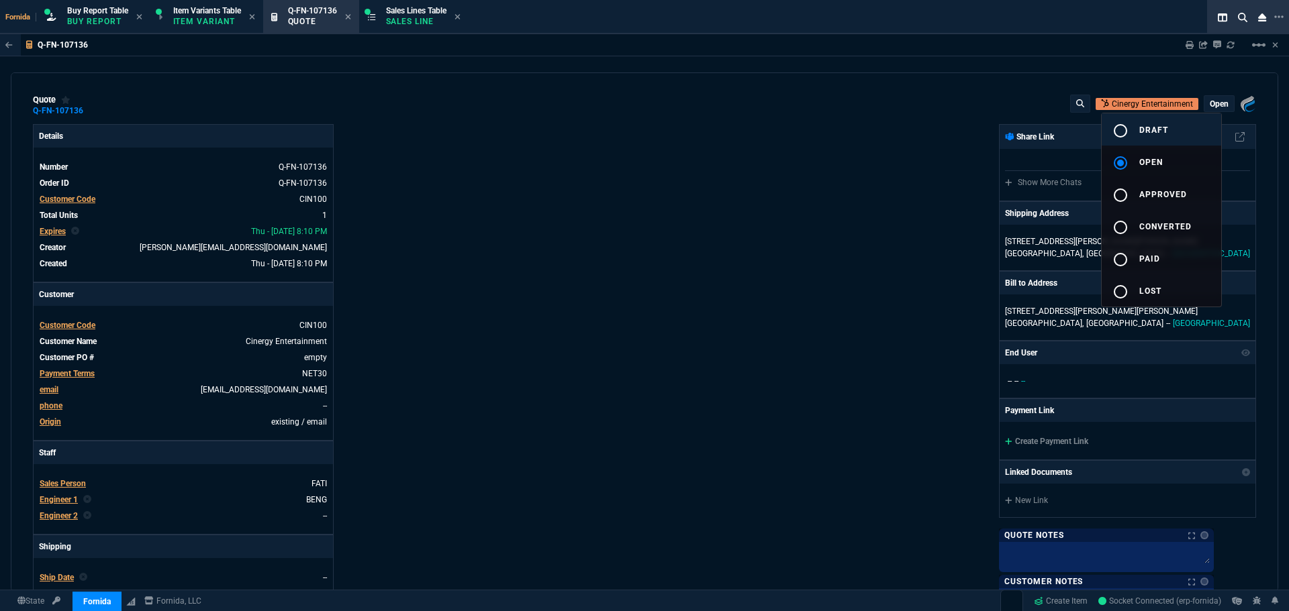
click at [1191, 133] on button "radio_button_unchecked draft" at bounding box center [1160, 129] width 119 height 32
click at [849, 201] on div at bounding box center [644, 305] width 1289 height 611
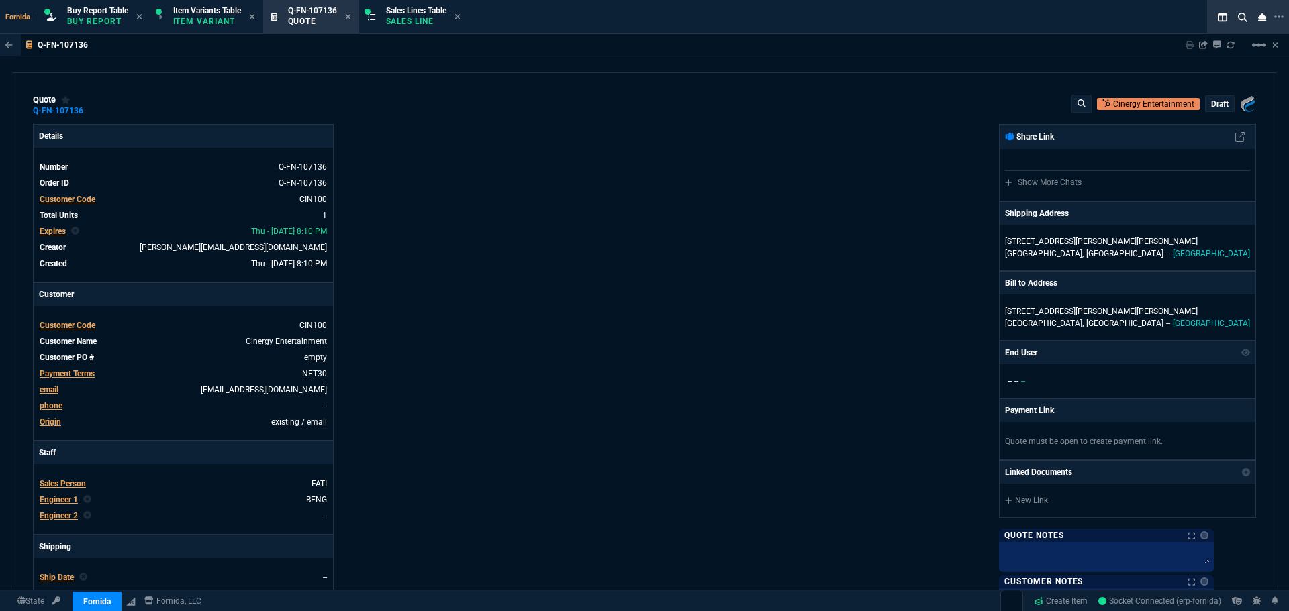
type input "100"
type input "825"
type input "1198"
type input "31"
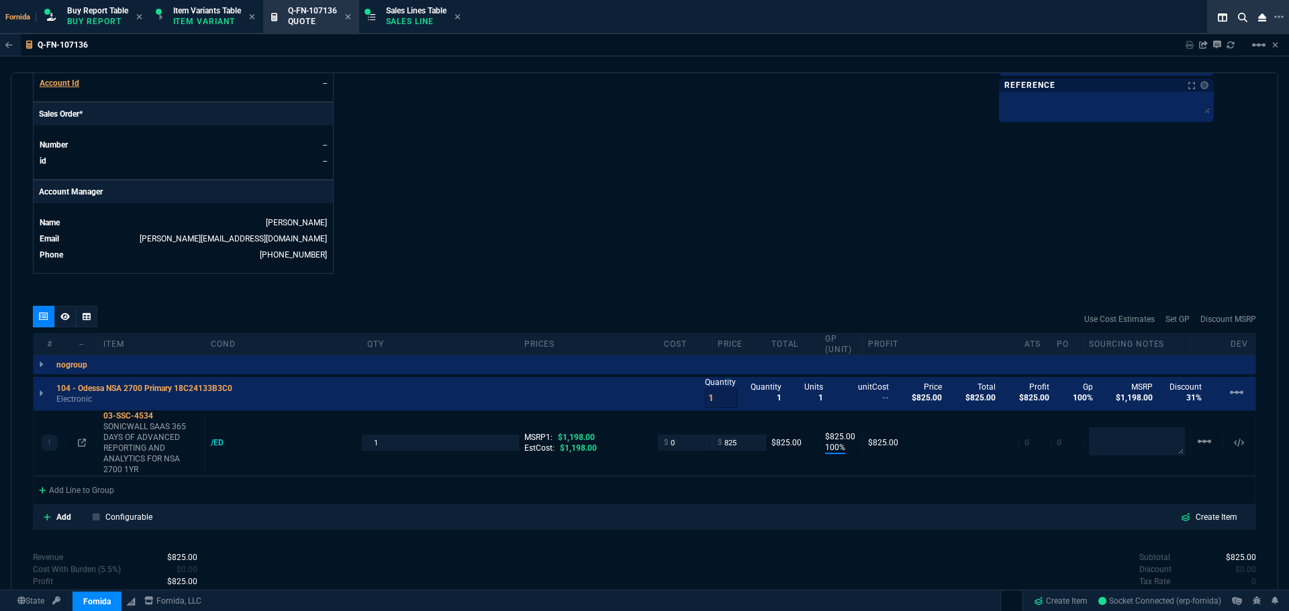
scroll to position [668, 0]
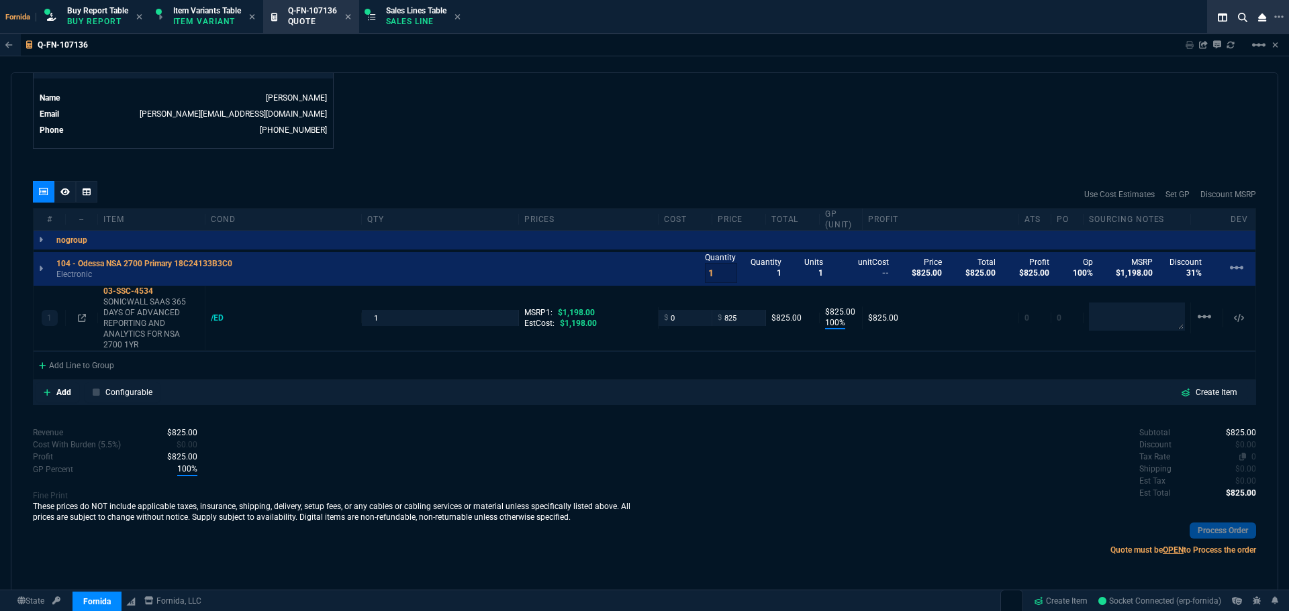
click at [1251, 458] on span "0" at bounding box center [1253, 456] width 5 height 9
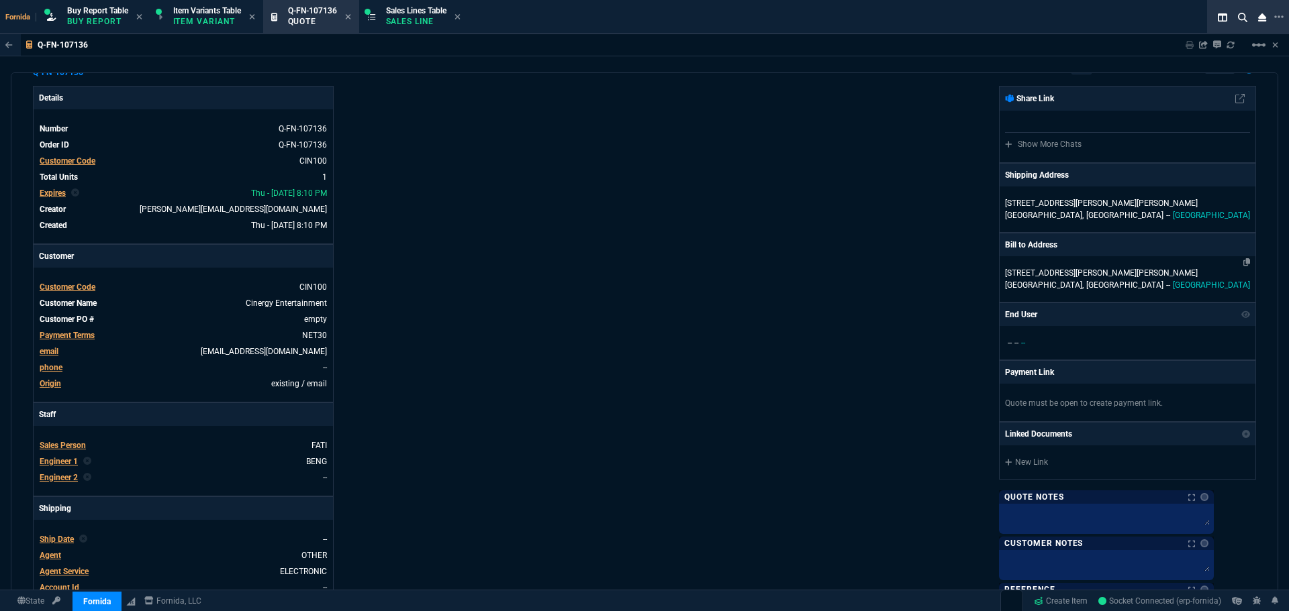
scroll to position [0, 0]
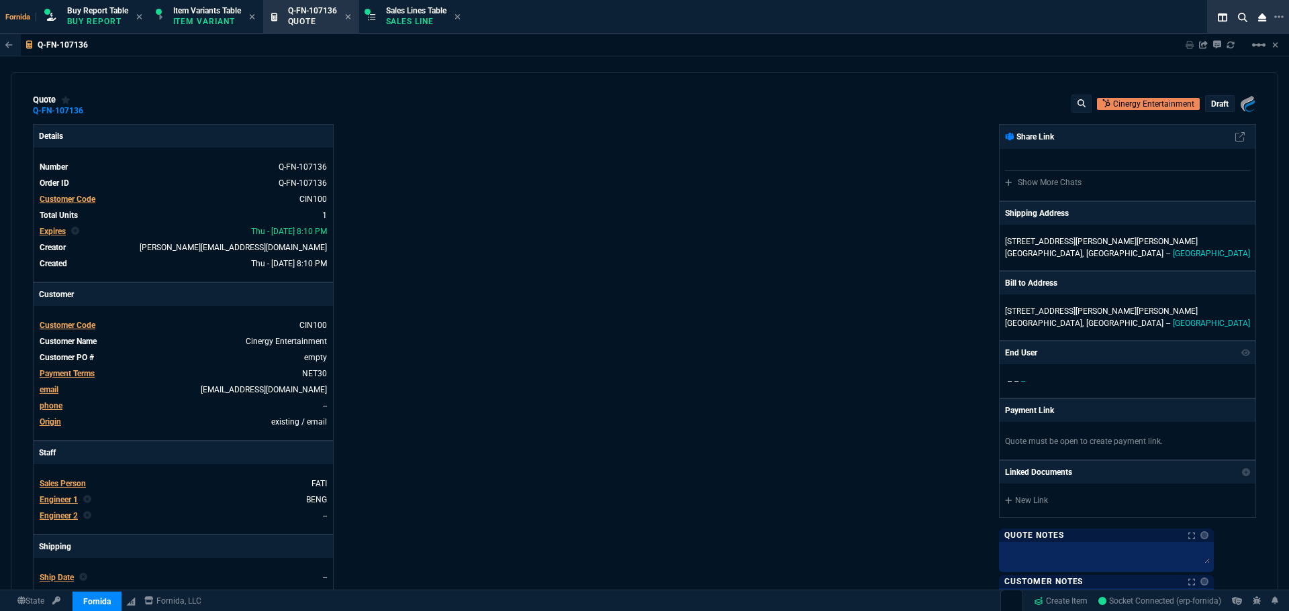
click at [1214, 110] on div "draft" at bounding box center [1219, 103] width 28 height 15
click at [1211, 107] on p "draft" at bounding box center [1219, 104] width 17 height 11
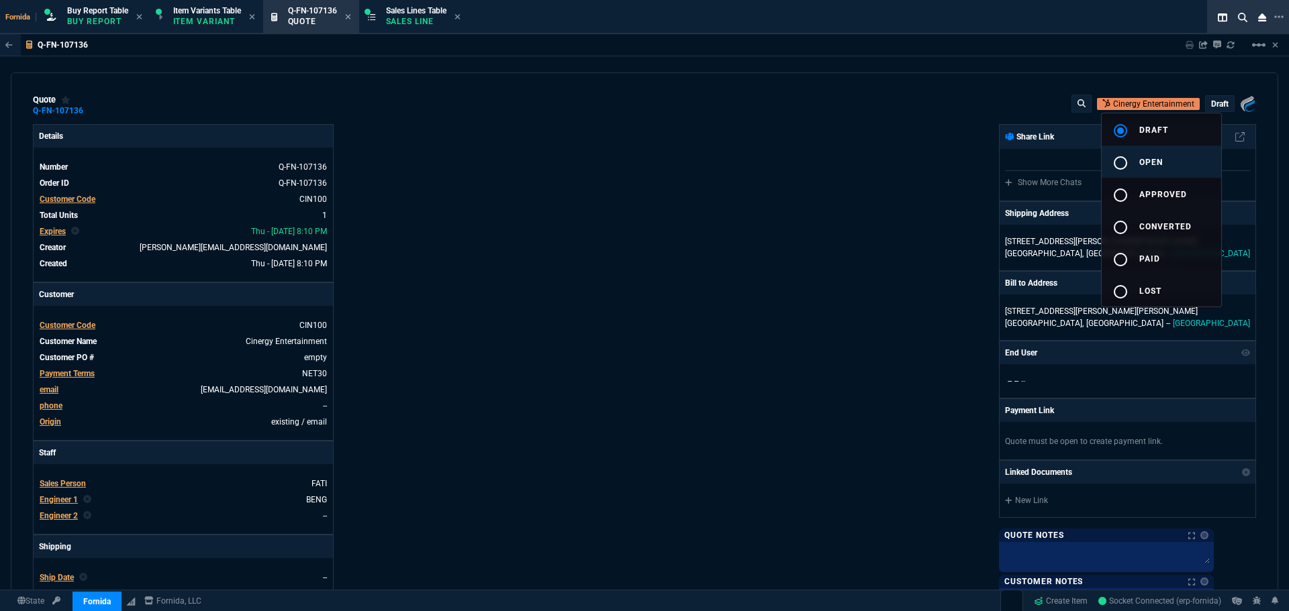
click at [1158, 177] on button "radio_button_unchecked open" at bounding box center [1160, 162] width 119 height 32
click at [687, 175] on div at bounding box center [644, 305] width 1289 height 611
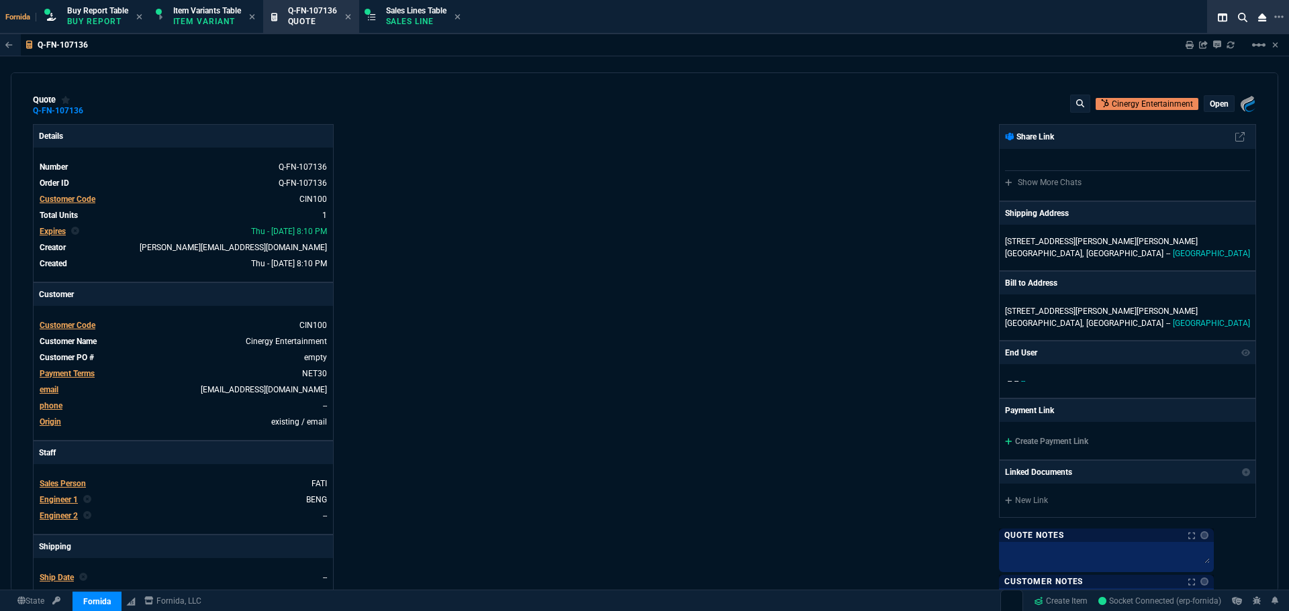
type input "100"
type input "825"
type input "31"
click at [90, 111] on icon at bounding box center [92, 111] width 7 height 8
click at [575, 115] on div "quote Q-FN-107136 Cinergy Entertainment open Fornida, LLC 2609 Technology Dr Su…" at bounding box center [644, 105] width 1223 height 21
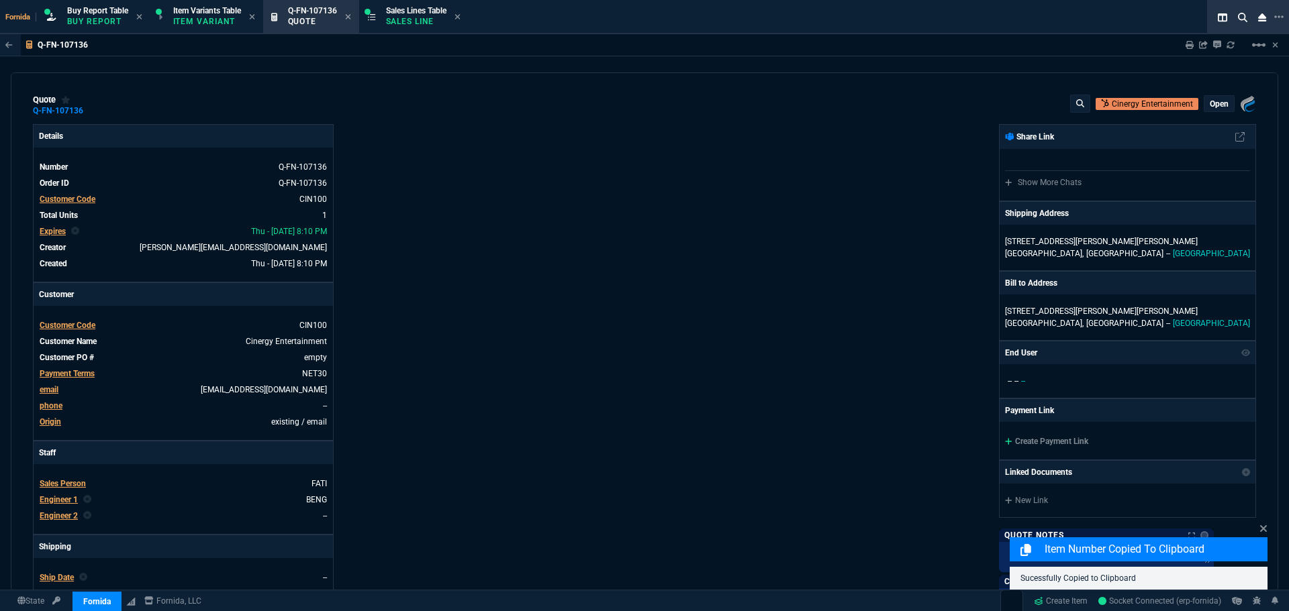
click at [1194, 41] on div "Sharing Q-FN-107136 Link Dev Link Share on Teams linear_scale" at bounding box center [1223, 44] width 109 height 21
click at [1189, 46] on icon at bounding box center [1189, 45] width 8 height 8
drag, startPoint x: 825, startPoint y: 156, endPoint x: 569, endPoint y: 190, distance: 258.0
click at [824, 156] on div "Fornida, LLC 2609 Technology Dr Suite 300 Plano, TX 75074 Share Link Show More …" at bounding box center [949, 470] width 611 height 693
type input "100"
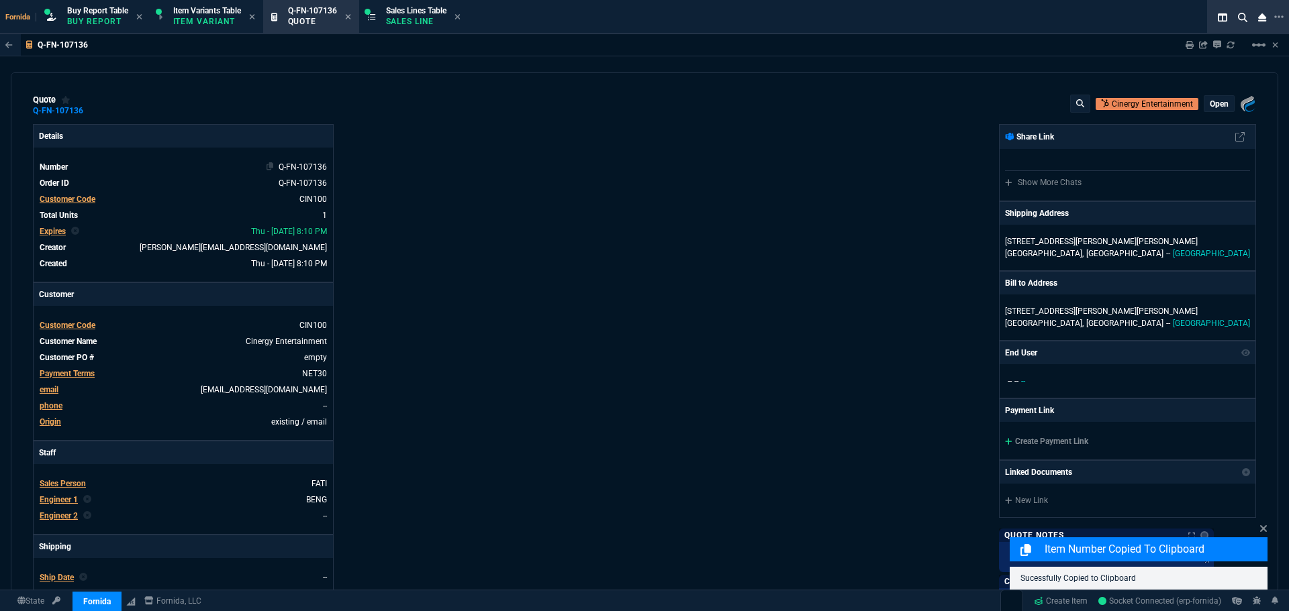
type input "825"
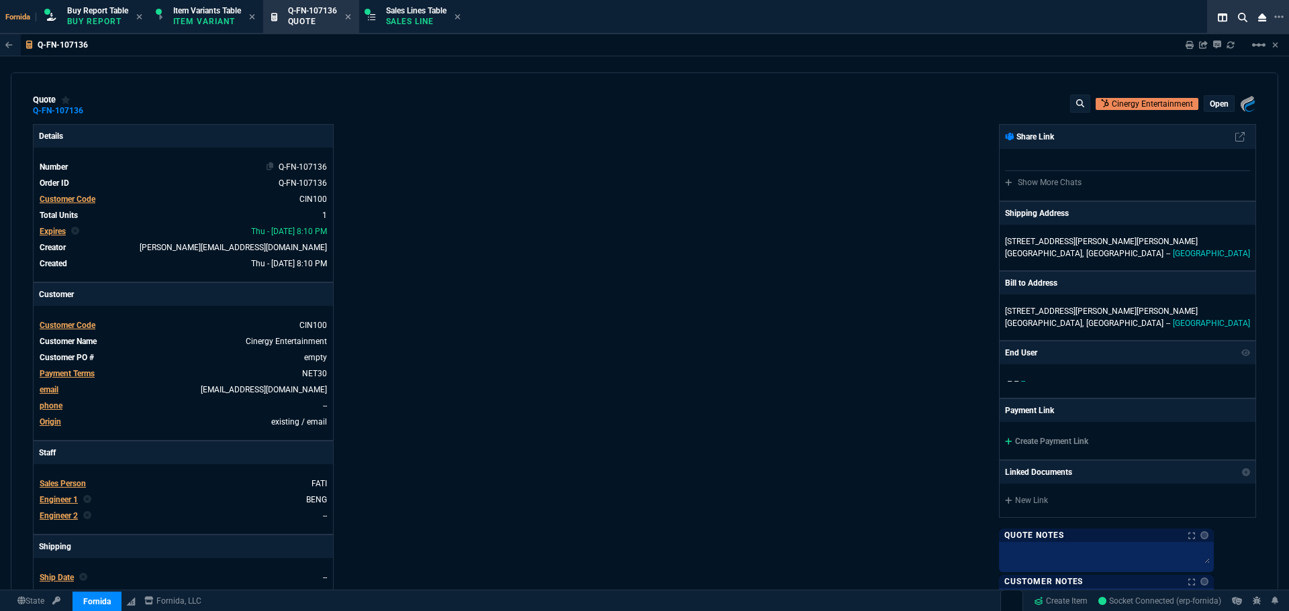
type input "31"
click at [393, 11] on span "Sales Lines Table" at bounding box center [416, 10] width 60 height 9
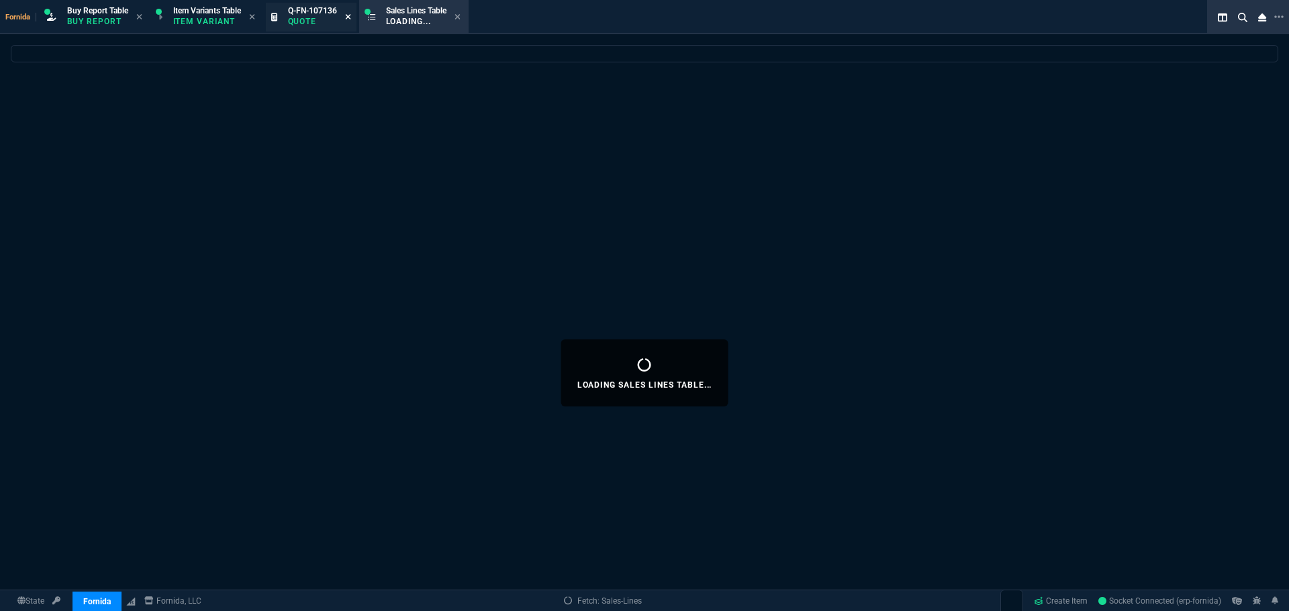
click at [349, 17] on icon at bounding box center [348, 17] width 6 height 8
select select
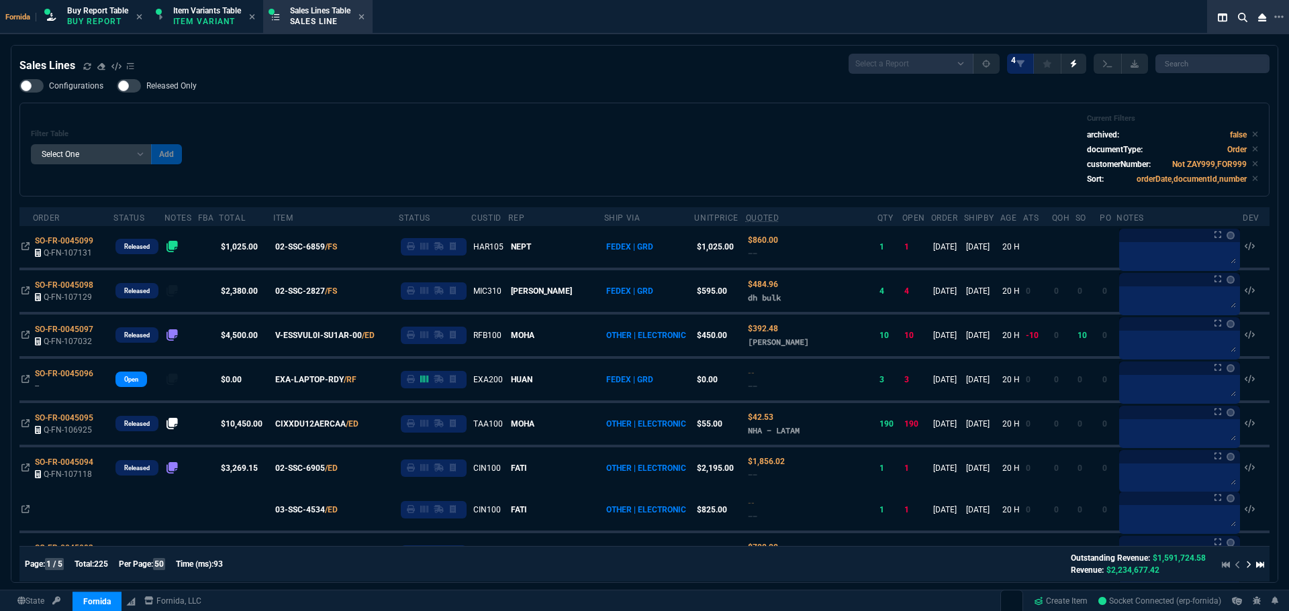
click at [501, 130] on div "Filter Table Select One Add Filter () Age () ATS () Cond (itemVariantCode) Cust…" at bounding box center [644, 149] width 1227 height 71
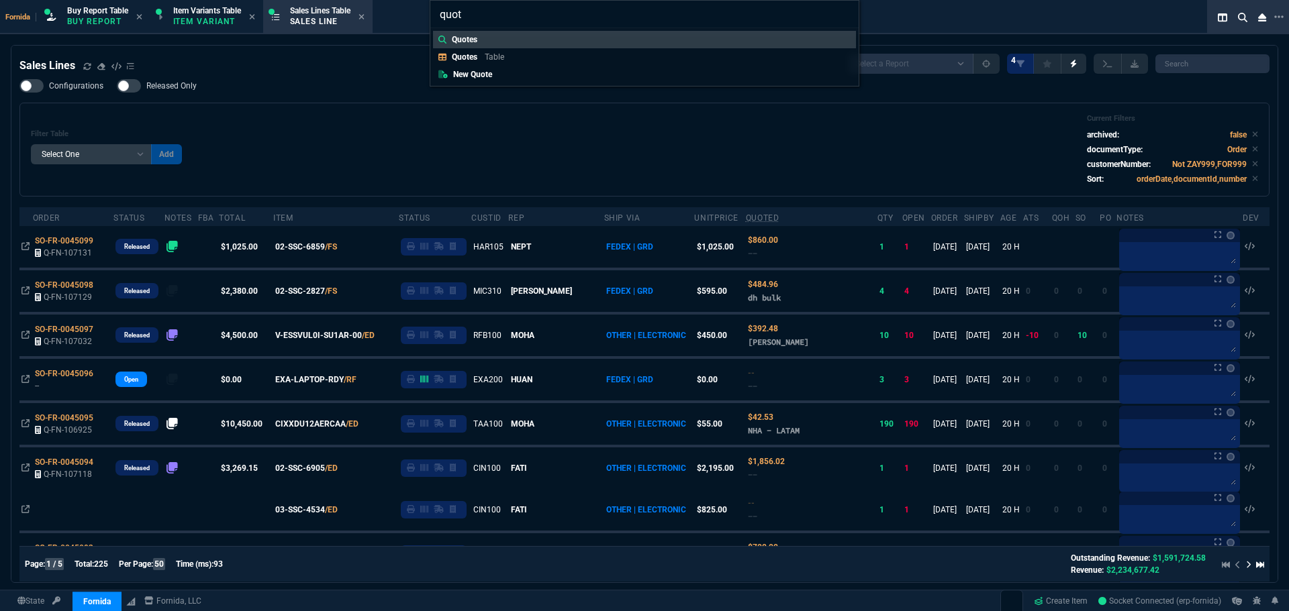
type input "quote"
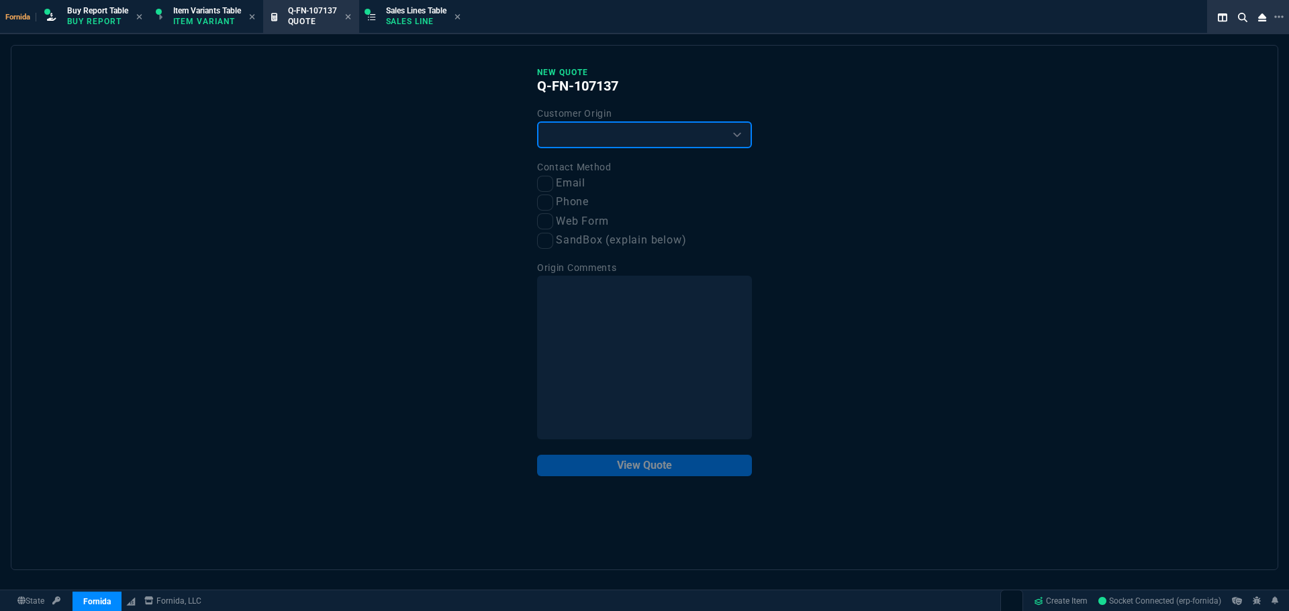
click at [573, 145] on select "Existing Customer Amazon Lead (first order) Website Lead (first order) Called (…" at bounding box center [644, 134] width 215 height 27
select select "existing"
click at [537, 122] on select "Existing Customer Amazon Lead (first order) Website Lead (first order) Called (…" at bounding box center [644, 134] width 215 height 27
click at [548, 184] on input "Email" at bounding box center [545, 184] width 16 height 16
checkbox input "true"
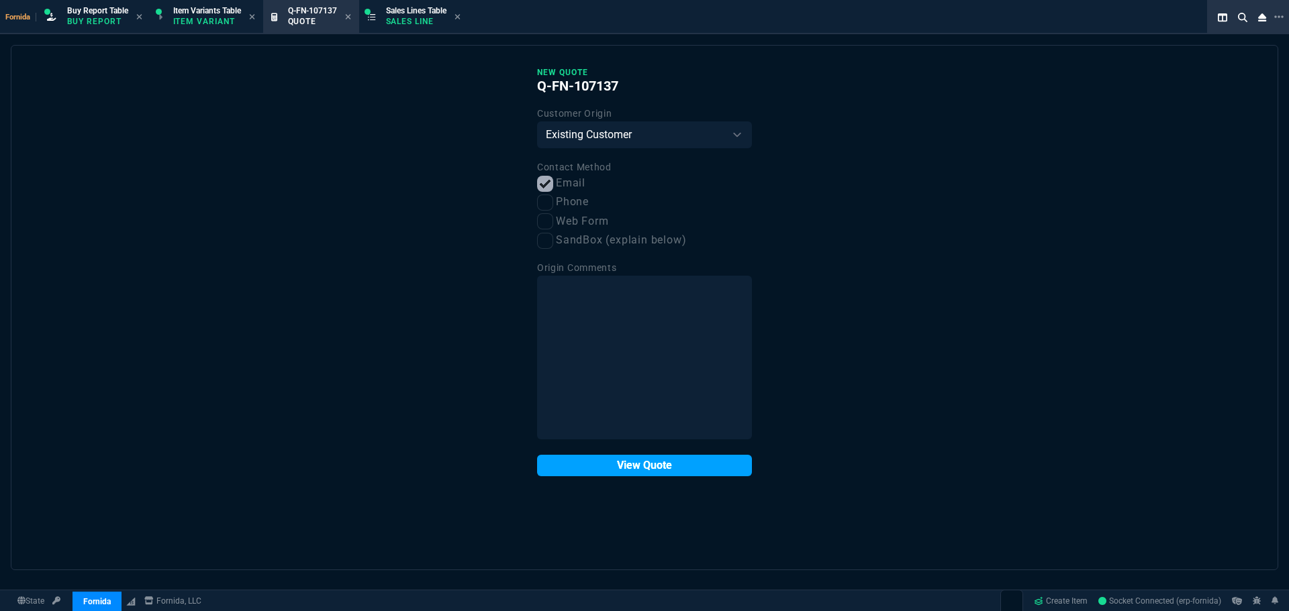
click at [667, 468] on button "View Quote" at bounding box center [644, 465] width 215 height 21
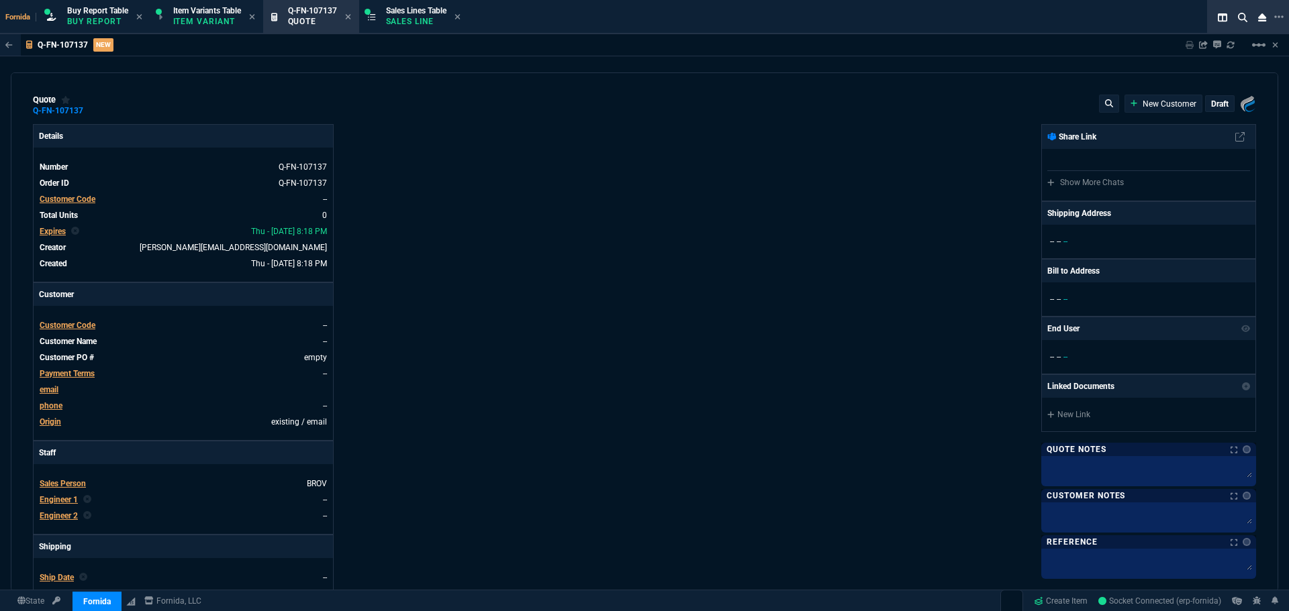
click at [88, 203] on span "Customer Code" at bounding box center [68, 199] width 56 height 9
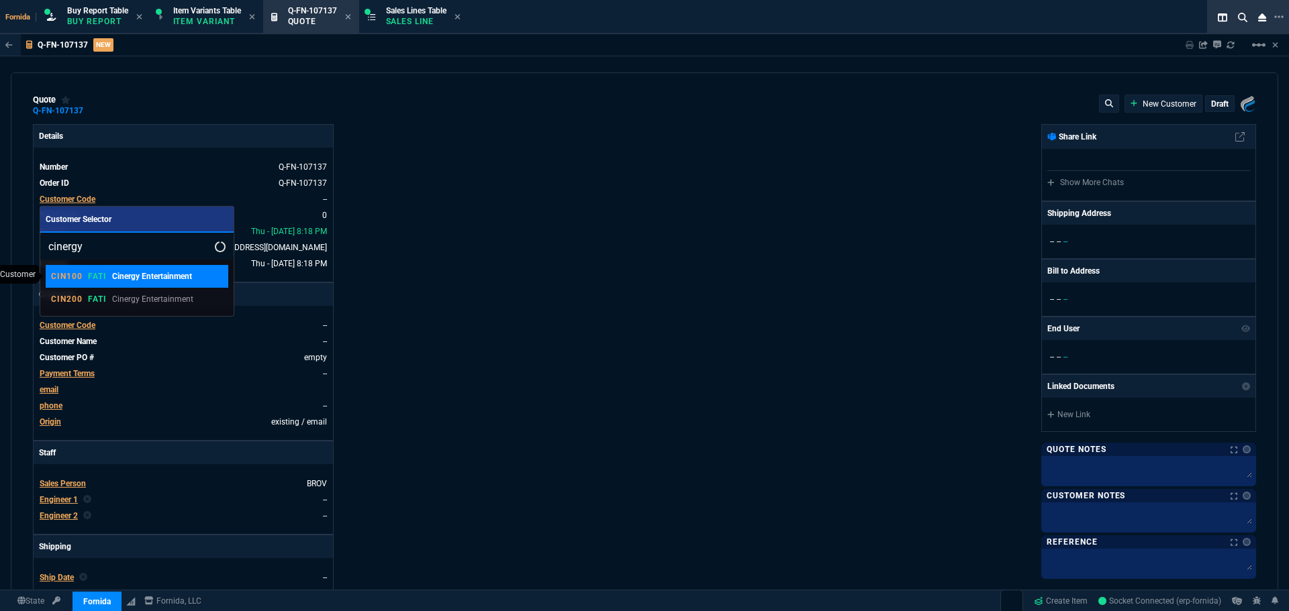
type input "cinergy"
click at [134, 275] on p "Cinergy Entertainment" at bounding box center [152, 276] width 80 height 12
click at [555, 306] on div "Details Number Q-FN-107137 Order ID Q-FN-107137 Customer Code -- Total Units 0 …" at bounding box center [338, 470] width 611 height 693
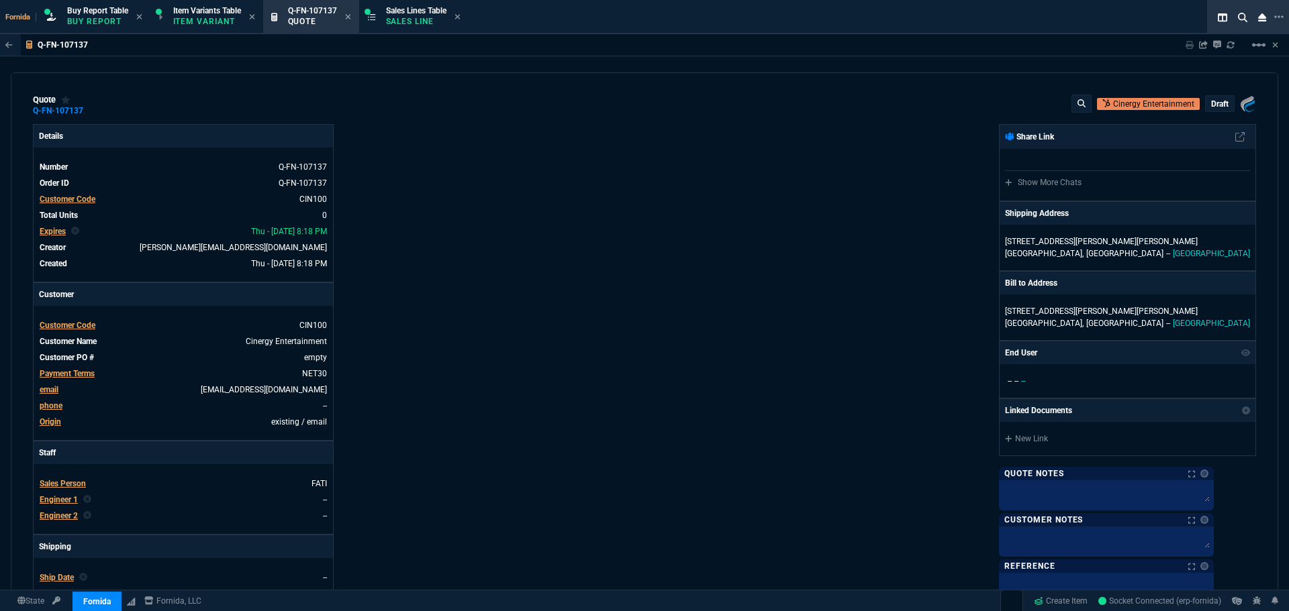
scroll to position [201, 0]
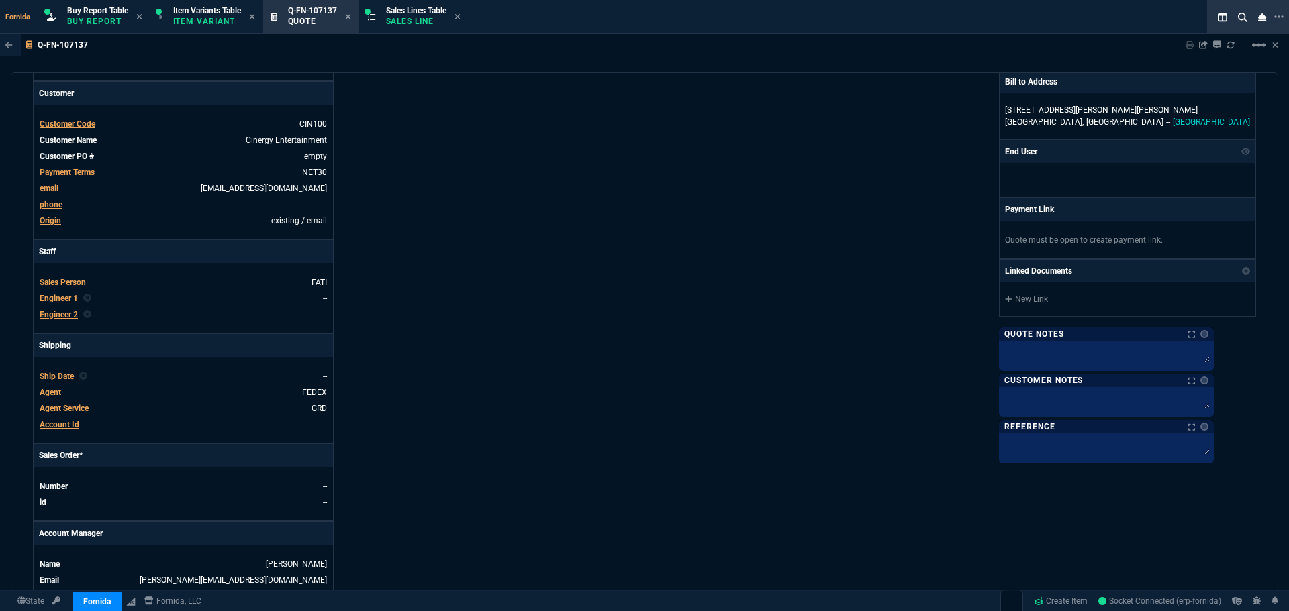
click at [60, 301] on span "Engineer 1" at bounding box center [59, 298] width 38 height 9
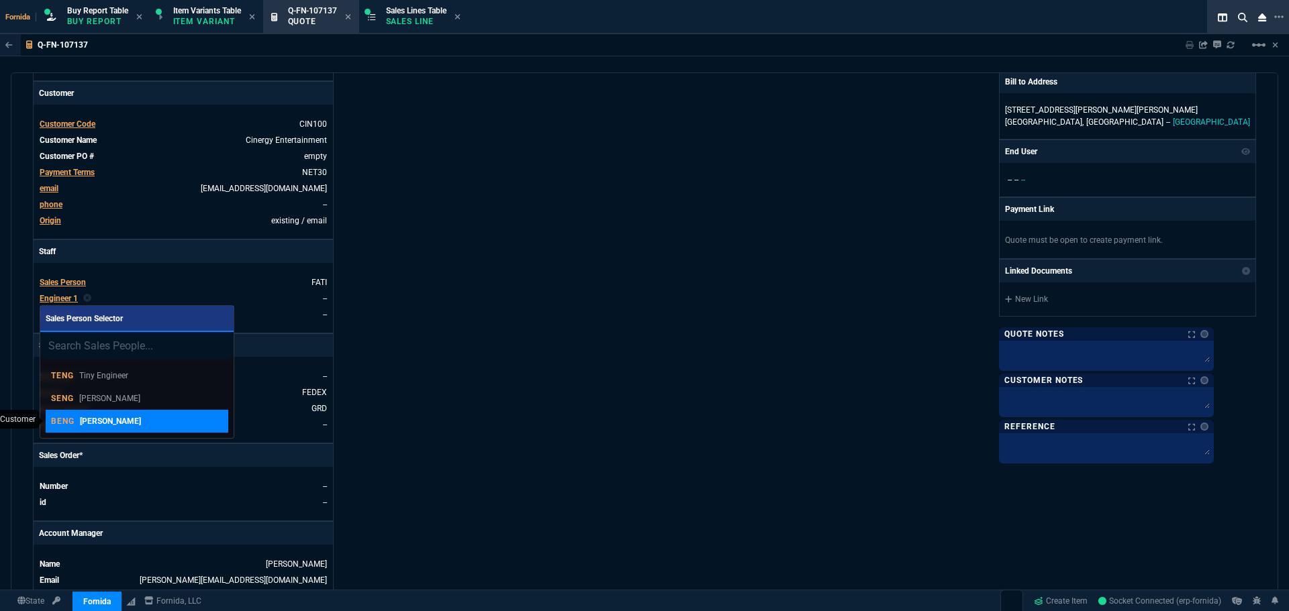
click at [125, 421] on p "Brian Engineer" at bounding box center [110, 421] width 61 height 12
click at [391, 362] on div "Details Number Q-FN-107137 Order ID Q-FN-107137 Customer Code CIN100 Total Unit…" at bounding box center [338, 269] width 611 height 693
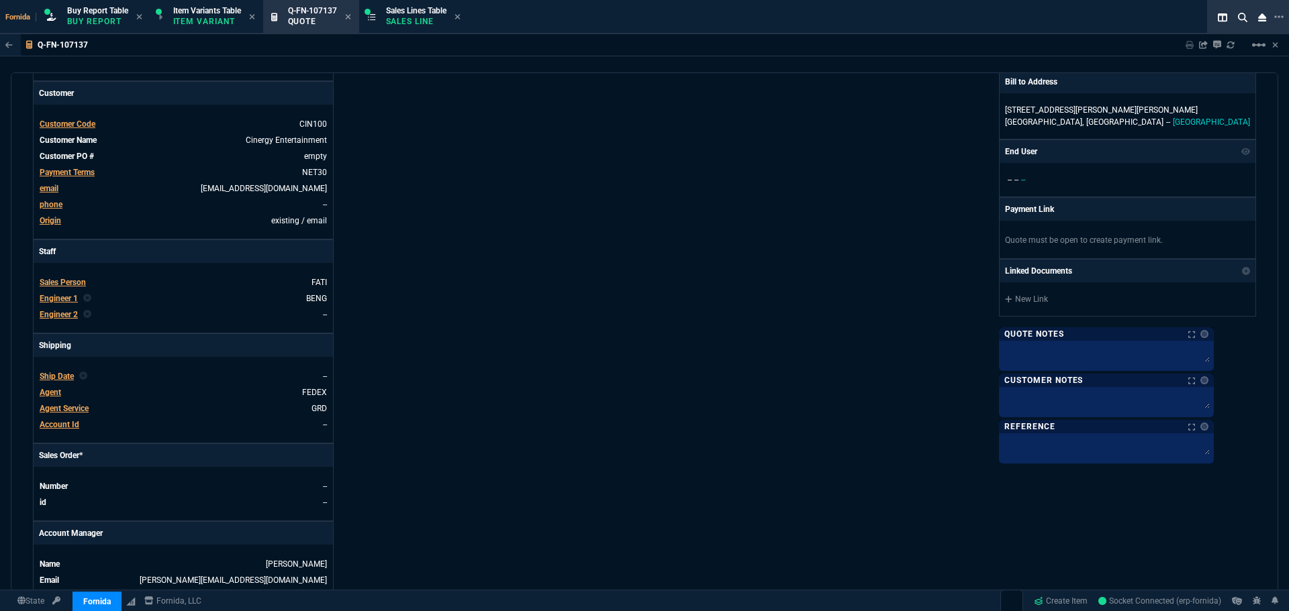
scroll to position [537, 0]
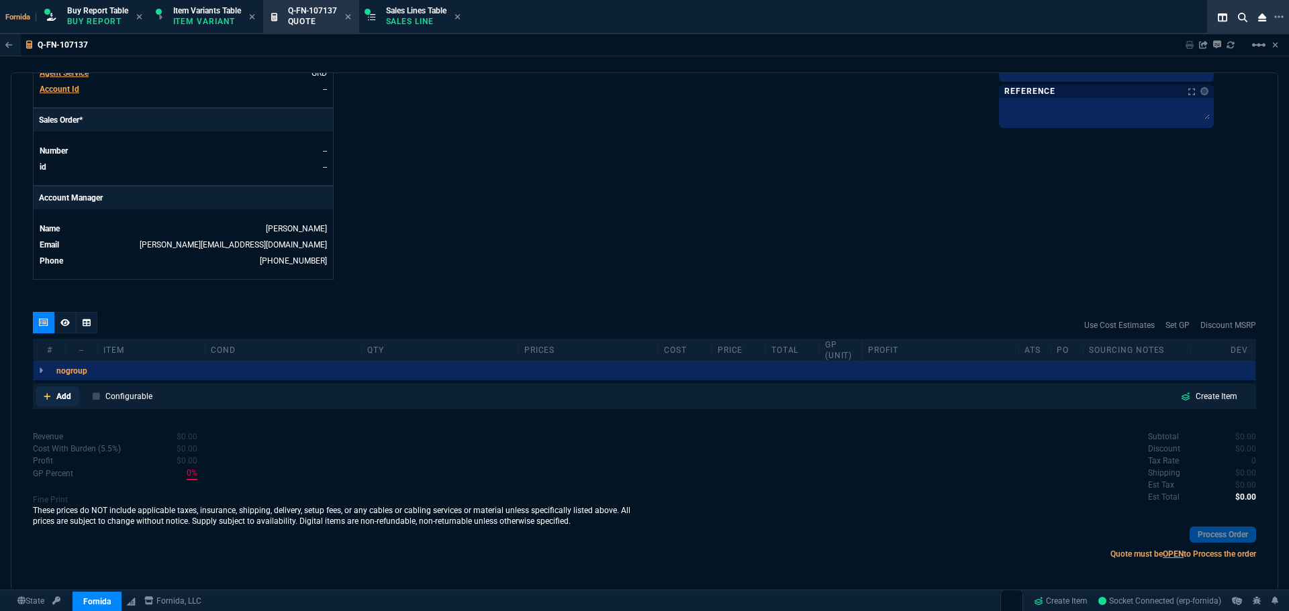
click at [55, 395] on link "Add" at bounding box center [58, 397] width 44 height 20
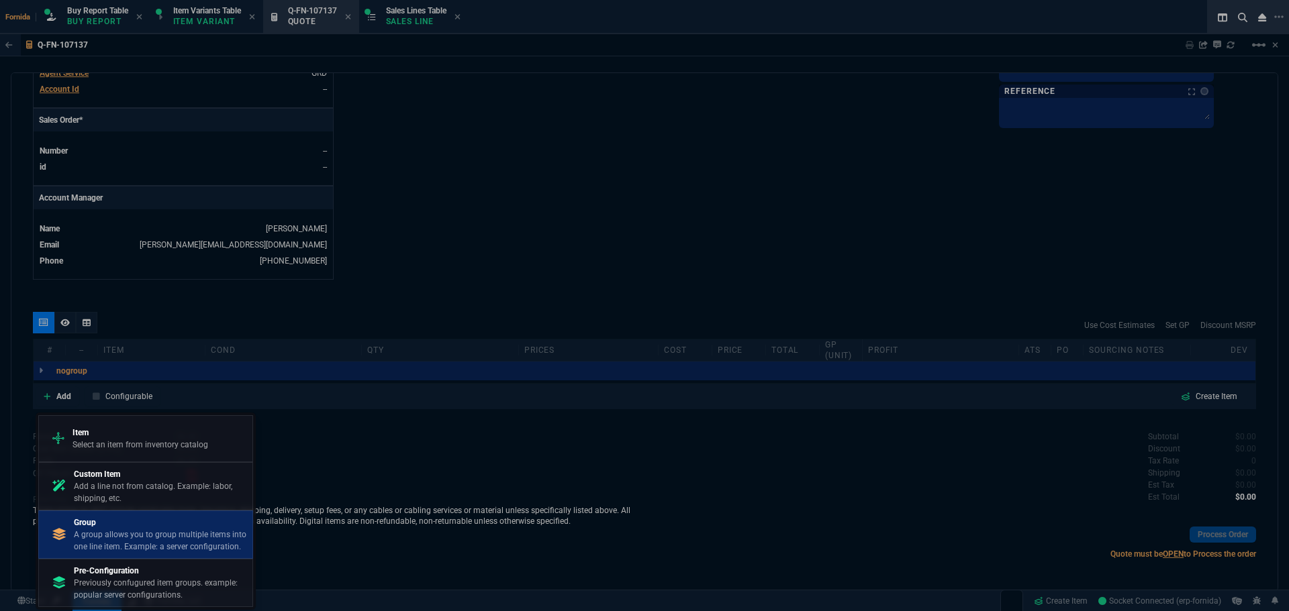
click at [183, 523] on p "Group" at bounding box center [160, 523] width 173 height 12
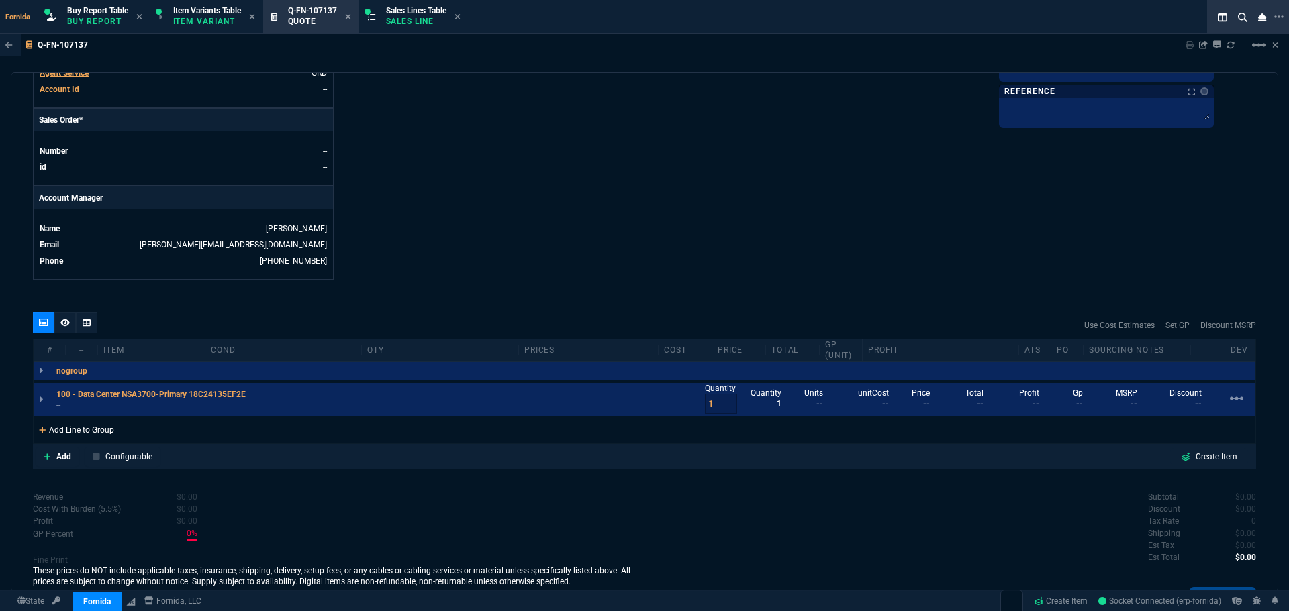
click at [101, 428] on div "Add Line to Group" at bounding box center [77, 429] width 86 height 24
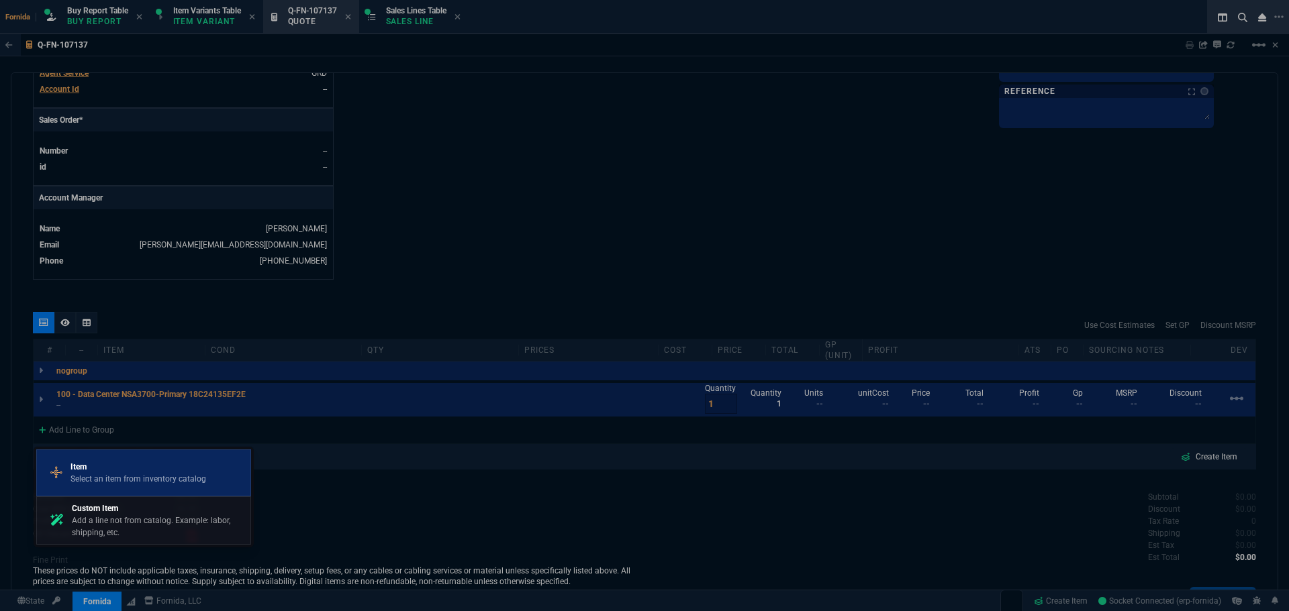
click at [144, 485] on div "Item Select an item from inventory catalog" at bounding box center [143, 473] width 203 height 35
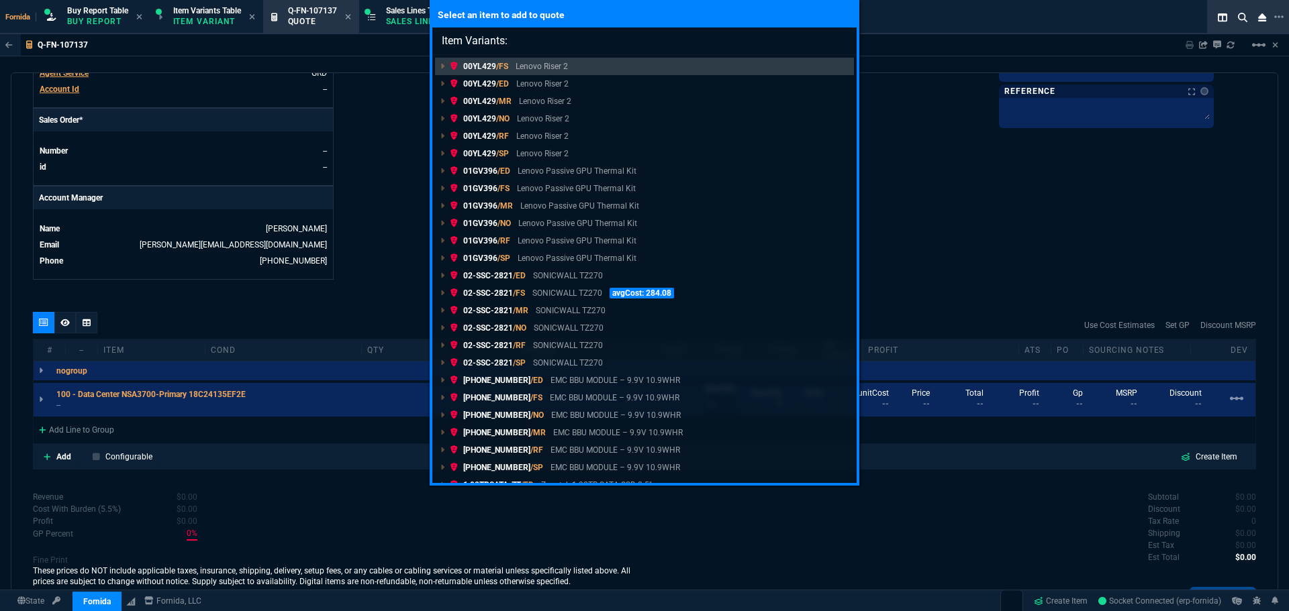
drag, startPoint x: 528, startPoint y: 36, endPoint x: 56, endPoint y: 114, distance: 478.3
click at [528, 36] on input "Item Variants:" at bounding box center [644, 41] width 424 height 27
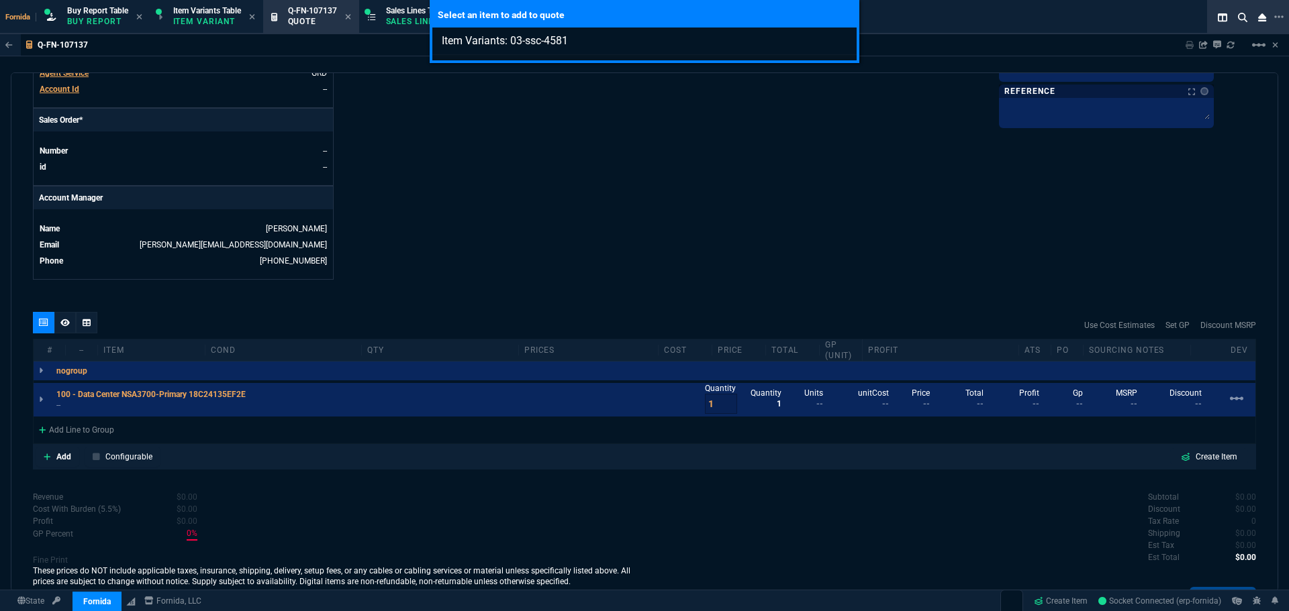
drag, startPoint x: 542, startPoint y: 44, endPoint x: 528, endPoint y: 44, distance: 14.1
click at [528, 44] on input "Item Variants: 03-ssc-4581" at bounding box center [644, 41] width 424 height 27
drag, startPoint x: 610, startPoint y: 46, endPoint x: 554, endPoint y: 52, distance: 56.6
click at [554, 52] on input "Item Variants: 03-SSC-4581" at bounding box center [644, 41] width 424 height 27
type input "Item Variants: 03-SSC-458"
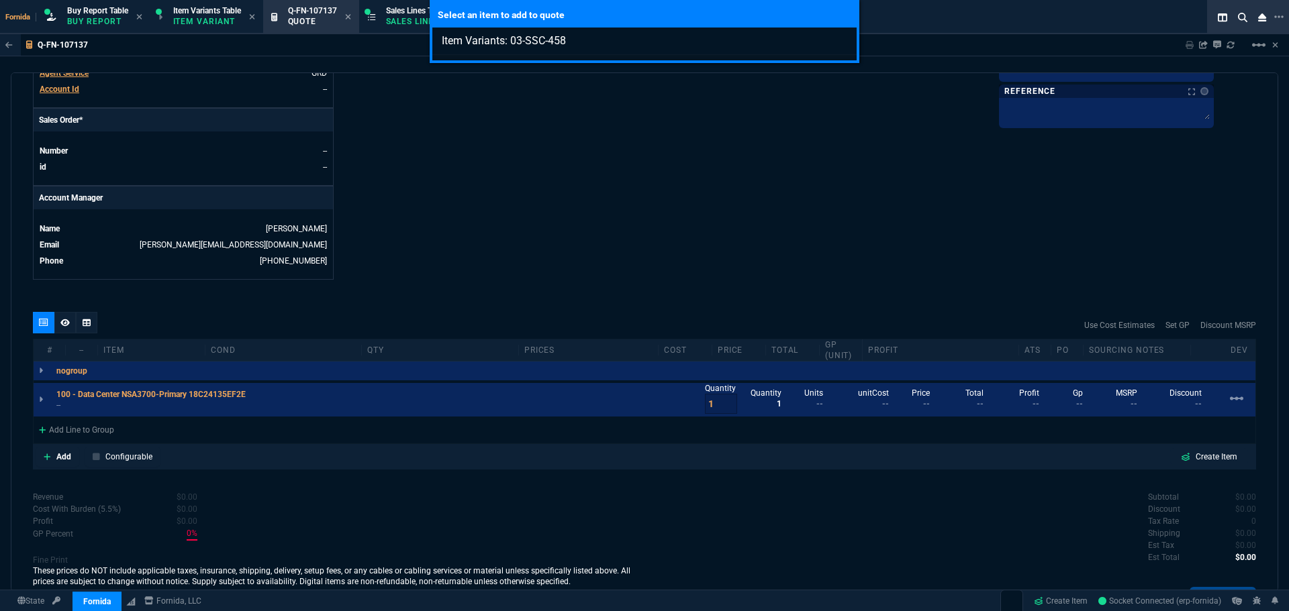
click at [566, 191] on div "Select an item to add to quote Item Variants: 03-SSC-458" at bounding box center [644, 305] width 1289 height 611
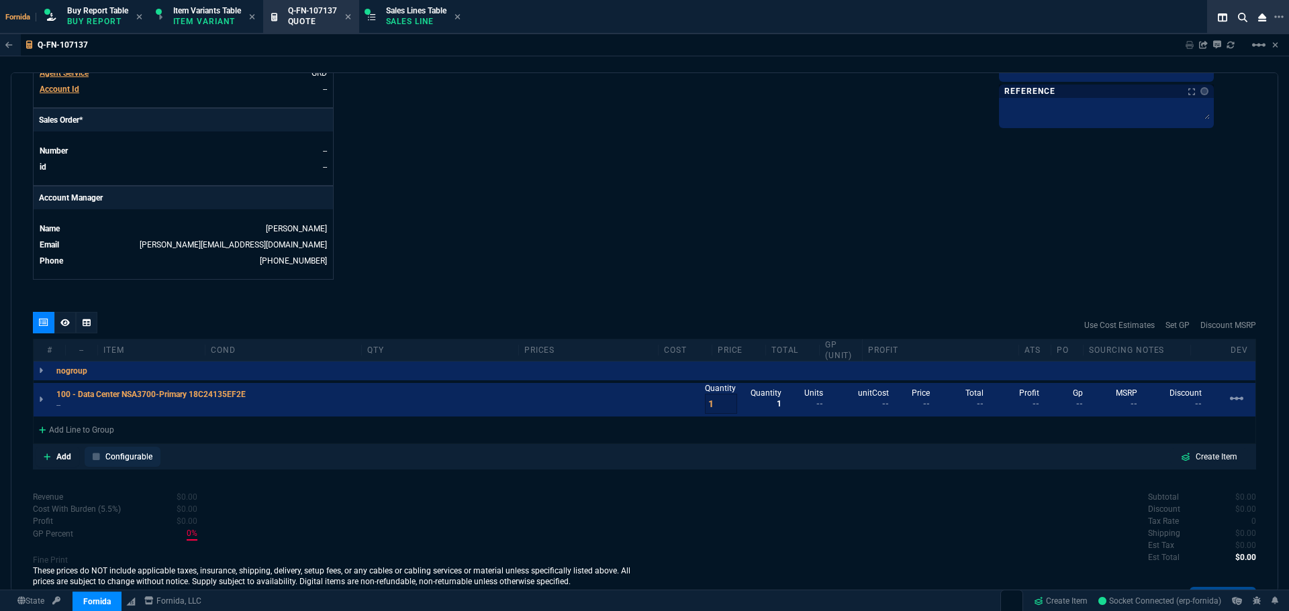
drag, startPoint x: 115, startPoint y: 441, endPoint x: 133, endPoint y: 462, distance: 27.7
click at [105, 440] on div "Add Line to Group" at bounding box center [77, 429] width 86 height 24
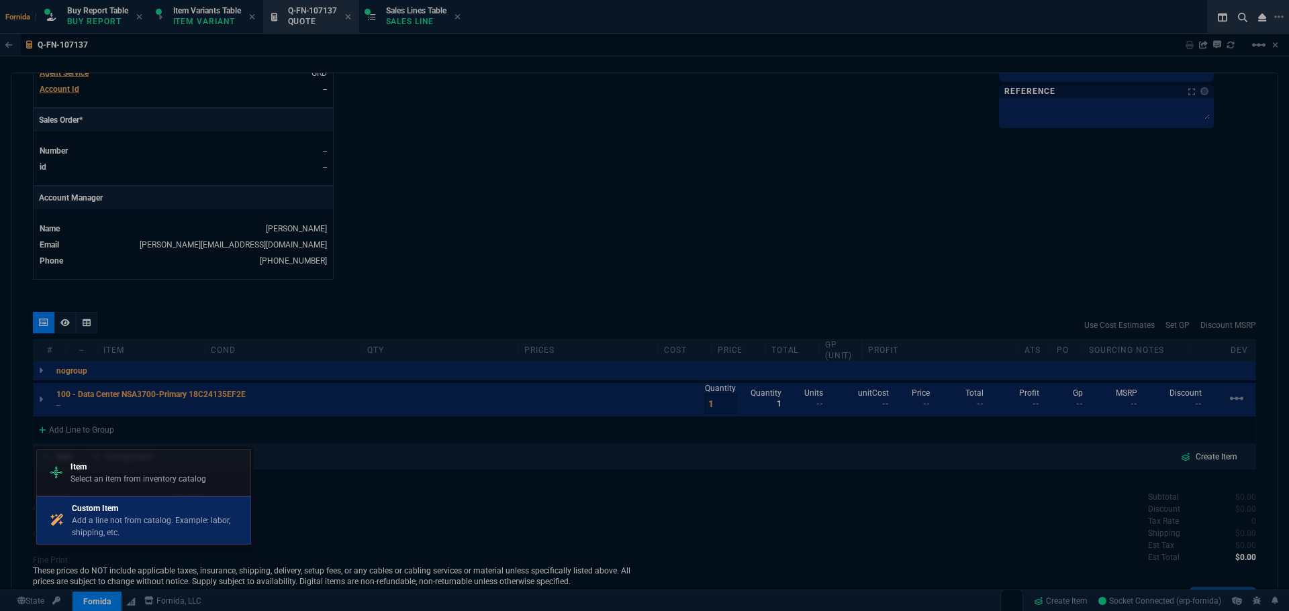
click at [149, 524] on p "Add a line not from catalog. Example: labor, shipping, etc." at bounding box center [158, 527] width 173 height 24
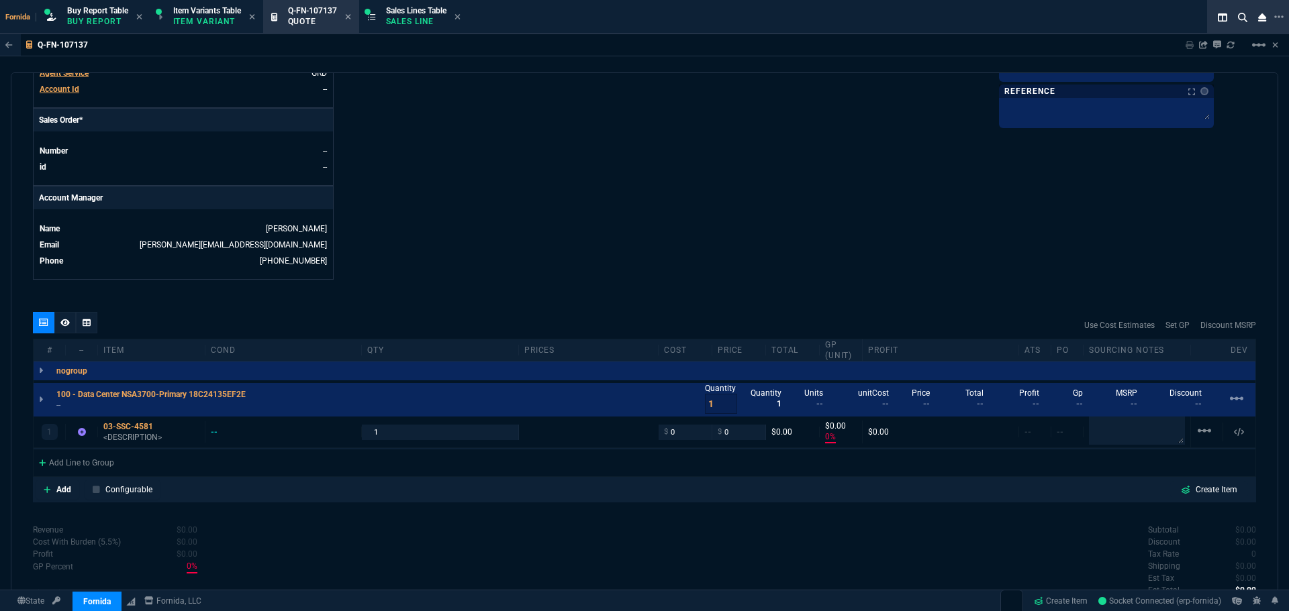
type input "0"
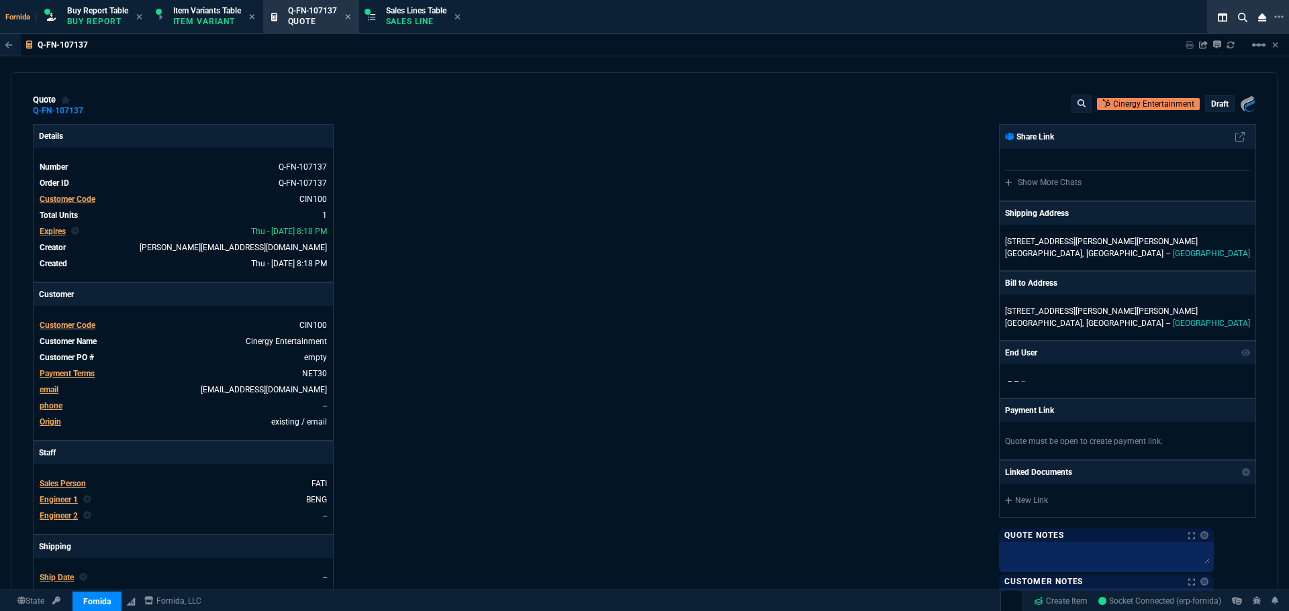
select select "1: BROV"
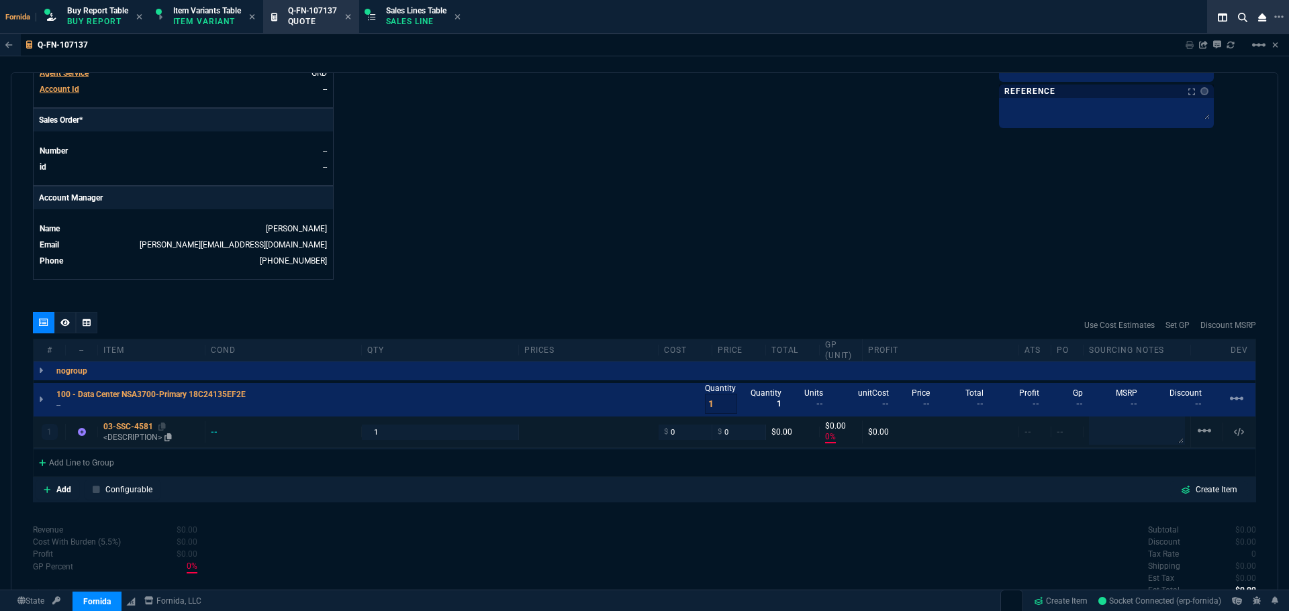
drag, startPoint x: 135, startPoint y: 421, endPoint x: 132, endPoint y: 431, distance: 10.4
click at [135, 421] on div "1 03-SSC-4581 <DESCRIPTION> -- 1 $ 0 $ 0 $0.00 $0.00 0% $0.00 -- -- linear_scale" at bounding box center [645, 433] width 1222 height 32
click at [132, 432] on div "03-SSC-4581" at bounding box center [151, 427] width 96 height 11
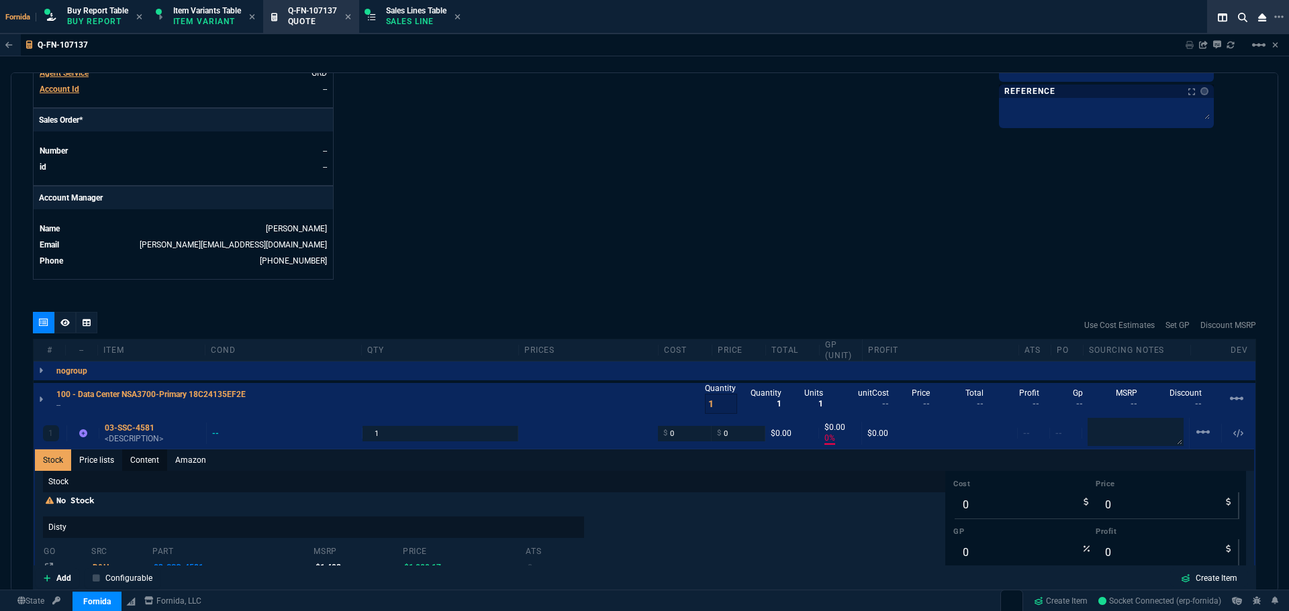
click at [152, 462] on link "Content" at bounding box center [144, 460] width 45 height 21
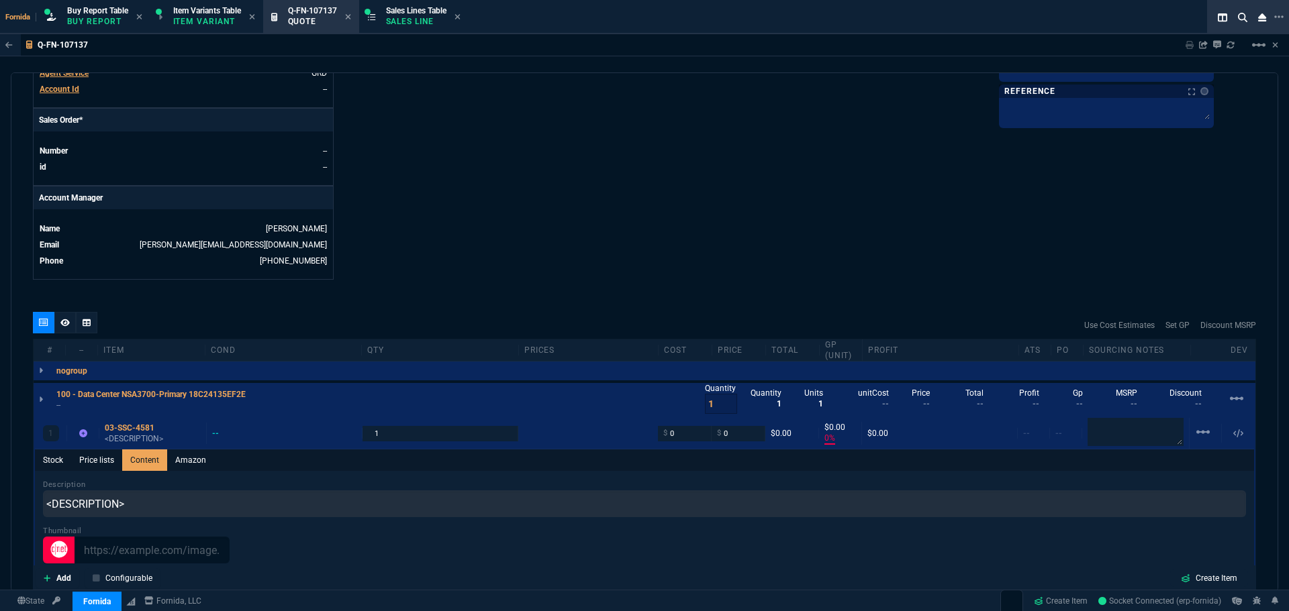
click at [160, 494] on input "<DESCRIPTION>" at bounding box center [644, 504] width 1203 height 27
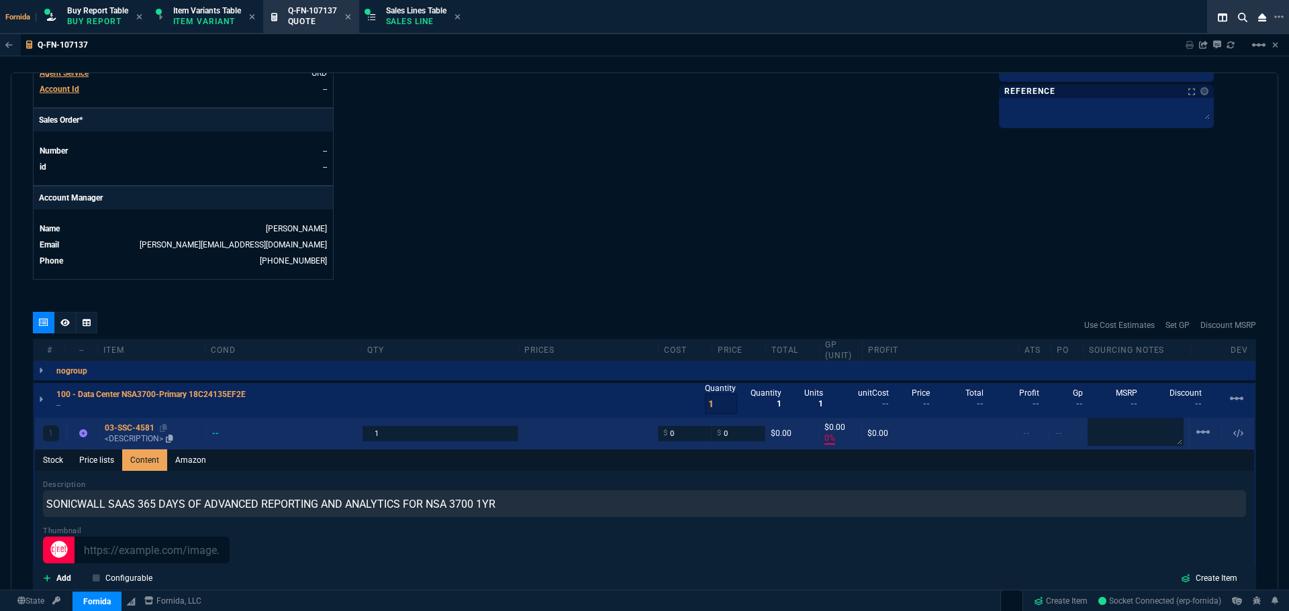
type input "SONICWALL SAAS 365 DAYS OF ADVANCED REPORTING AND ANALYTICS FOR NSA 3700 1YR"
click at [124, 430] on link "03-SSC-4581 <DESCRIPTION>" at bounding box center [153, 433] width 96 height 21
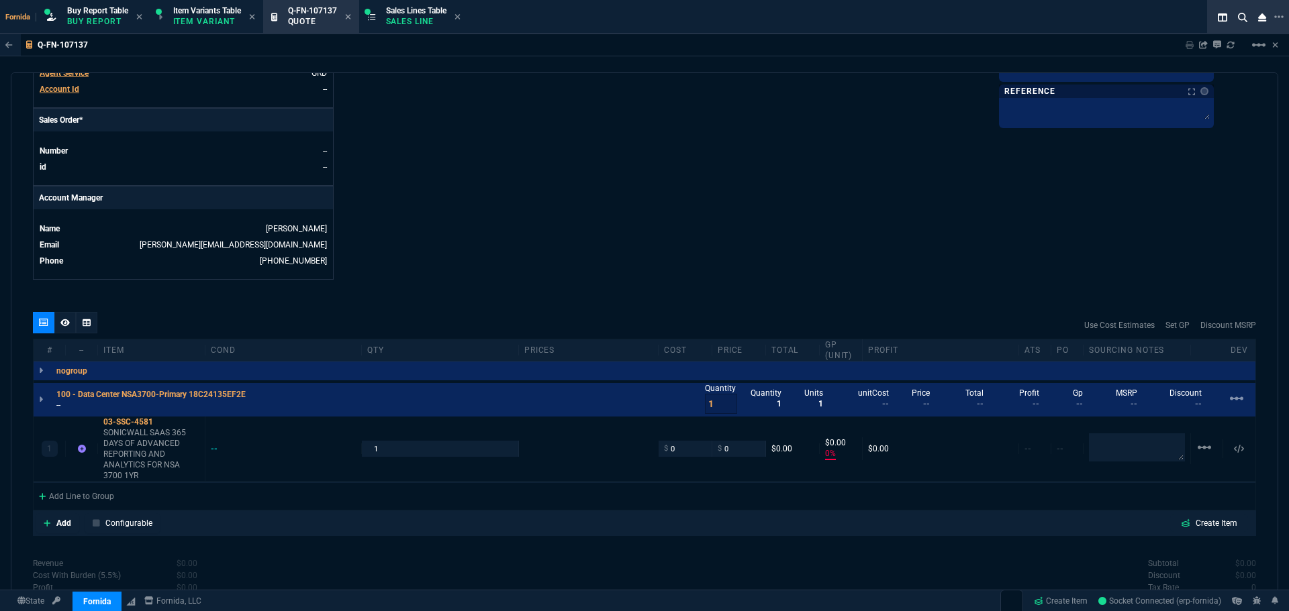
type input "0"
click at [64, 409] on p "--" at bounding box center [154, 405] width 197 height 11
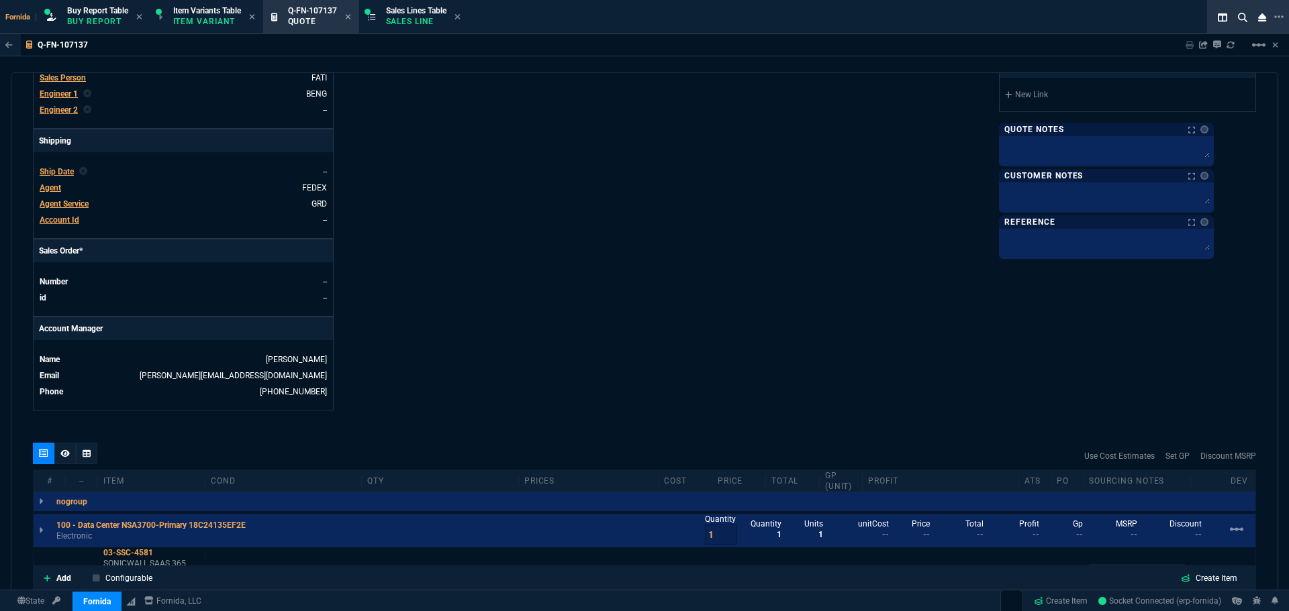
scroll to position [268, 0]
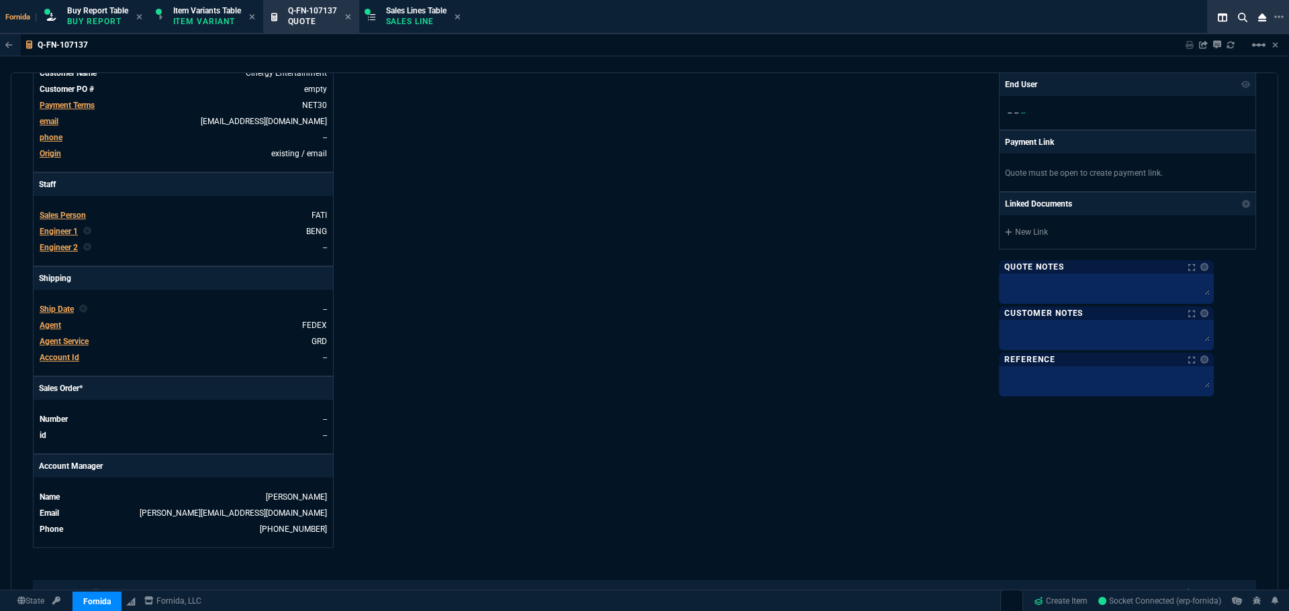
click at [56, 232] on span "Engineer 1" at bounding box center [59, 231] width 38 height 9
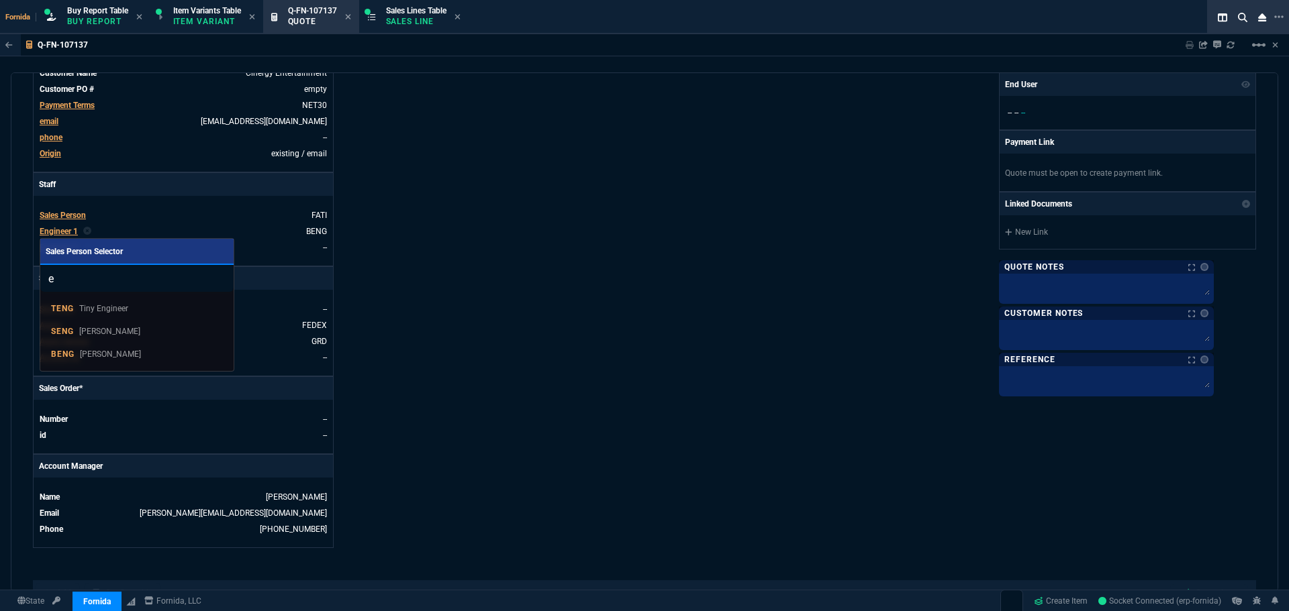
type input "e"
click at [521, 346] on div at bounding box center [644, 305] width 1289 height 611
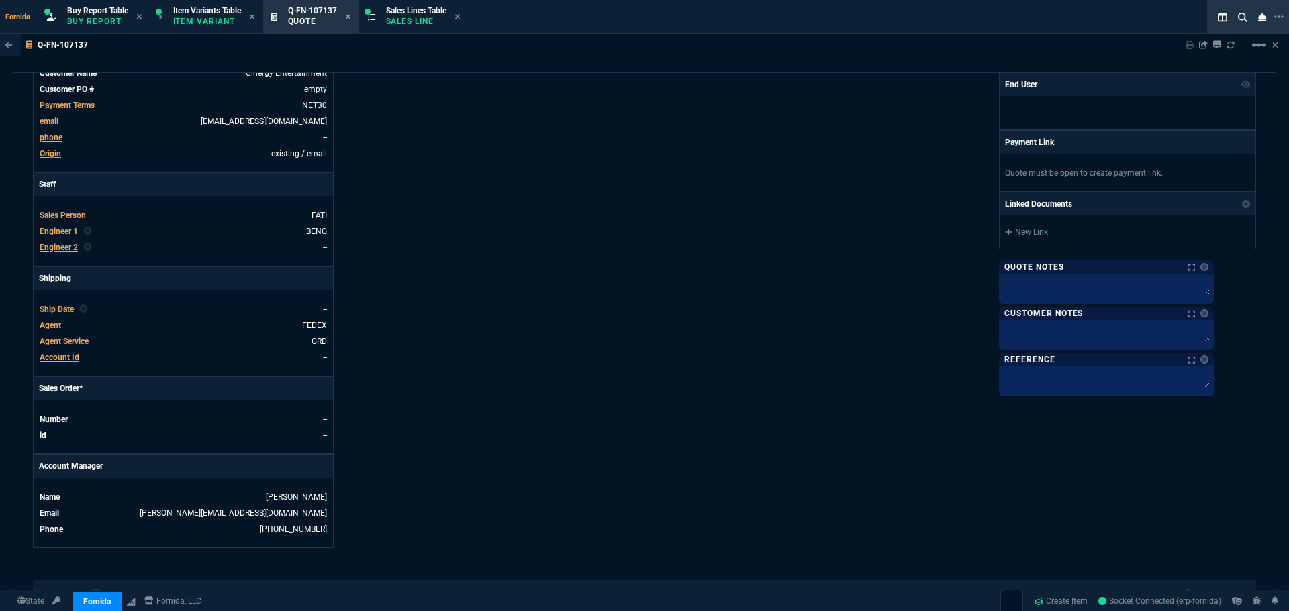
click at [68, 341] on span "Agent Service" at bounding box center [64, 341] width 49 height 9
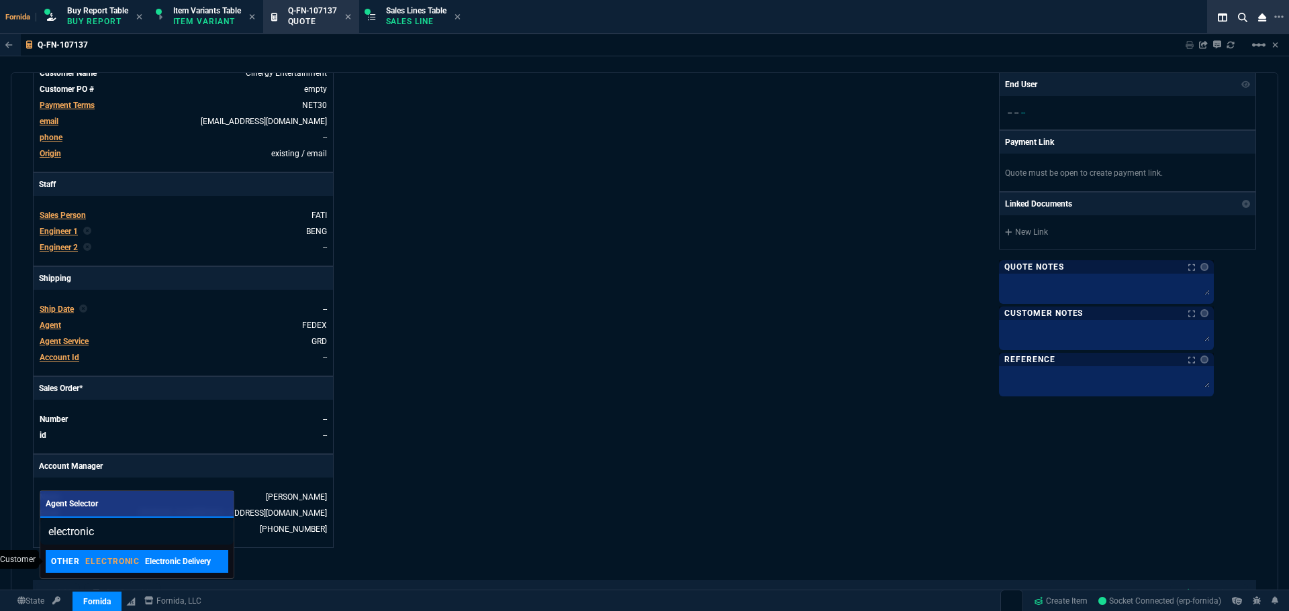
type input "electronic"
drag, startPoint x: 128, startPoint y: 560, endPoint x: 669, endPoint y: 273, distance: 612.8
click at [128, 561] on p "ELECTRONIC" at bounding box center [112, 561] width 55 height 11
click at [664, 279] on div "Fornida, LLC 2609 Technology Dr Suite 300 Plano, TX 75074 Share Link Show More …" at bounding box center [949, 202] width 611 height 693
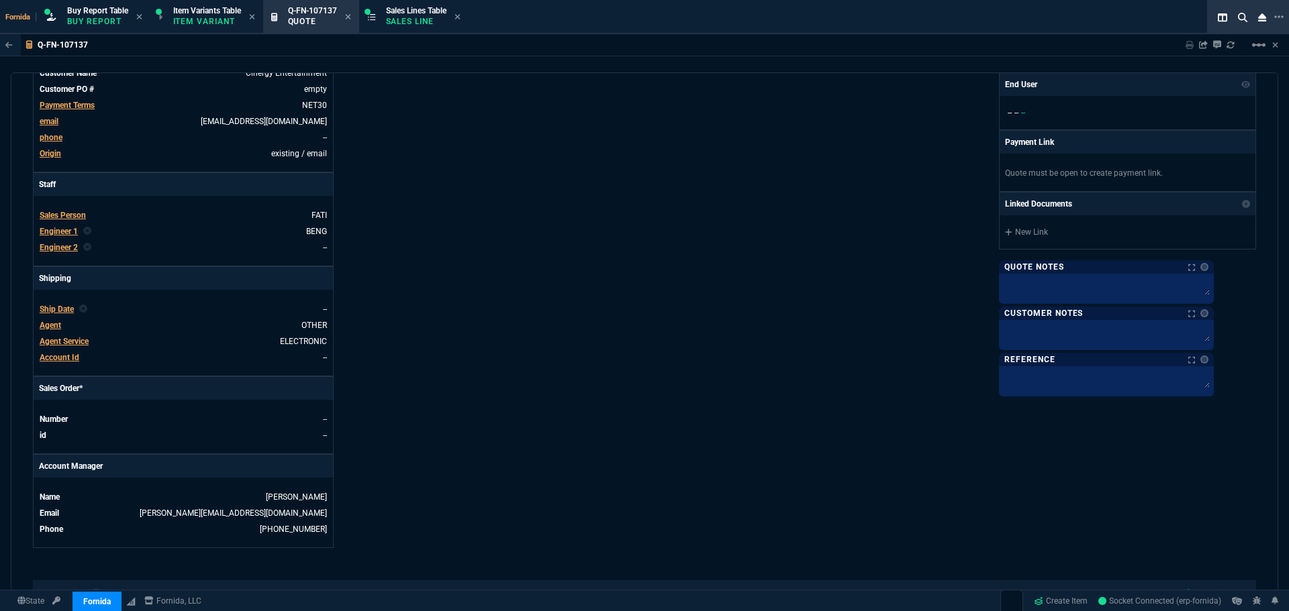
scroll to position [668, 0]
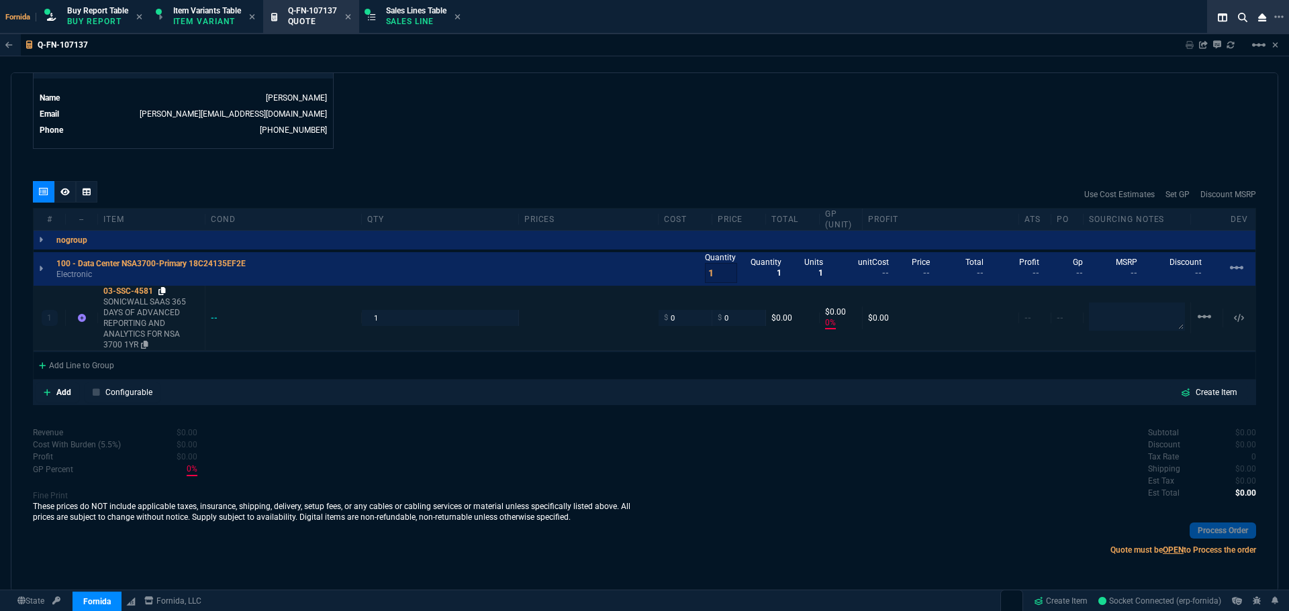
click at [165, 290] on icon at bounding box center [161, 291] width 7 height 8
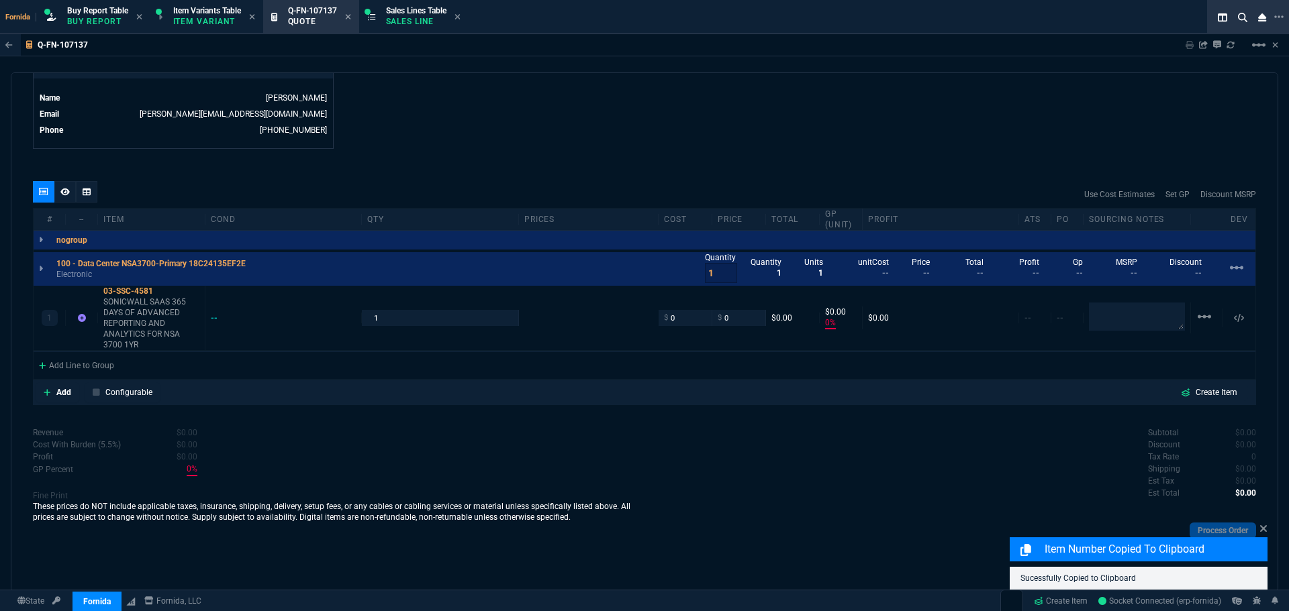
click at [512, 448] on div "Revenue $0.00 Cost $0.00 Cost With Burden (5.5%) $0.00 Profit $0.00 GP Percent …" at bounding box center [338, 496] width 611 height 138
click at [688, 317] on input "0" at bounding box center [685, 317] width 42 height 15
type input "972.93"
type input "-100"
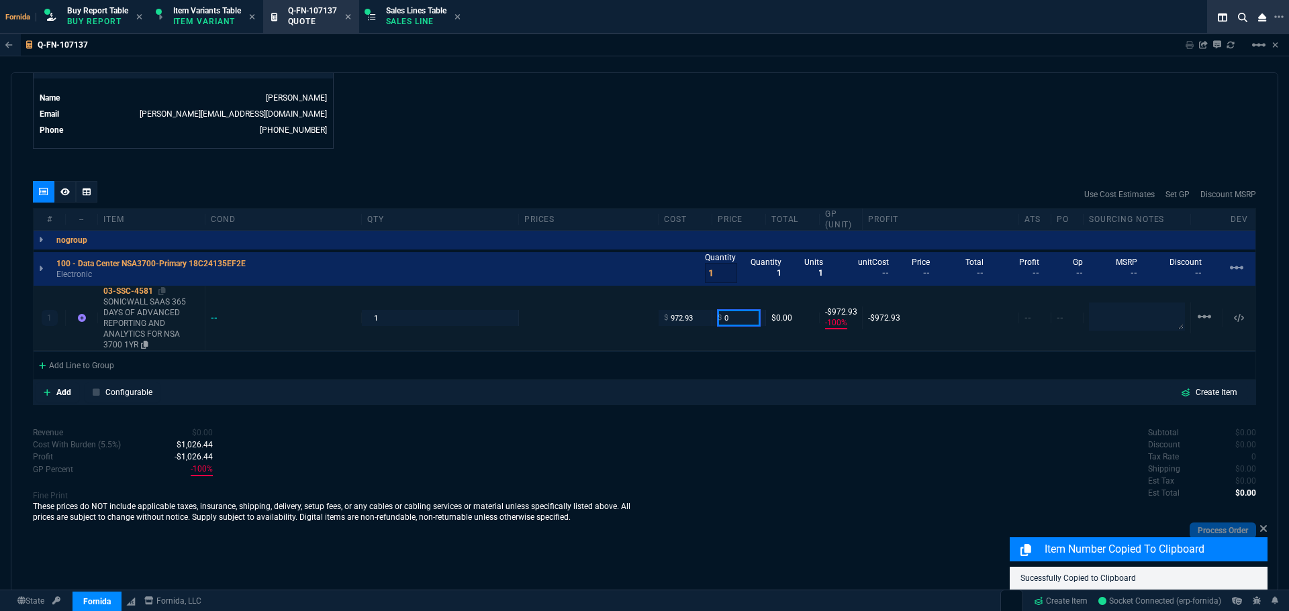
type input "-973"
click at [162, 307] on p "SONICWALL SAAS 365 DAYS OF ADVANCED REPORTING AND ANALYTICS FOR NSA 3700 1YR" at bounding box center [151, 324] width 96 height 54
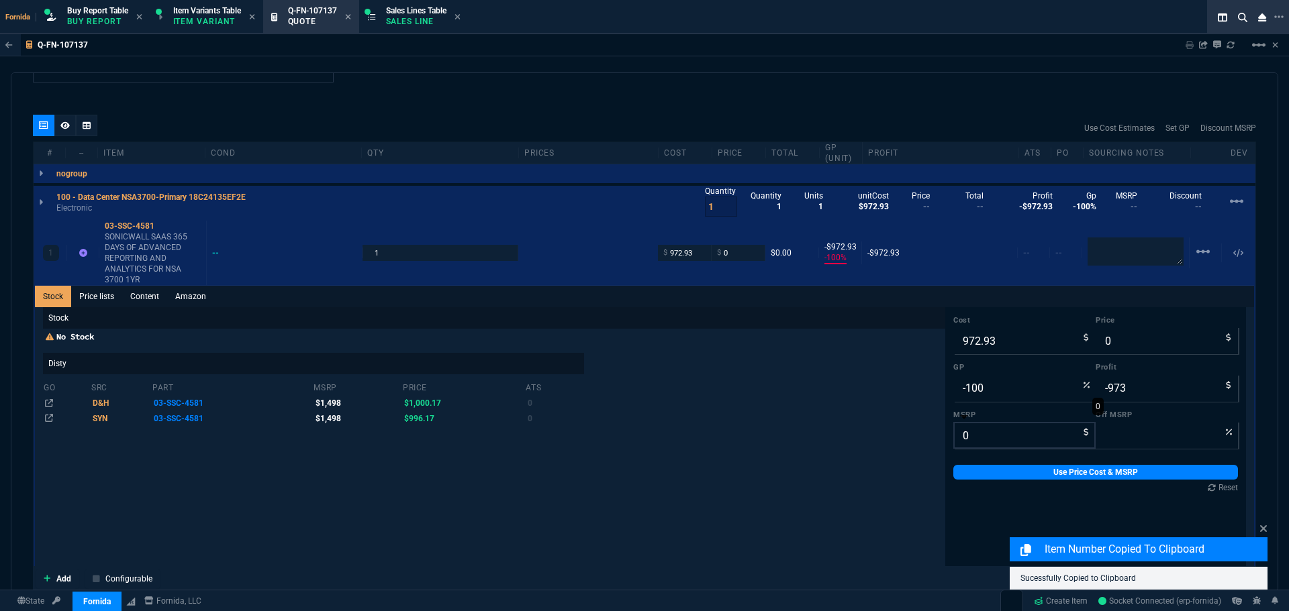
scroll to position [735, 0]
click at [994, 341] on input "972.93" at bounding box center [1024, 340] width 142 height 27
click at [967, 444] on input "0" at bounding box center [1024, 435] width 142 height 27
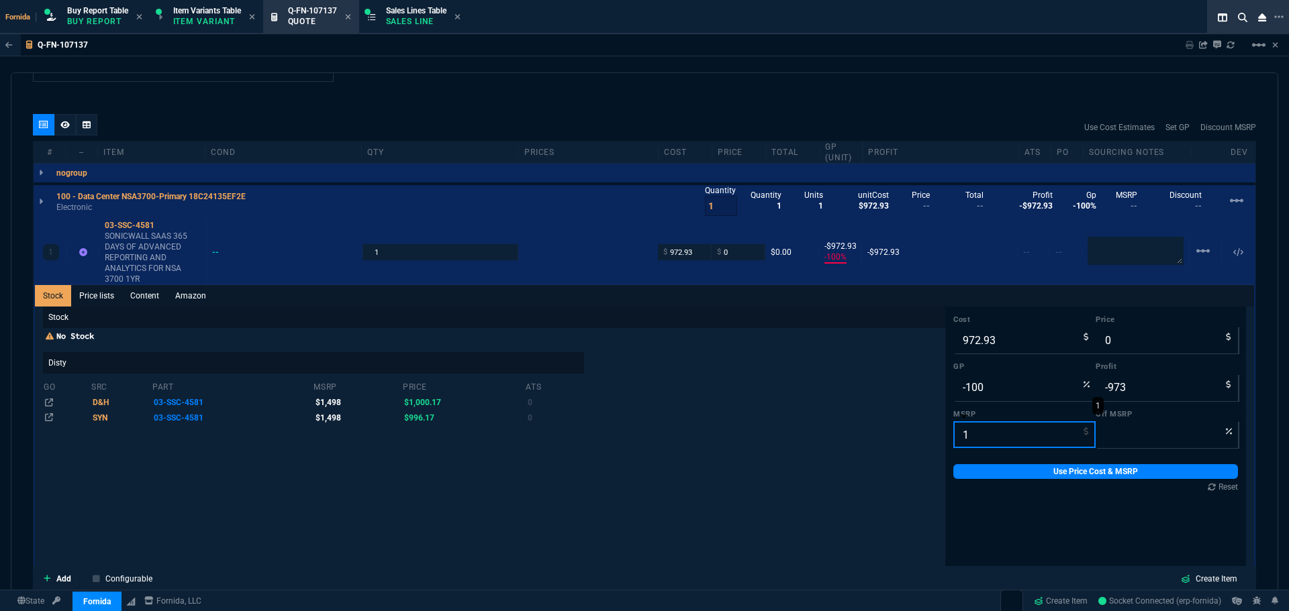
type input "12"
type input "100"
type input "1498"
click at [972, 384] on input "-100" at bounding box center [1024, 388] width 142 height 27
type input "1"
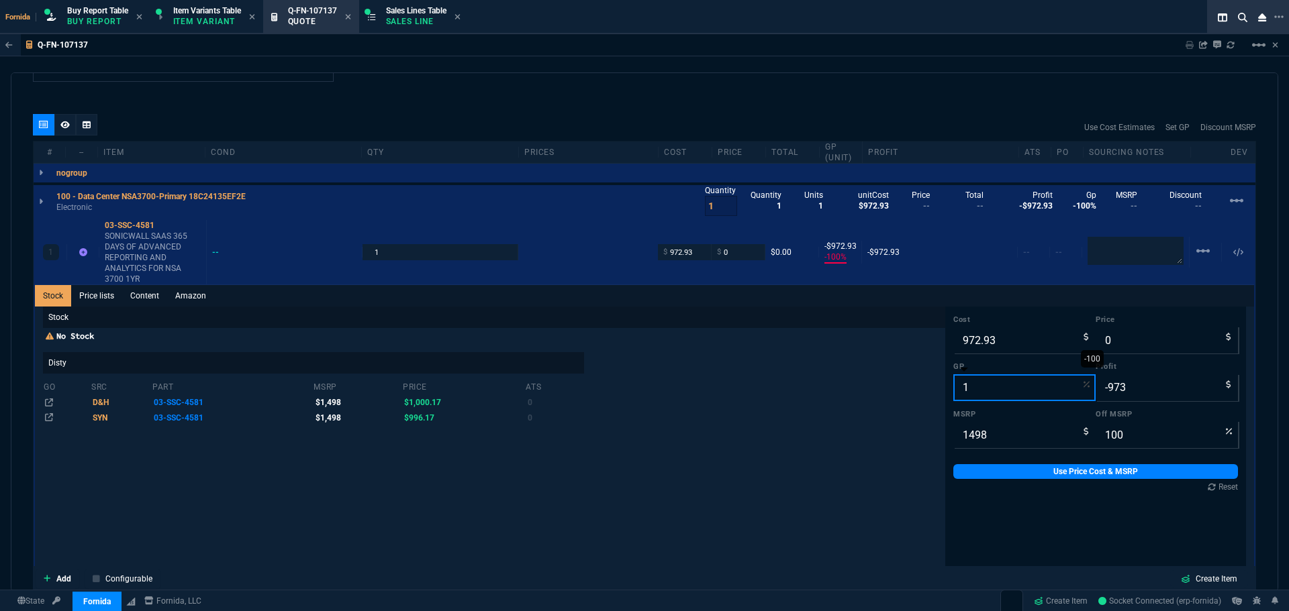
type input "983"
type input "12"
type input "10"
type input "34"
type input "1106"
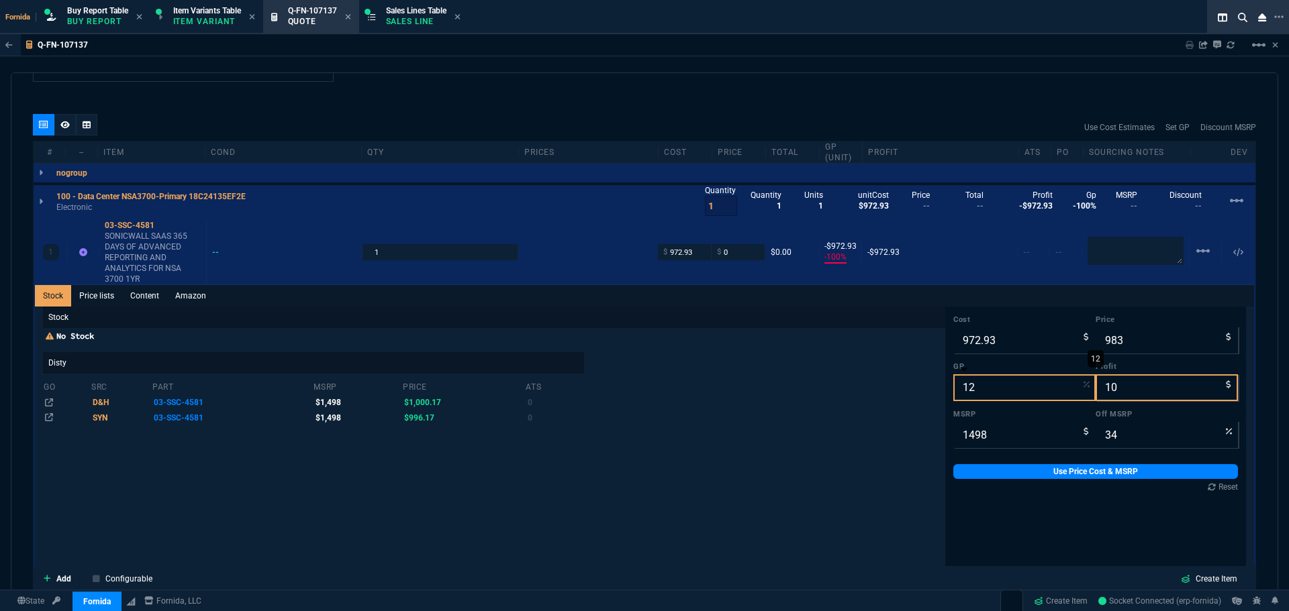
type input "133"
type input "26"
type input "12"
click at [1123, 340] on input "1106" at bounding box center [1166, 340] width 142 height 27
type input "995"
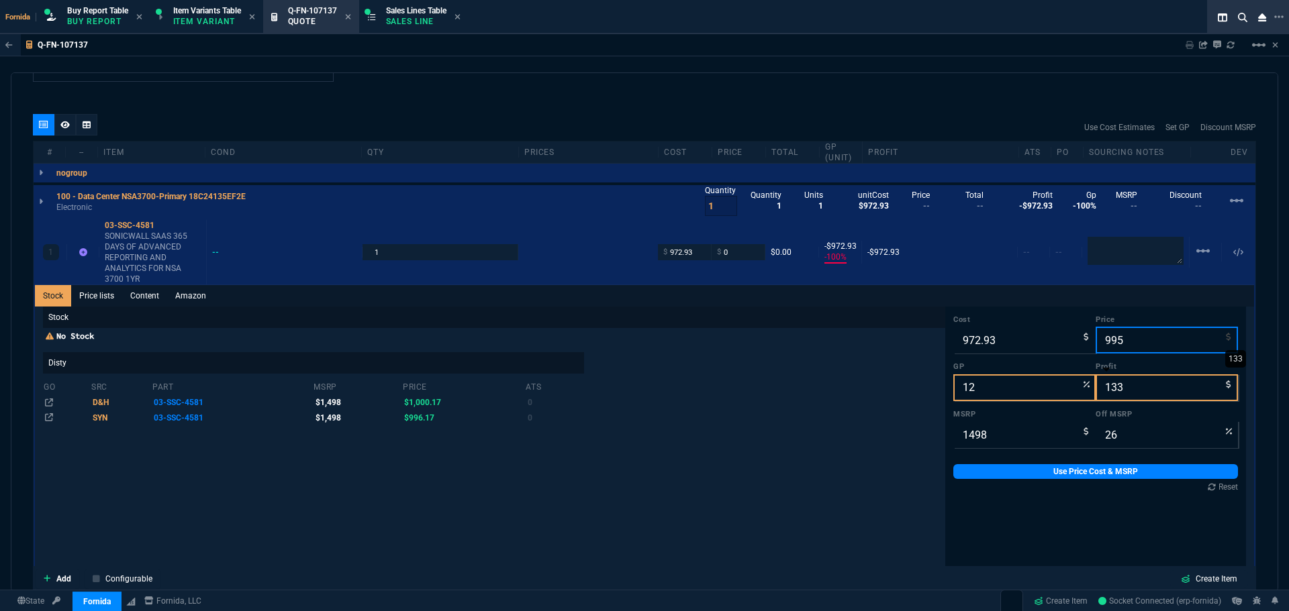
type input "2"
type input "22"
type input "34"
click at [1138, 352] on input "995" at bounding box center [1166, 340] width 142 height 27
type input "10"
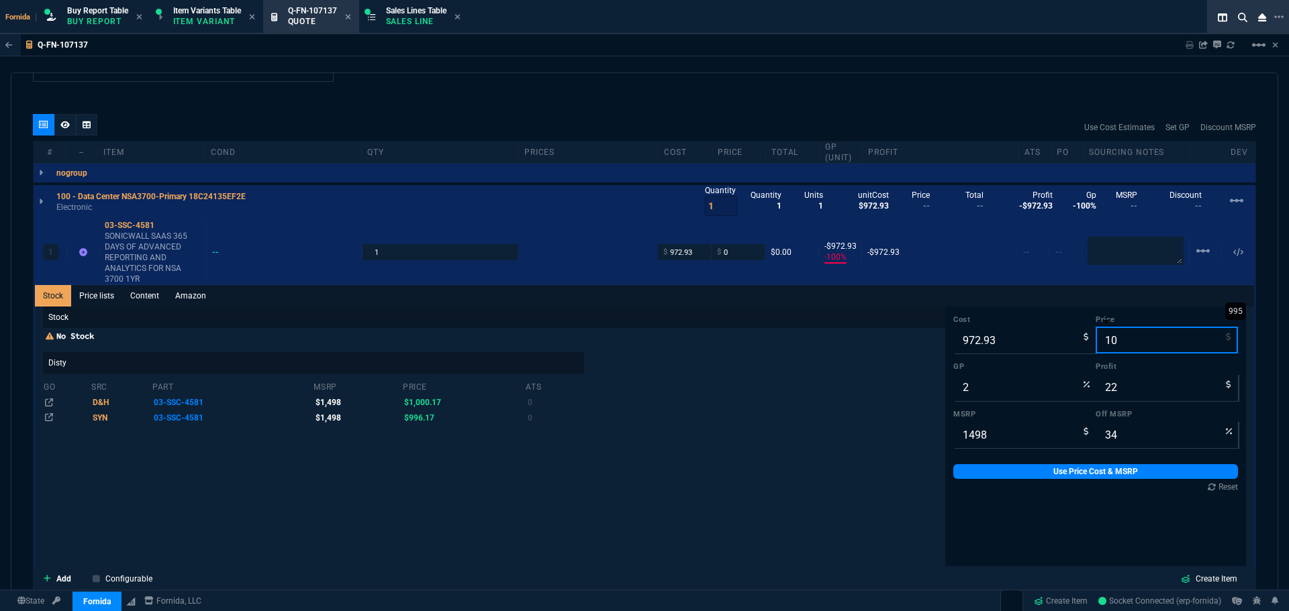
type input "-9629"
type input "-963"
type input "99"
type input "101"
type input "-863"
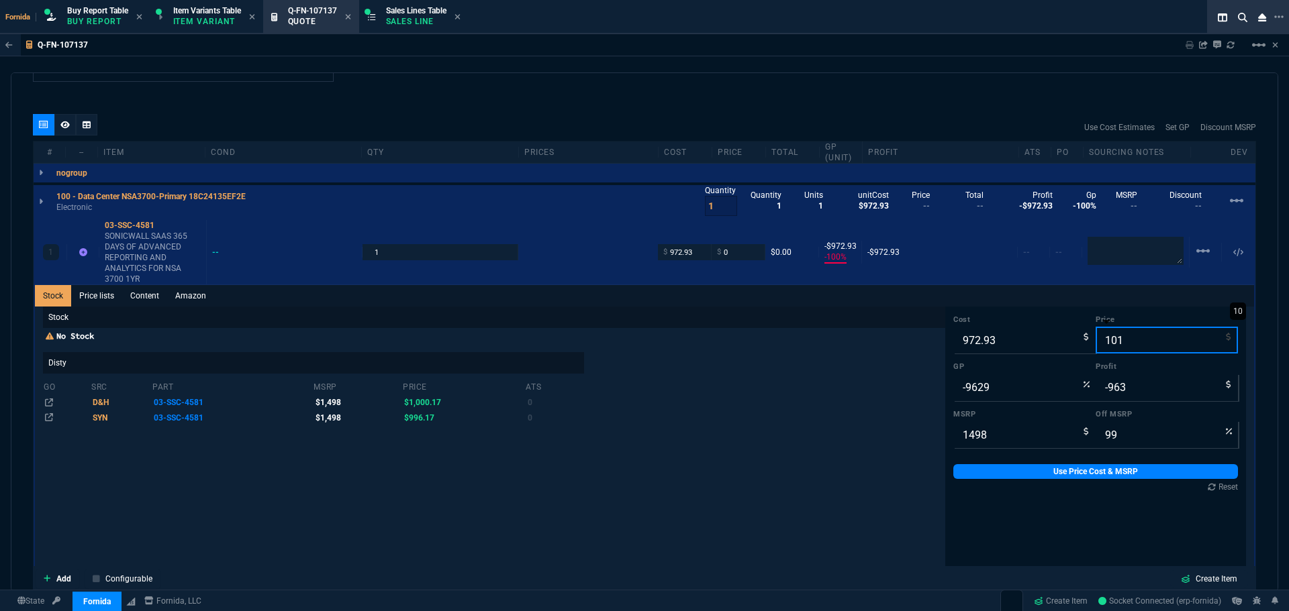
type input "-872"
type input "1019"
type input "32"
type input "5"
type input "46"
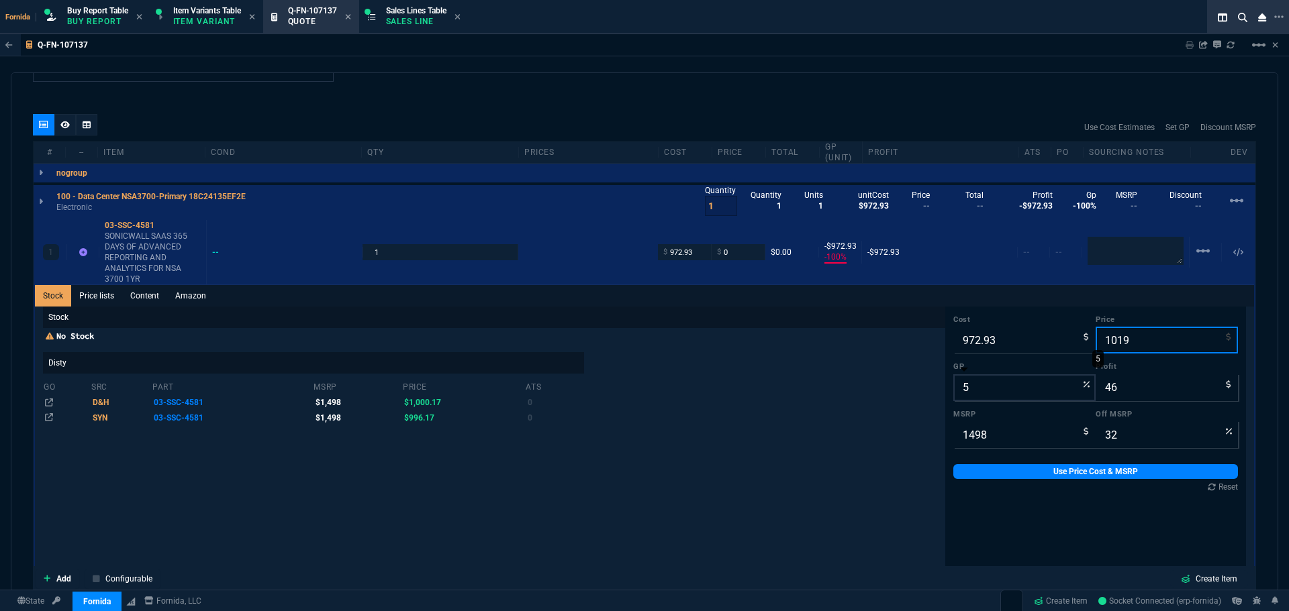
type input "1020"
click at [1020, 384] on input "5" at bounding box center [1024, 388] width 142 height 27
type input "47"
type input "12"
type input "1106"
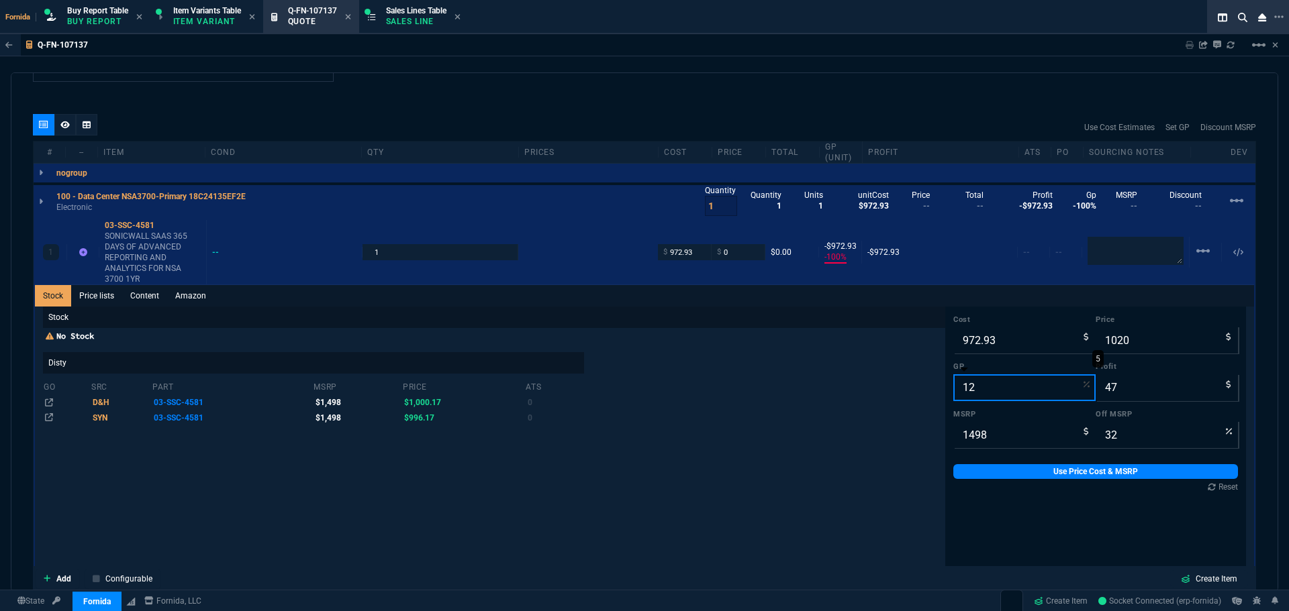
type input "133"
type input "26"
type input "12"
click at [1128, 363] on label "Profit" at bounding box center [1166, 367] width 142 height 11
click at [1128, 375] on input "133" at bounding box center [1166, 388] width 142 height 27
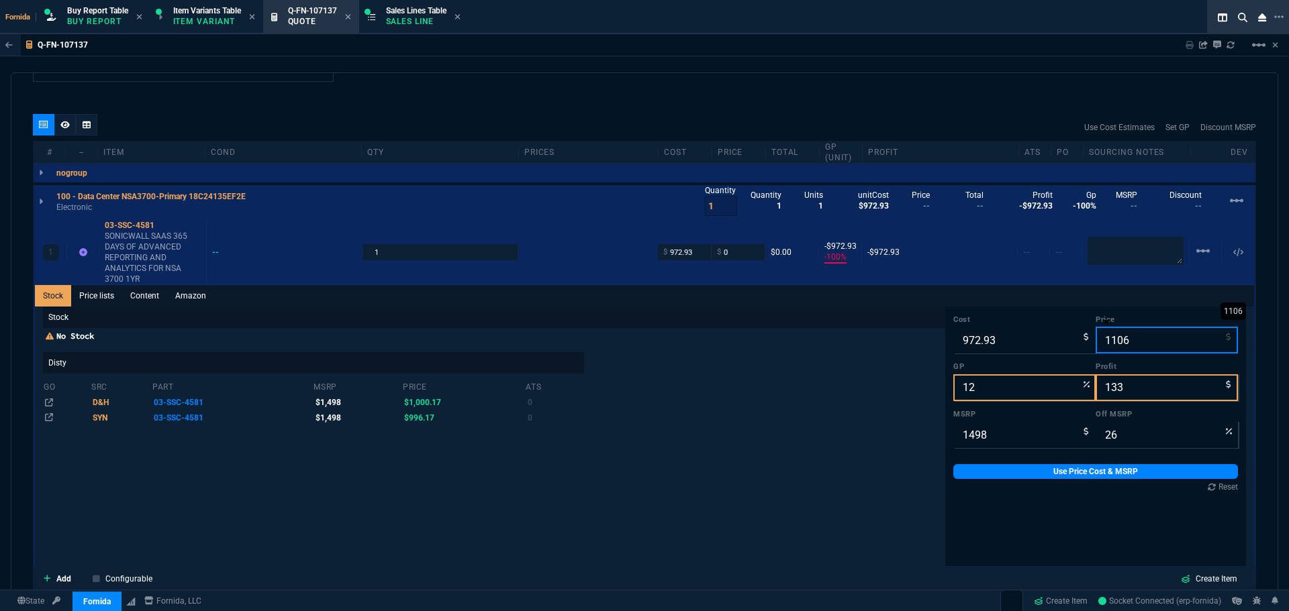
click at [1129, 350] on input "1106" at bounding box center [1166, 340] width 142 height 27
type input "11"
type input "-8745"
type input "-962"
type input "119"
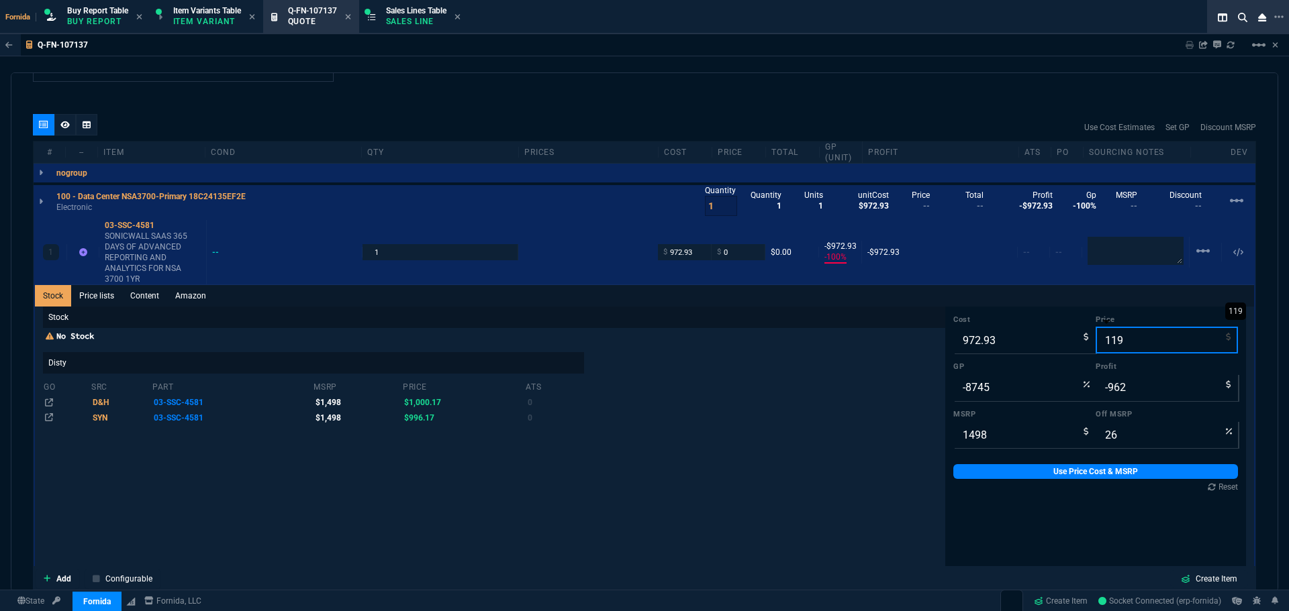
type input "92"
type input "1195"
type input "19"
type input "222"
type input "20"
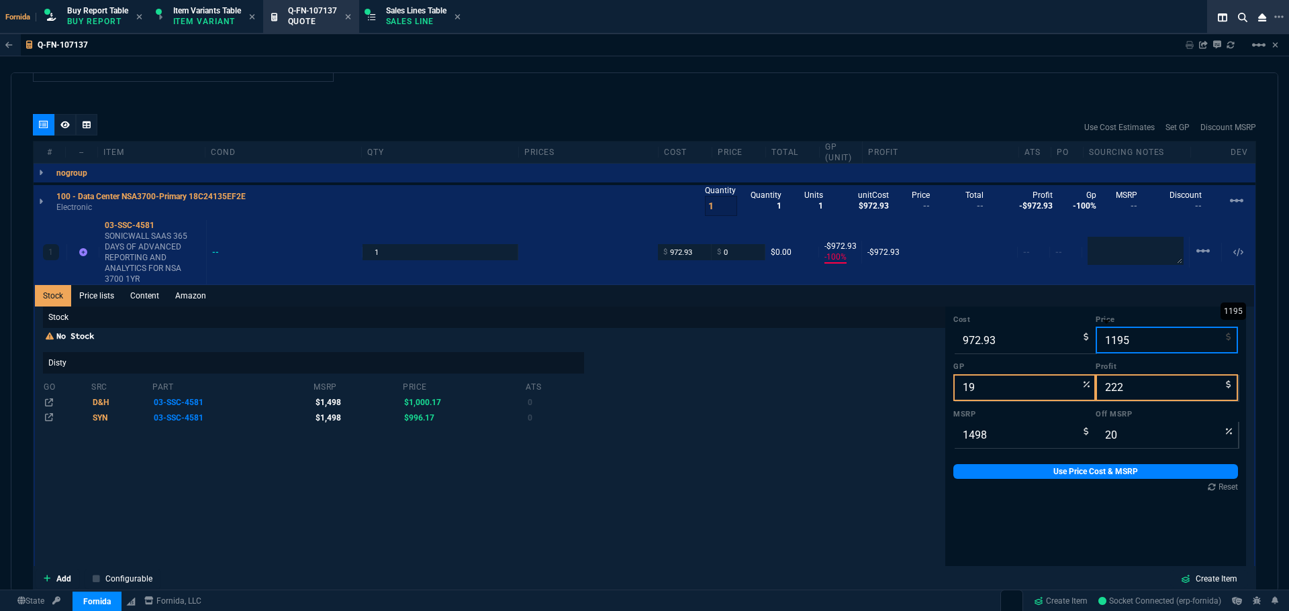
click at [1120, 343] on input "1195" at bounding box center [1166, 340] width 142 height 27
type input "10"
type input "-9629"
type input "-963"
type input "99"
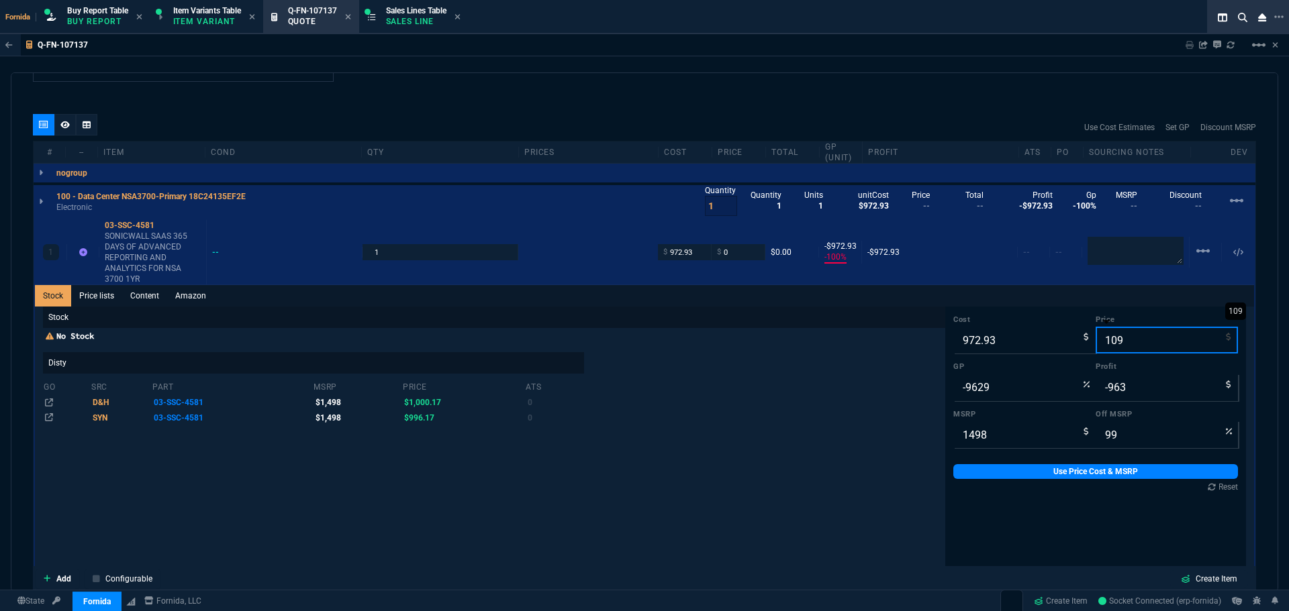
type input "1095"
type input "11"
type input "122"
type input "27"
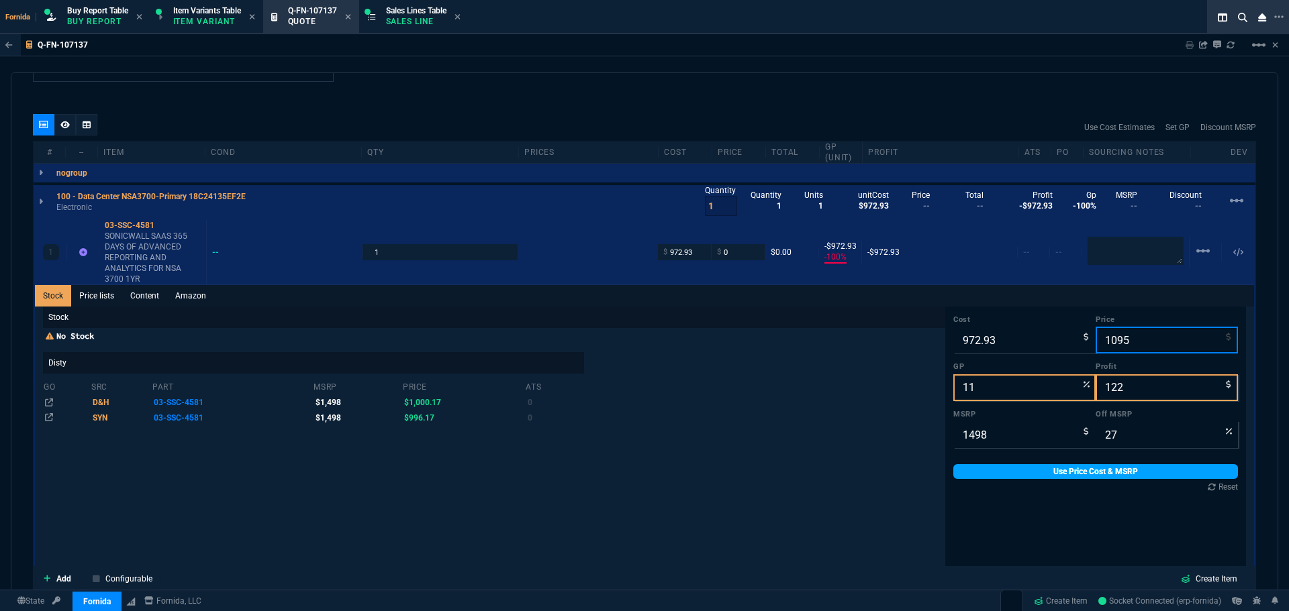
type input "1095"
click at [1057, 477] on link "Use Price Cost & MSRP" at bounding box center [1095, 471] width 285 height 15
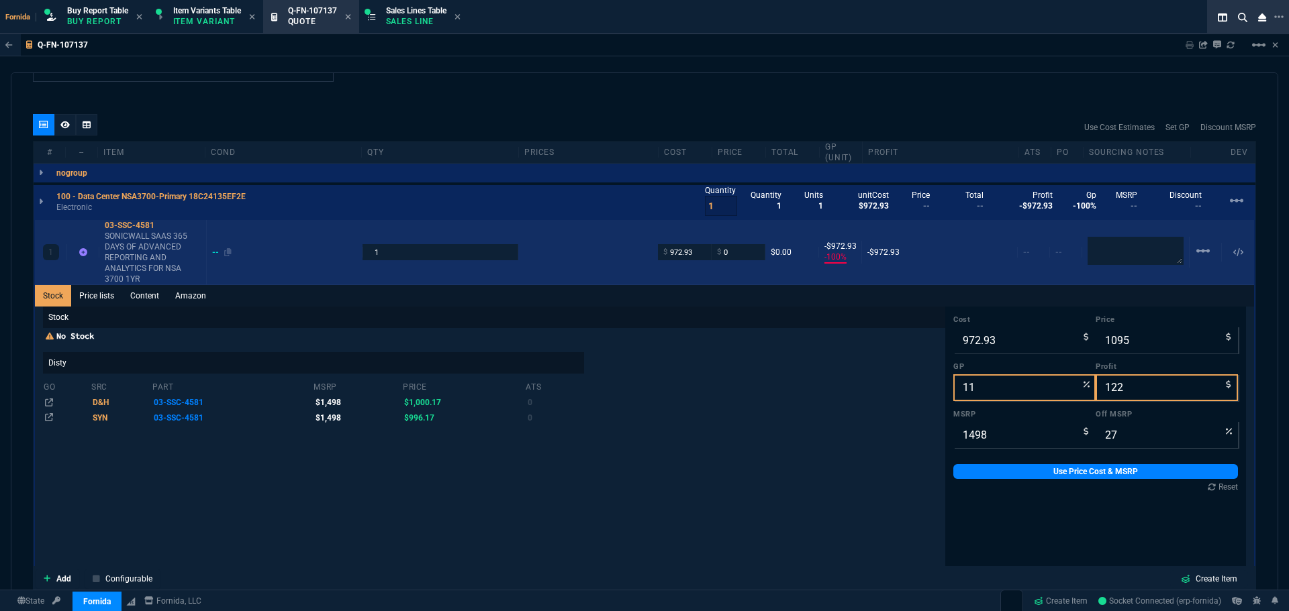
type input "1095"
click at [156, 248] on p "SONICWALL SAAS 365 DAYS OF ADVANCED REPORTING AND ANALYTICS FOR NSA 3700 1YR" at bounding box center [153, 258] width 96 height 54
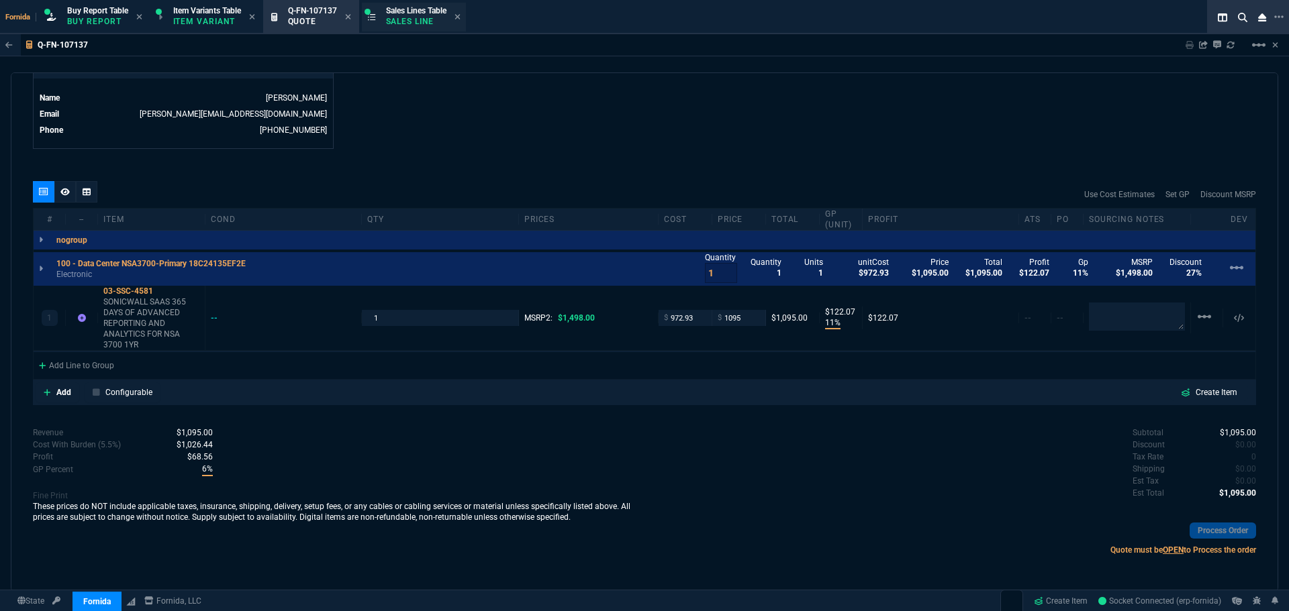
scroll to position [668, 0]
click at [143, 323] on p "SONICWALL SAAS 365 DAYS OF ADVANCED REPORTING AND ANALYTICS FOR NSA 3700 1YR" at bounding box center [151, 324] width 96 height 54
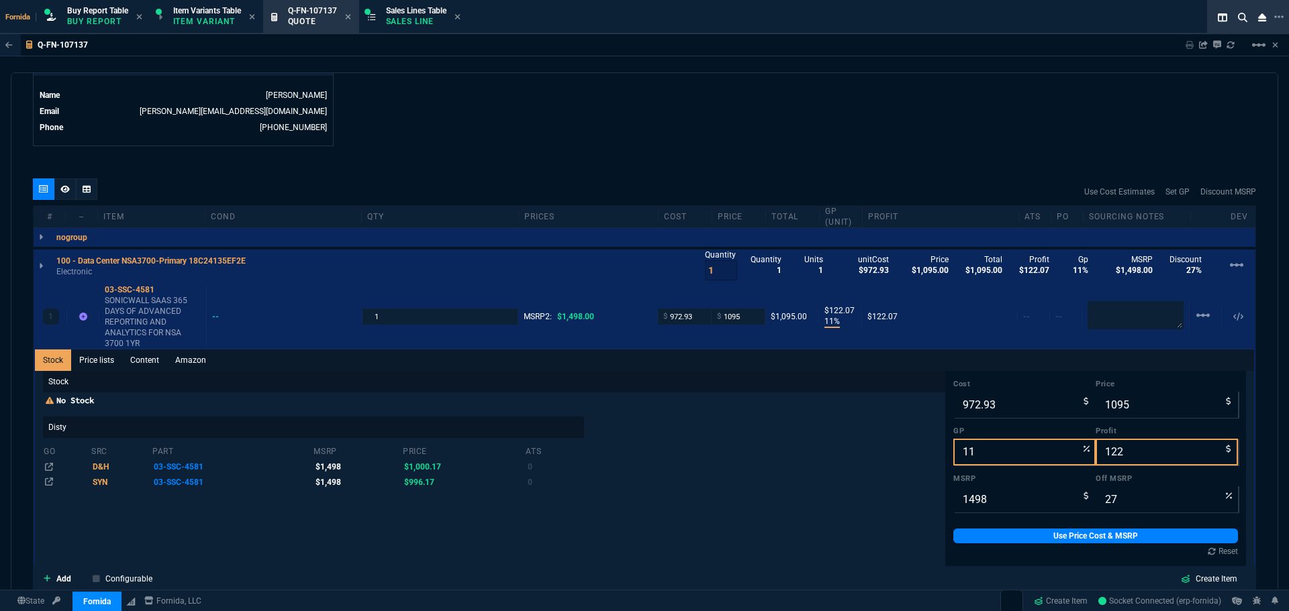
scroll to position [735, 0]
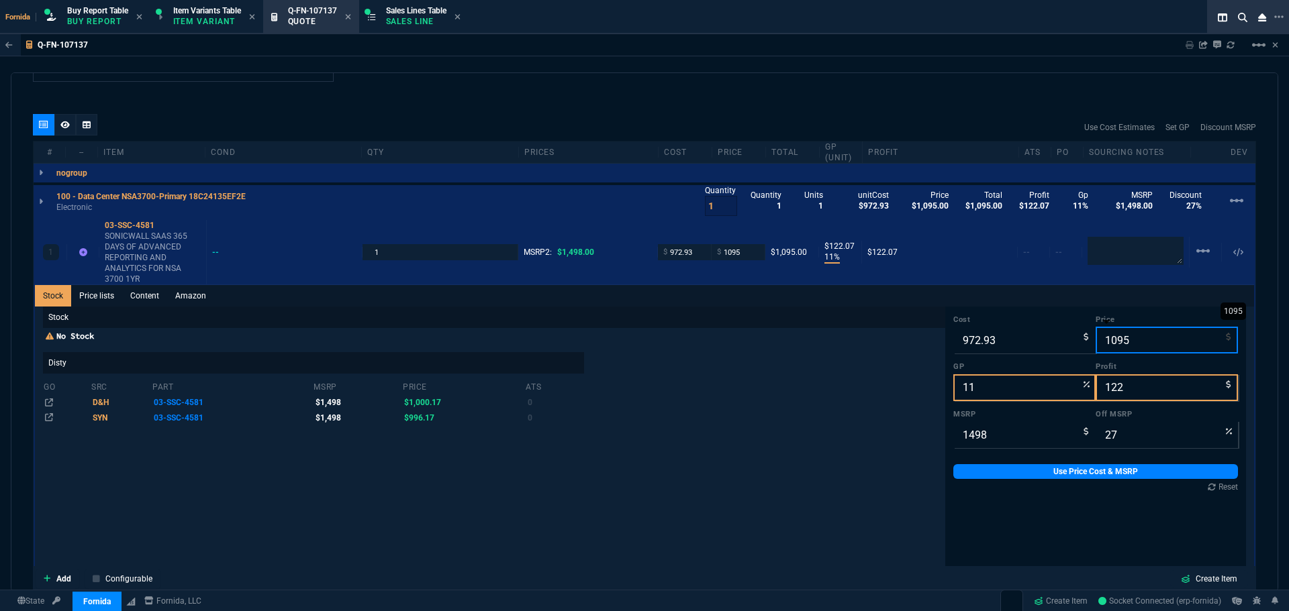
click at [1144, 340] on input "1095" at bounding box center [1166, 340] width 142 height 27
type input "10"
type input "-9629"
type input "-963"
type input "99"
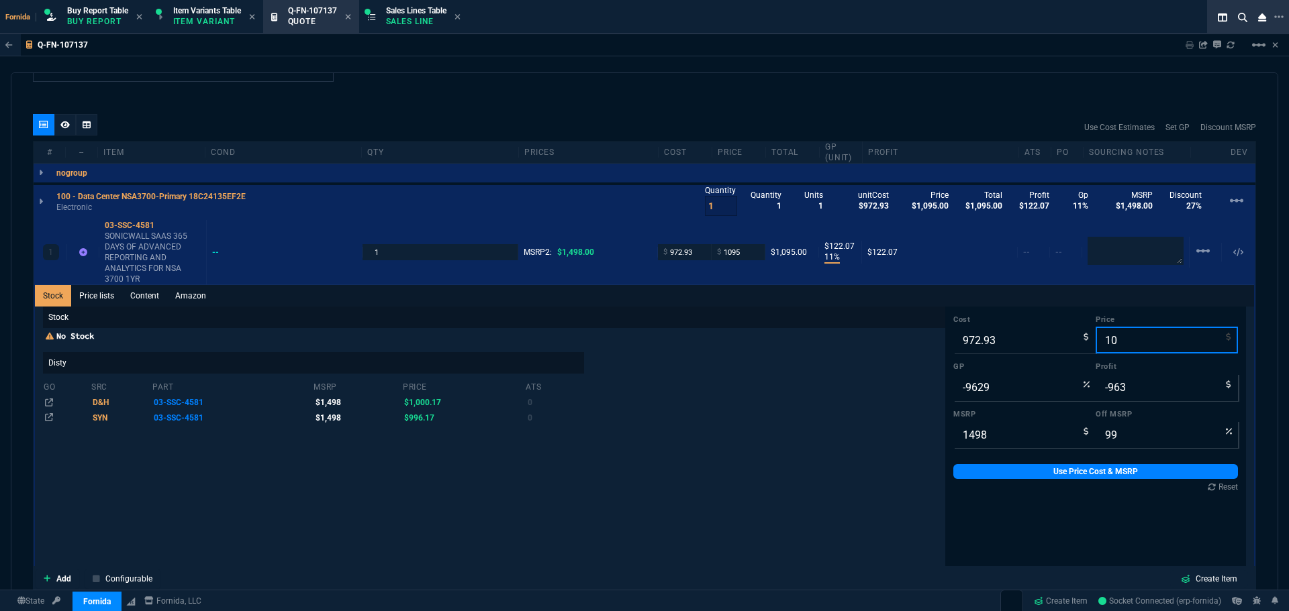
type input "106"
type input "-818"
type input "-867"
type input "93"
type input "1065"
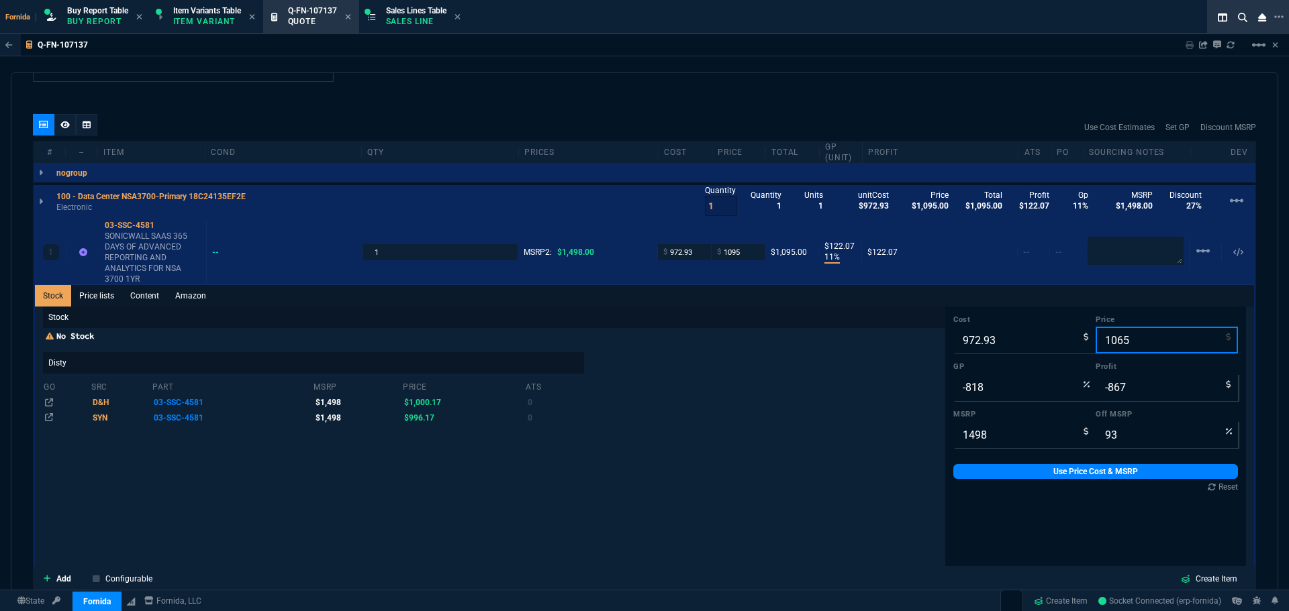
type input "9"
type input "92"
type input "29"
type input "109"
type input "-9629"
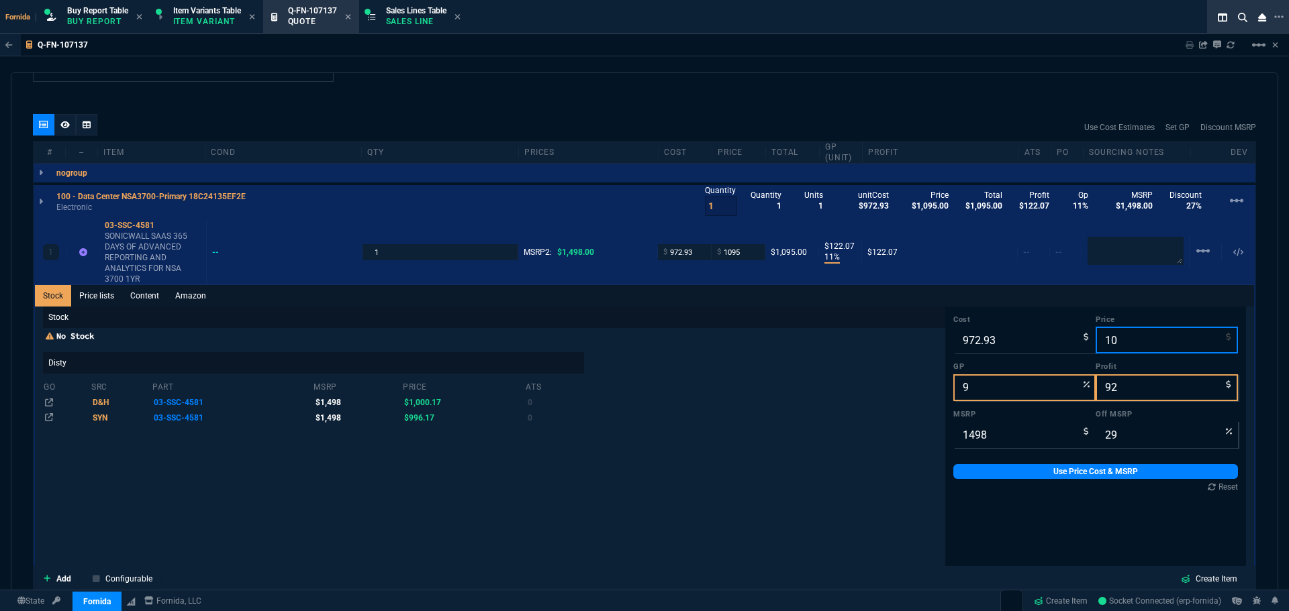
type input "-963"
type input "1095"
type input "27"
type input "11"
type input "122"
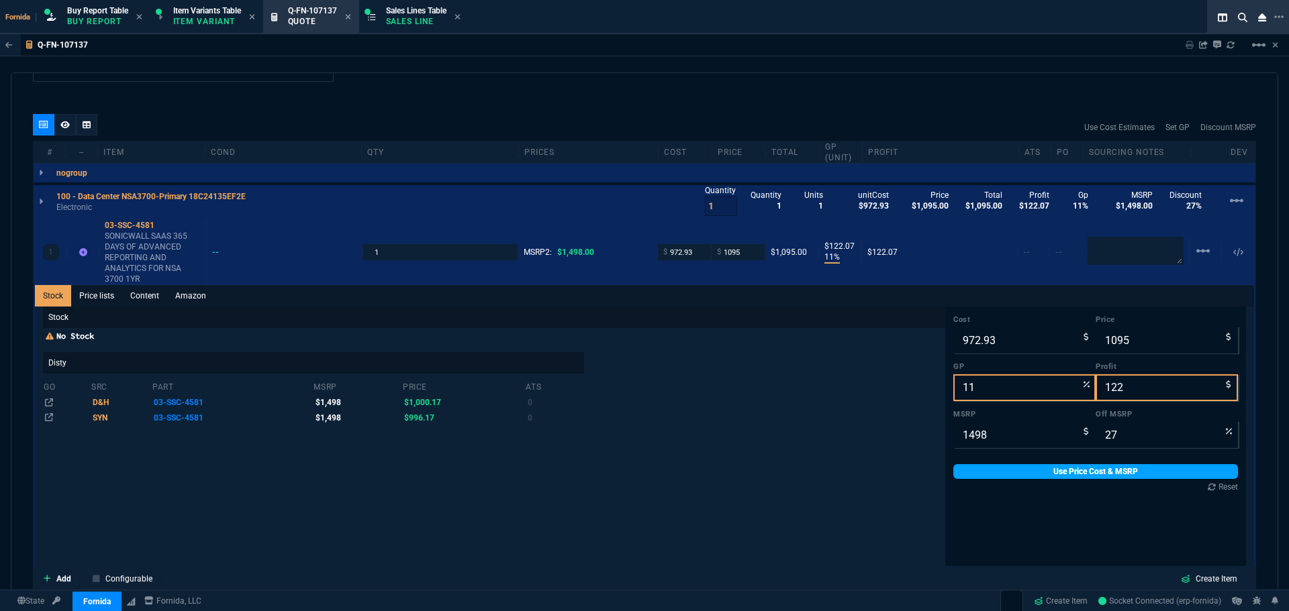
click at [1105, 475] on link "Use Price Cost & MSRP" at bounding box center [1095, 471] width 285 height 15
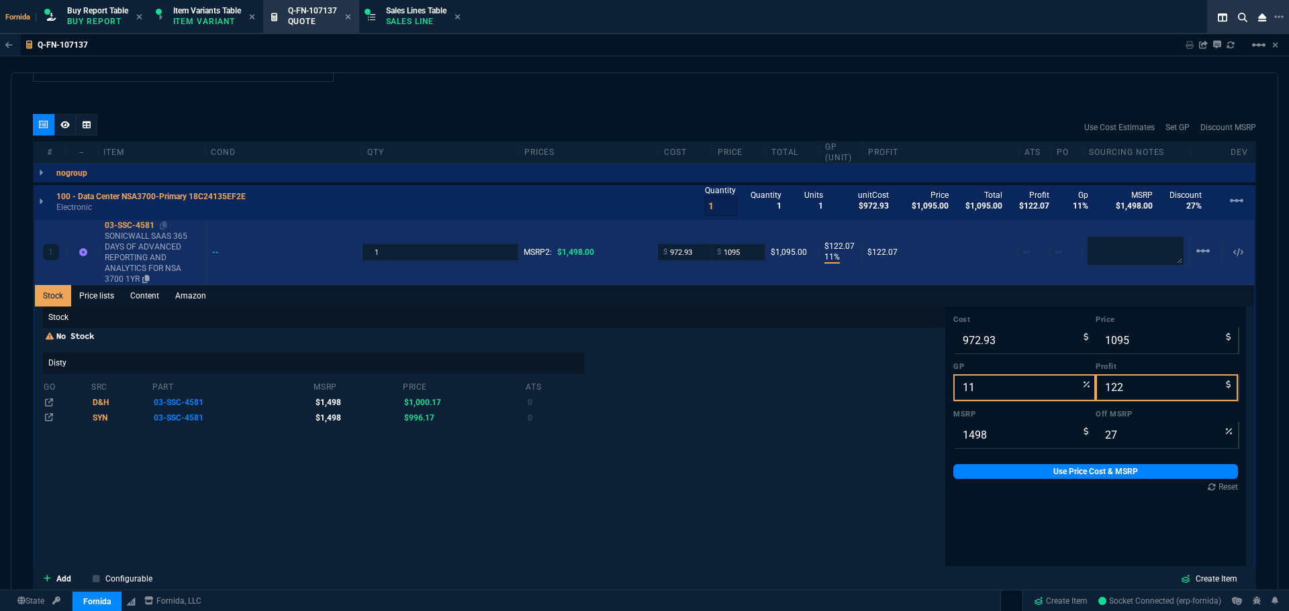
click at [166, 245] on p "SONICWALL SAAS 365 DAYS OF ADVANCED REPORTING AND ANALYTICS FOR NSA 3700 1YR" at bounding box center [153, 258] width 96 height 54
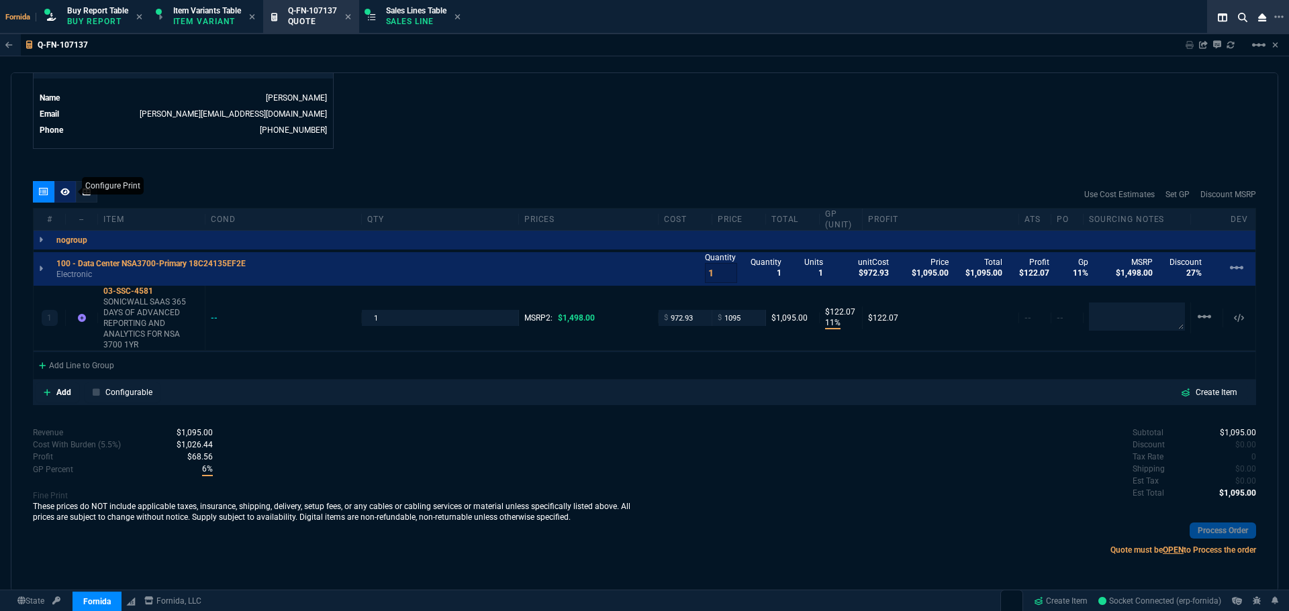
click at [60, 196] on icon at bounding box center [64, 192] width 9 height 8
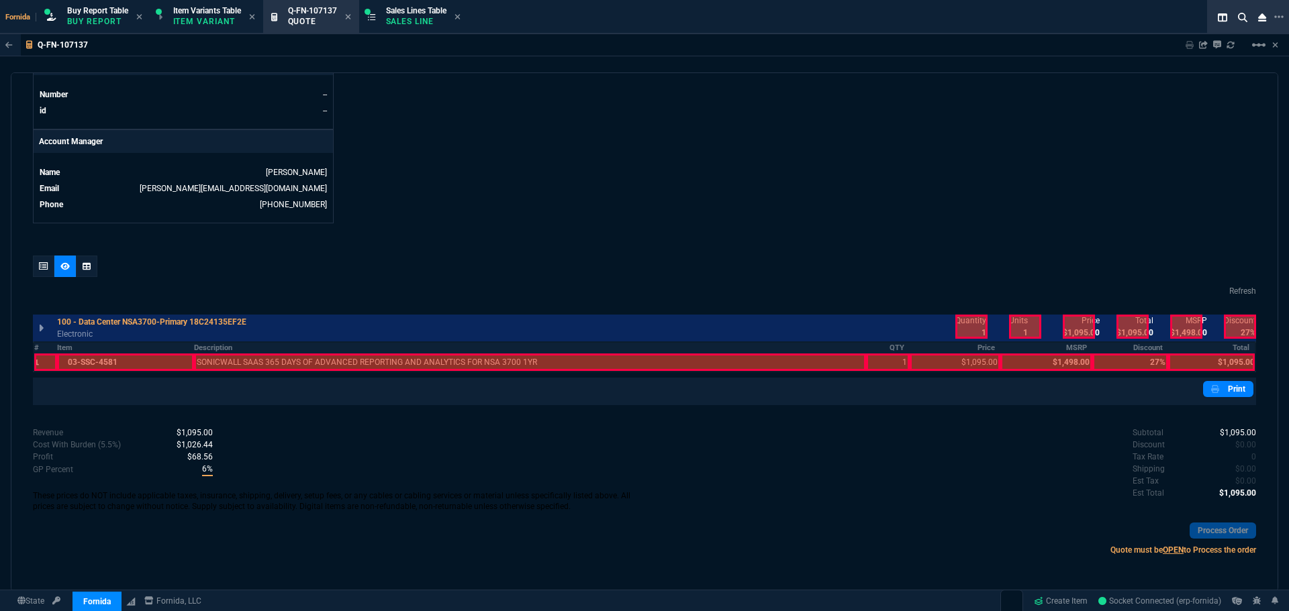
scroll to position [593, 0]
click at [486, 366] on div at bounding box center [530, 362] width 672 height 17
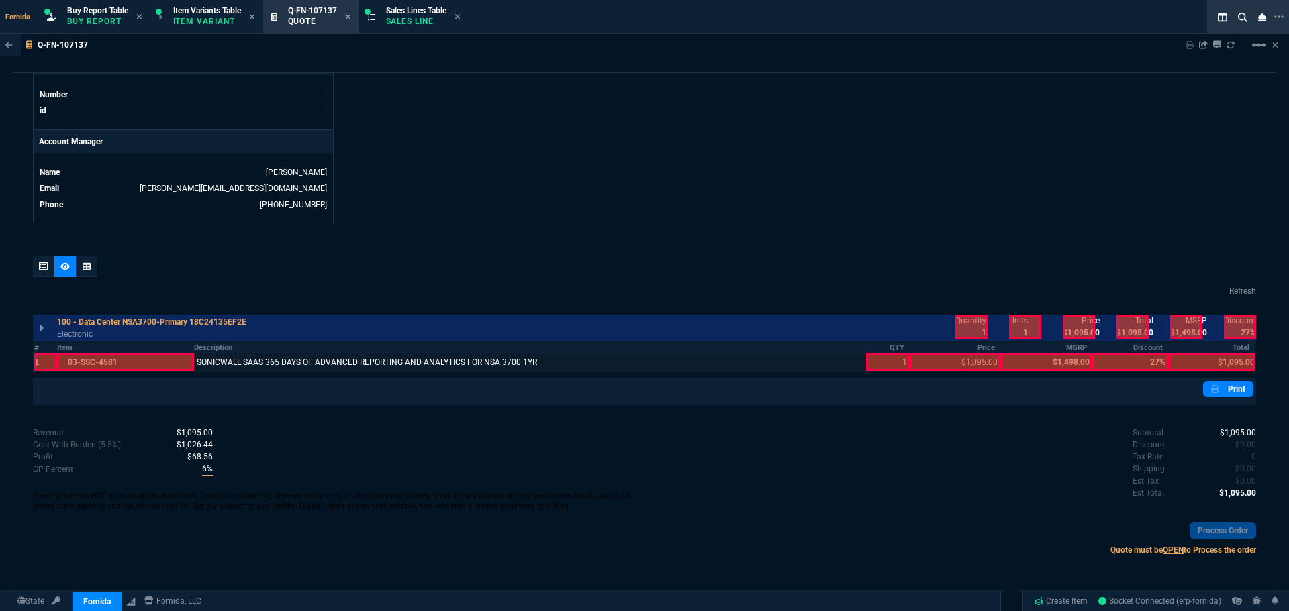
click at [880, 361] on div at bounding box center [888, 362] width 44 height 17
click at [963, 357] on div at bounding box center [954, 362] width 91 height 17
click at [969, 322] on div at bounding box center [971, 327] width 32 height 24
click at [1083, 317] on div at bounding box center [1079, 327] width 32 height 24
click at [1136, 319] on div at bounding box center [1132, 327] width 32 height 24
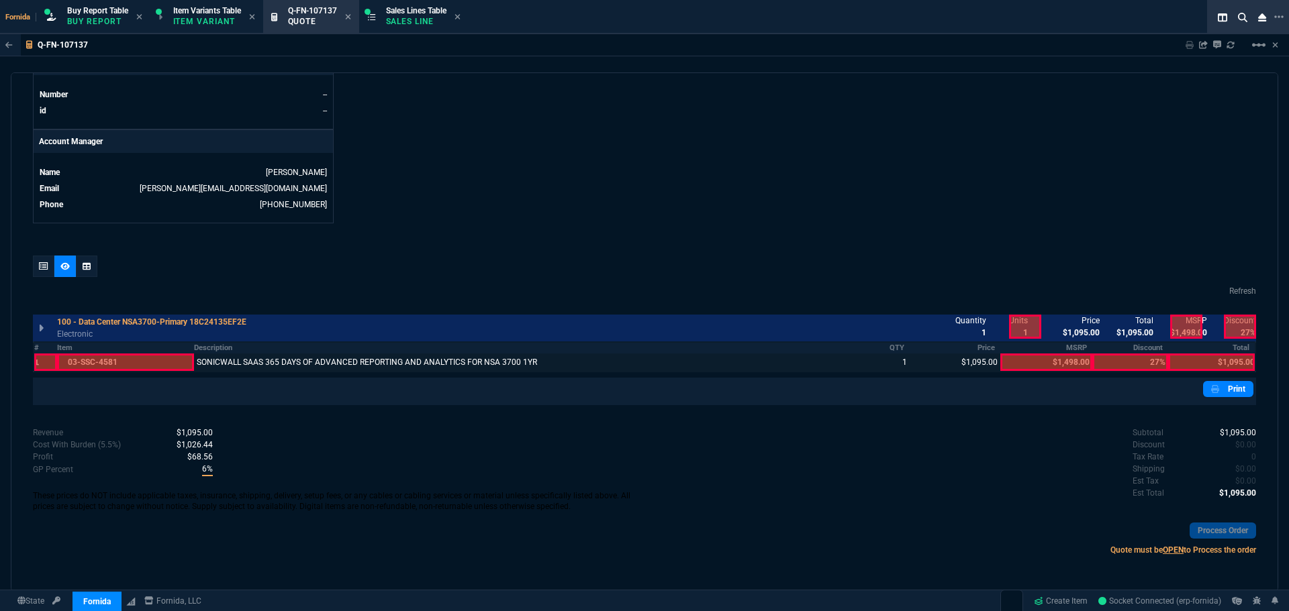
click at [1224, 356] on div at bounding box center [1211, 362] width 87 height 17
click at [1249, 456] on div "quote Q-FN-107137 Cinergy Entertainment draft Fornida, LLC 2609 Technology Dr S…" at bounding box center [644, 332] width 1267 height 520
click at [1251, 457] on span "0" at bounding box center [1253, 456] width 5 height 9
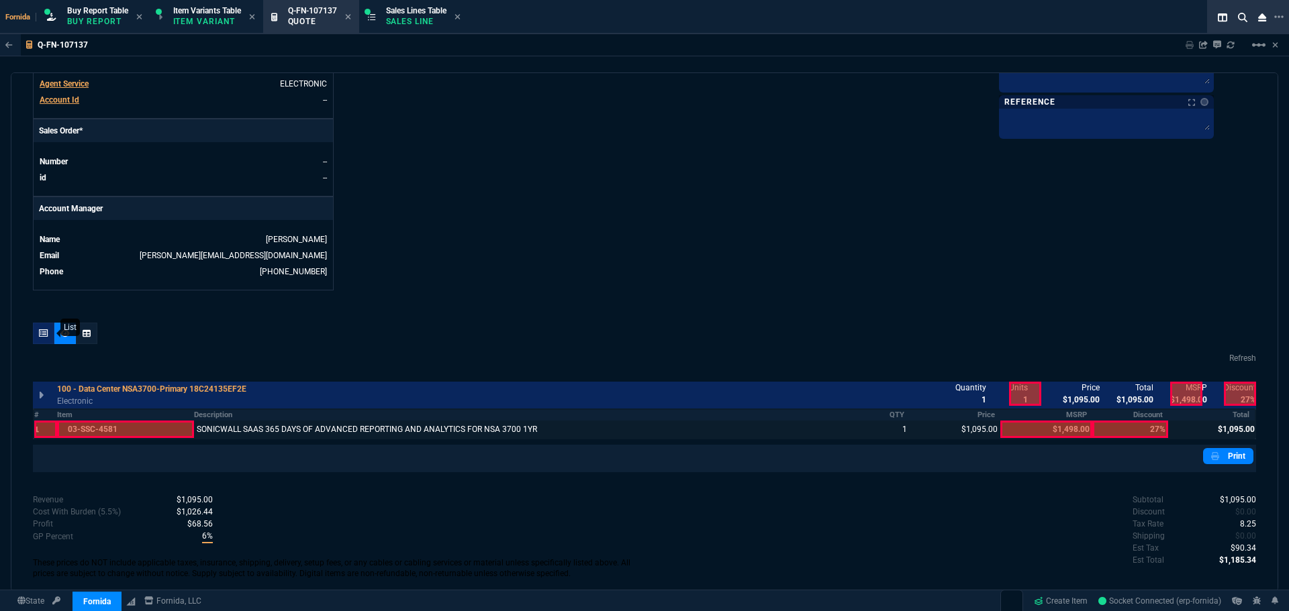
drag, startPoint x: 55, startPoint y: 350, endPoint x: 42, endPoint y: 333, distance: 21.6
click at [54, 348] on div "Refresh 100 - Data Center NSA3700-Primary 18C24135EF2E Electronic Quantity 1 Un…" at bounding box center [644, 398] width 1223 height 150
drag, startPoint x: 42, startPoint y: 333, endPoint x: 66, endPoint y: 317, distance: 29.0
click at [42, 332] on icon at bounding box center [43, 334] width 9 height 8
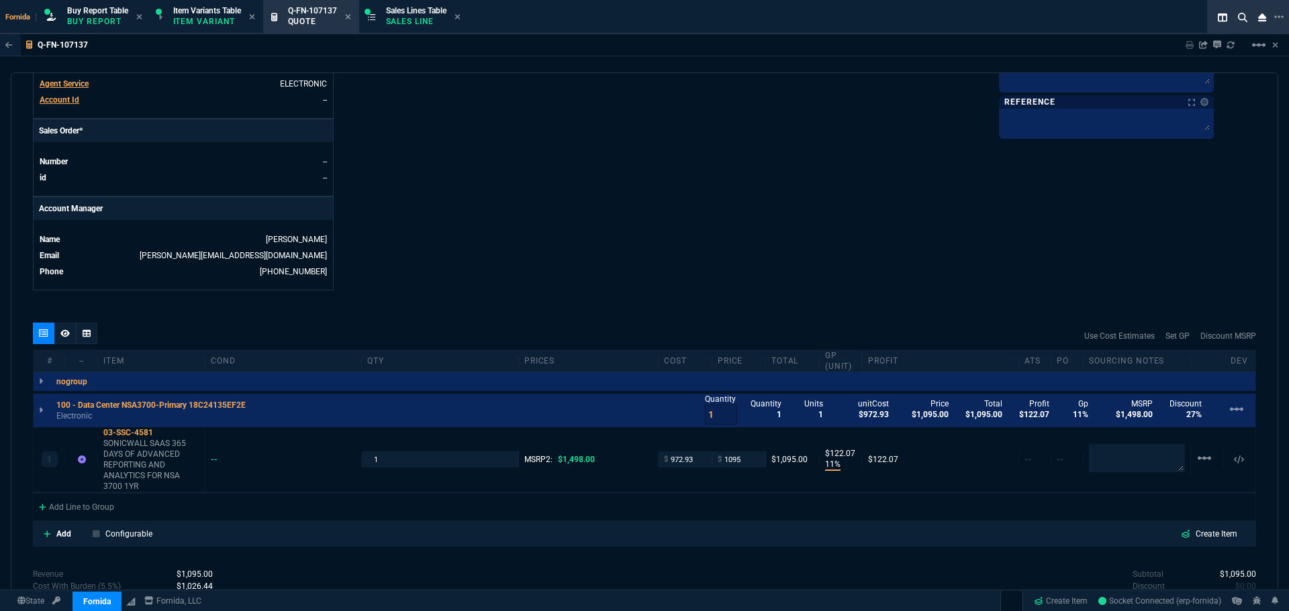
type input "11"
type input "122"
type input "27"
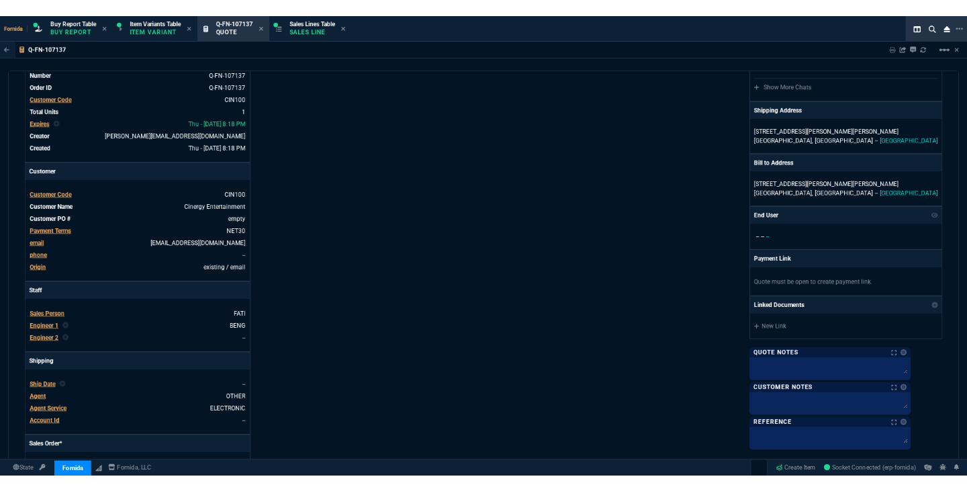
scroll to position [0, 0]
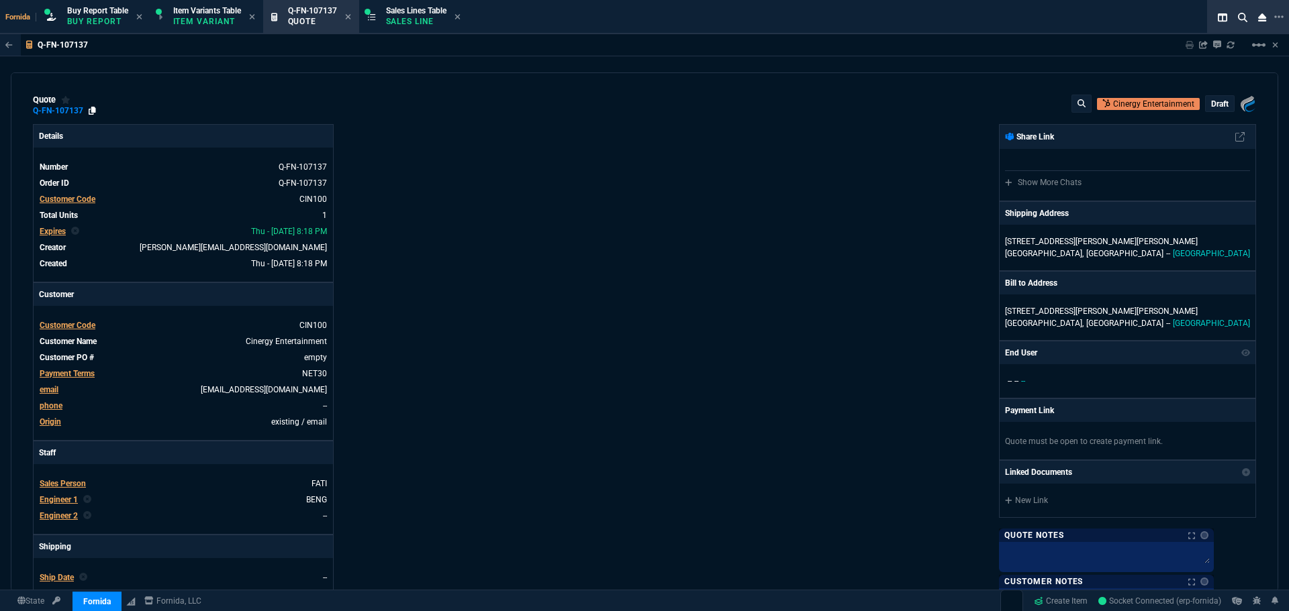
click at [91, 114] on icon at bounding box center [92, 111] width 7 height 8
click at [670, 111] on div "quote Q-FN-107137 Cinergy Entertainment draft Fornida, LLC 2609 Technology Dr S…" at bounding box center [644, 105] width 1223 height 21
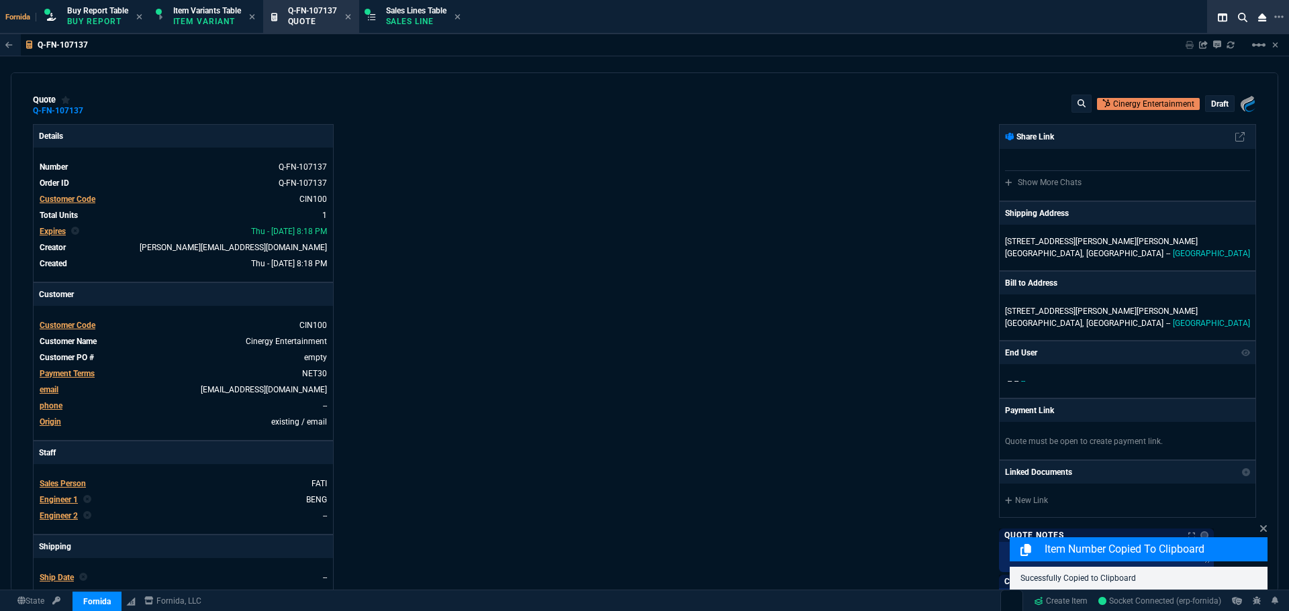
click at [1218, 98] on div "draft" at bounding box center [1219, 103] width 28 height 15
click at [1217, 103] on p "draft" at bounding box center [1219, 104] width 17 height 11
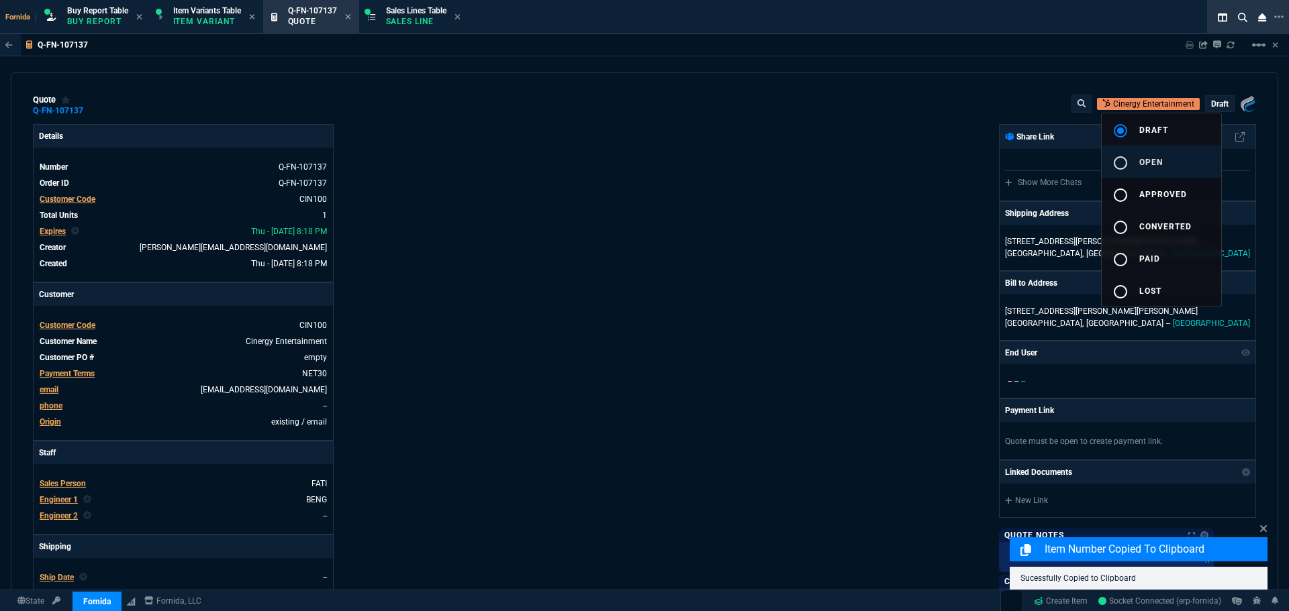
click at [1153, 152] on button "radio_button_unchecked open" at bounding box center [1160, 162] width 119 height 32
drag, startPoint x: 708, startPoint y: 177, endPoint x: 23, endPoint y: 140, distance: 685.7
click at [709, 177] on div at bounding box center [644, 305] width 1289 height 611
type input "11"
type input "122"
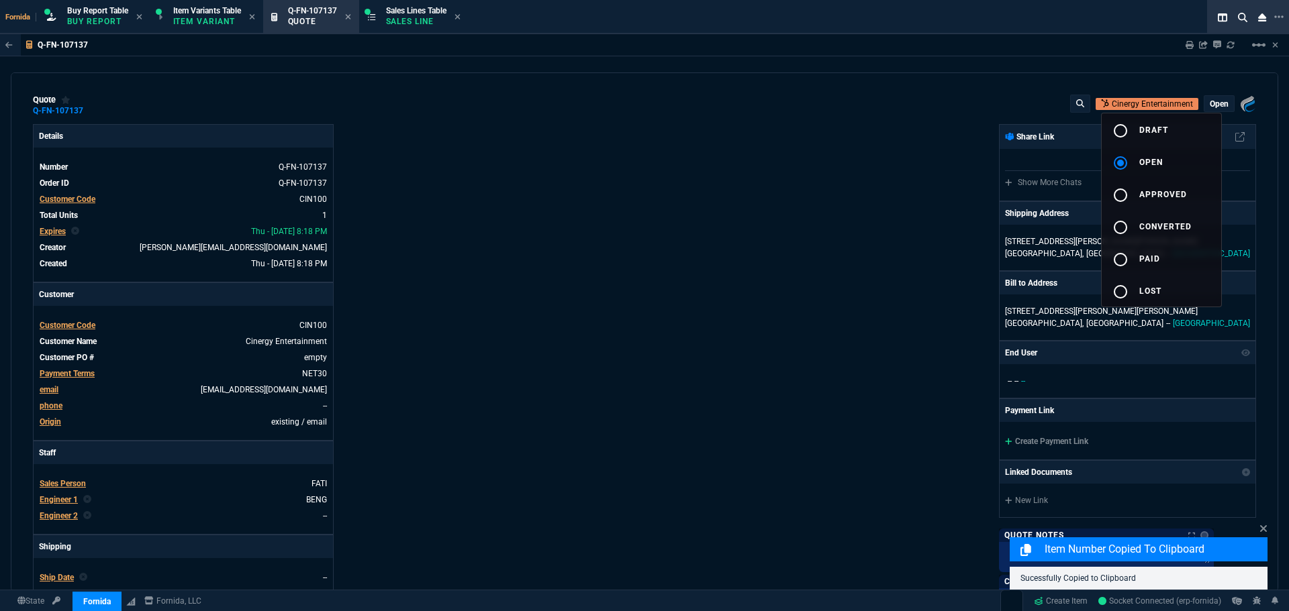
type input "27"
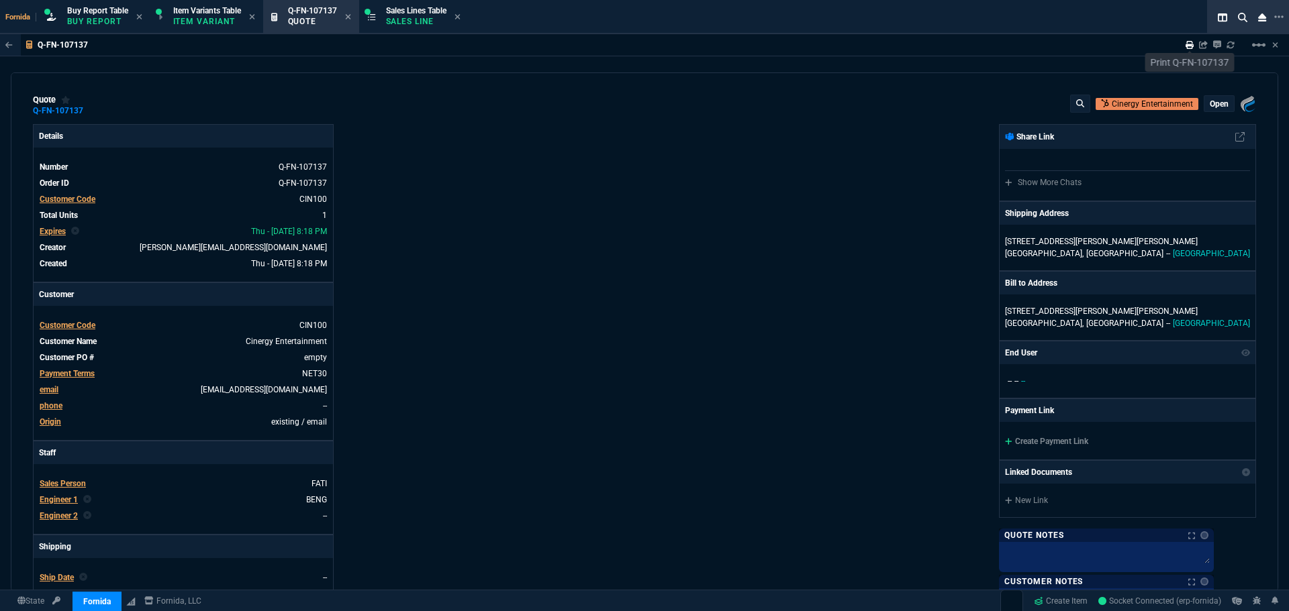
click at [1185, 41] on icon at bounding box center [1189, 45] width 8 height 8
type input "11"
type input "122"
type input "27"
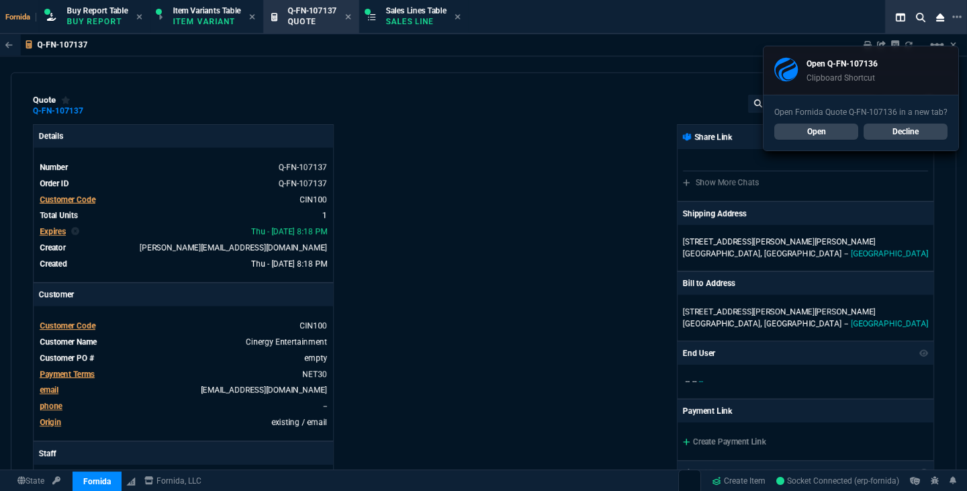
click at [387, 135] on div "Details Number Q-FN-107137 Order ID Q-FN-107137 Customer Code CIN100 Total Unit…" at bounding box center [258, 470] width 450 height 693
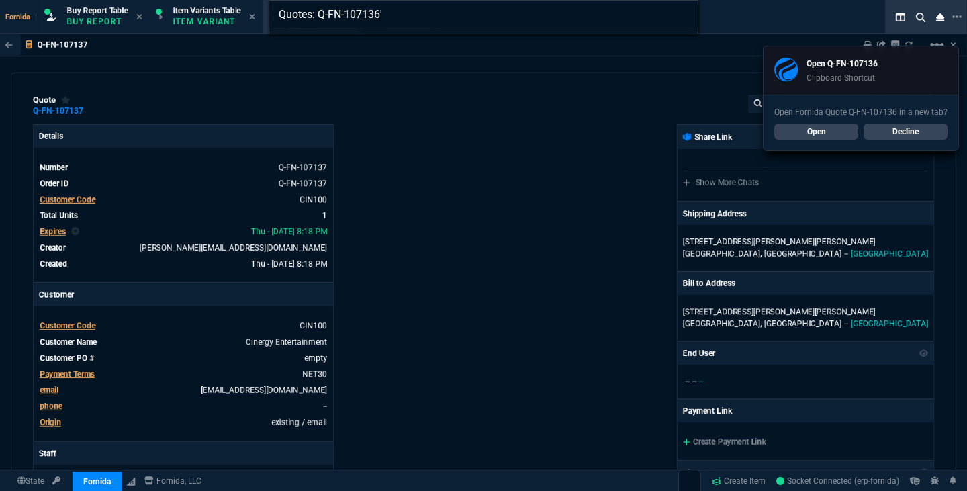
type input "Quotes: Q-FN-107136"
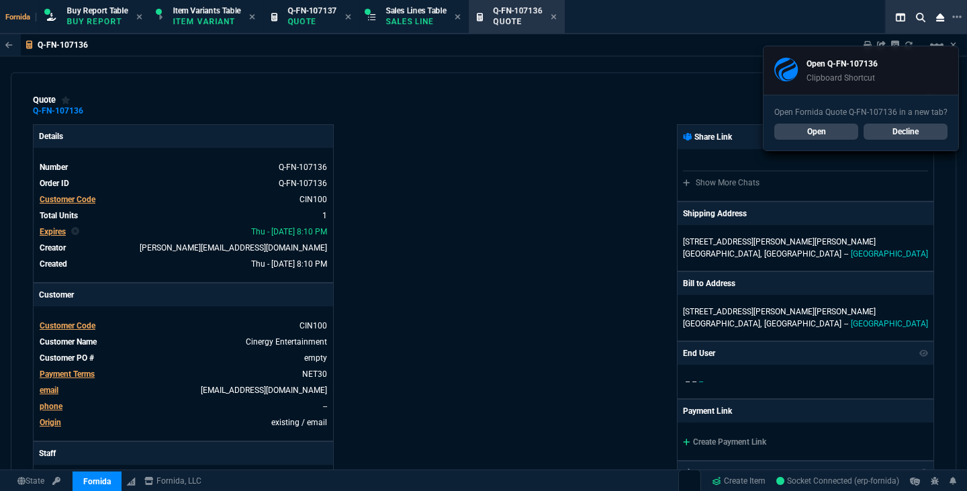
type input "1198"
type input "100"
type input "825"
type input "31"
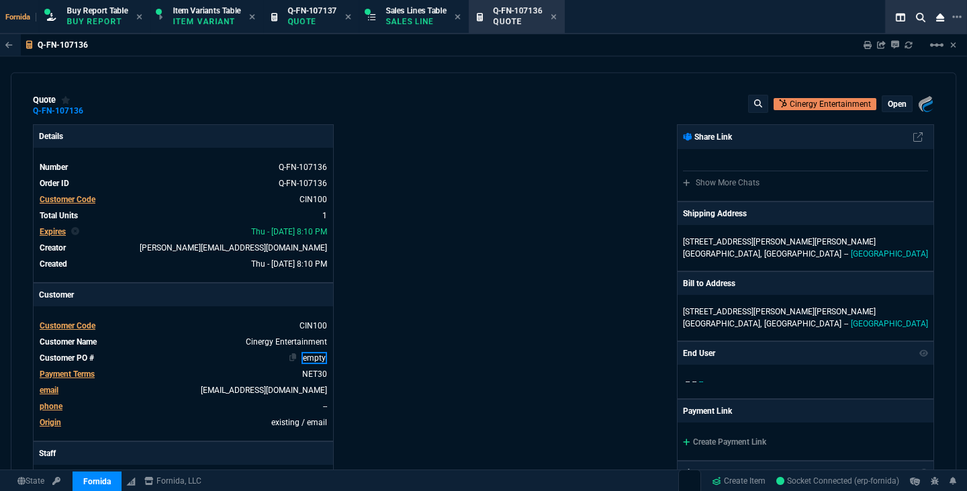
click at [315, 358] on link "empty" at bounding box center [314, 358] width 26 height 12
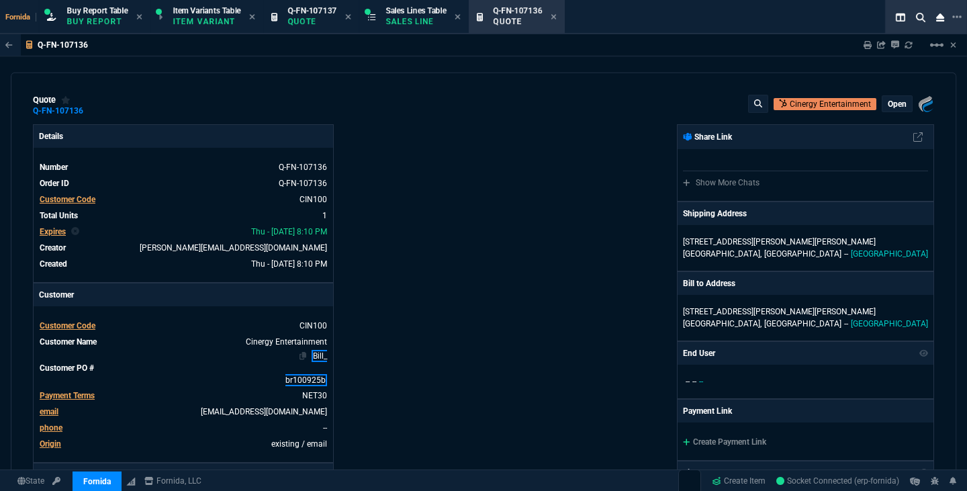
click at [324, 377] on link "Bill_ br100925b" at bounding box center [306, 368] width 42 height 36
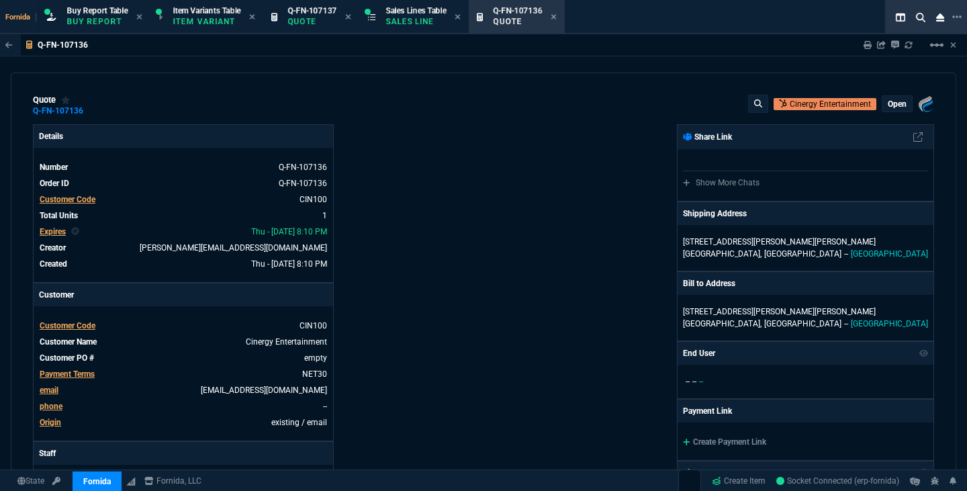
click at [164, 268] on td "Thu - 10/9/25, 8:10 PM" at bounding box center [199, 263] width 255 height 13
click at [307, 362] on link "empty" at bounding box center [314, 358] width 26 height 12
click at [546, 225] on div "Fornida, LLC 2609 Technology Dr Suite 300 Plano, TX 75074 Share Link Show More …" at bounding box center [708, 470] width 450 height 693
click at [887, 101] on p "open" at bounding box center [896, 104] width 19 height 11
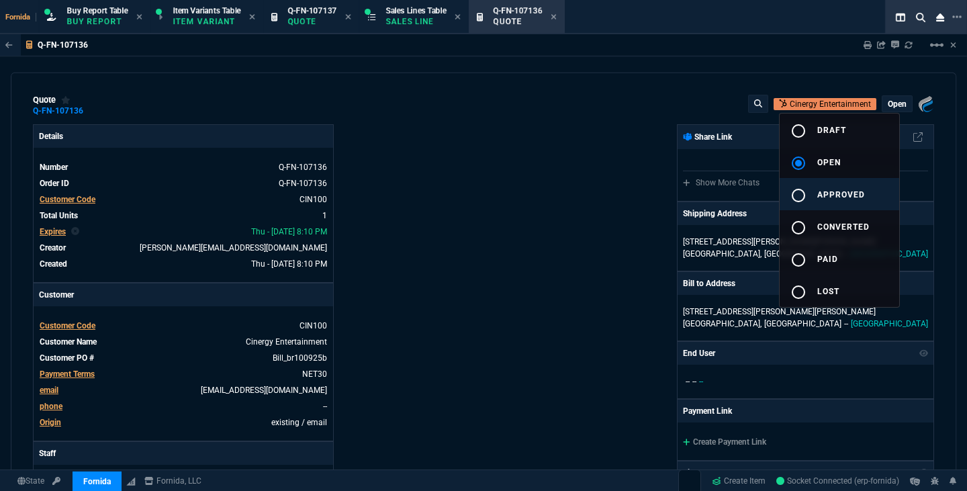
click at [845, 188] on button "radio_button_unchecked approved" at bounding box center [838, 194] width 119 height 32
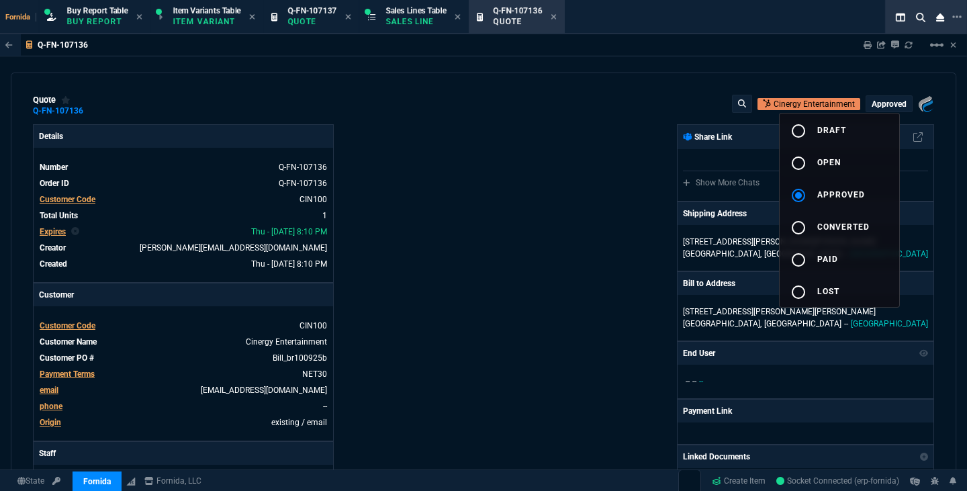
type input "100"
type input "825"
type input "31"
click at [522, 489] on div at bounding box center [483, 245] width 967 height 491
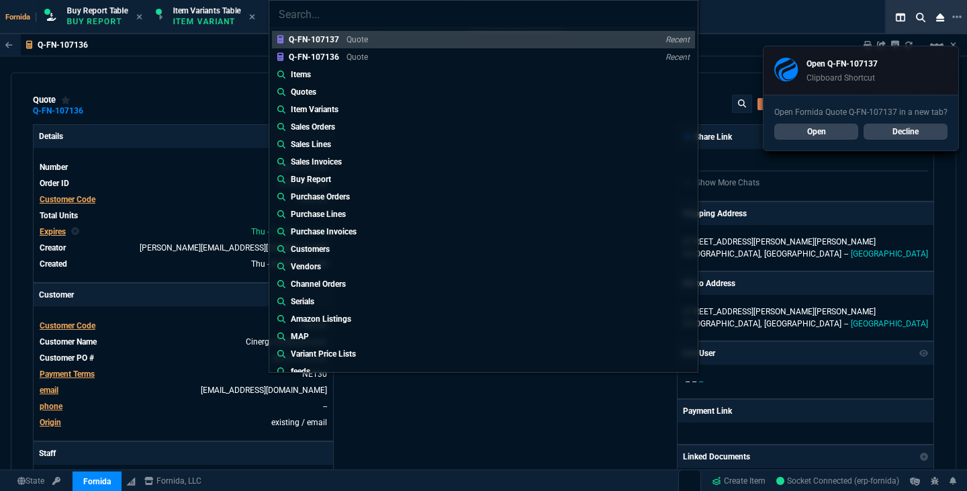
type input "Quotes: Q-FN-107137*"
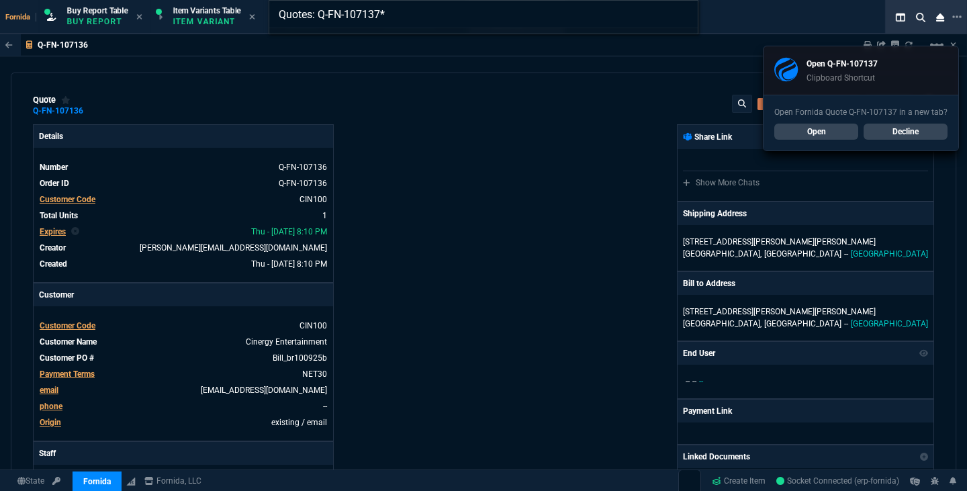
type input "Quotes: Q-FN-107137"
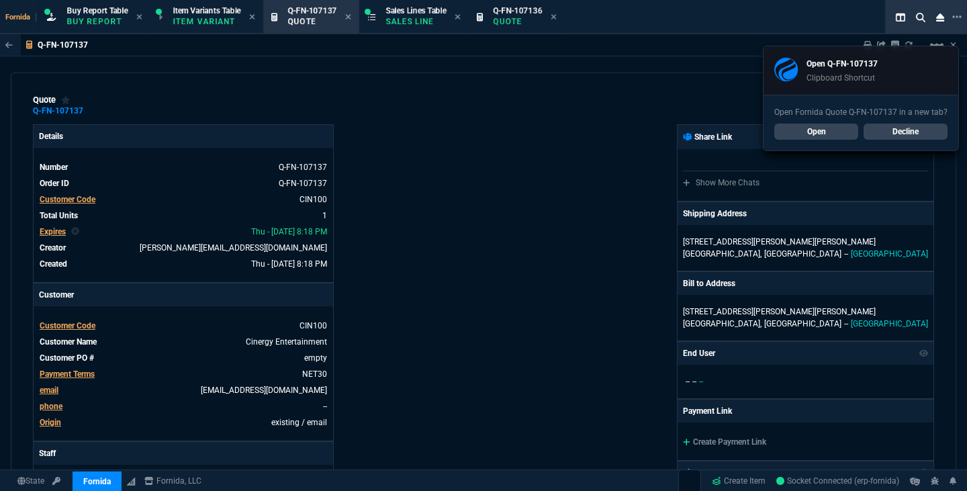
type input "11"
type input "122"
type input "27"
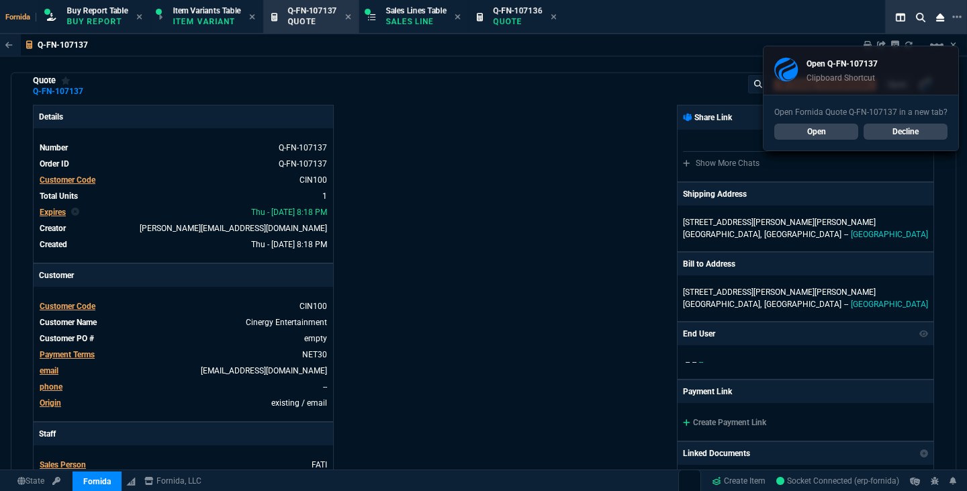
scroll to position [20, 0]
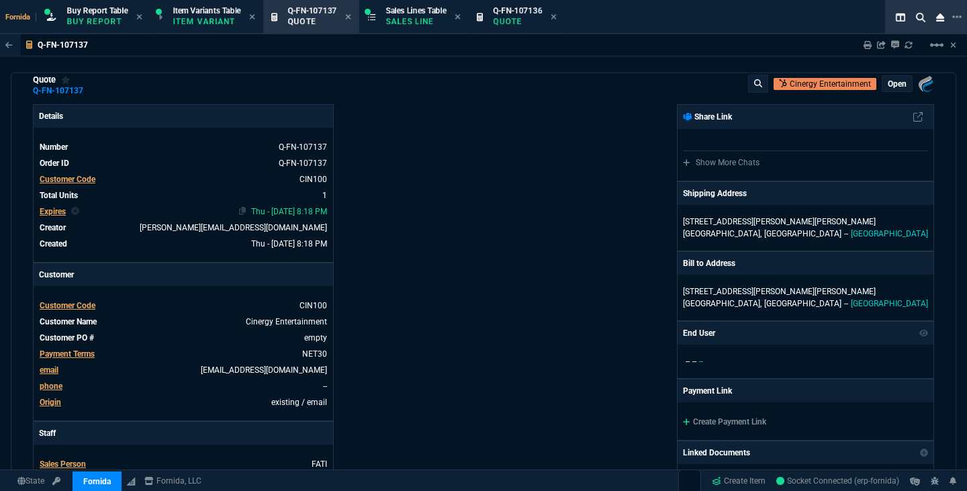
click at [214, 213] on td "Thu - 10/23/25, 8:18 PM" at bounding box center [206, 211] width 243 height 13
click at [312, 338] on link "empty" at bounding box center [314, 338] width 26 height 12
click at [895, 88] on p "open" at bounding box center [896, 84] width 19 height 11
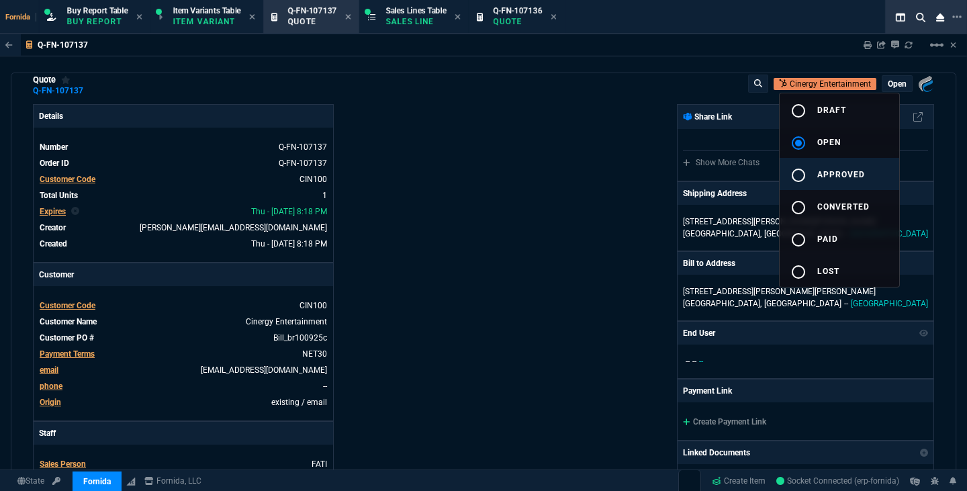
click at [817, 181] on button "radio_button_unchecked approved" at bounding box center [838, 174] width 119 height 32
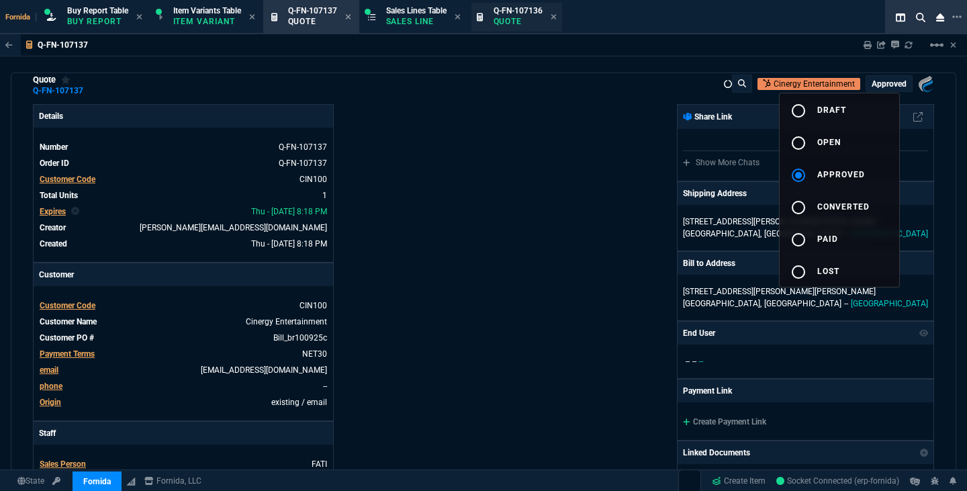
click at [473, 170] on div at bounding box center [483, 245] width 967 height 491
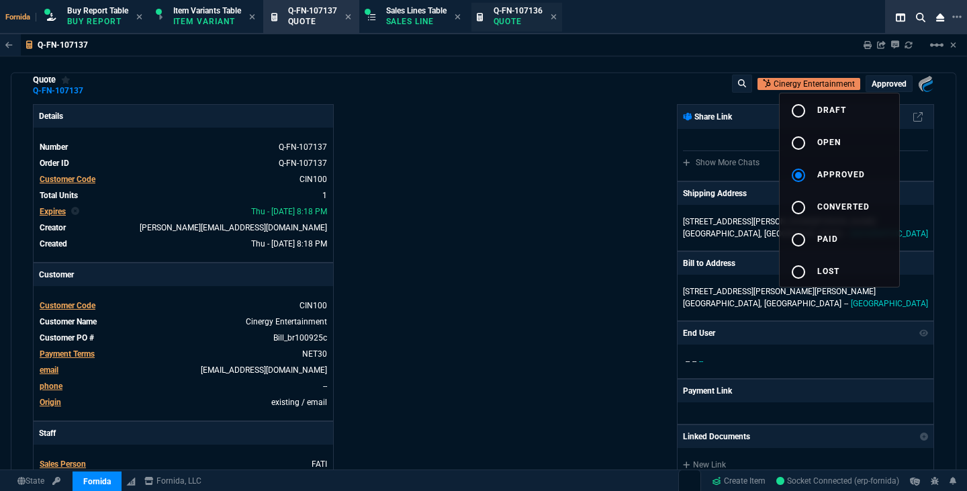
type input "11"
type input "122"
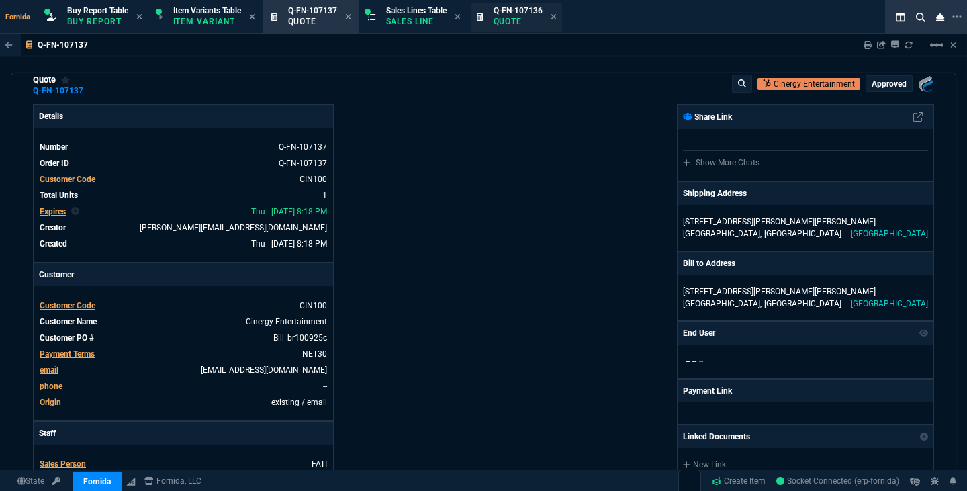
type input "27"
click at [556, 17] on icon at bounding box center [553, 17] width 6 height 8
click at [417, 27] on div "Sales Lines Table Sales Line" at bounding box center [416, 16] width 60 height 23
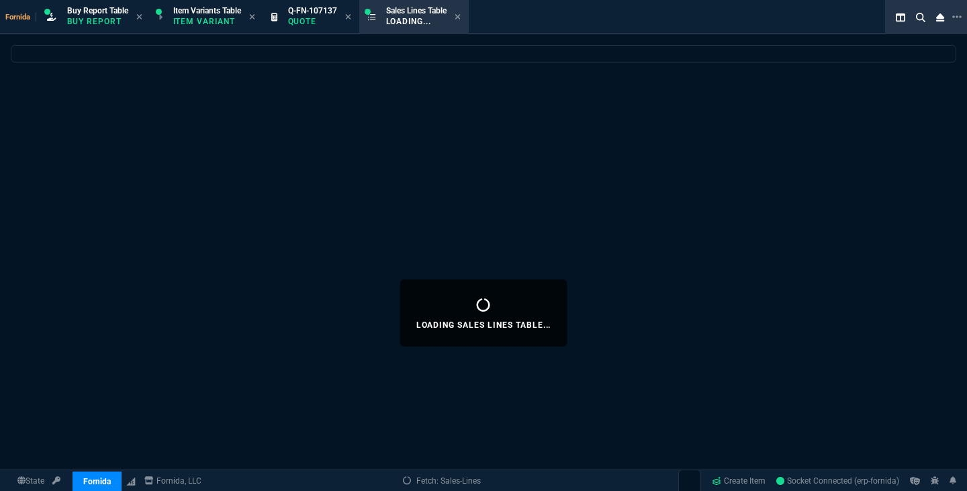
click at [354, 17] on div "Q-FN-107137 Quote" at bounding box center [311, 17] width 91 height 29
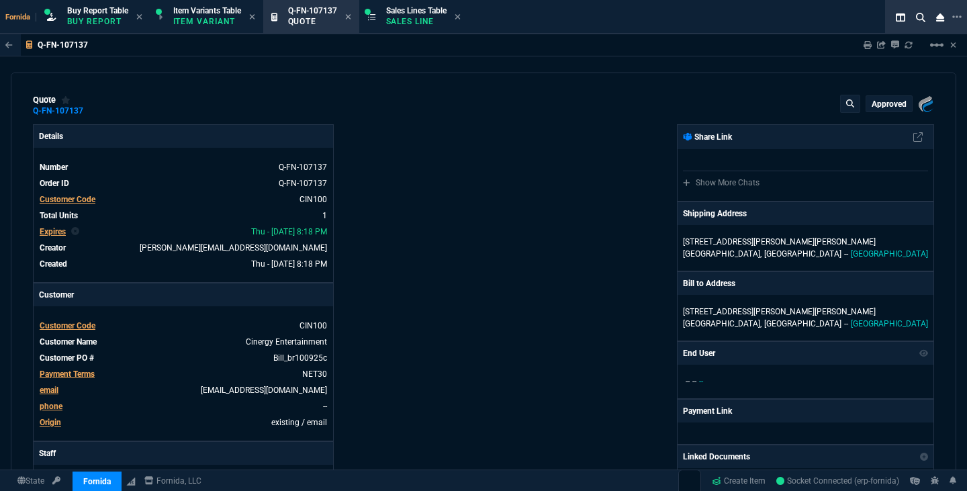
type input "11"
type input "122"
type input "27"
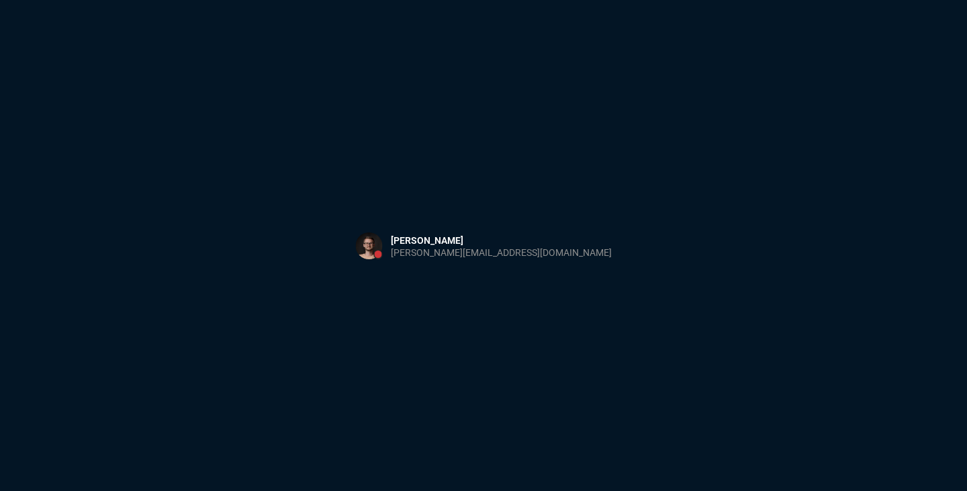
click at [393, 172] on div "Sign in with Microsoft" at bounding box center [483, 245] width 967 height 491
click at [572, 0] on html at bounding box center [483, 0] width 967 height 0
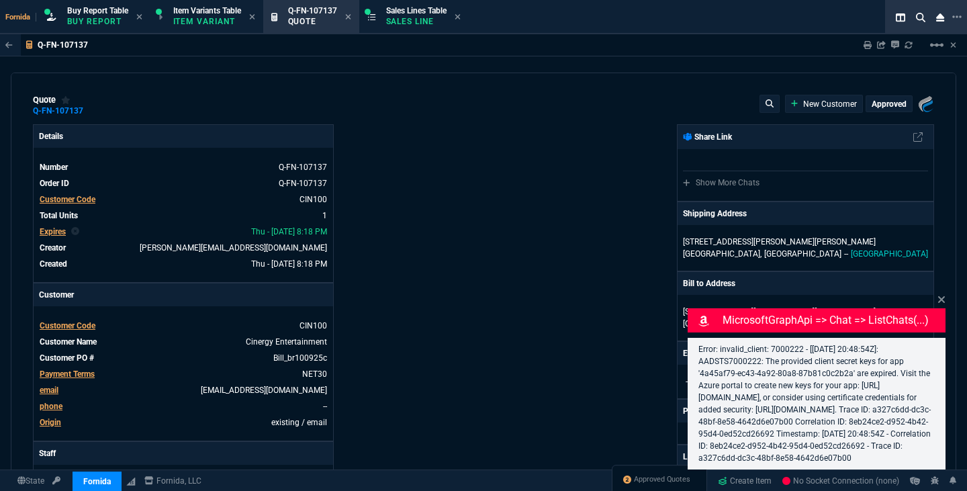
select select "1: BROV"
type input "11"
type input "122"
type input "27"
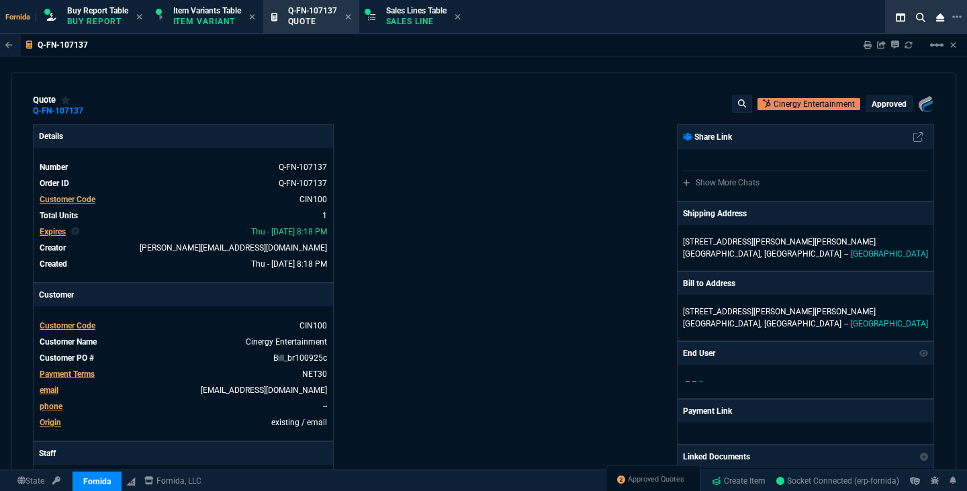
click at [368, 358] on div "Details Number Q-FN-107137 Order ID Q-FN-107137 Customer Code CIN100 Total Unit…" at bounding box center [258, 470] width 450 height 693
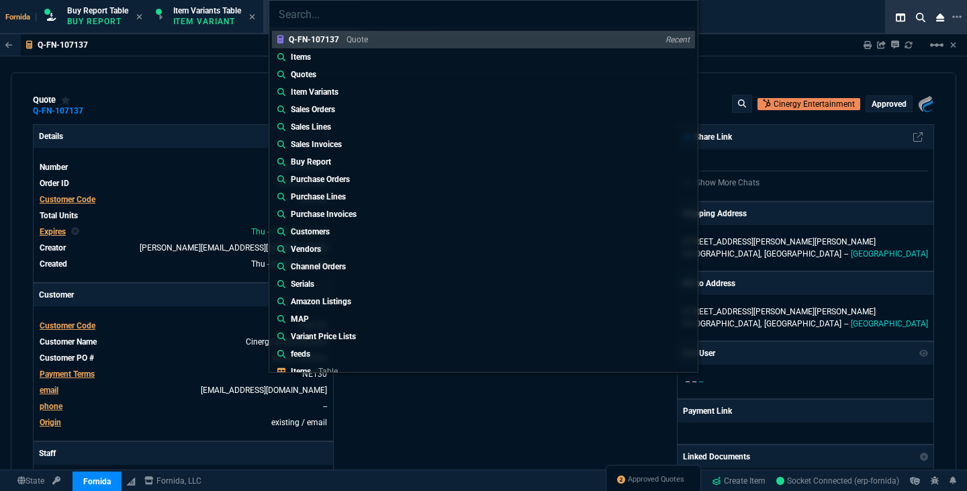
type input "Quotes: Q-FN-107134"
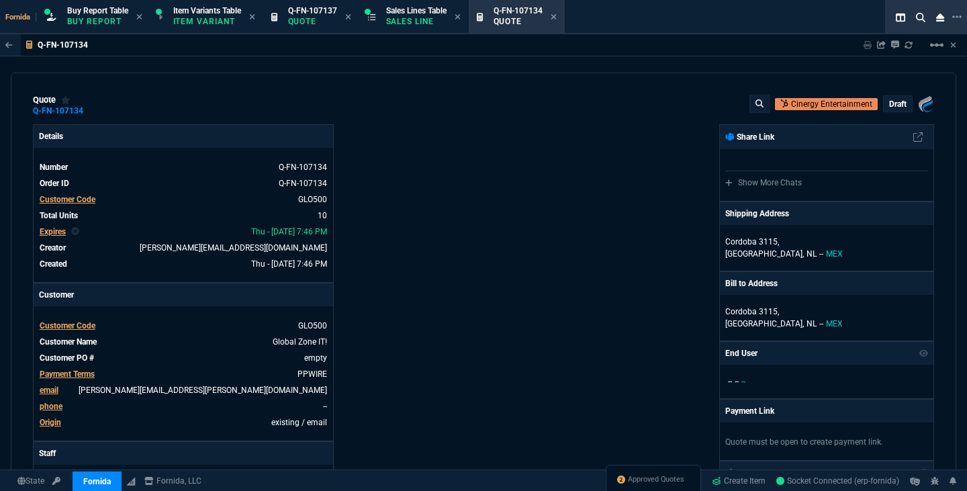
type input "13"
type input "395"
type input "67"
type input "40"
type input "78"
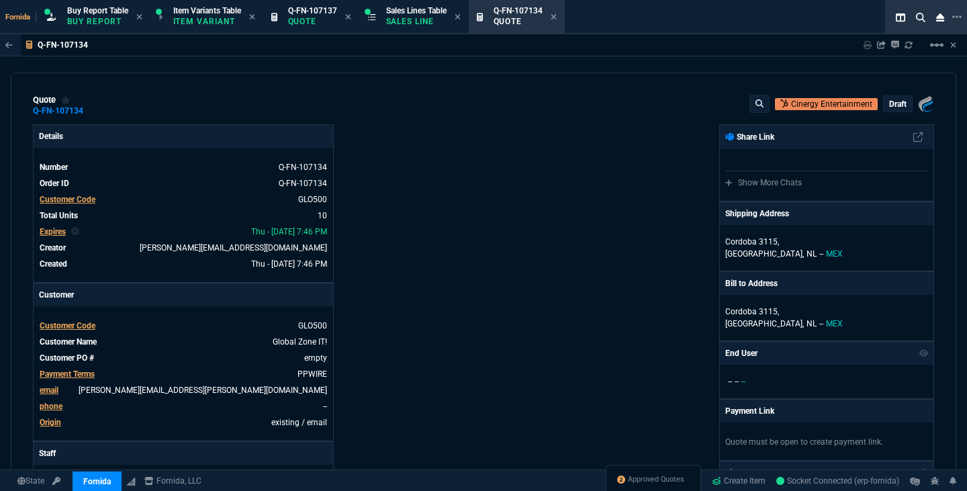
type input "70"
type input "78"
type input "195"
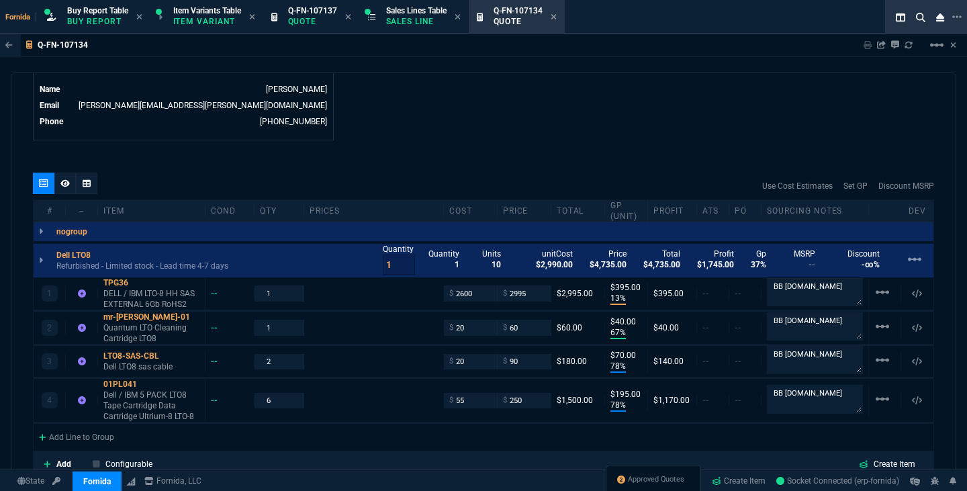
scroll to position [679, 0]
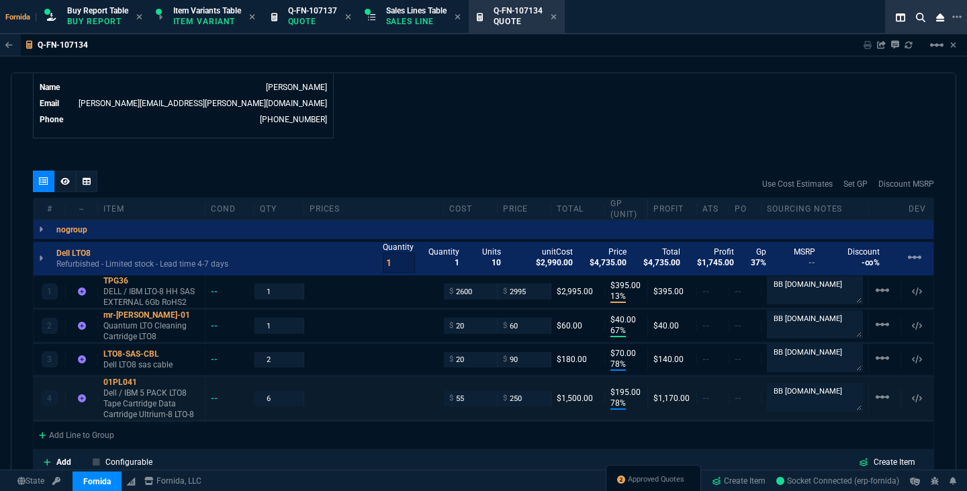
click at [473, 389] on div "4 01PL041 Dell / IBM 5 PACK LTO8 Tape Cartridge Data Cartridge Ultrium-8 LTO-8 …" at bounding box center [483, 399] width 899 height 44
click at [469, 398] on input "55" at bounding box center [470, 398] width 42 height 15
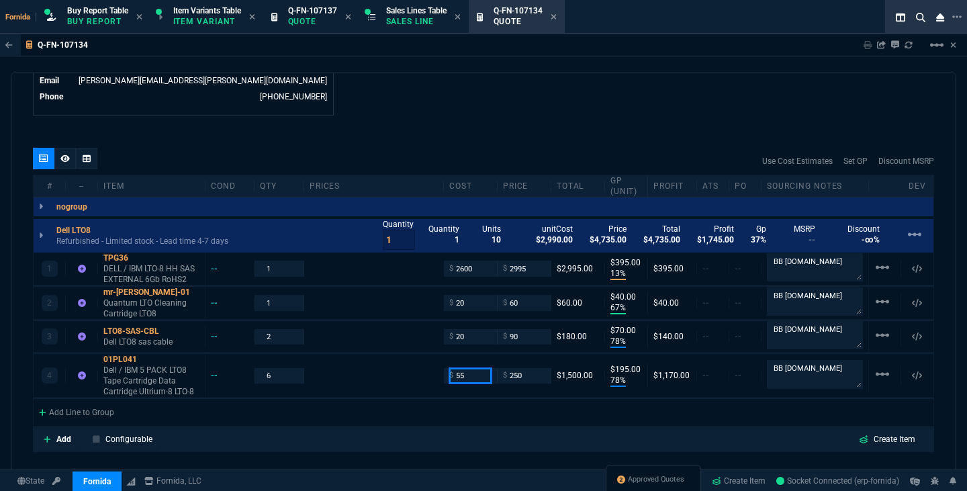
scroll to position [707, 0]
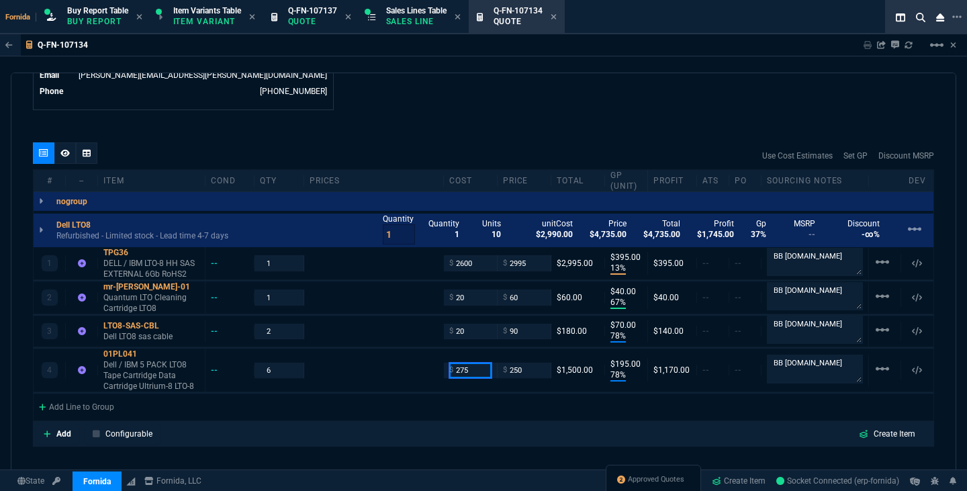
type input "275"
type input "-10"
type input "-25"
type input "345"
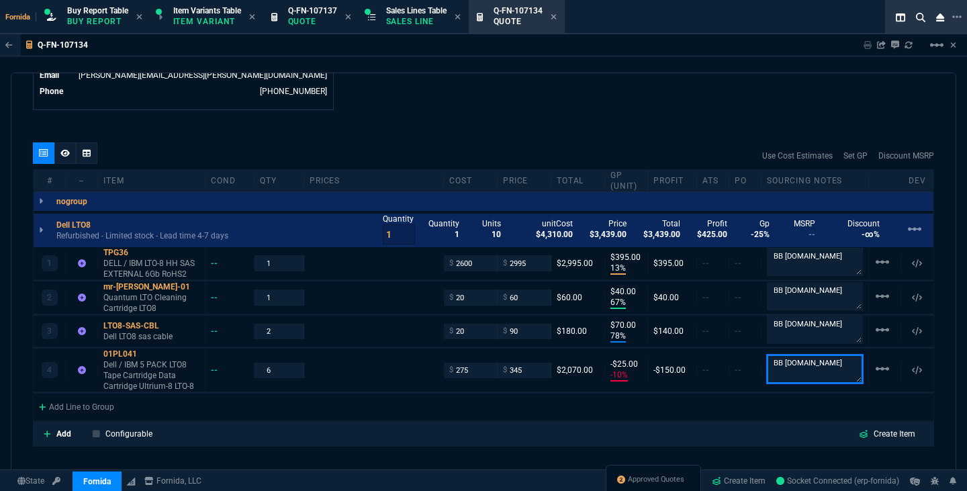
type input "345"
type input "20"
type input "70"
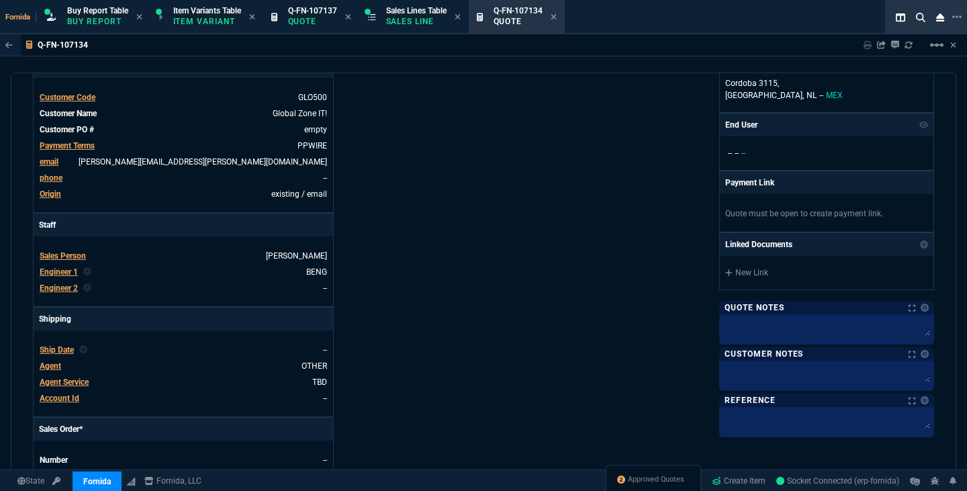
scroll to position [0, 0]
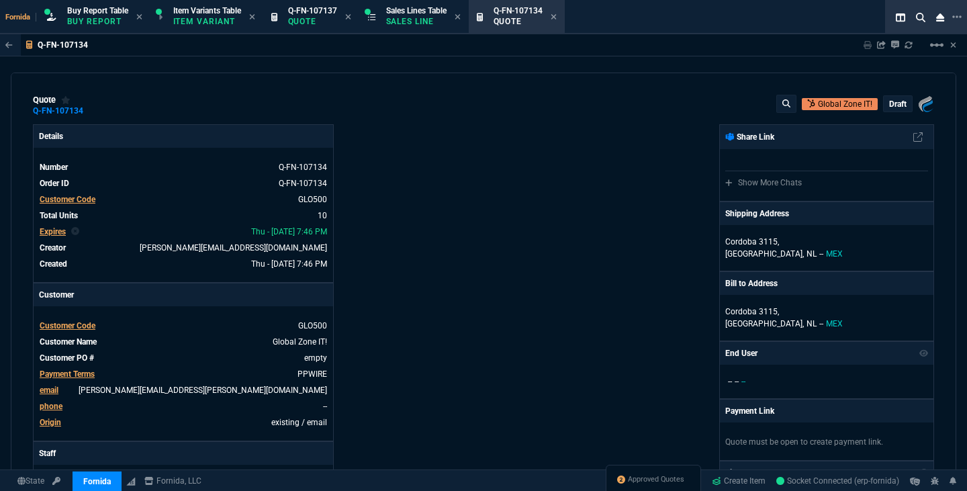
click at [897, 103] on p "draft" at bounding box center [897, 104] width 17 height 11
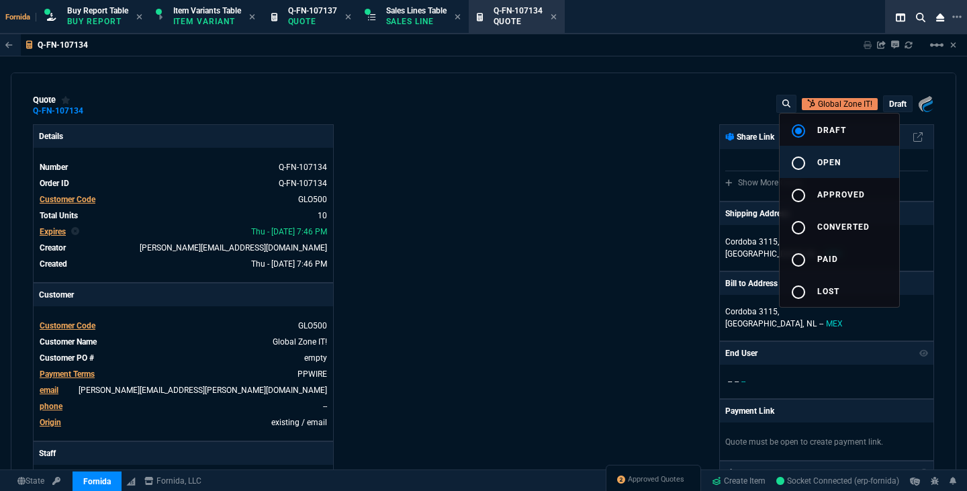
click at [854, 160] on button "radio_button_unchecked open" at bounding box center [838, 162] width 119 height 32
click at [591, 146] on div at bounding box center [483, 245] width 967 height 491
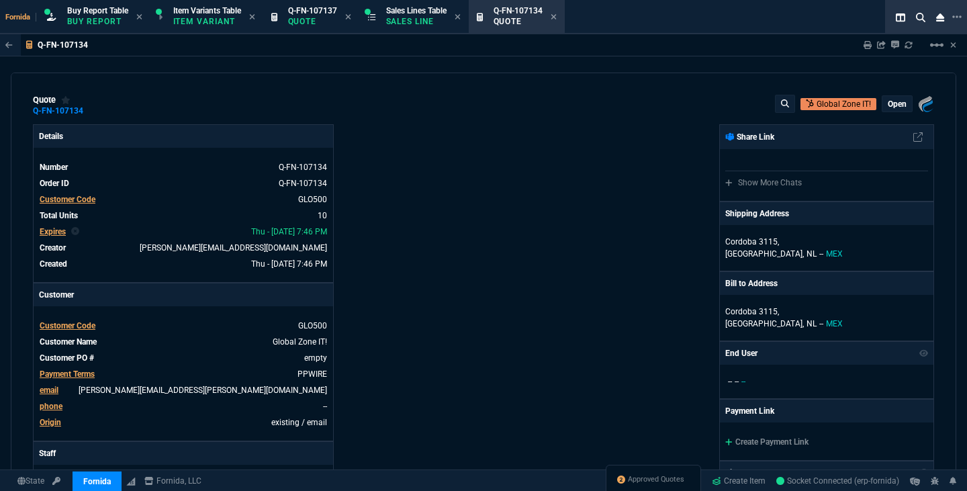
type input "13"
type input "395"
type input "67"
type input "40"
type input "78"
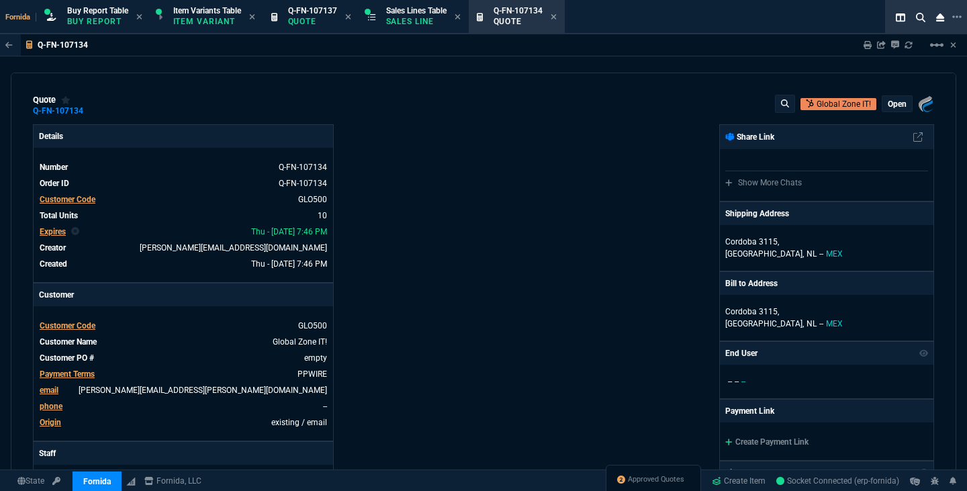
type input "70"
type input "20"
type input "70"
click at [556, 20] on icon at bounding box center [553, 17] width 6 height 8
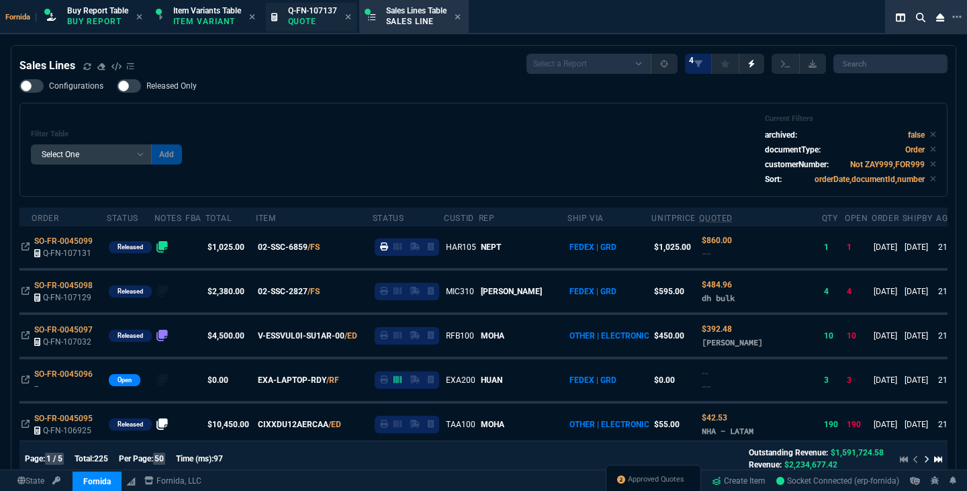
click at [354, 20] on div "Q-FN-107137 Quote" at bounding box center [311, 17] width 91 height 29
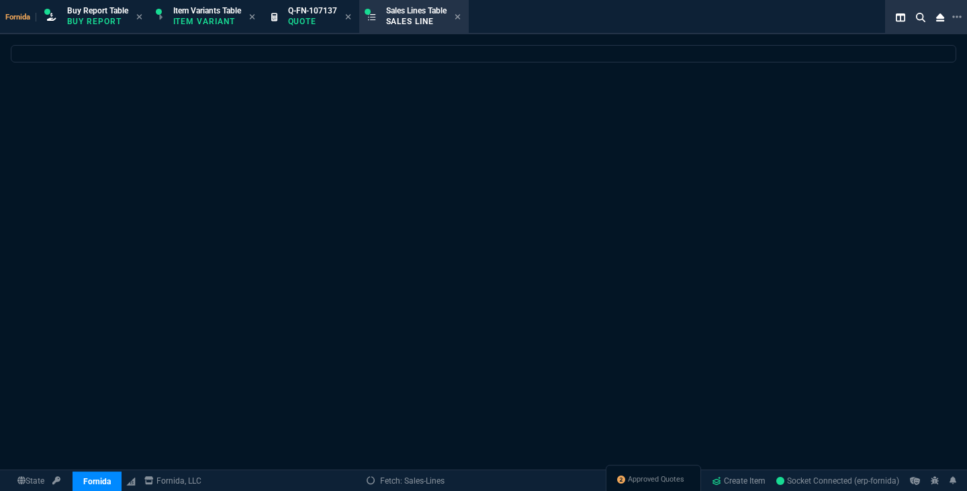
select select
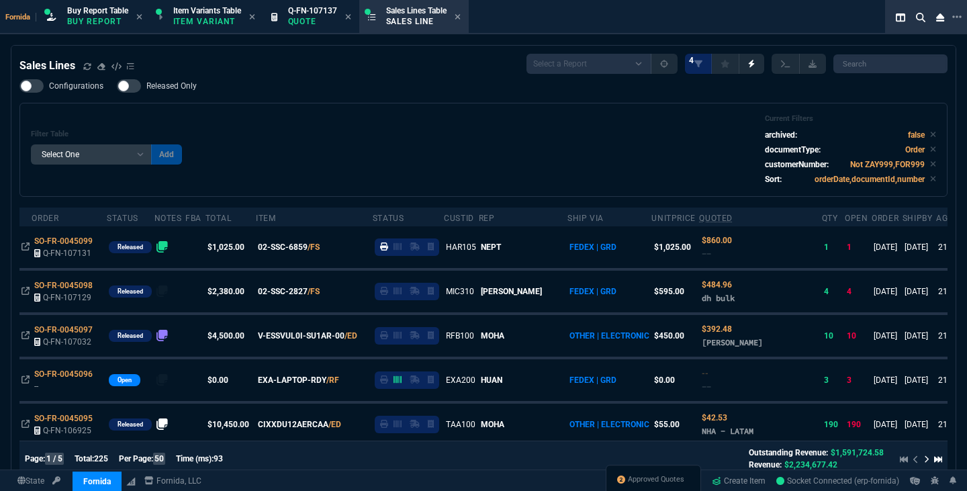
click at [631, 475] on span "Approved Quotes" at bounding box center [656, 479] width 56 height 11
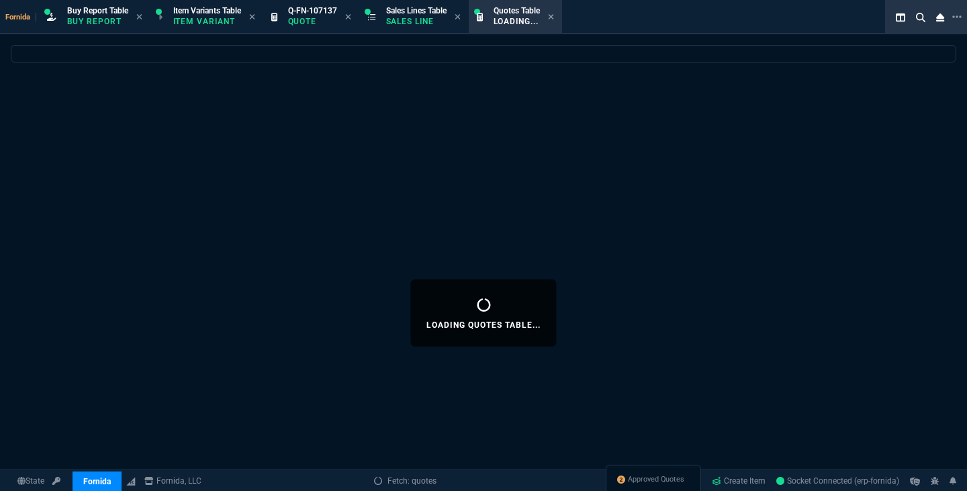
select select
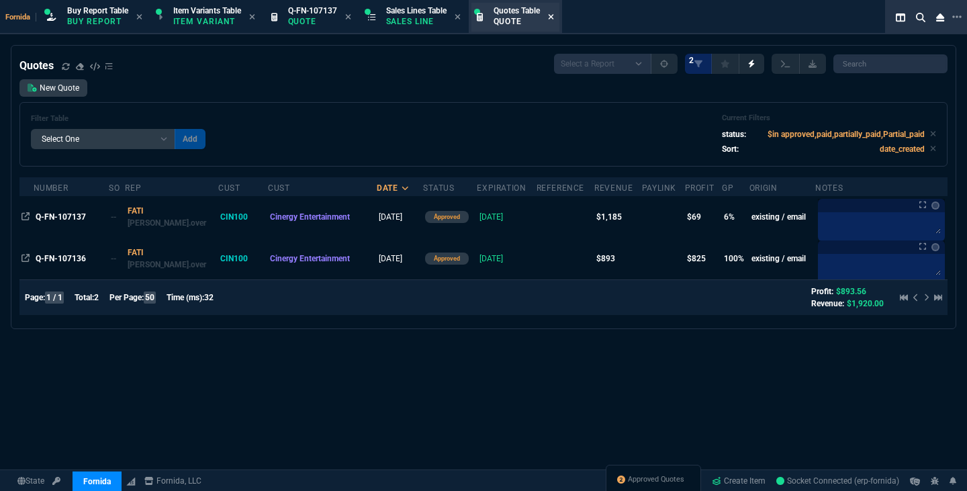
click at [554, 20] on icon at bounding box center [551, 17] width 6 height 8
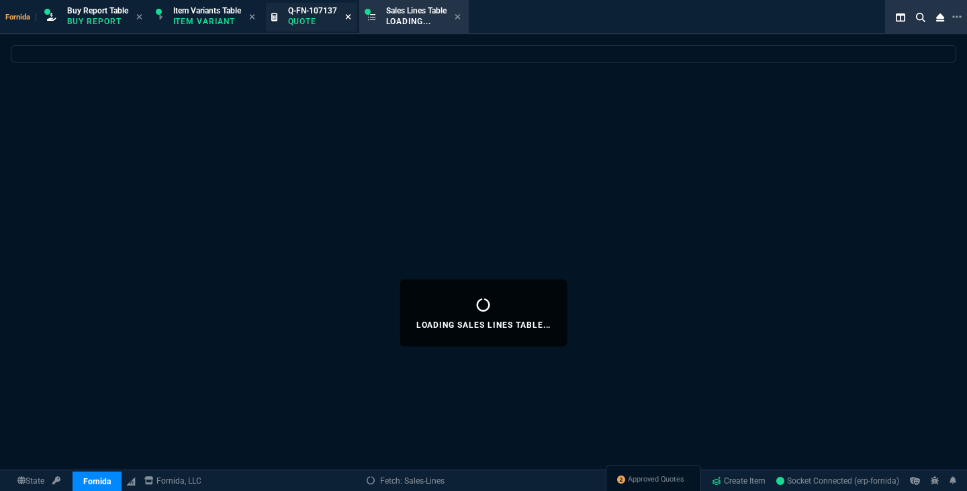
select select
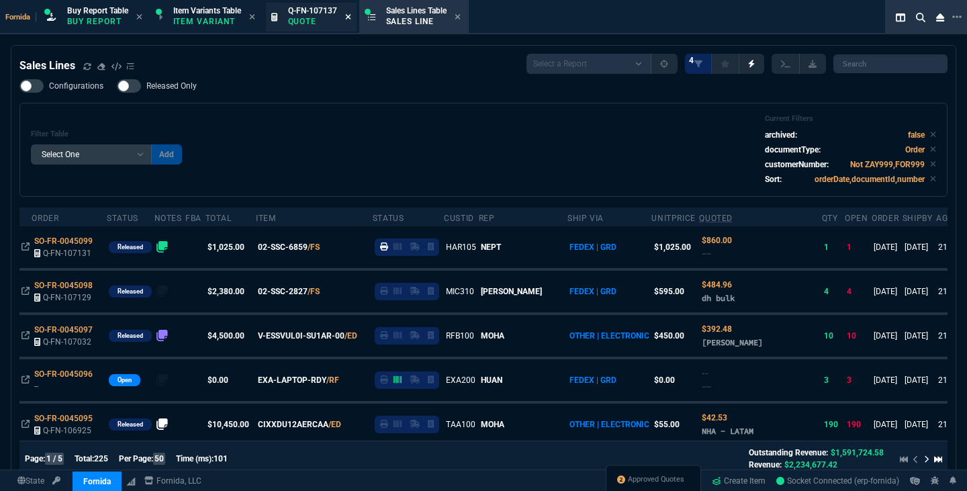
click at [350, 19] on icon at bounding box center [348, 17] width 6 height 8
click at [360, 102] on div "Configurations Released Only Filter Table Select One Add Filter () Age () ATS (…" at bounding box center [483, 137] width 928 height 117
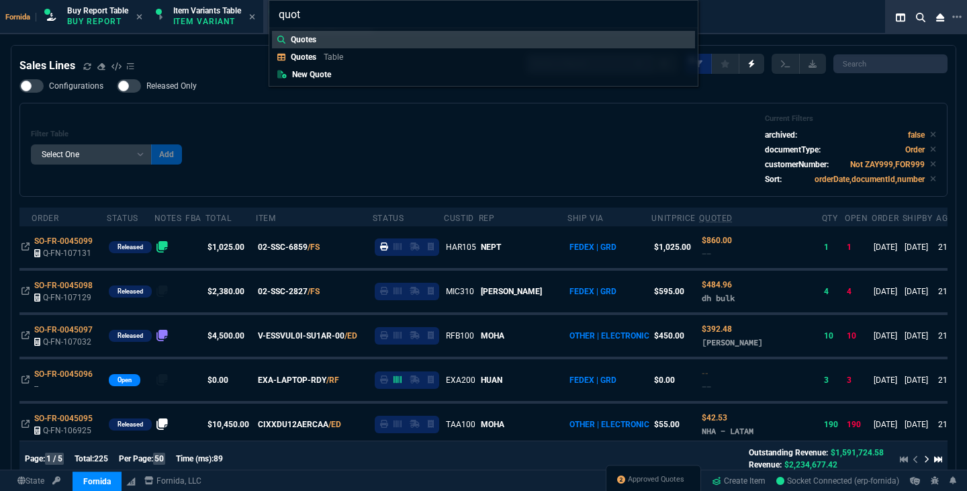
type input "quote"
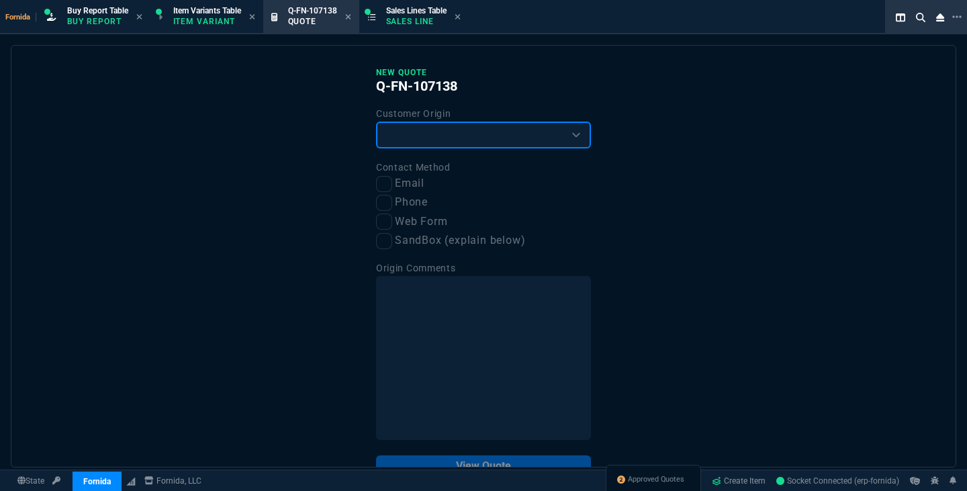
click at [447, 148] on select "Existing Customer Amazon Lead (first order) Website Lead (first order) Called (…" at bounding box center [483, 134] width 215 height 27
select select "existing"
click at [376, 122] on select "Existing Customer Amazon Lead (first order) Website Lead (first order) Called (…" at bounding box center [483, 134] width 215 height 27
click at [384, 180] on input "Email" at bounding box center [384, 184] width 16 height 16
checkbox input "true"
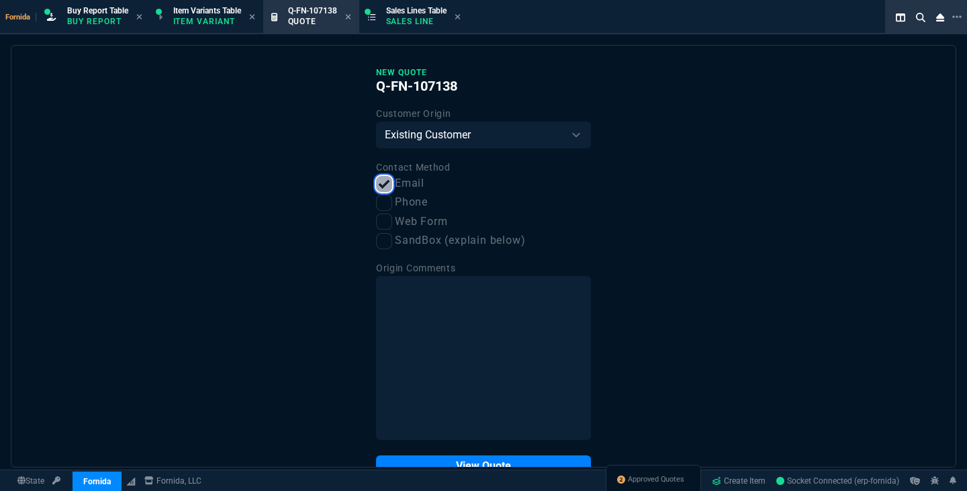
scroll to position [38, 0]
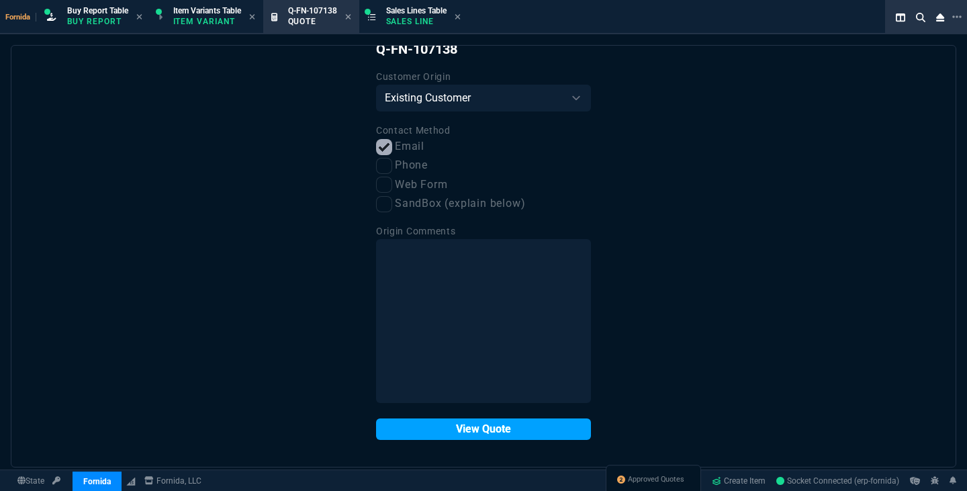
click at [477, 426] on button "View Quote" at bounding box center [483, 428] width 215 height 21
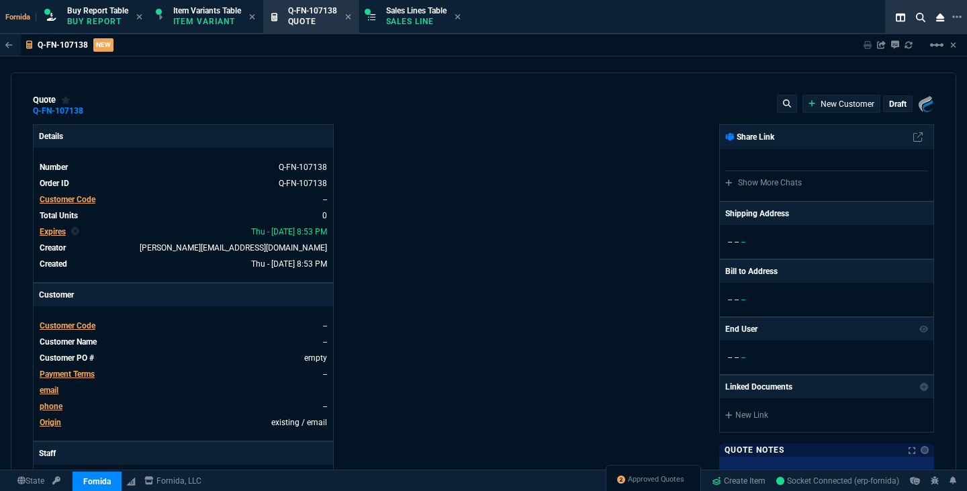
click at [83, 203] on span "Customer Code" at bounding box center [68, 199] width 56 height 9
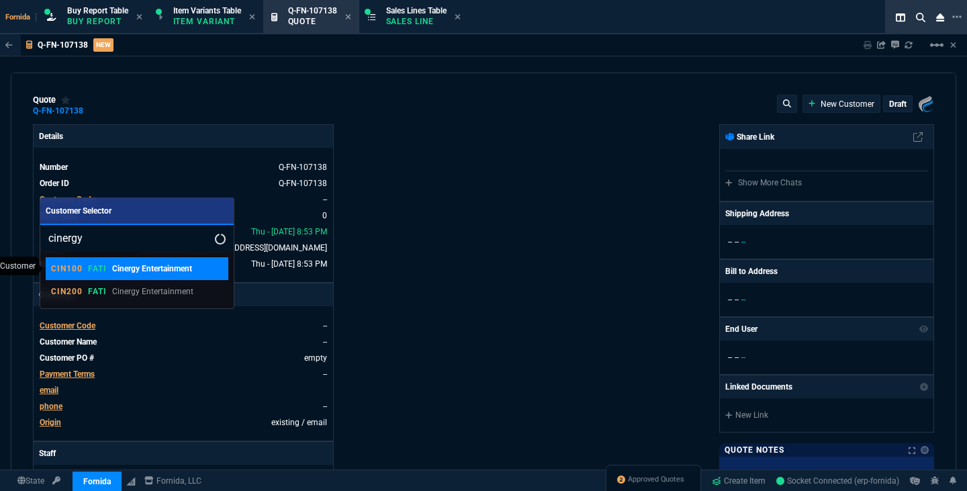
type input "cinergy"
click at [114, 266] on p "Cinergy Entertainment" at bounding box center [152, 268] width 80 height 12
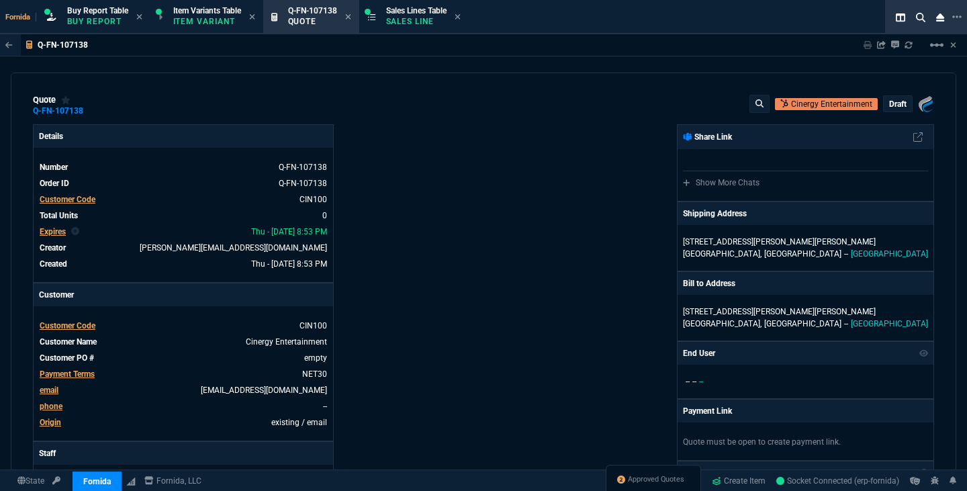
scroll to position [221, 0]
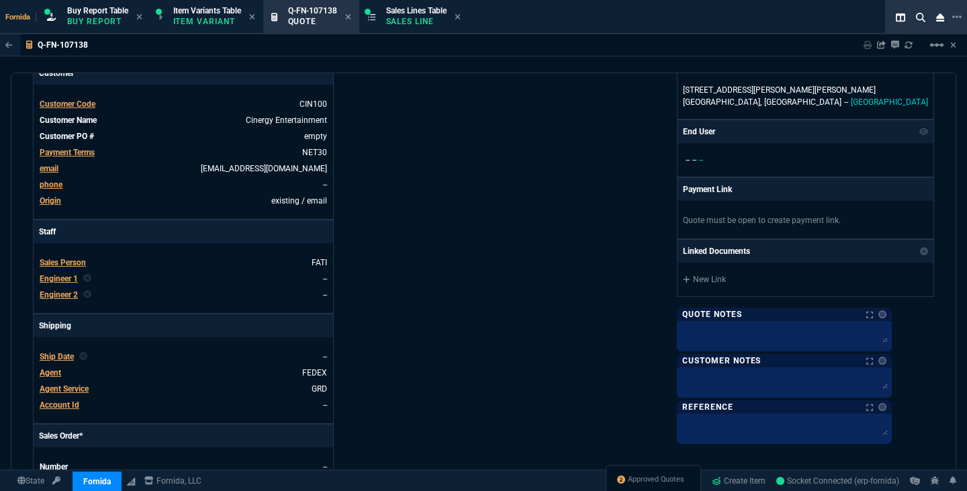
click at [68, 279] on span "Engineer 1" at bounding box center [59, 278] width 38 height 9
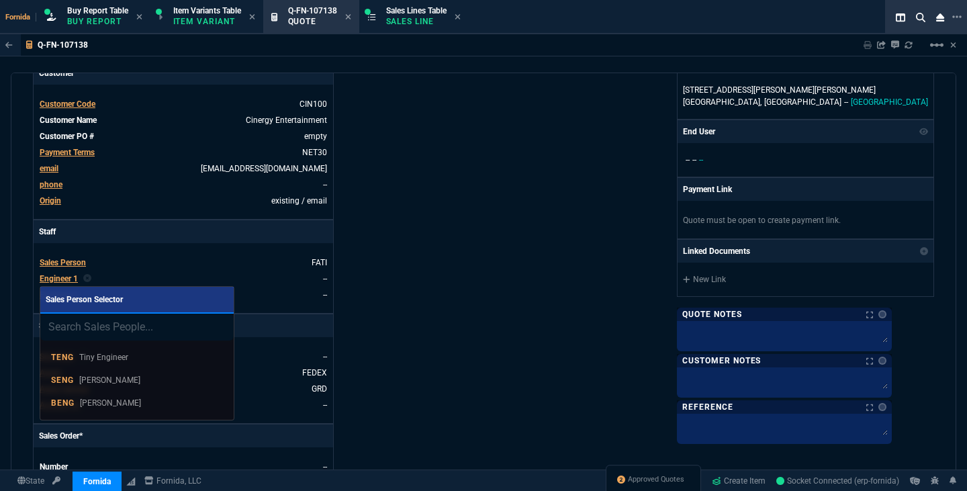
click at [140, 399] on div "BENG Brian Engineer" at bounding box center [137, 403] width 172 height 12
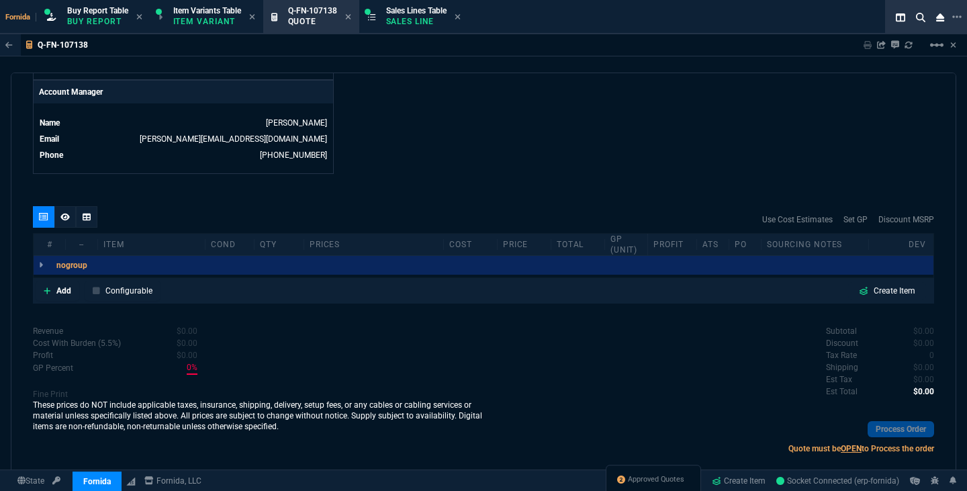
scroll to position [644, 0]
click at [56, 296] on p "Add" at bounding box center [63, 290] width 15 height 12
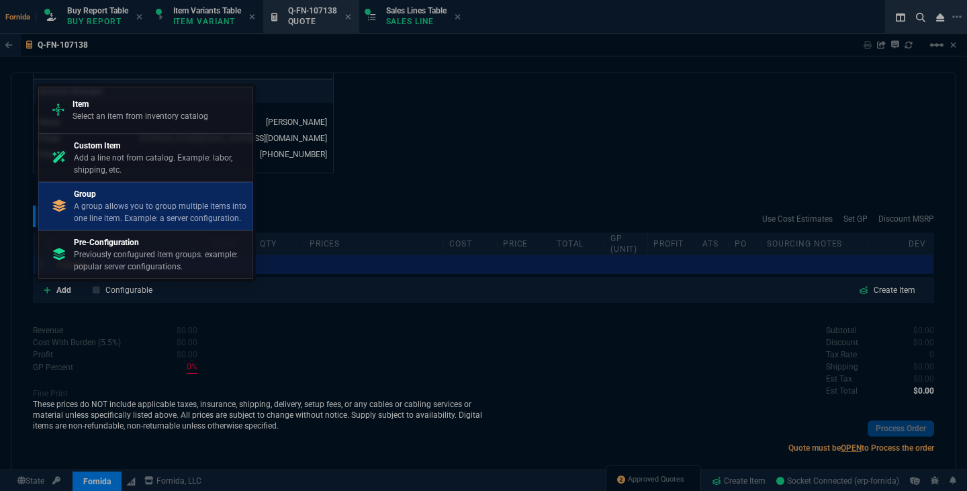
click at [159, 209] on p "A group allows you to group multiple items into one line item. Example: a serve…" at bounding box center [160, 212] width 173 height 24
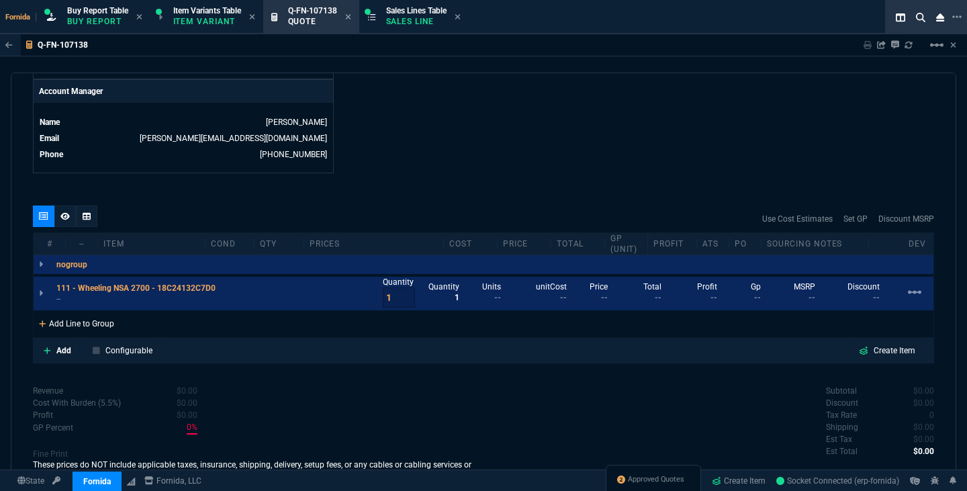
click at [99, 331] on div "Add Line to Group" at bounding box center [77, 322] width 86 height 24
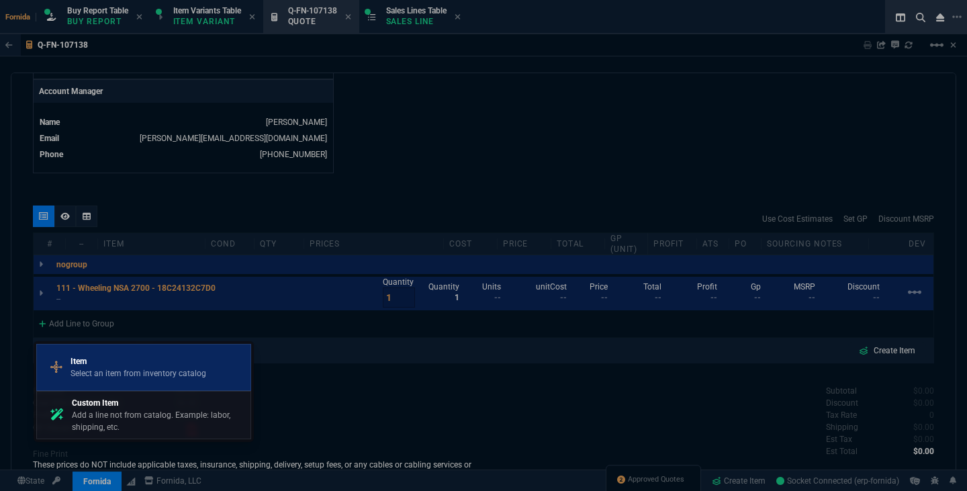
click at [123, 358] on p "Item" at bounding box center [138, 361] width 136 height 12
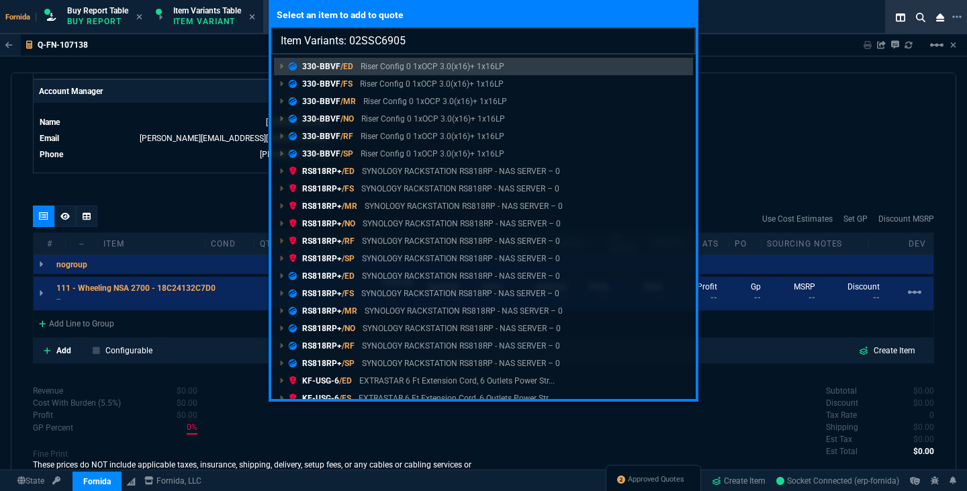
click at [388, 45] on input "Item Variants: 02SSC6905" at bounding box center [483, 41] width 424 height 27
click at [384, 44] on input "Item Variants: 02SSC6905" at bounding box center [483, 41] width 424 height 27
click at [359, 44] on input "Item Variants: 02SSC-6905" at bounding box center [483, 41] width 424 height 27
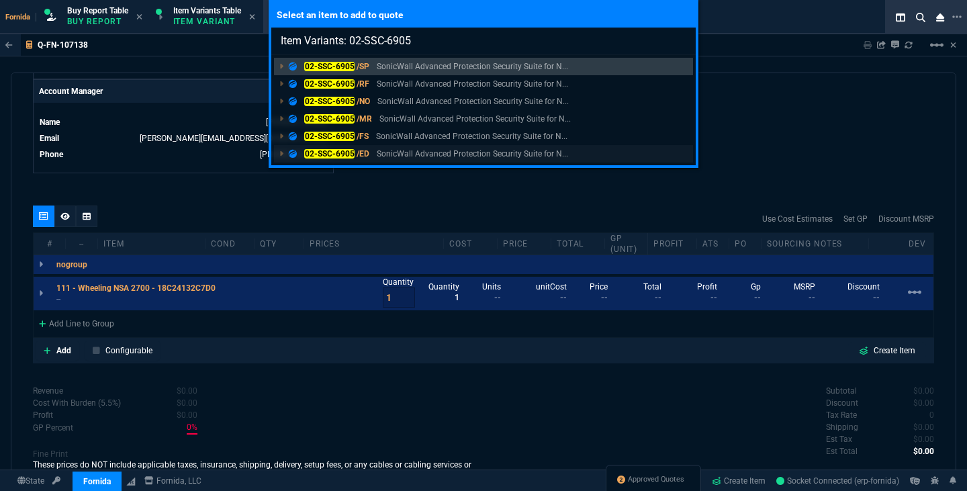
type input "Item Variants: 02-SSC-6905"
click at [377, 149] on p "SonicWall Advanced Protection Security Suite for N..." at bounding box center [472, 154] width 191 height 12
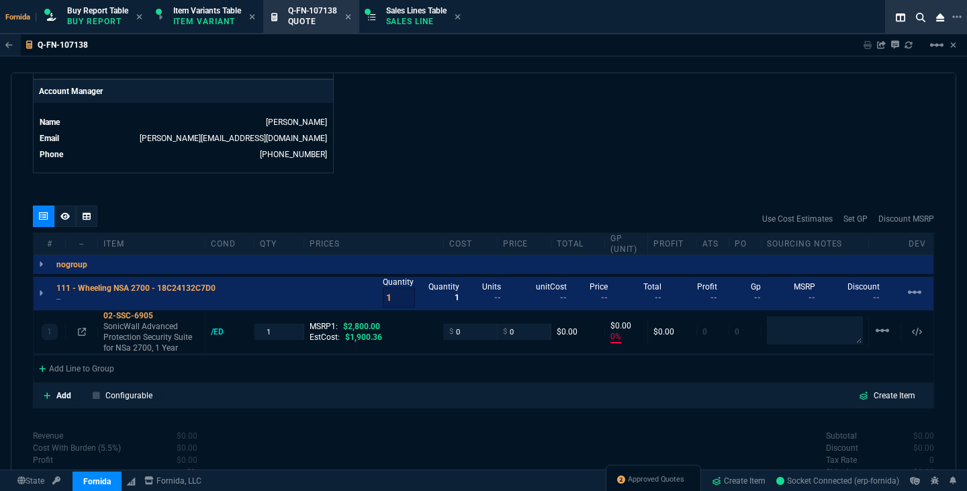
type input "0"
type input "100"
click at [110, 365] on div "Add Line to Group" at bounding box center [77, 367] width 86 height 24
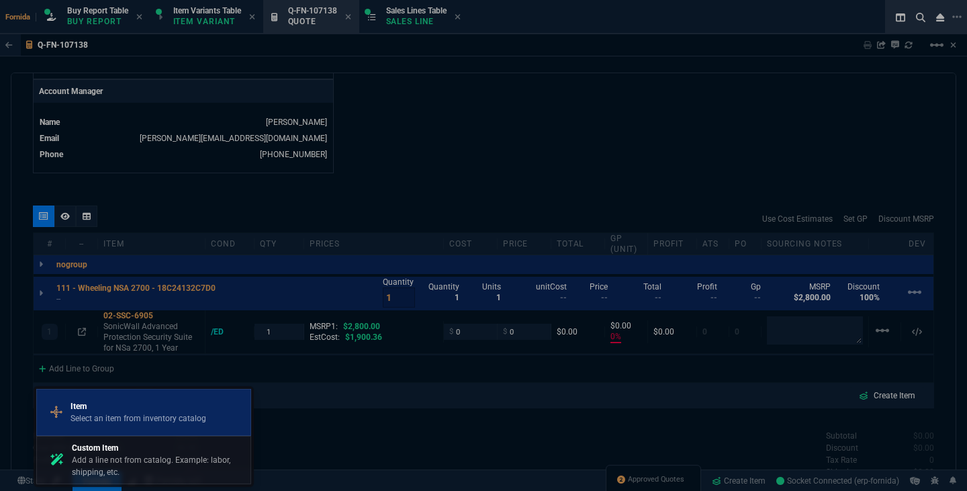
click at [142, 408] on p "Item" at bounding box center [138, 406] width 136 height 12
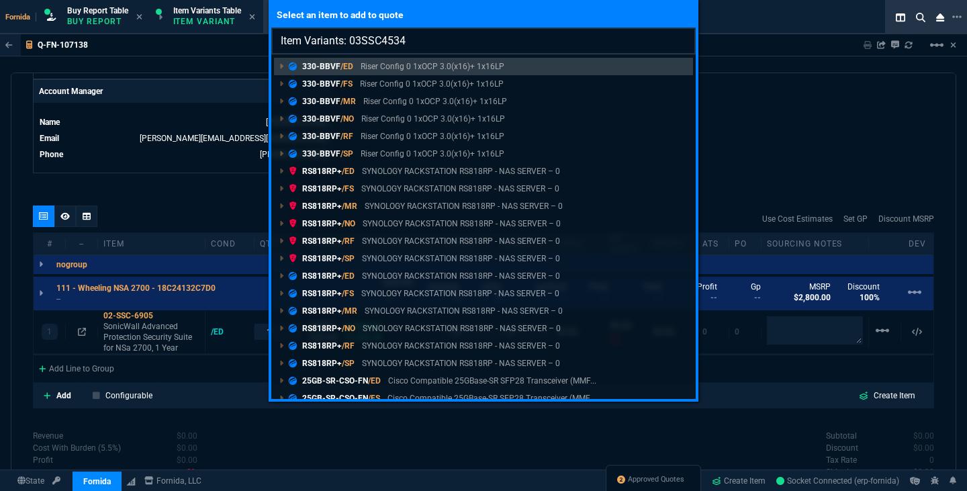
click at [361, 39] on input "Item Variants: 03SSC4534" at bounding box center [483, 41] width 424 height 27
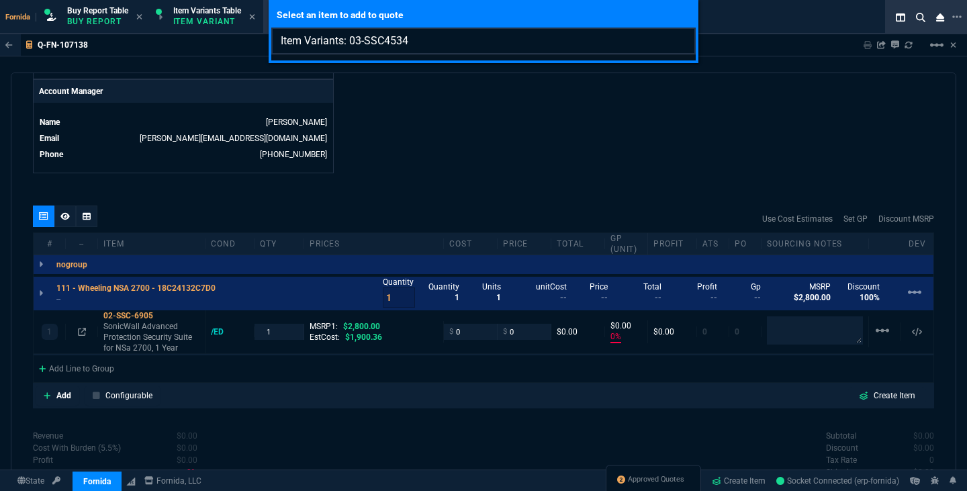
click at [383, 48] on input "Item Variants: 03-SSC4534" at bounding box center [483, 41] width 424 height 27
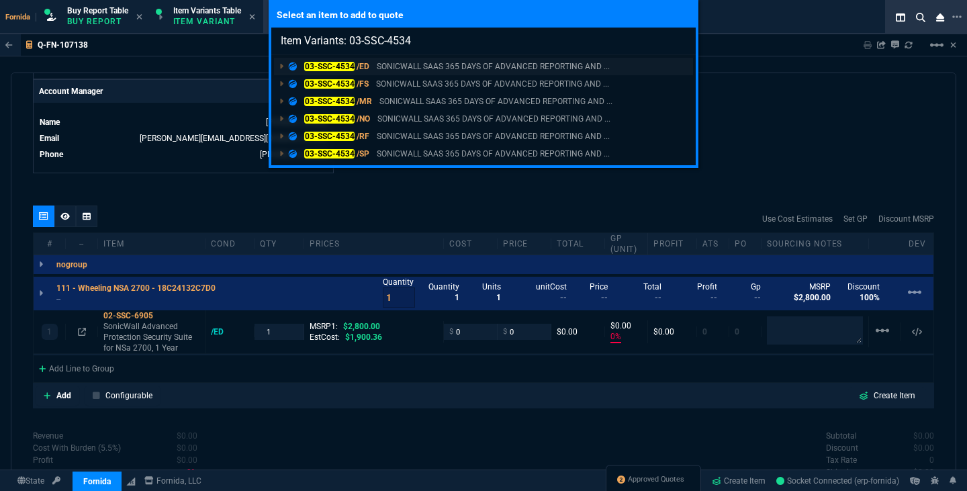
type input "Item Variants: 03-SSC-4534"
click at [395, 67] on p "SONICWALL SAAS 365 DAYS OF ADVANCED REPORTING AND ..." at bounding box center [493, 66] width 233 height 12
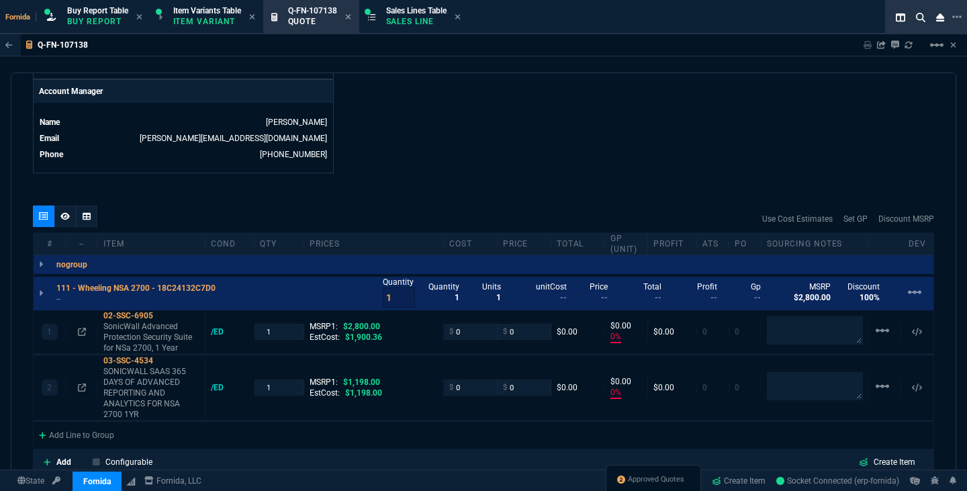
type input "0"
type input "100"
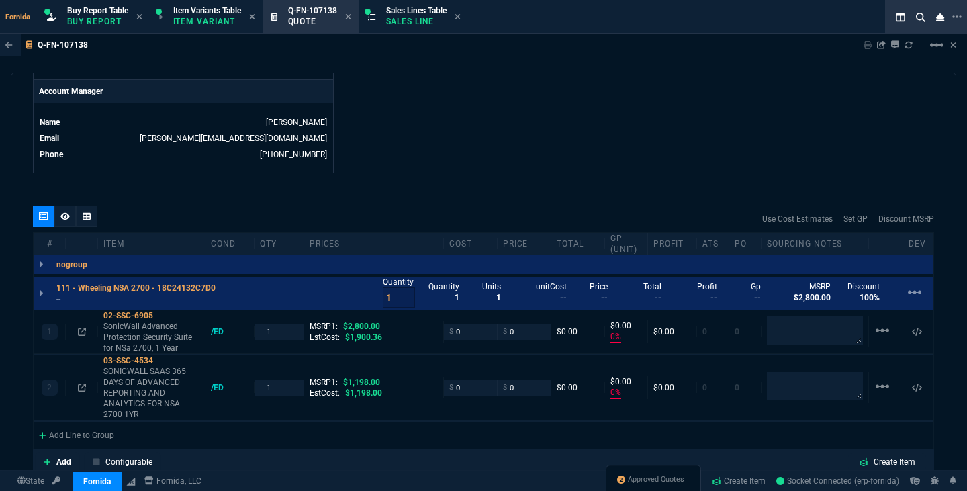
type input "100"
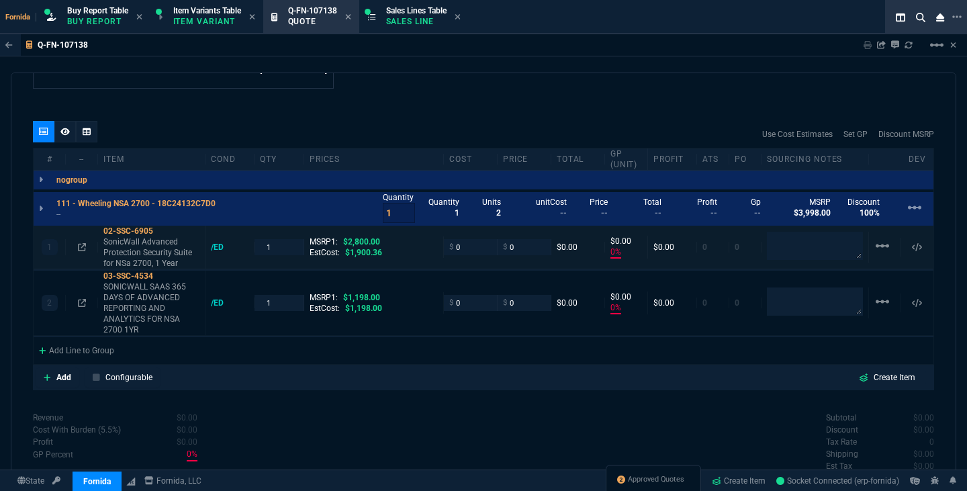
scroll to position [729, 0]
click at [212, 254] on div "1 02-SSC-6905 SonicWall Advanced Protection Security Suite for NSa 2700, 1 Year…" at bounding box center [483, 247] width 899 height 44
click at [211, 247] on div "/ED" at bounding box center [224, 246] width 26 height 11
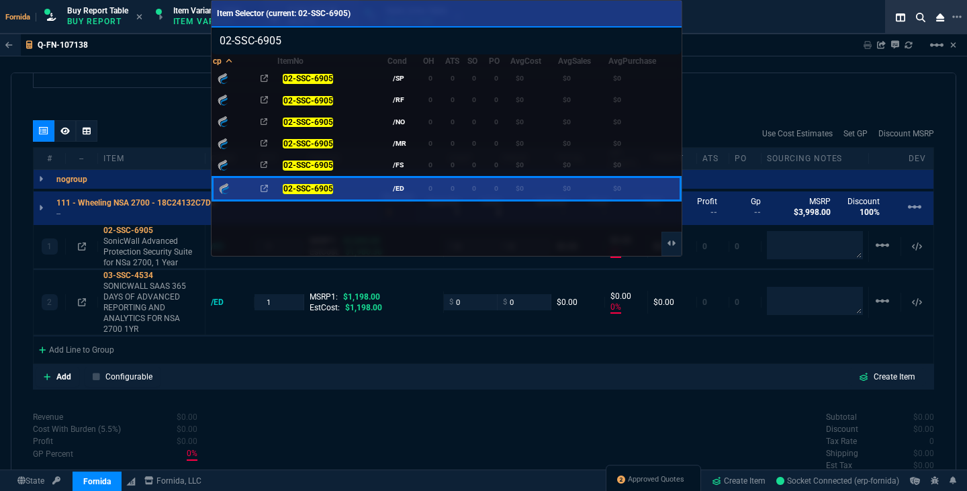
click at [377, 331] on div at bounding box center [483, 245] width 967 height 491
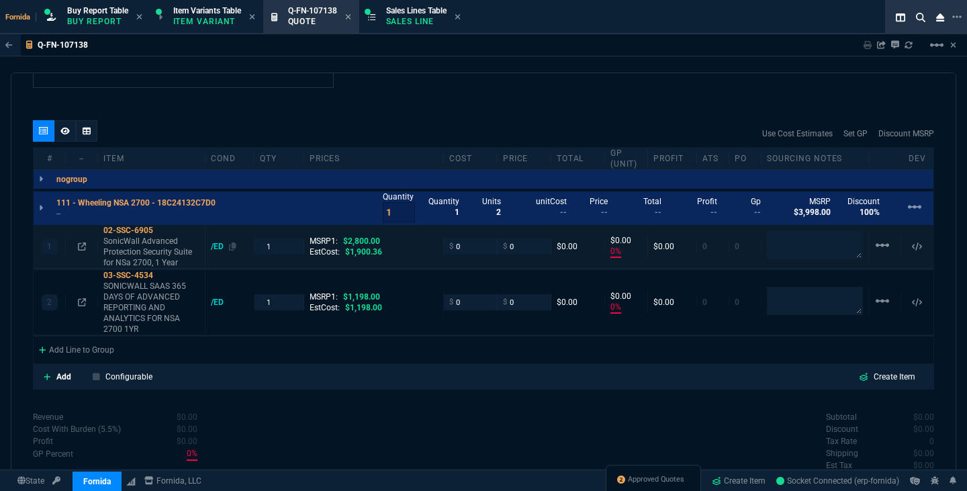
click at [217, 250] on div "/ED" at bounding box center [224, 246] width 26 height 11
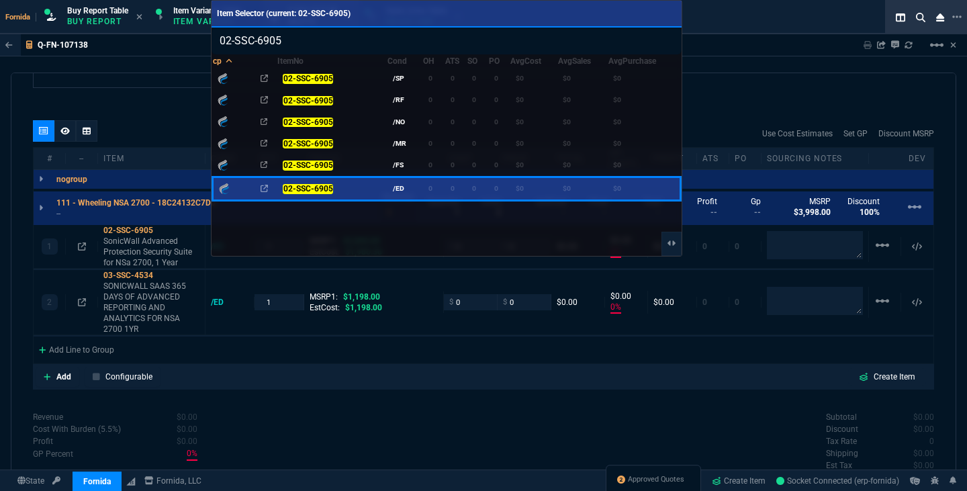
click at [349, 326] on div at bounding box center [483, 245] width 967 height 491
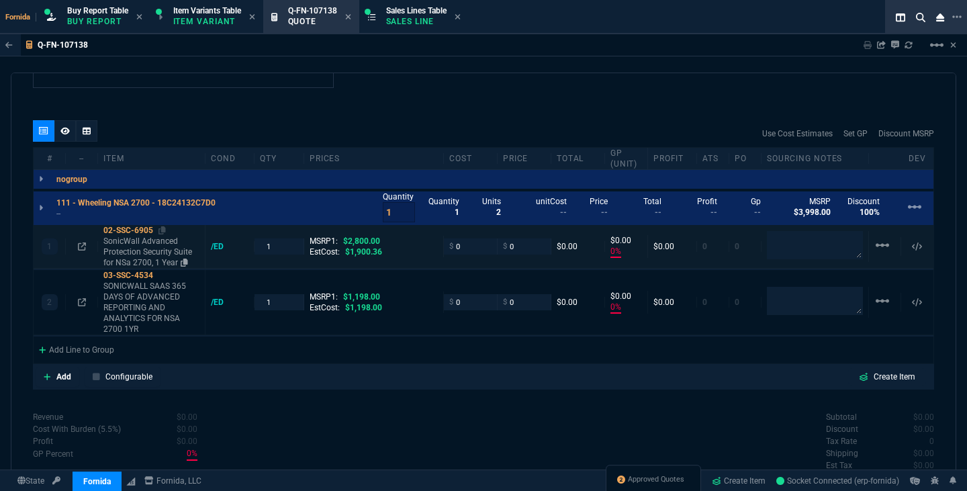
click at [121, 244] on p "SonicWall Advanced Protection Security Suite for NSa 2700, 1 Year" at bounding box center [151, 252] width 96 height 32
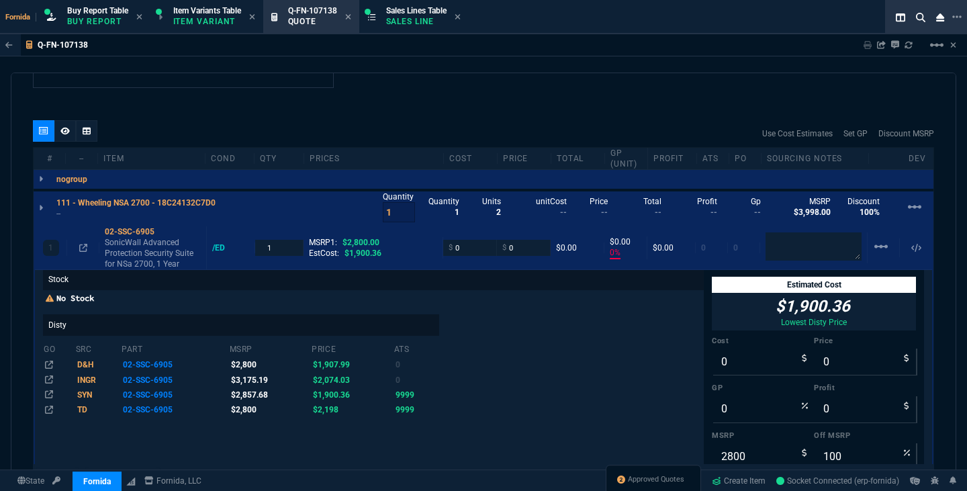
scroll to position [22, 0]
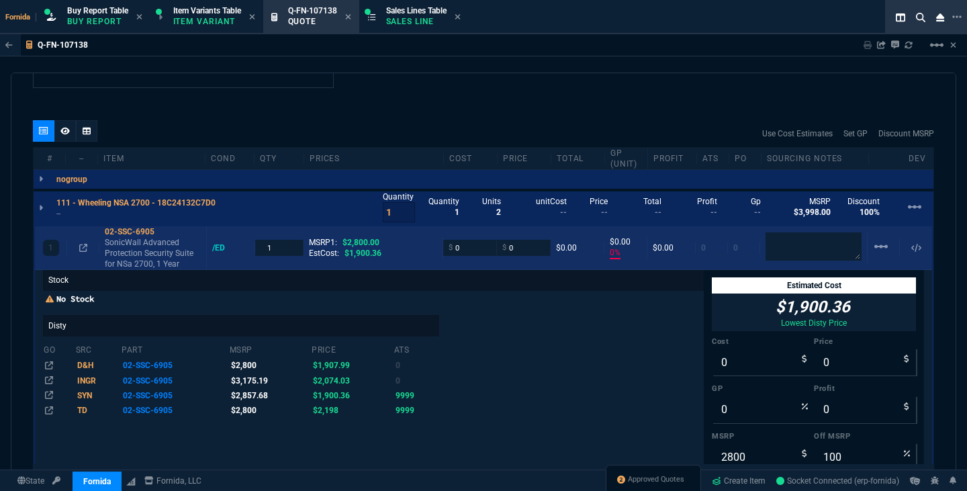
click at [489, 250] on div "$ 0" at bounding box center [470, 247] width 54 height 15
click at [485, 250] on input "0" at bounding box center [469, 247] width 42 height 15
paste input "1856.02"
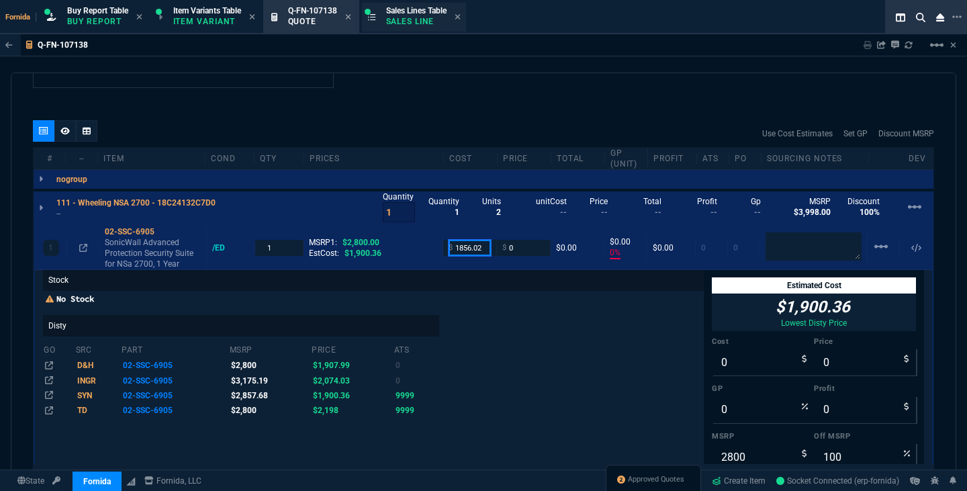
type input "1856.02"
type input "-100"
type input "-1856"
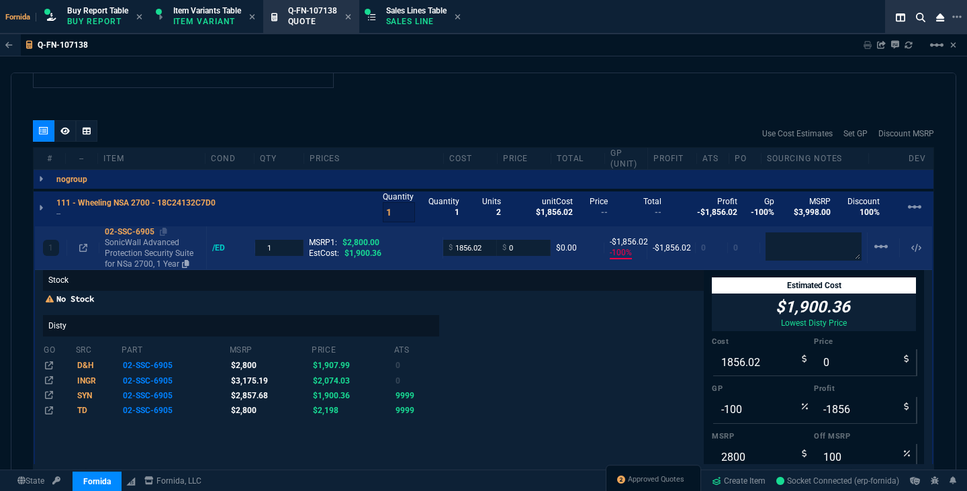
click at [112, 245] on p "SonicWall Advanced Protection Security Suite for NSa 2700, 1 Year" at bounding box center [153, 253] width 96 height 32
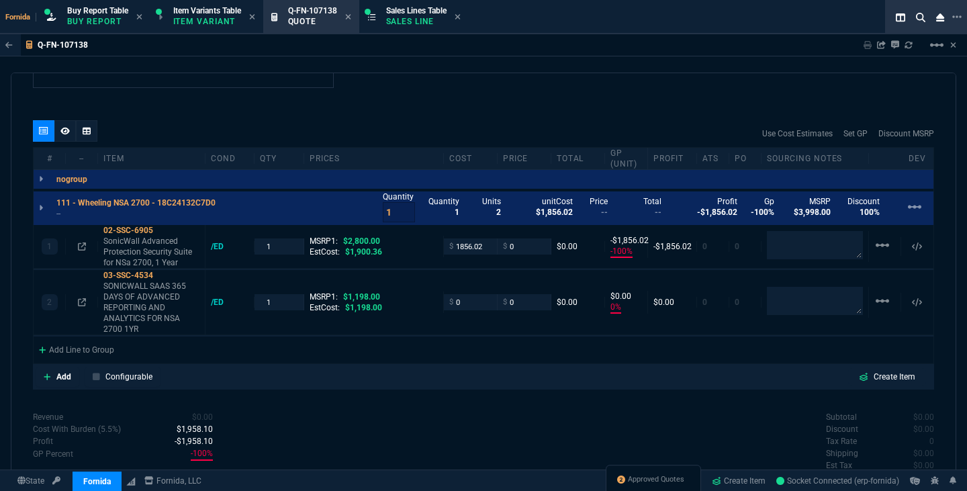
scroll to position [0, 0]
click at [463, 304] on input "0" at bounding box center [470, 301] width 42 height 15
paste input "778.08"
type input "778.08"
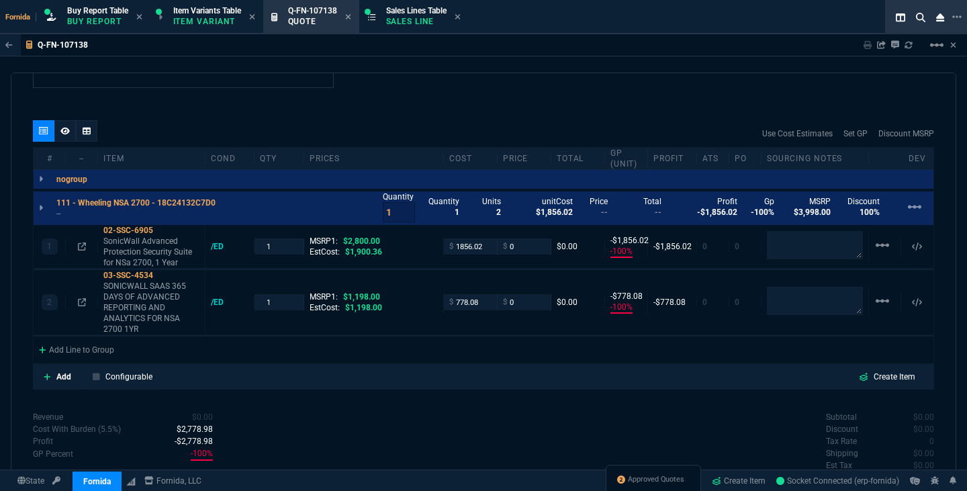
type input "-100"
type input "-778"
click at [219, 298] on div "/ED" at bounding box center [224, 302] width 26 height 11
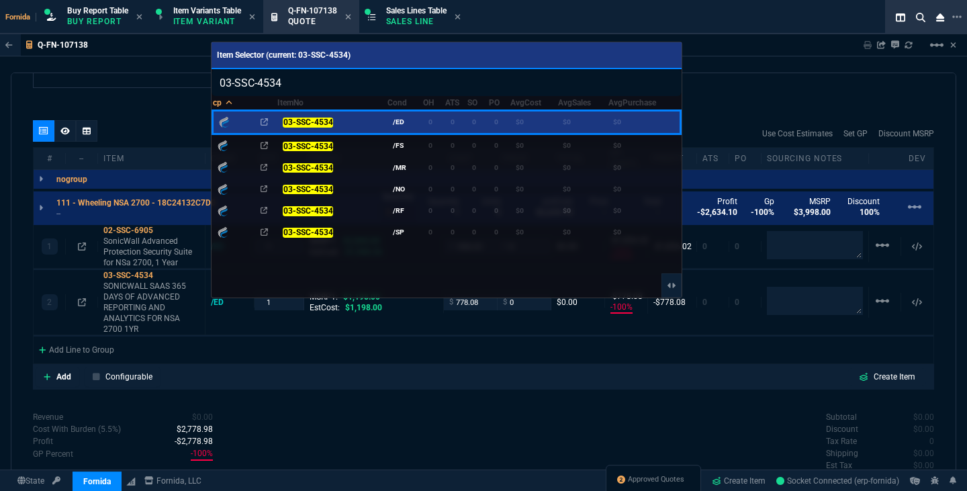
click at [462, 373] on div at bounding box center [483, 245] width 967 height 491
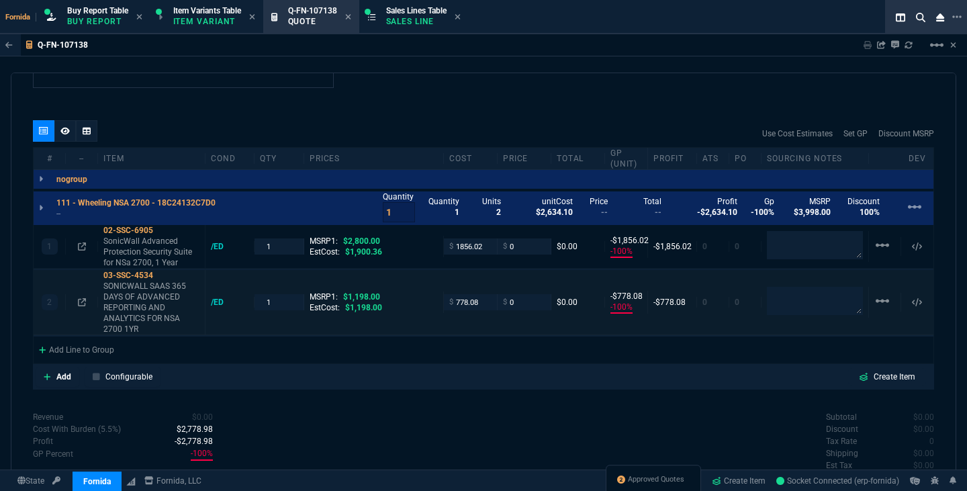
scroll to position [744, 0]
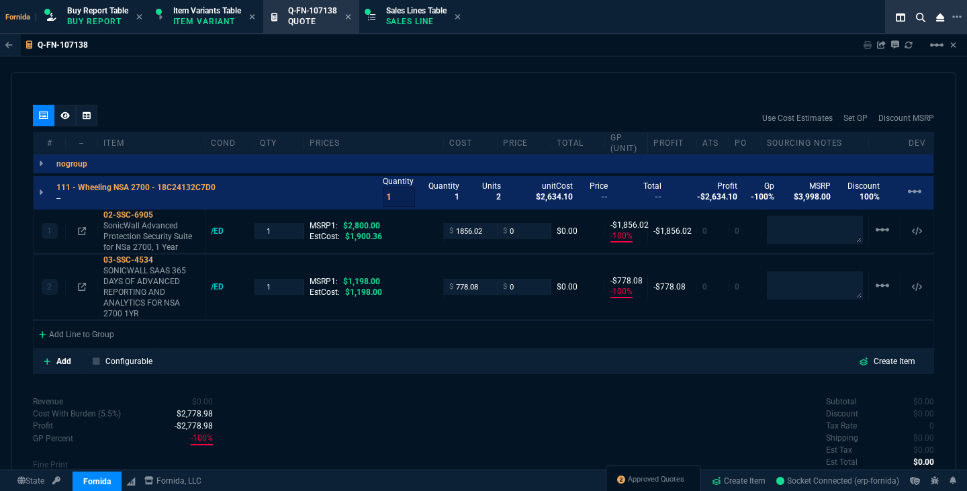
click at [57, 202] on p "--" at bounding box center [139, 198] width 167 height 11
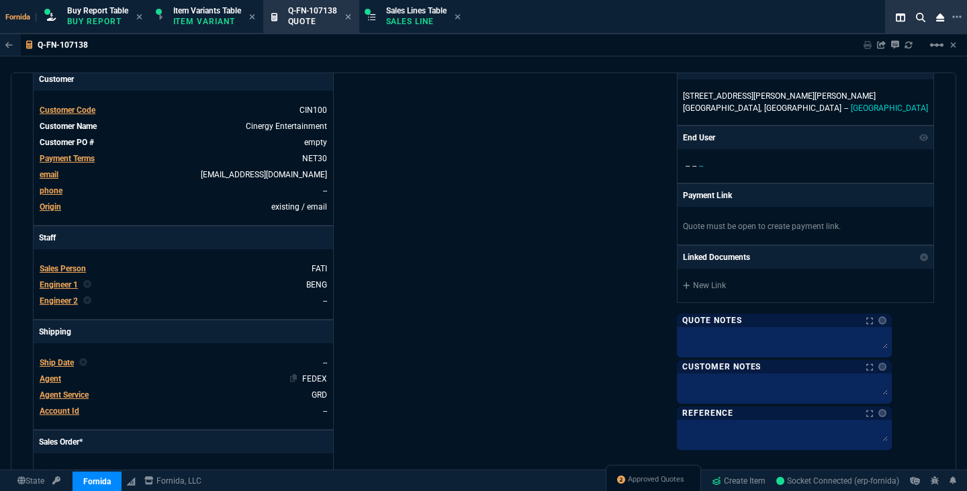
scroll to position [217, 0]
click at [67, 393] on span "Agent Service" at bounding box center [64, 393] width 49 height 9
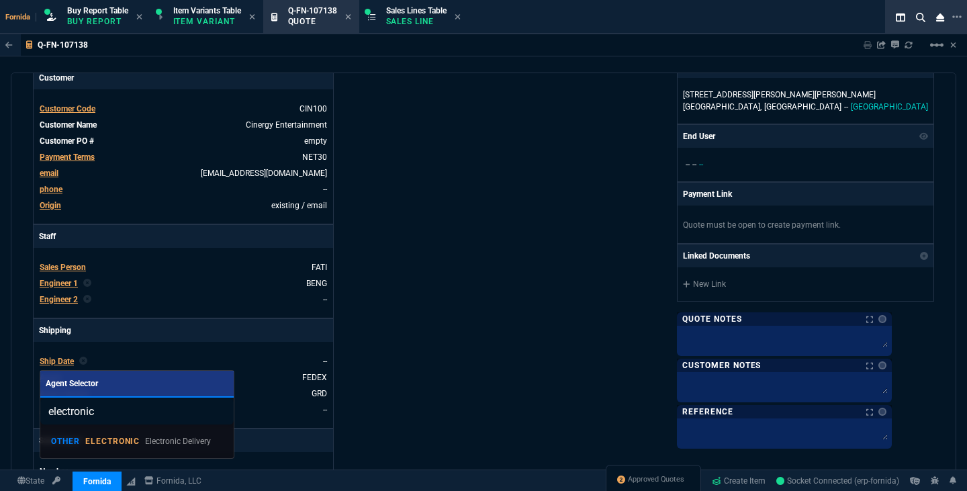
type input "electronic"
drag, startPoint x: 142, startPoint y: 450, endPoint x: 416, endPoint y: 350, distance: 291.5
click at [142, 450] on link "OTHER ELECTRONIC Electronic Delivery" at bounding box center [137, 441] width 183 height 23
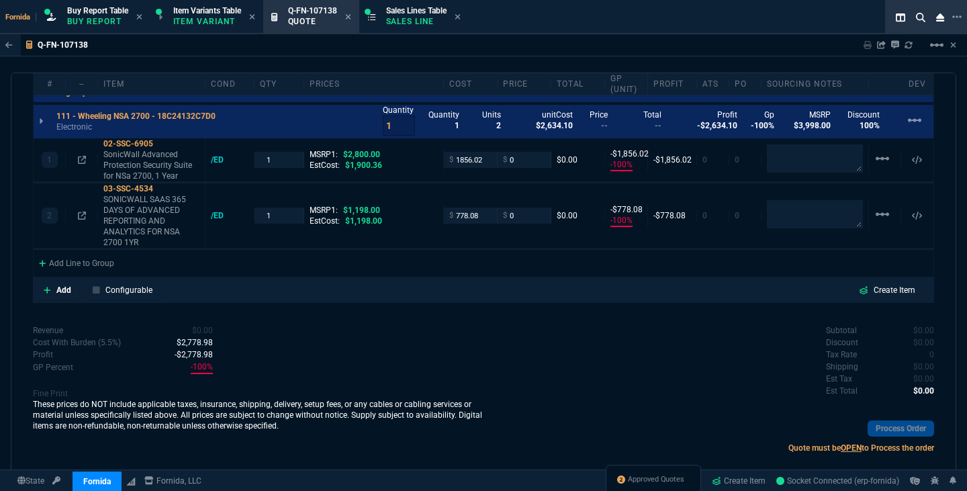
scroll to position [816, 0]
click at [929, 356] on span "0" at bounding box center [931, 354] width 5 height 9
click at [913, 348] on p "$0.00" at bounding box center [918, 342] width 34 height 12
click at [929, 357] on span "0" at bounding box center [931, 354] width 5 height 9
click at [161, 158] on p "SonicWall Advanced Protection Security Suite for NSa 2700, 1 Year" at bounding box center [151, 165] width 96 height 32
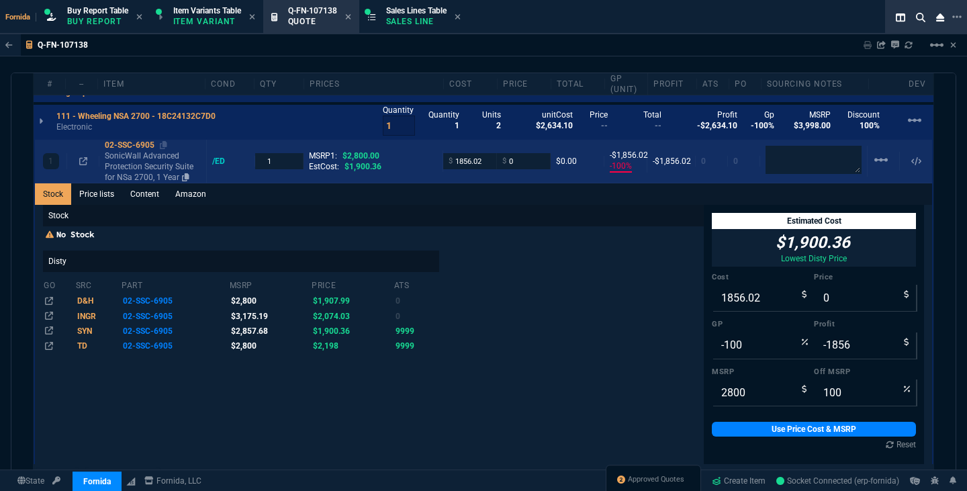
click at [177, 166] on p "SonicWall Advanced Protection Security Suite for NSa 2700, 1 Year" at bounding box center [153, 166] width 96 height 32
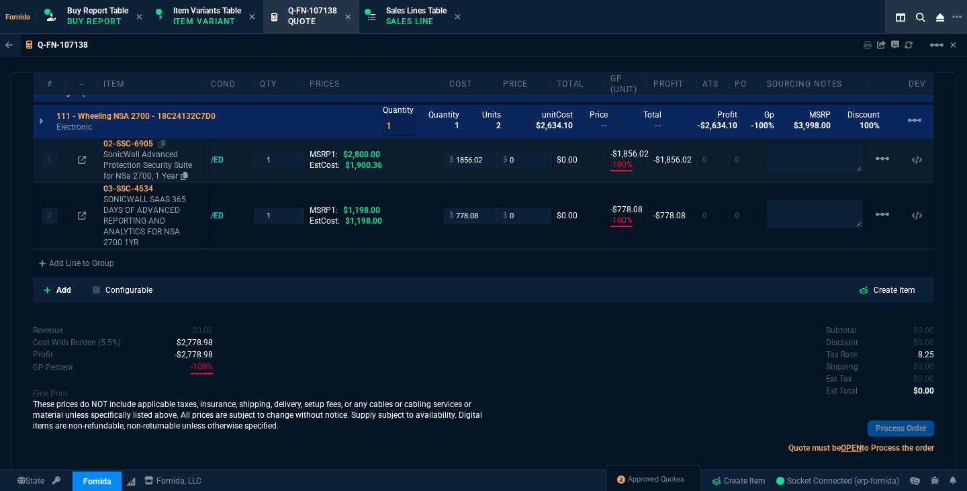
click at [148, 181] on p "SonicWall Advanced Protection Security Suite for NSa 2700, 1 Year" at bounding box center [151, 165] width 96 height 32
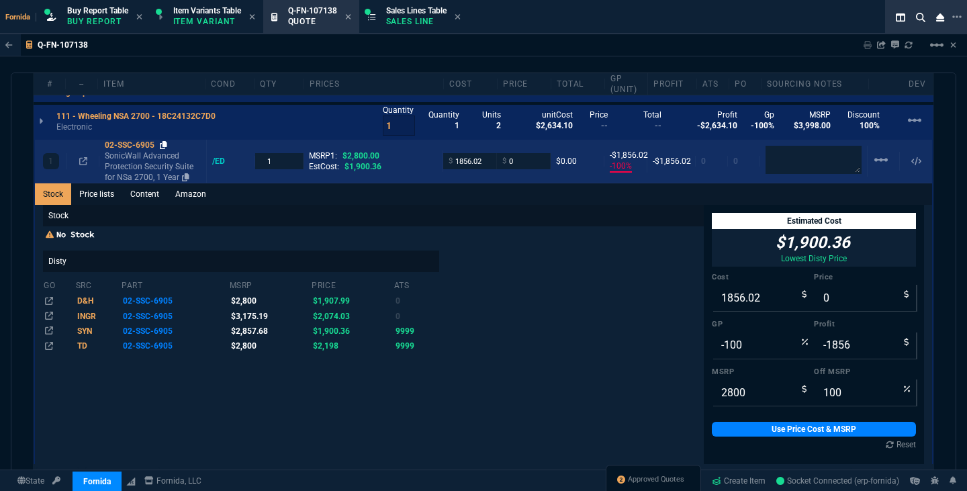
click at [162, 146] on icon at bounding box center [163, 145] width 7 height 8
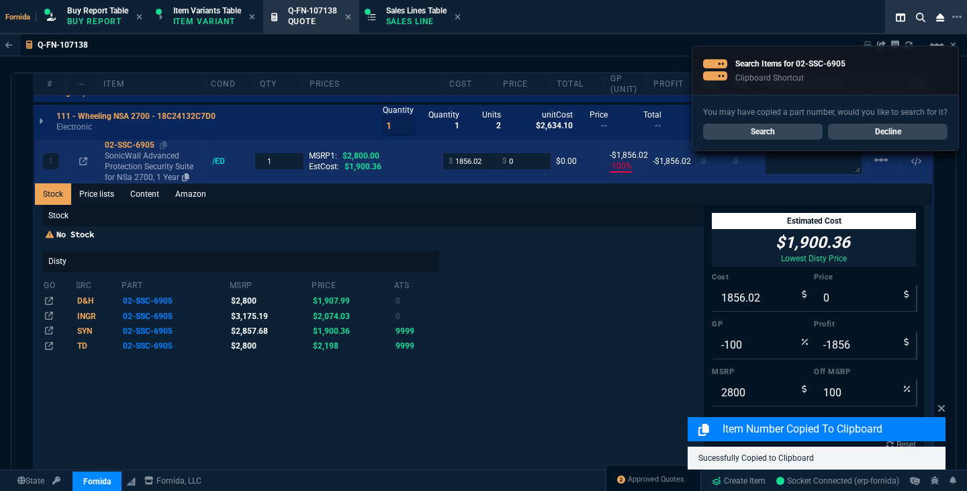
click at [150, 173] on p "SonicWall Advanced Protection Security Suite for NSa 2700, 1 Year" at bounding box center [153, 166] width 96 height 32
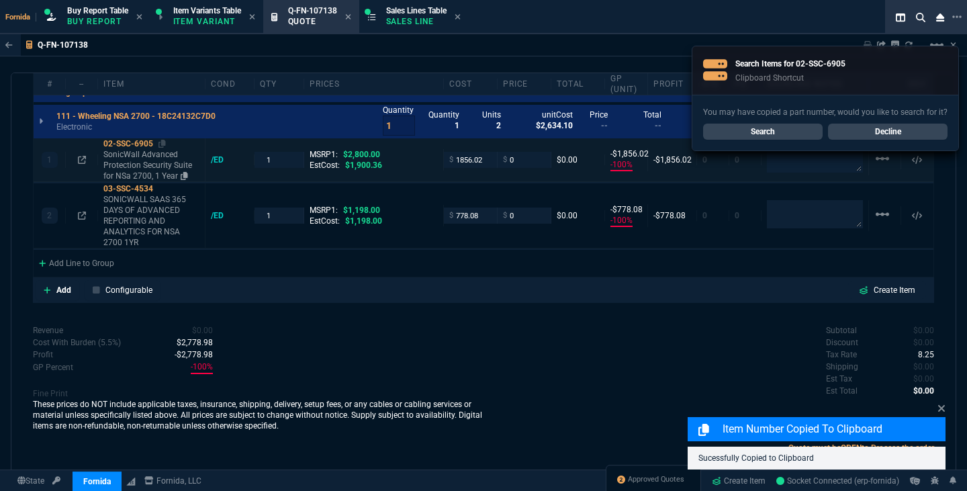
click at [150, 173] on p "SonicWall Advanced Protection Security Suite for NSa 2700, 1 Year" at bounding box center [151, 165] width 96 height 32
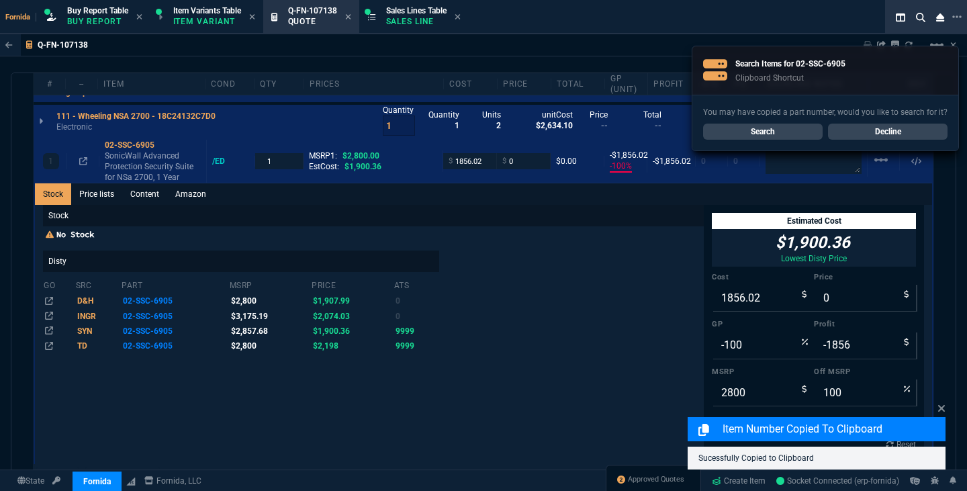
click at [720, 332] on div "GP -100" at bounding box center [762, 338] width 102 height 39
click at [731, 354] on input "-100" at bounding box center [762, 345] width 102 height 27
type input "1"
type input "1875"
type input "19"
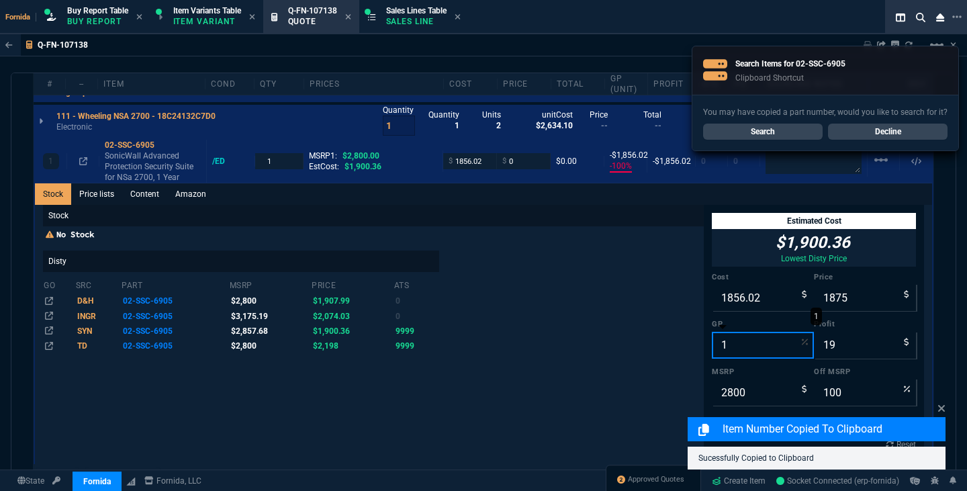
type input "12"
type input "33"
type input "2109"
type input "253"
type input "25"
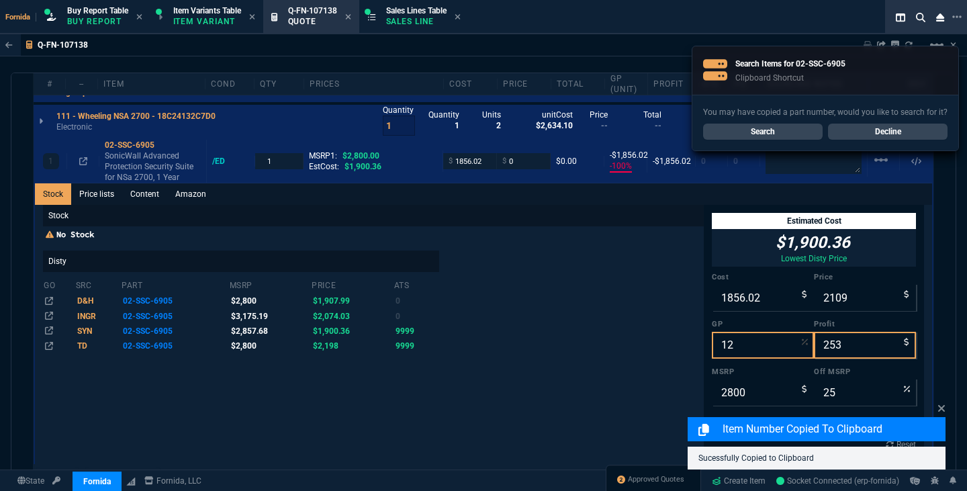
type input "12"
click at [945, 413] on div "quote Q-FN-107138 Cinergy Entertainment draft Fornida, LLC 2609 Technology Dr S…" at bounding box center [483, 280] width 945 height 417
click at [828, 303] on input "2109" at bounding box center [864, 297] width 102 height 27
type input "1"
type input "-185502"
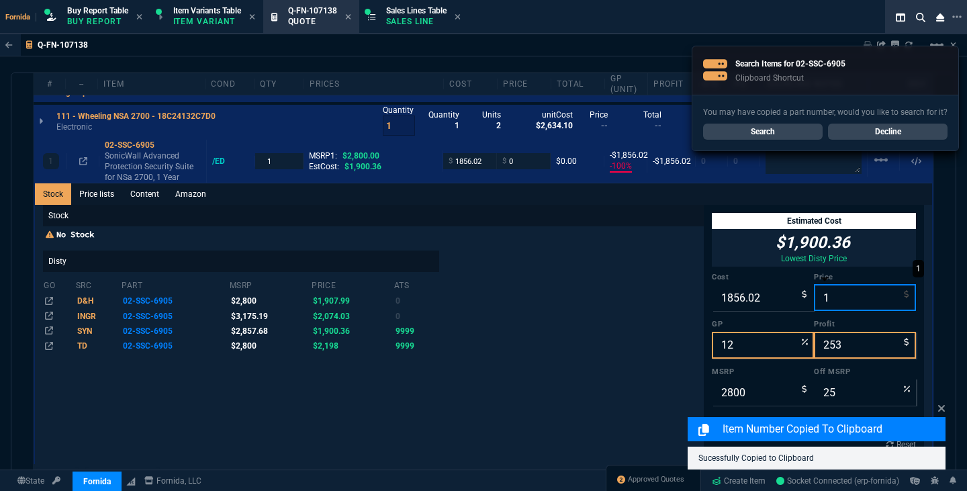
type input "-1855"
type input "100"
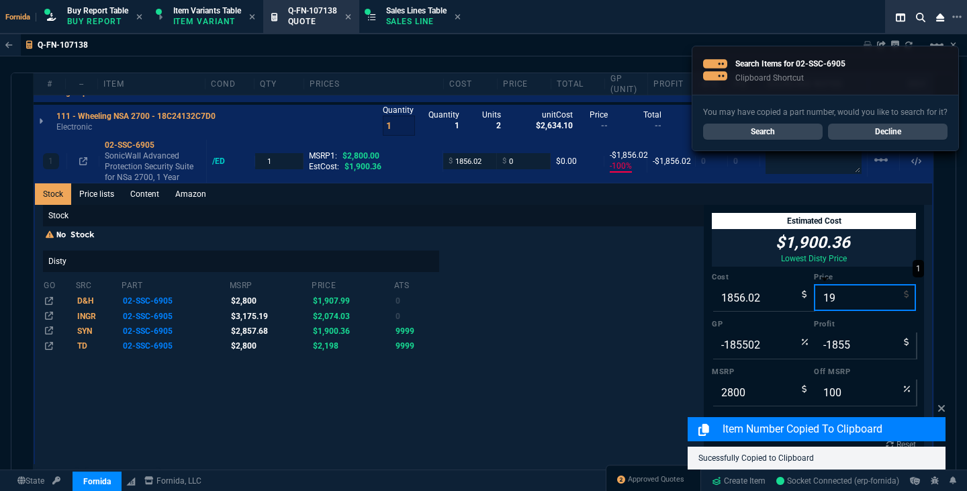
type input "199"
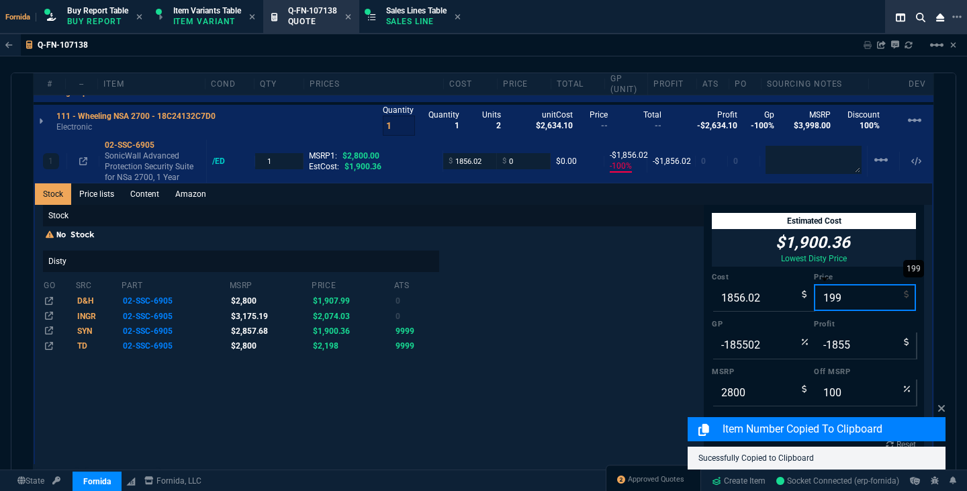
type input "-833"
type input "-1657"
type input "93"
type input "1995"
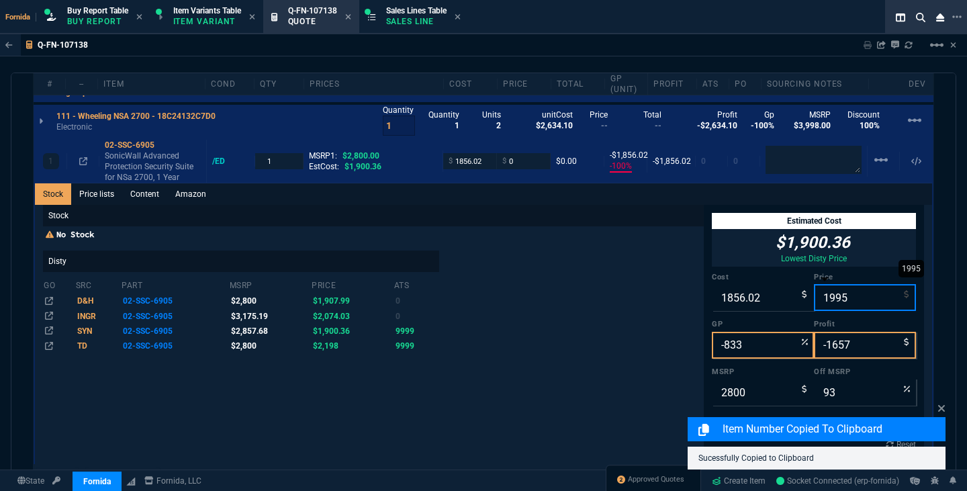
type input "7"
type input "139"
type input "29"
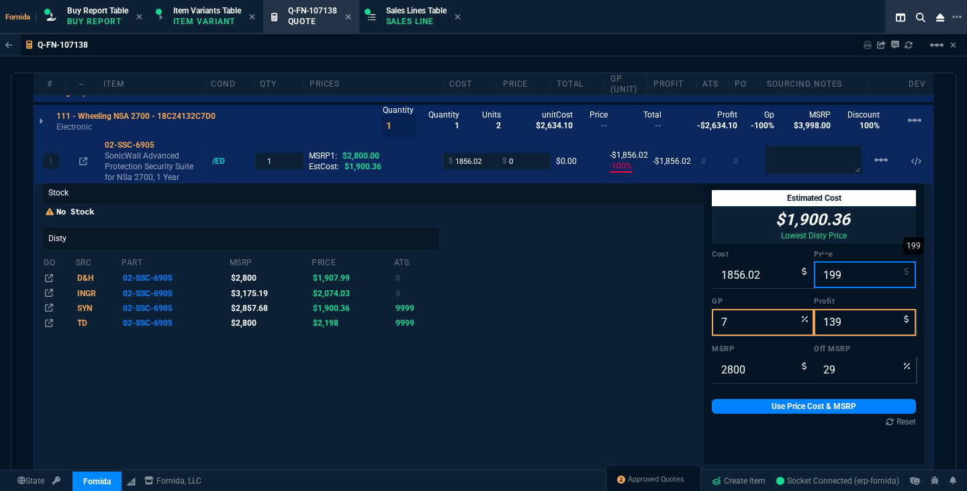
type input "19"
type input "-9669"
type input "-1837"
type input "1"
type input "99"
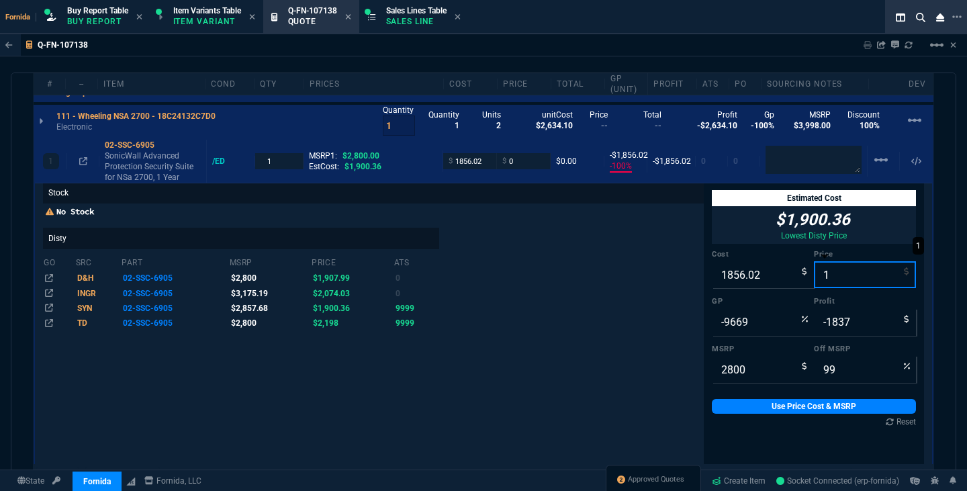
type input "-185502"
type input "-1855"
type input "100"
type input "101"
type input "-1738"
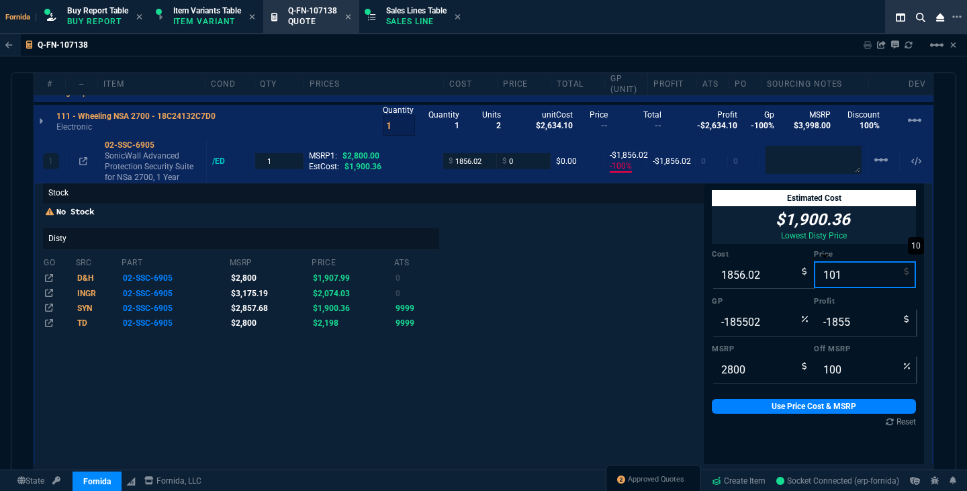
type input "-1755"
type input "96"
type input "1015"
type input "-83"
type input "-841"
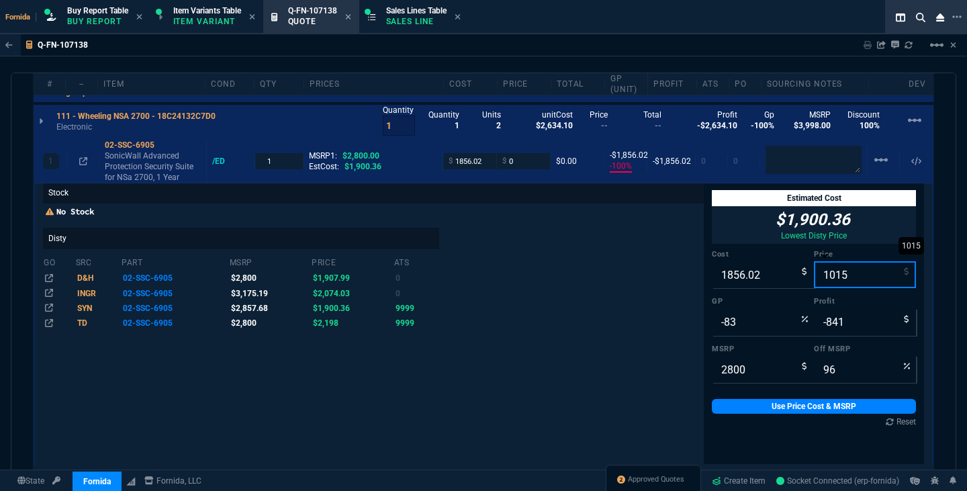
type input "64"
type input "1015"
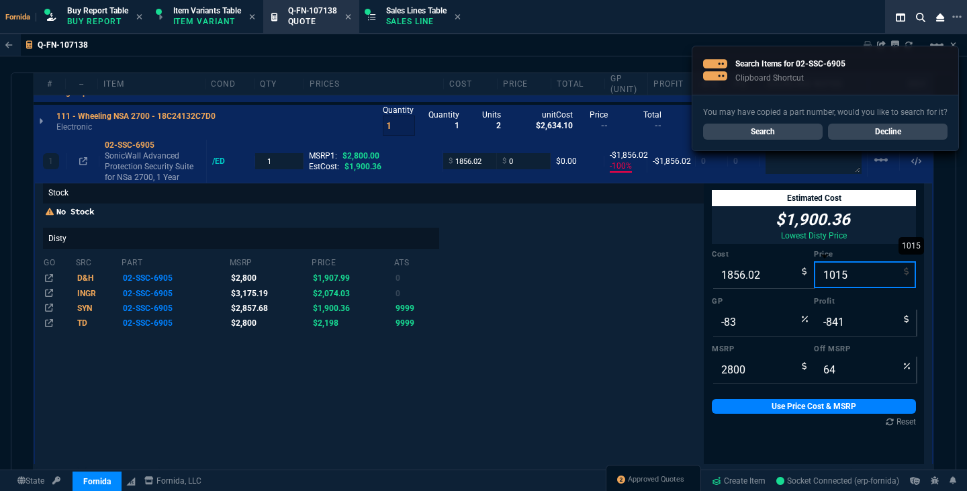
click at [834, 274] on input "1015" at bounding box center [864, 274] width 102 height 27
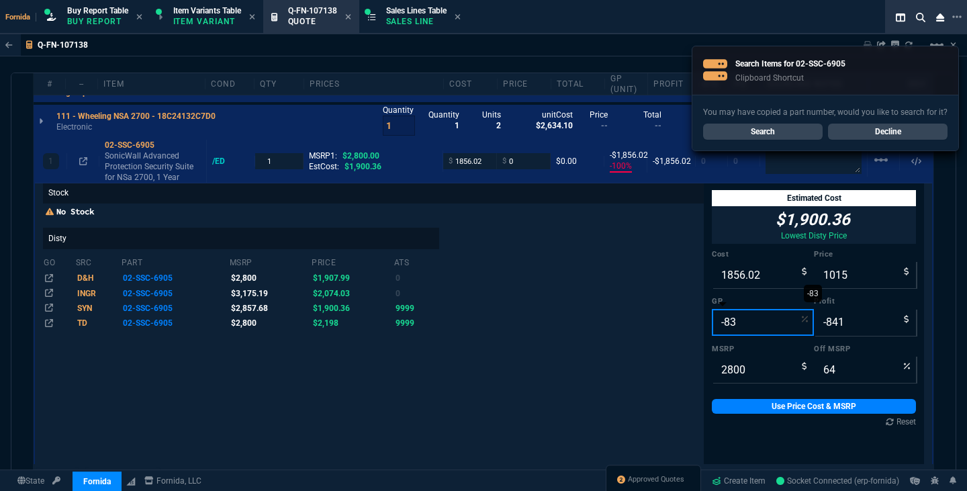
click at [748, 325] on input "-83" at bounding box center [762, 322] width 102 height 27
type input "12"
type input "2109"
type input "253"
type input "25"
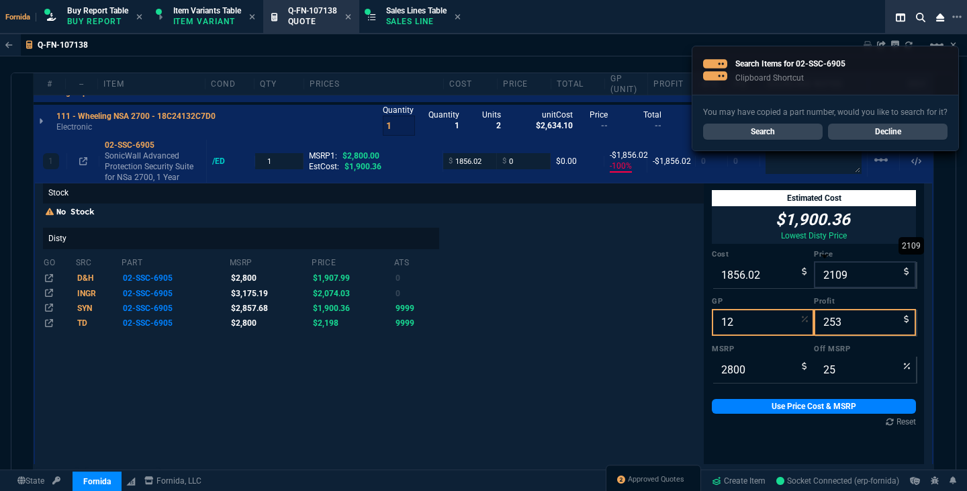
type input "12"
click at [839, 277] on input "2109" at bounding box center [864, 274] width 102 height 27
type input "10"
type input "-18460"
type input "-1846"
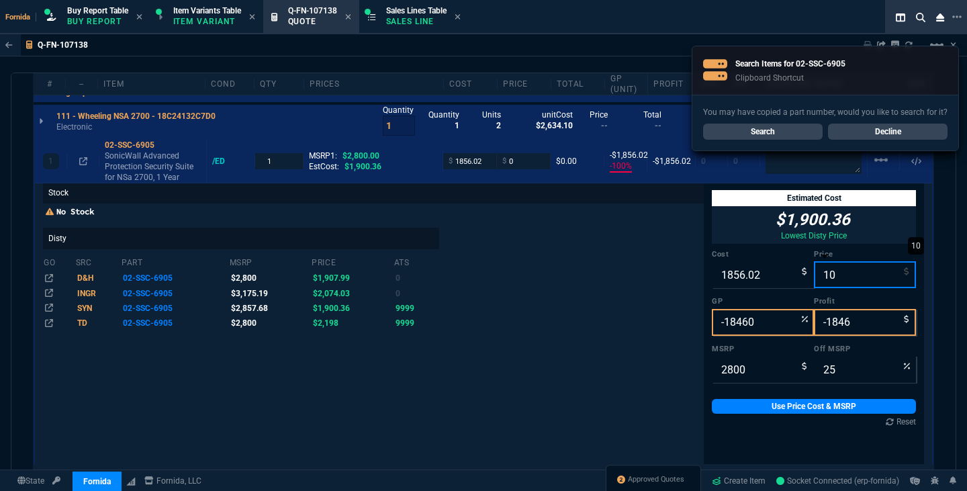
type input "100"
type input "1"
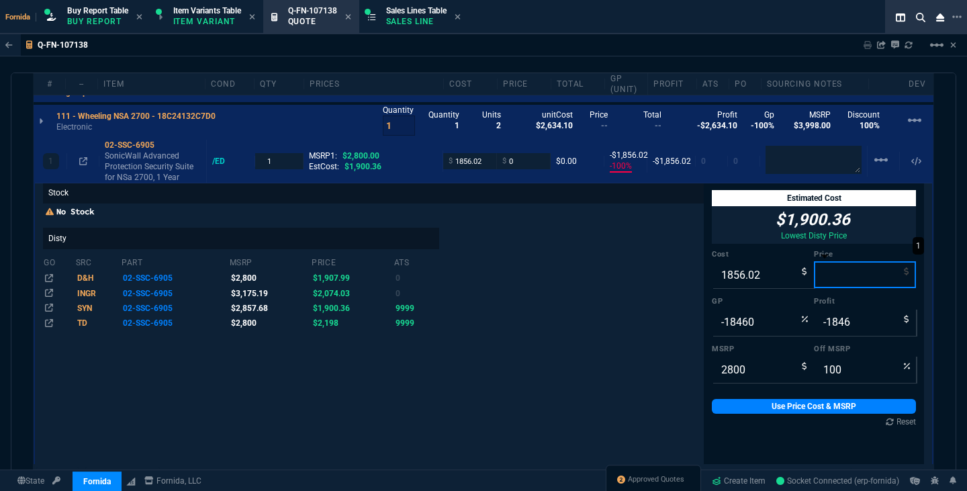
type input "2"
type input "-92701"
type input "-1854"
type input "20"
type input "-9180"
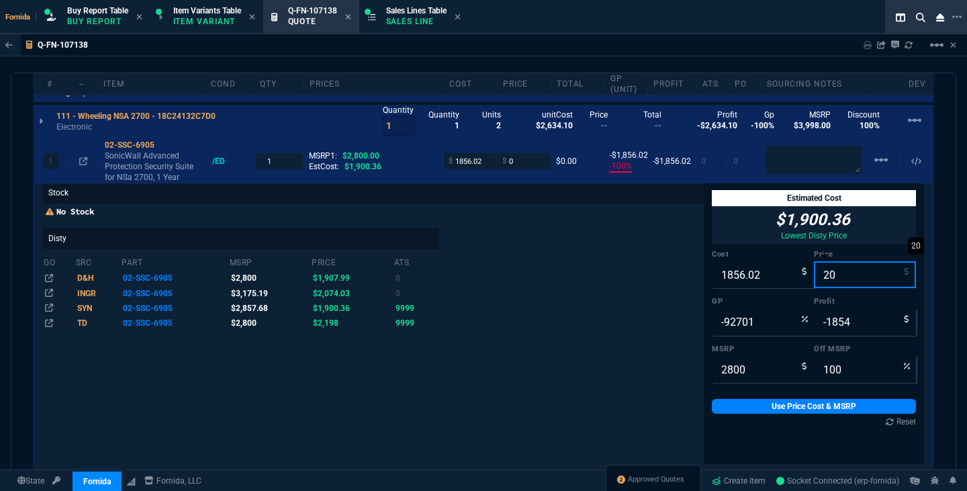
type input "-1836"
type input "99"
type input "209"
type input "93"
type input "-788"
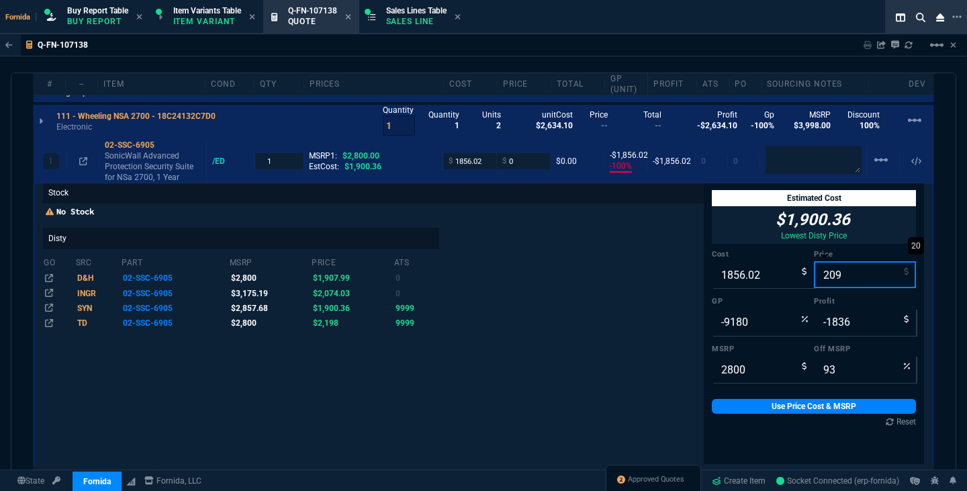
type input "-1647"
type input "2094"
type input "11"
type input "238"
type input "25"
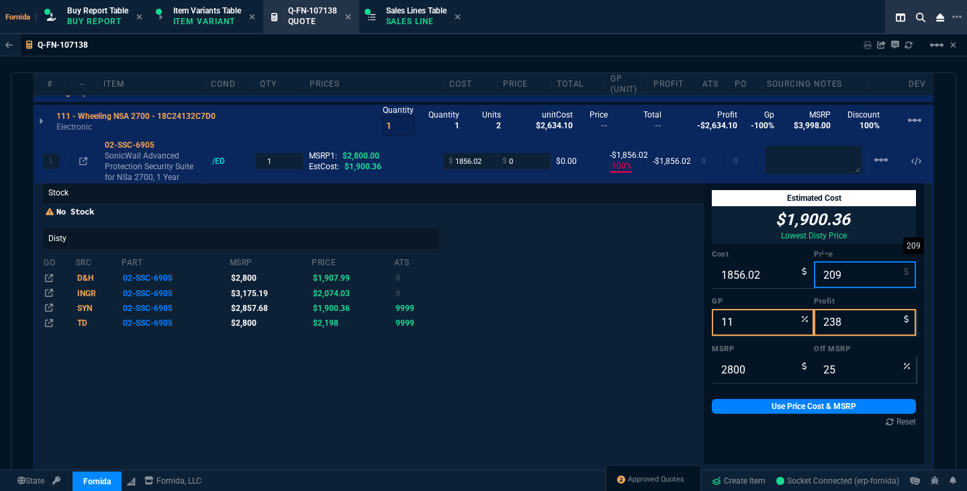
type input "2095"
type input "239"
type input "2095"
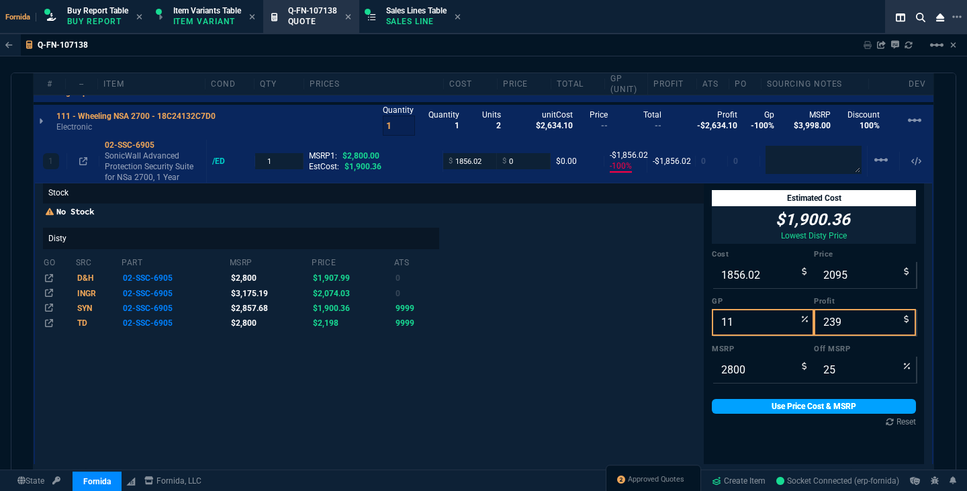
click at [807, 409] on link "Use Price Cost & MSRP" at bounding box center [813, 406] width 204 height 15
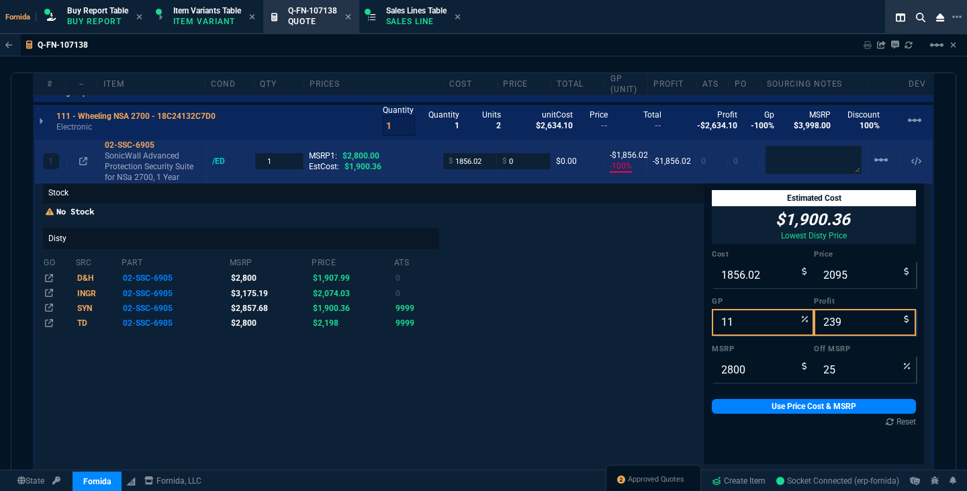
type input "2095"
click at [130, 156] on p "SonicWall Advanced Protection Security Suite for NSa 2700, 1 Year" at bounding box center [153, 166] width 96 height 32
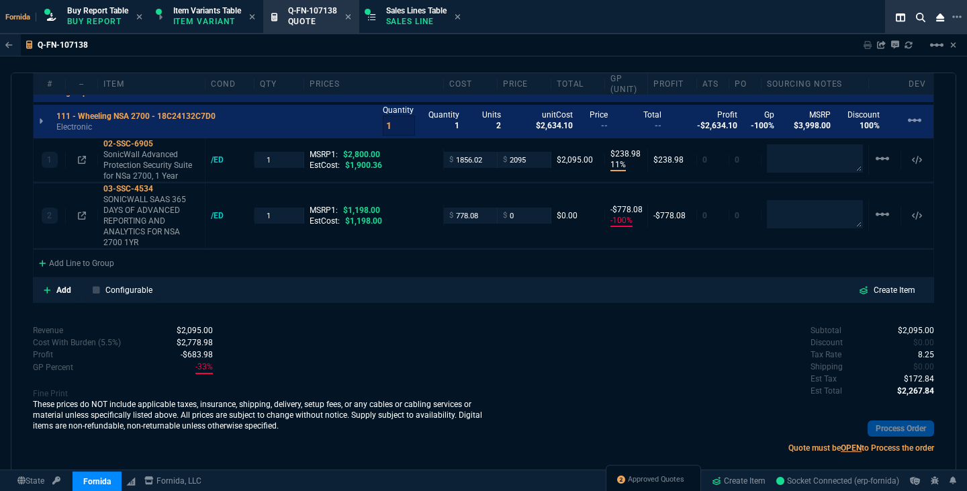
scroll to position [0, 0]
click at [154, 218] on p "SONICWALL SAAS 365 DAYS OF ADVANCED REPORTING AND ANALYTICS FOR NSA 2700 1YR" at bounding box center [151, 221] width 96 height 54
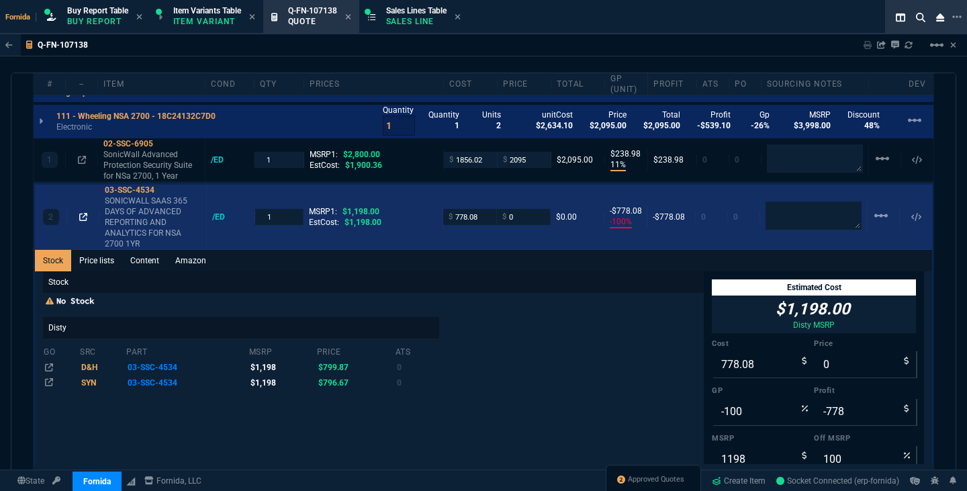
click at [83, 215] on icon at bounding box center [83, 217] width 8 height 8
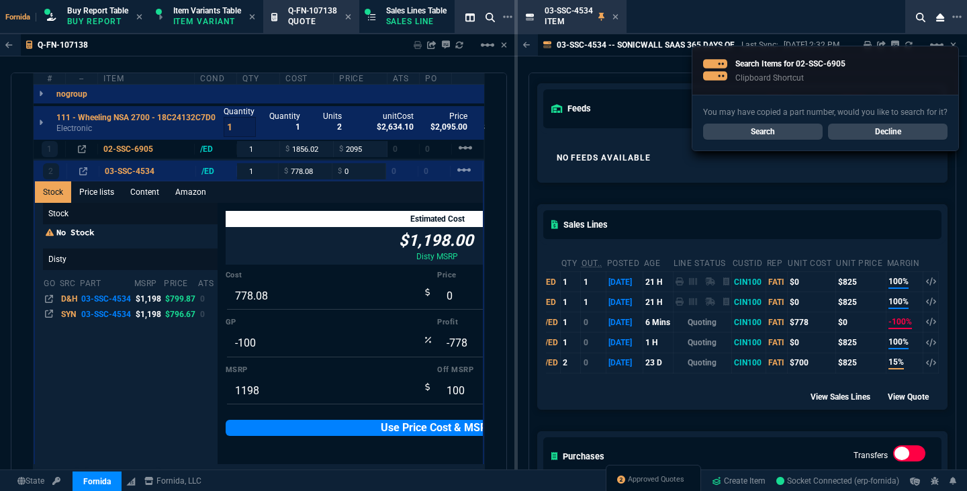
scroll to position [0, 197]
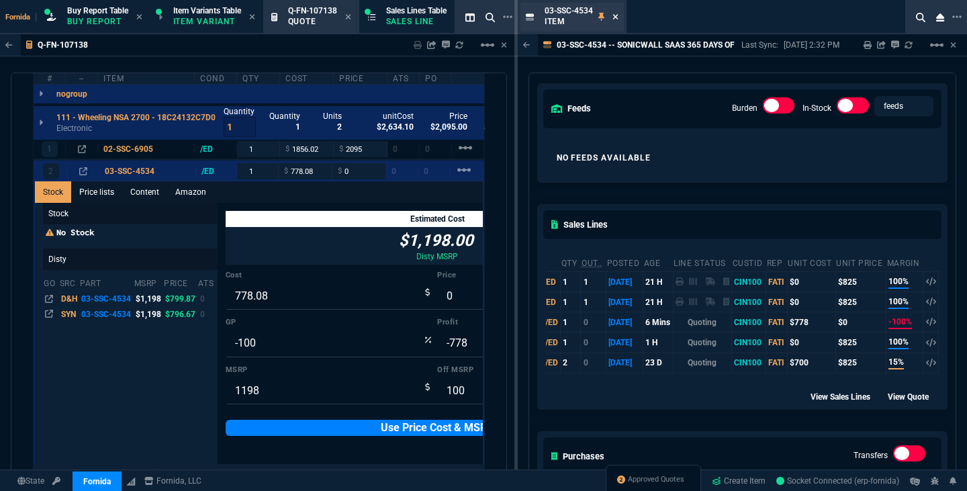
click at [617, 15] on icon at bounding box center [614, 16] width 5 height 5
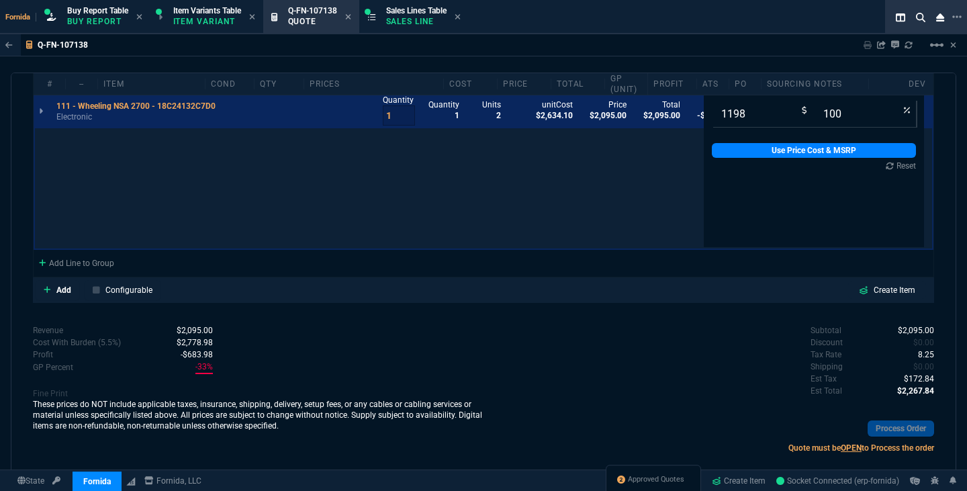
scroll to position [816, 0]
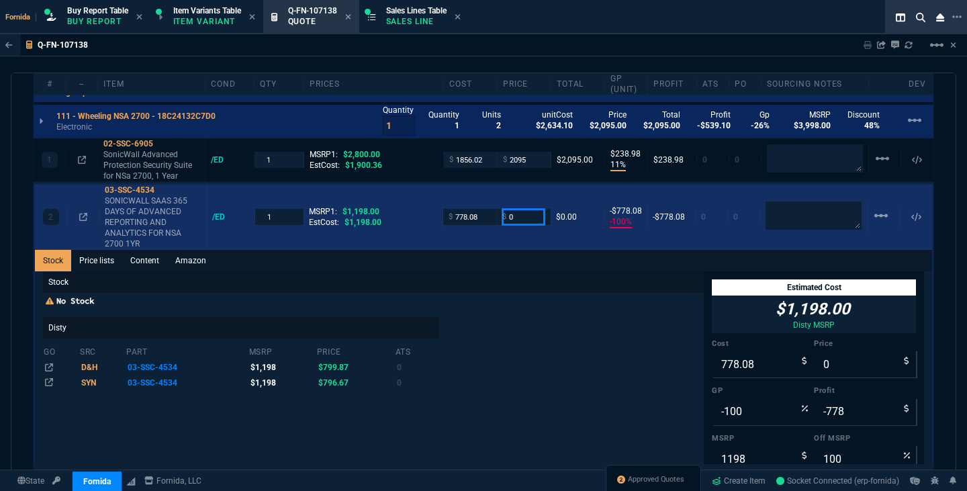
click at [526, 220] on input "0" at bounding box center [523, 216] width 42 height 15
type input "825"
type input "6"
type input "47"
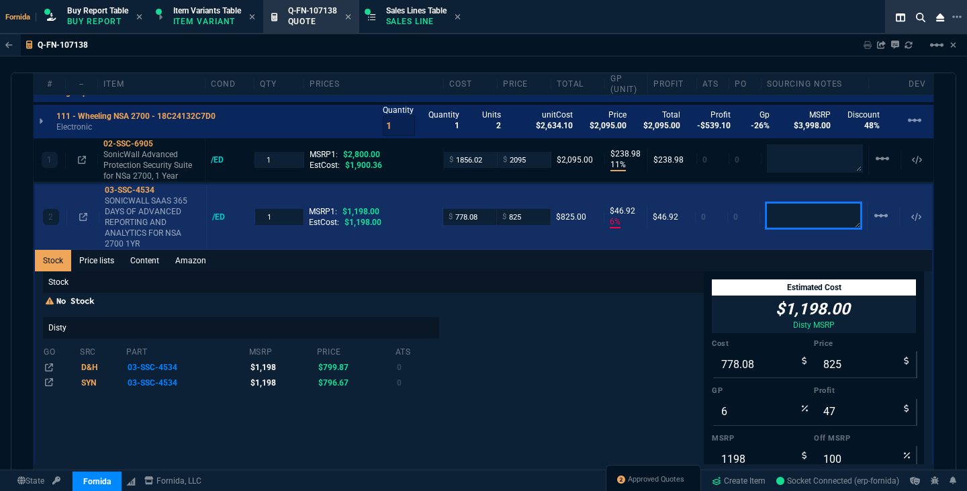
type input "31"
click at [134, 208] on p "SONICWALL SAAS 365 DAYS OF ADVANCED REPORTING AND ANALYTICS FOR NSA 2700 1YR" at bounding box center [153, 222] width 96 height 54
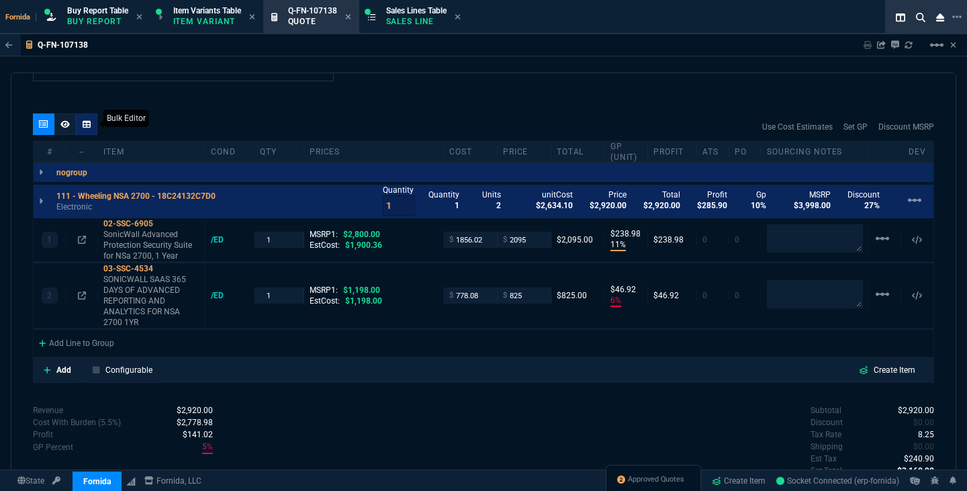
click at [76, 133] on div at bounding box center [86, 123] width 21 height 21
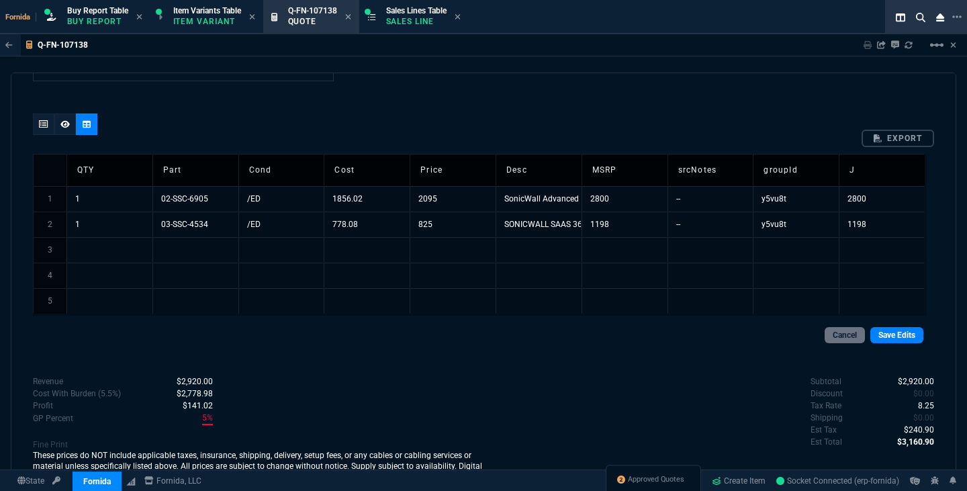
scroll to position [736, 0]
click at [79, 126] on div at bounding box center [65, 126] width 64 height 27
click at [74, 125] on div at bounding box center [64, 123] width 21 height 21
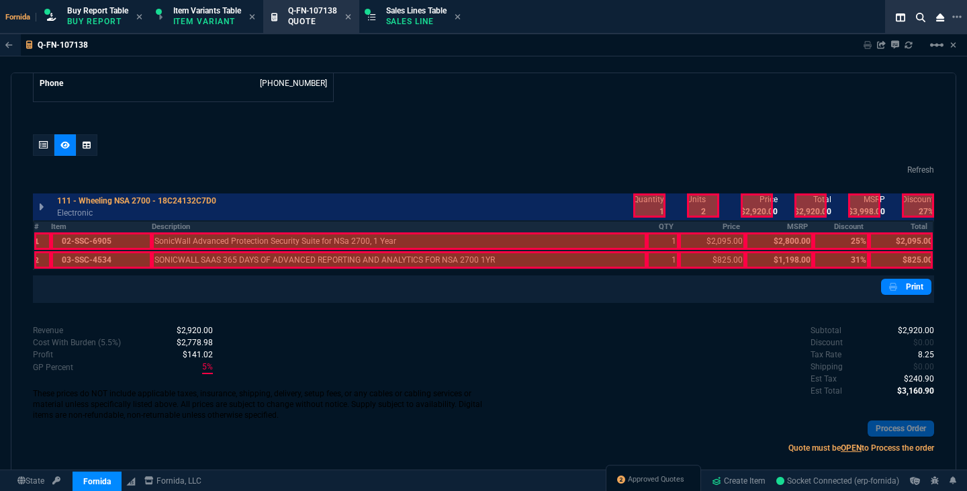
click at [343, 227] on th "Description" at bounding box center [399, 226] width 495 height 11
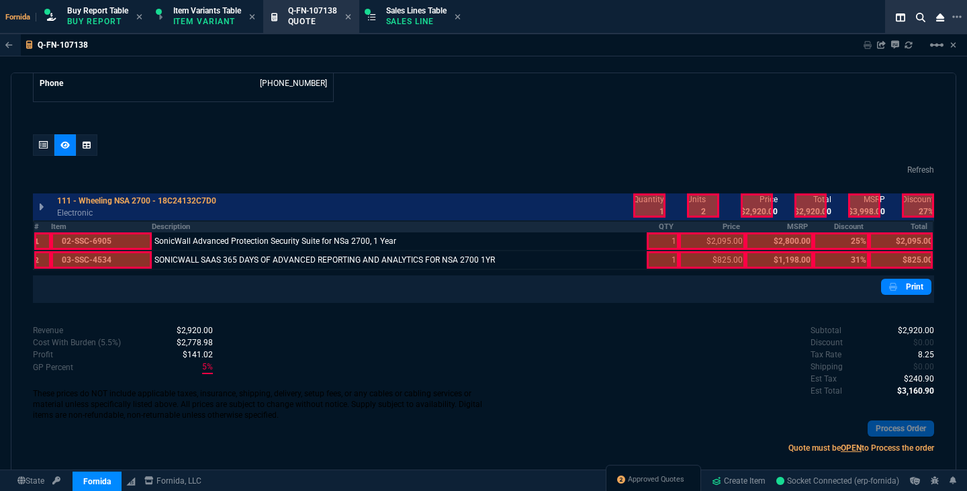
click at [663, 231] on th "QTY" at bounding box center [662, 226] width 32 height 11
click at [649, 215] on div at bounding box center [649, 205] width 32 height 24
click at [747, 199] on div at bounding box center [756, 205] width 32 height 24
click at [801, 201] on div at bounding box center [810, 205] width 32 height 24
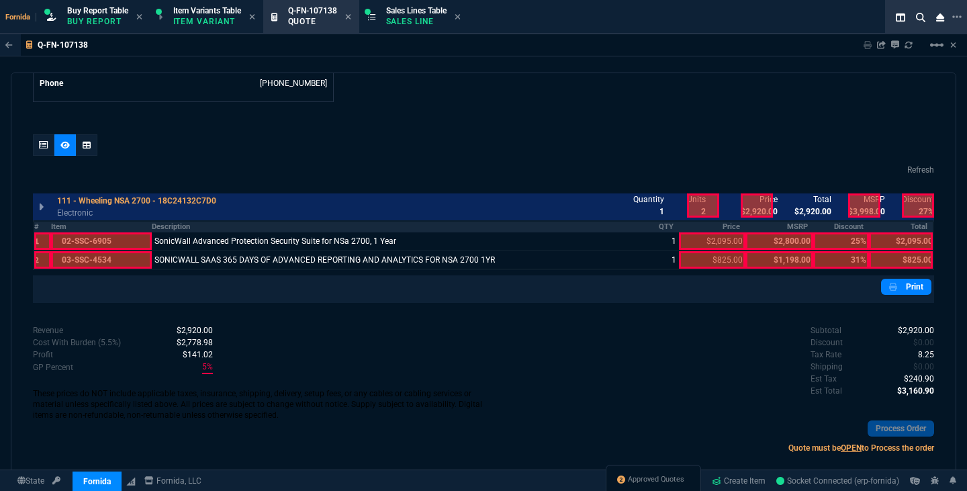
click at [884, 221] on table "# Item Description QTY Price MSRP Discount Total 1 02-SSC-6905 SonicWall Advanc…" at bounding box center [483, 245] width 901 height 50
click at [883, 231] on th "Total" at bounding box center [901, 226] width 64 height 11
click at [751, 198] on div at bounding box center [756, 205] width 32 height 24
click at [33, 145] on div at bounding box center [43, 144] width 21 height 21
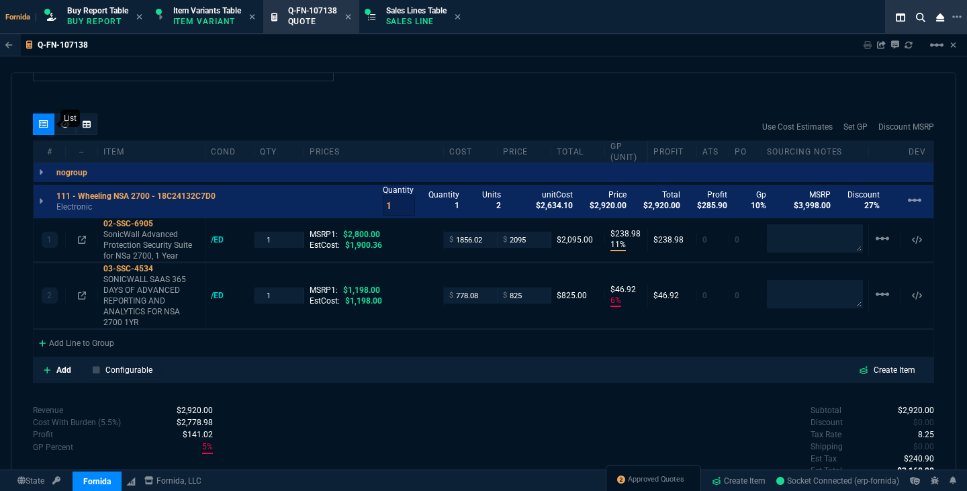
type input "11"
type input "239"
type input "6"
type input "47"
type input "25"
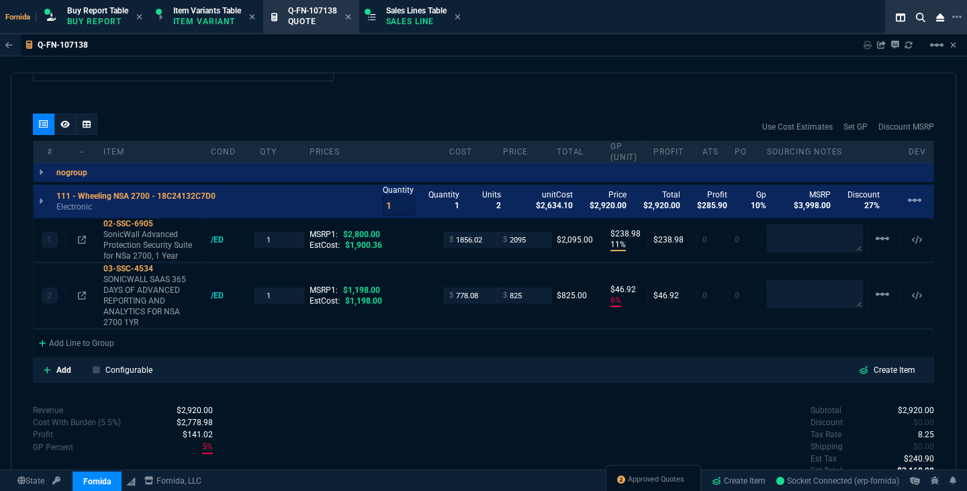
type input "31"
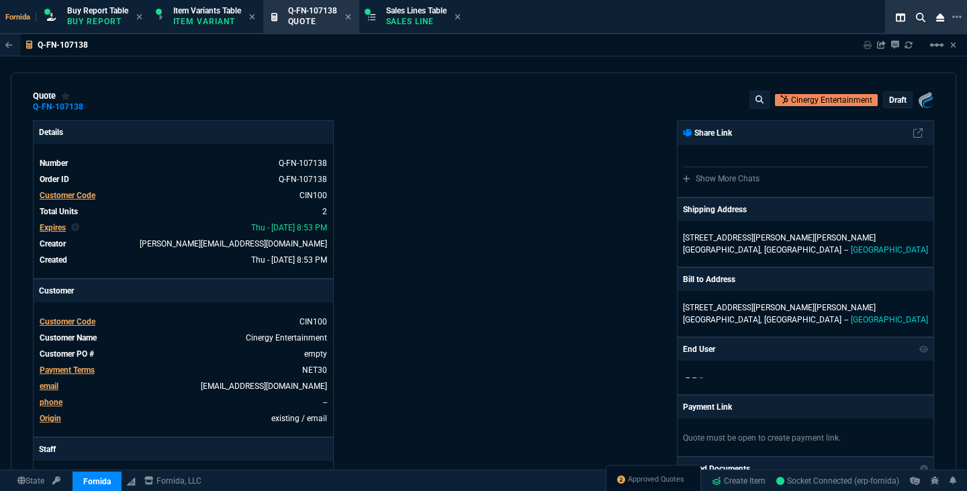
scroll to position [0, 0]
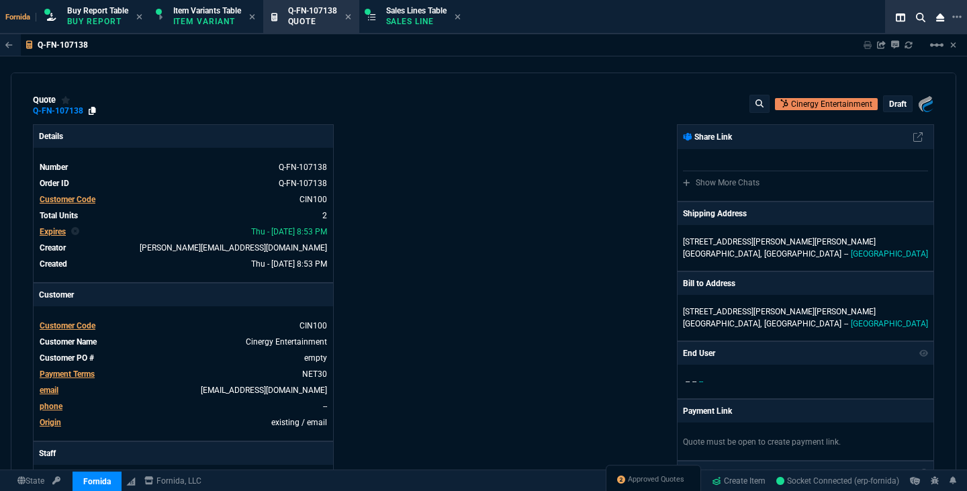
click at [89, 107] on link at bounding box center [92, 110] width 7 height 11
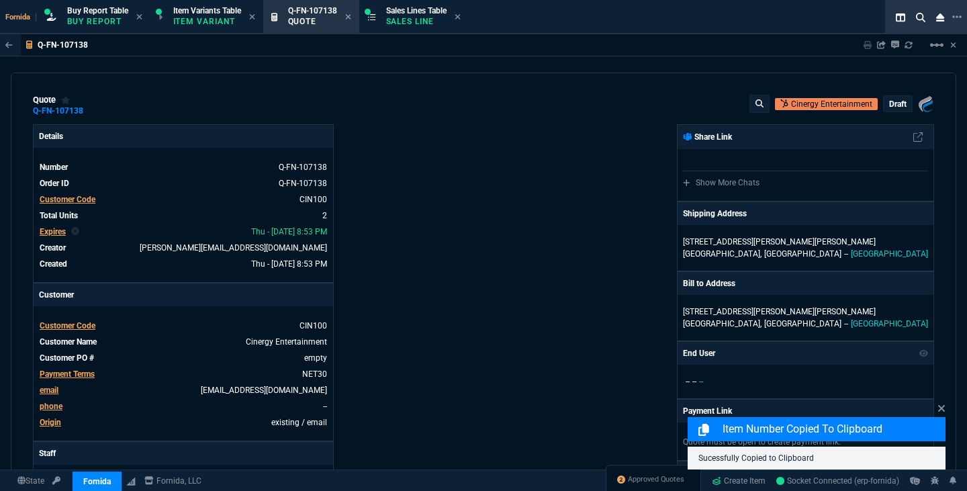
click at [883, 111] on div "draft" at bounding box center [897, 103] width 28 height 15
click at [889, 105] on p "draft" at bounding box center [897, 104] width 17 height 11
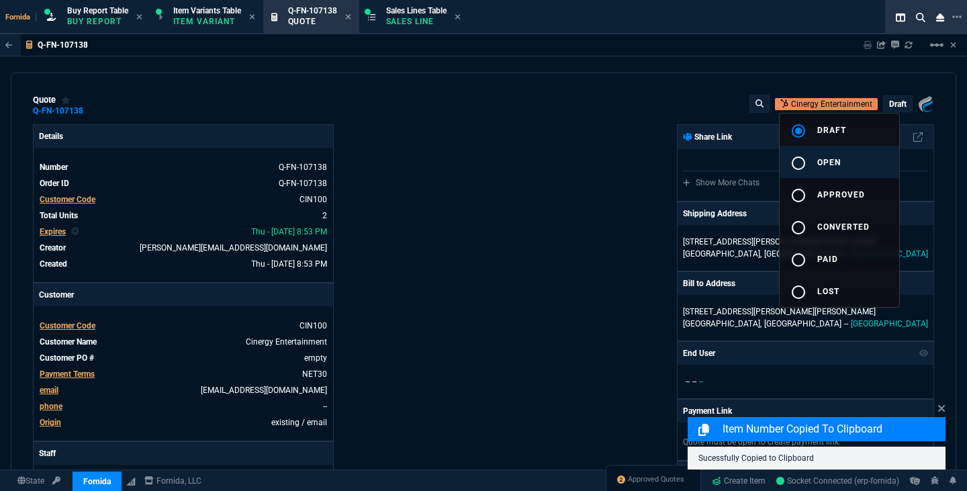
click at [836, 163] on span "open" at bounding box center [828, 162] width 23 height 9
click at [526, 110] on div at bounding box center [483, 245] width 967 height 491
type input "11"
type input "239"
type input "6"
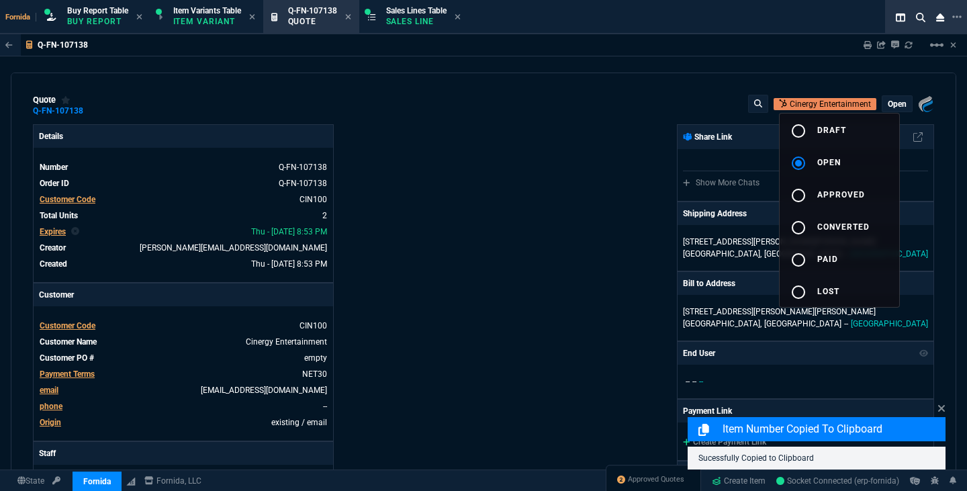
type input "47"
type input "1198"
type input "25"
type input "31"
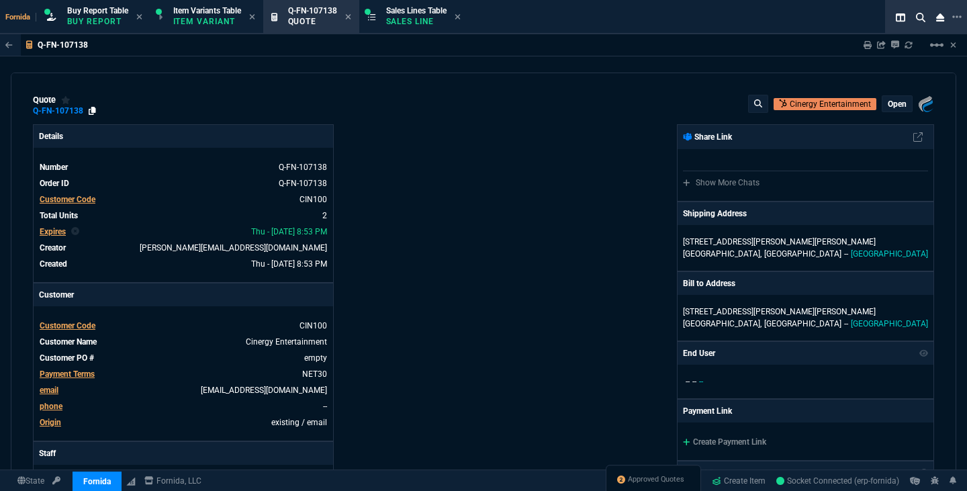
click at [91, 109] on icon at bounding box center [92, 111] width 7 height 8
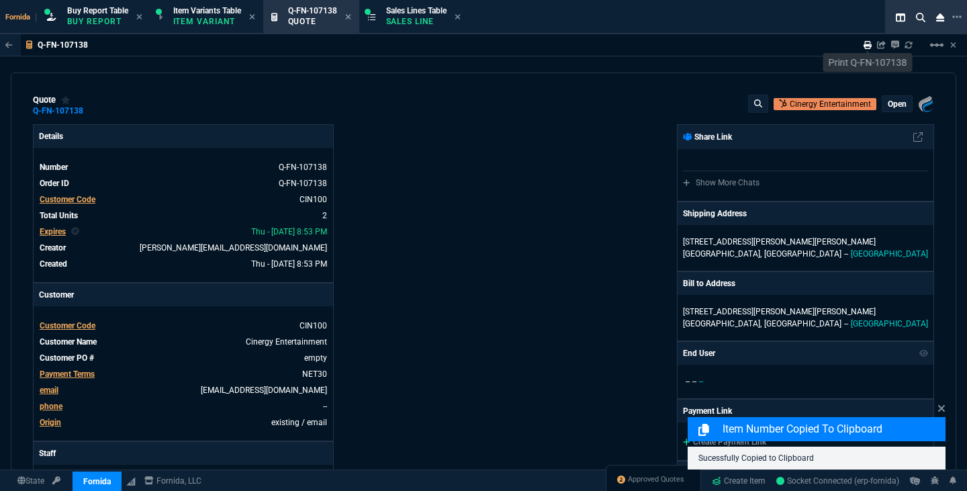
click at [869, 44] on icon at bounding box center [867, 45] width 8 height 8
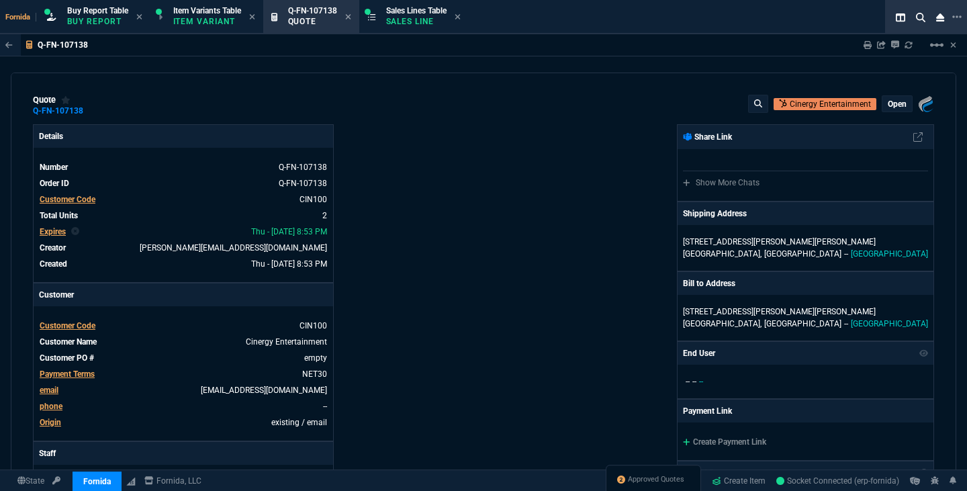
type input "11"
type input "239"
type input "6"
type input "47"
type input "25"
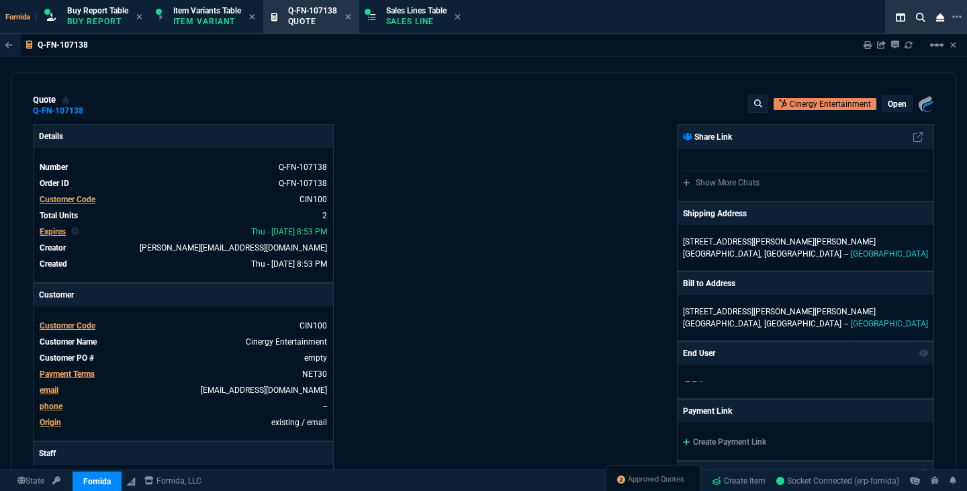
type input "31"
click at [566, 301] on div "Fornida, LLC 2609 Technology Dr Suite 300 Plano, TX 75074 Share Link Show More …" at bounding box center [708, 470] width 450 height 693
drag, startPoint x: 566, startPoint y: 301, endPoint x: 587, endPoint y: 117, distance: 185.7
click at [587, 117] on div "quote Q-FN-107138 Cinergy Entertainment open Fornida, LLC 2609 Technology Dr Su…" at bounding box center [483, 280] width 945 height 417
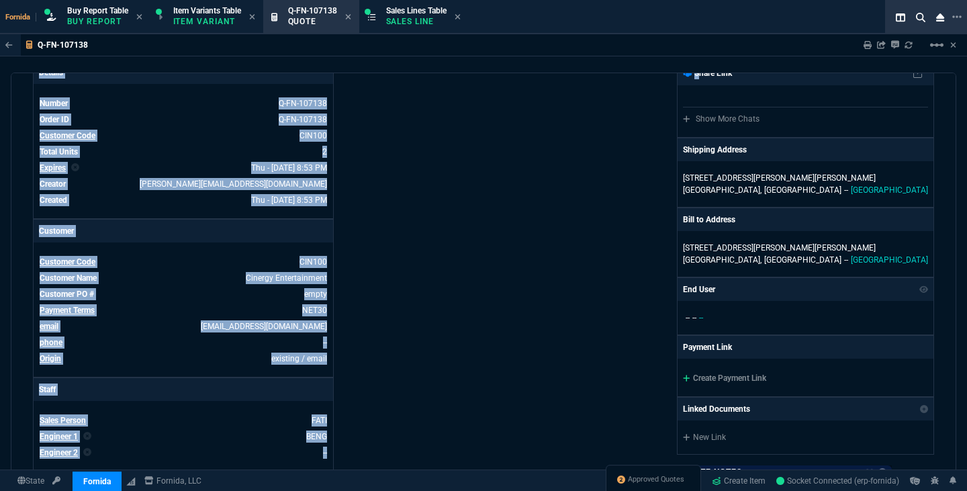
scroll to position [63, 0]
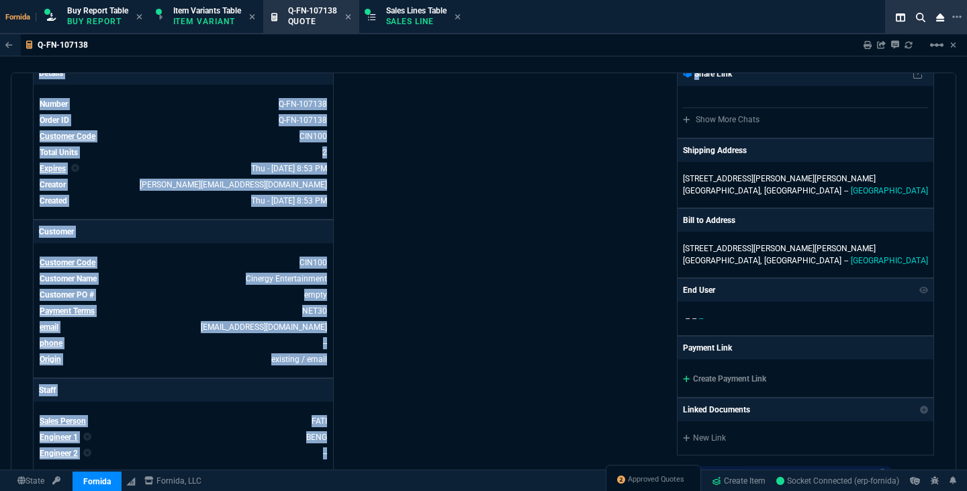
click at [565, 224] on div "Fornida, LLC 2609 Technology Dr Suite 300 Plano, TX 75074 Share Link Show More …" at bounding box center [708, 407] width 450 height 693
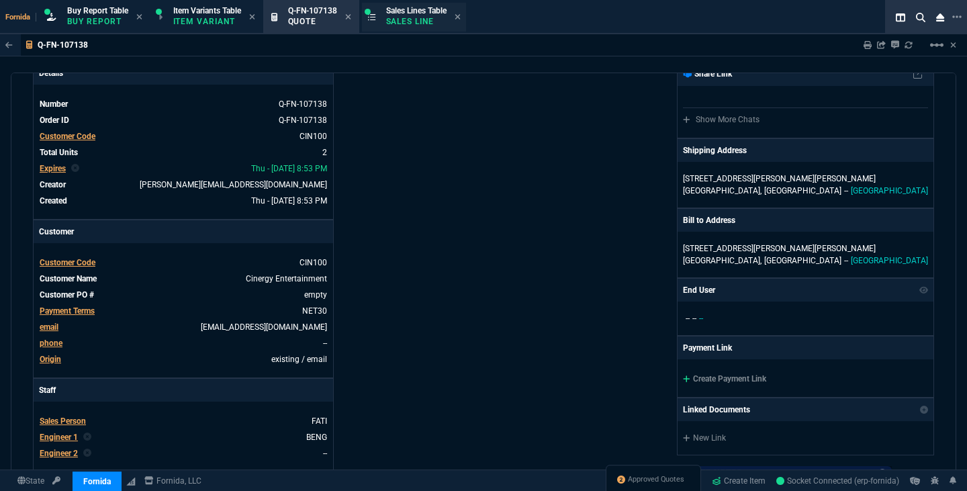
click at [404, 8] on span "Sales Lines Table" at bounding box center [416, 10] width 60 height 9
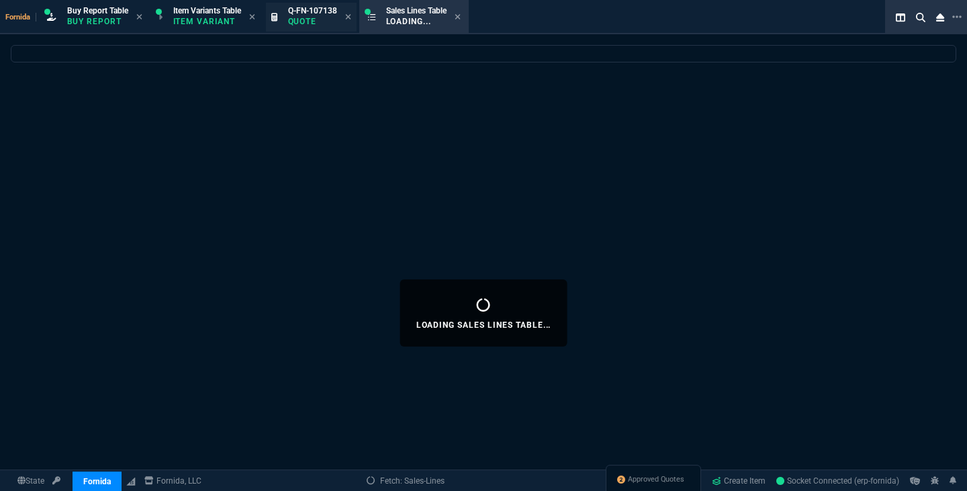
click at [354, 17] on div "Q-FN-107138 Quote" at bounding box center [311, 17] width 91 height 29
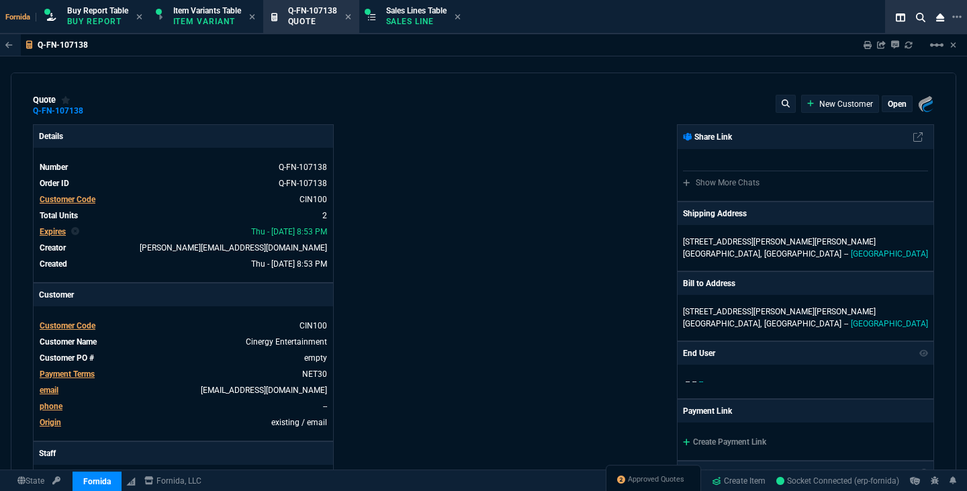
type input "11"
type input "239"
type input "1198"
type input "6"
type input "47"
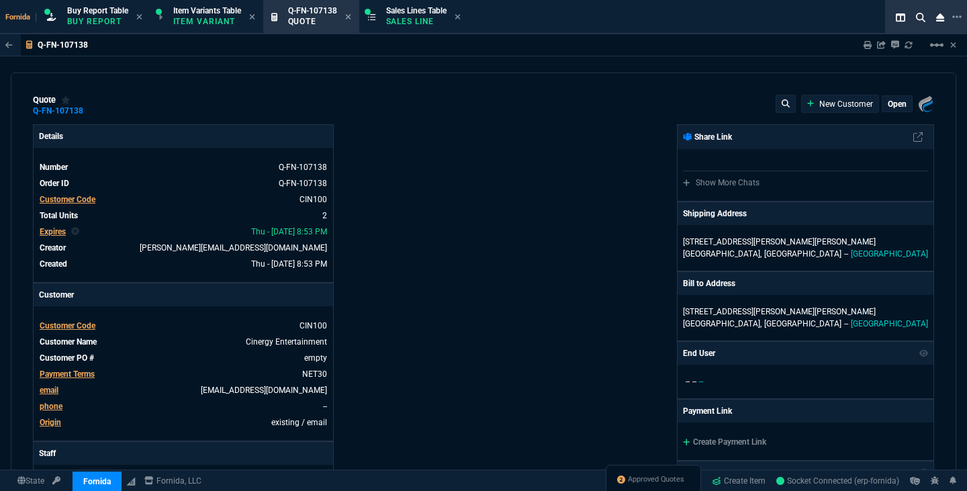
type input "25"
type input "31"
click at [368, 23] on div "Sales Lines Table Sales Line" at bounding box center [414, 17] width 104 height 29
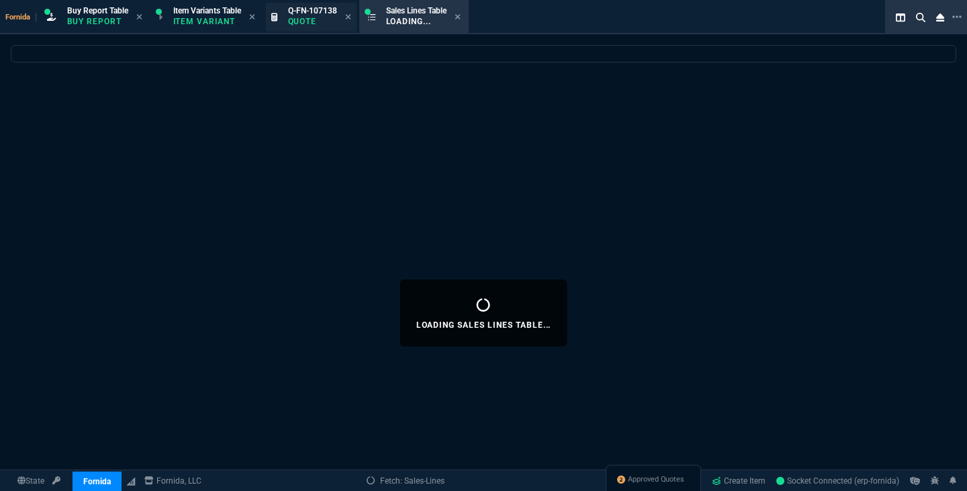
click at [355, 18] on div "Q-FN-107138 Quote" at bounding box center [311, 17] width 91 height 29
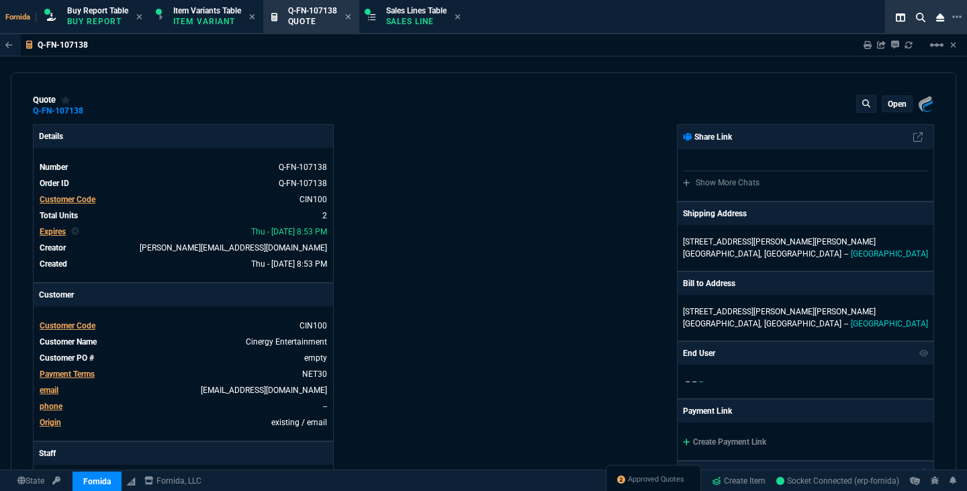
type input "11"
type input "239"
type input "6"
type input "47"
type input "25"
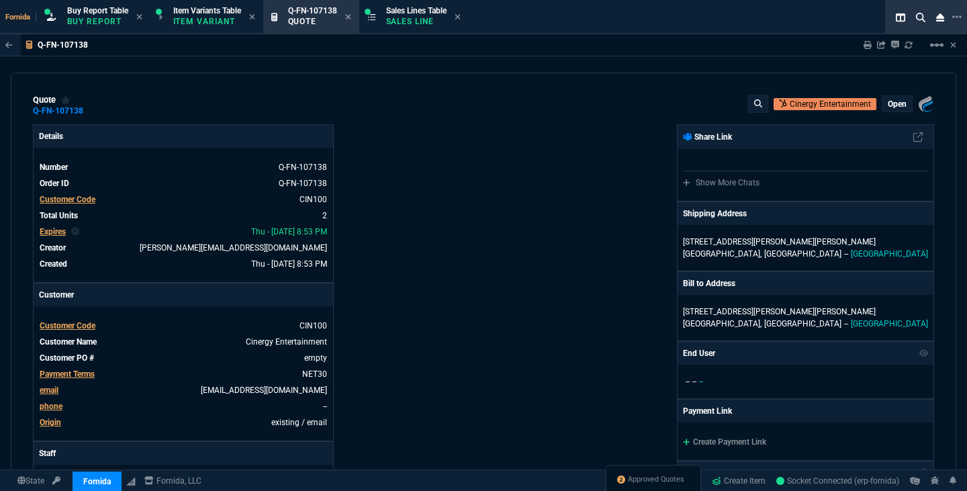
click at [394, 13] on span "Sales Lines Table" at bounding box center [416, 10] width 60 height 9
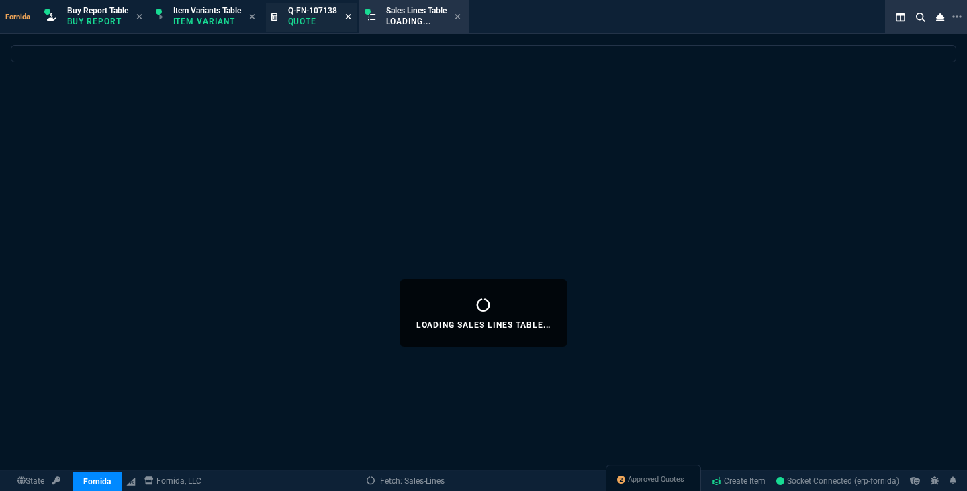
click at [351, 17] on icon at bounding box center [348, 17] width 6 height 8
select select
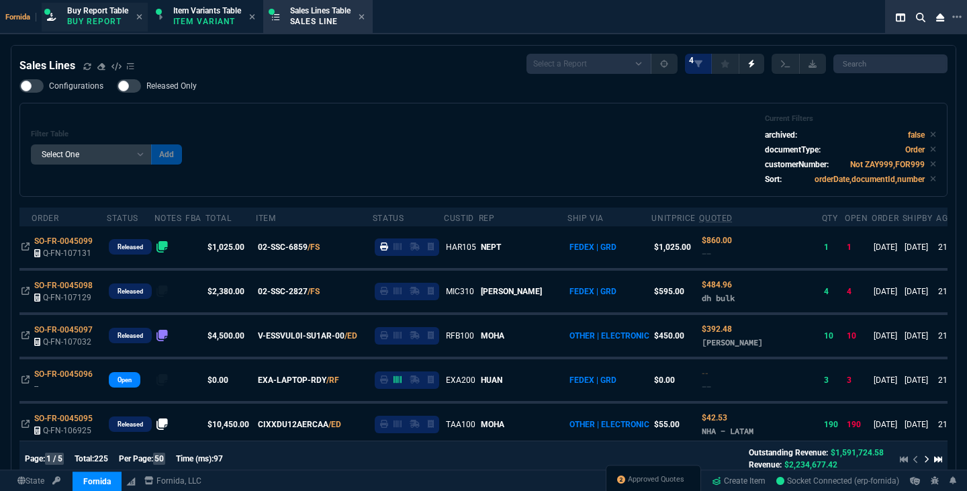
click at [87, 17] on p "Buy Report" at bounding box center [97, 21] width 61 height 11
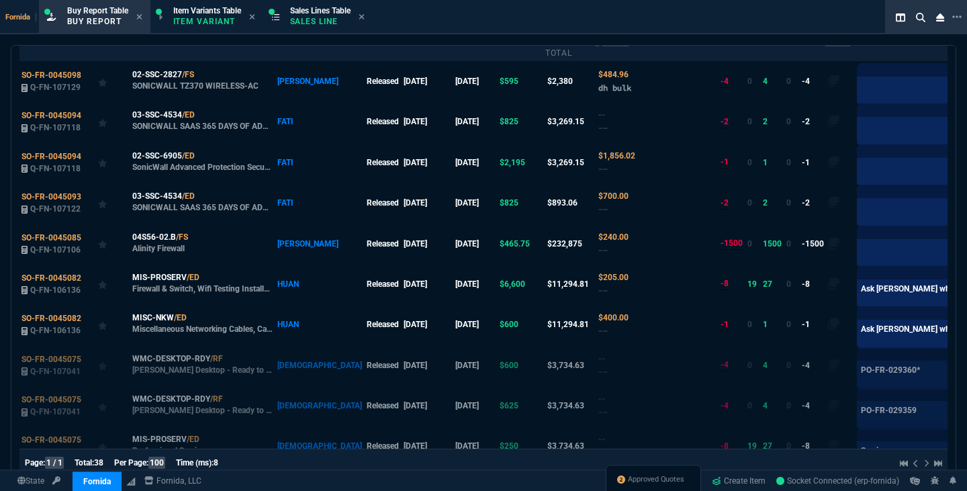
scroll to position [138, 0]
click at [401, 103] on td "10/9/25" at bounding box center [427, 121] width 52 height 40
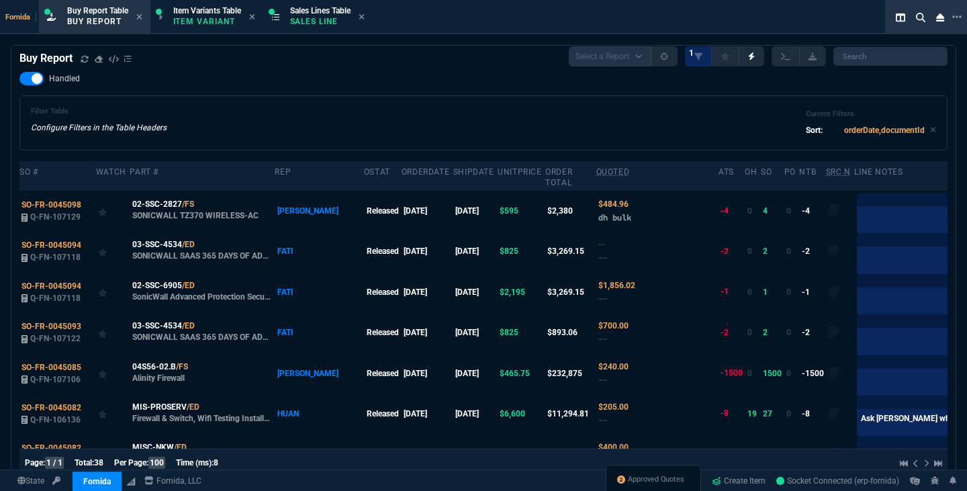
scroll to position [5, 0]
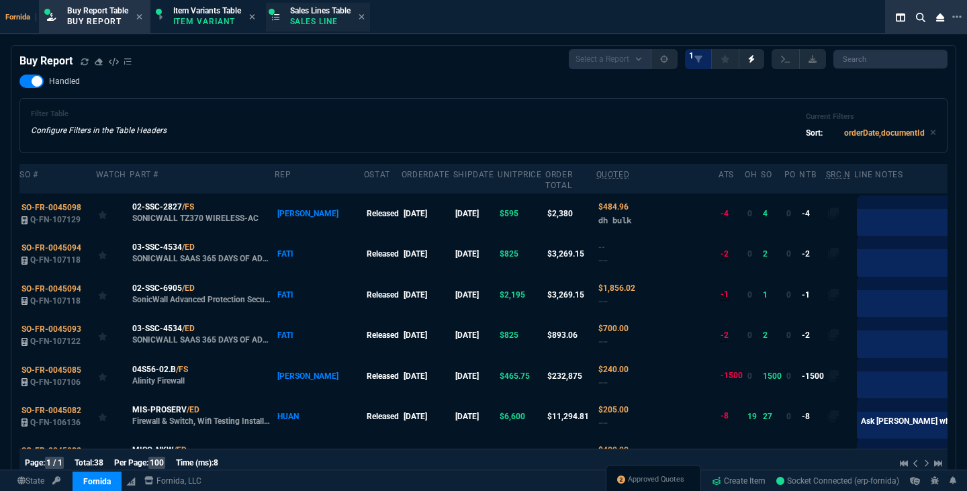
click at [321, 19] on p "Sales Line" at bounding box center [320, 21] width 60 height 11
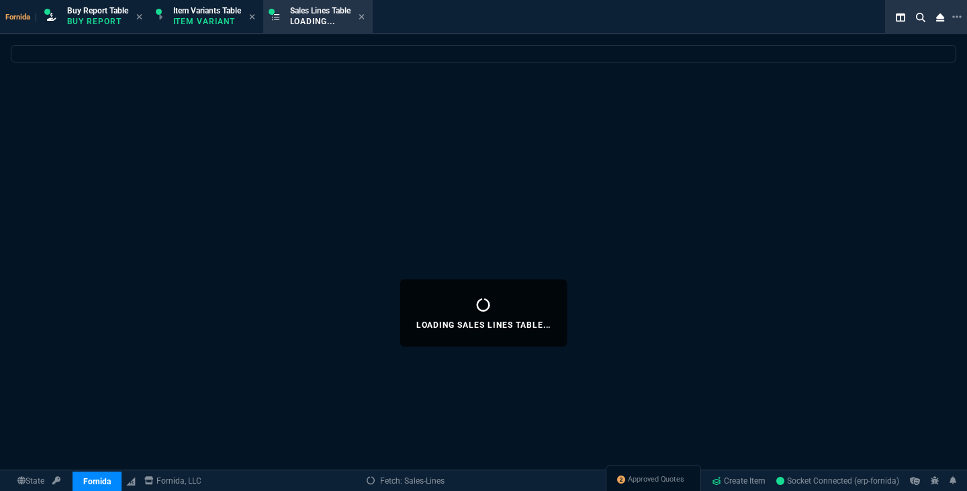
scroll to position [0, 0]
select select "1: BROV"
select select
